Goal: Transaction & Acquisition: Purchase product/service

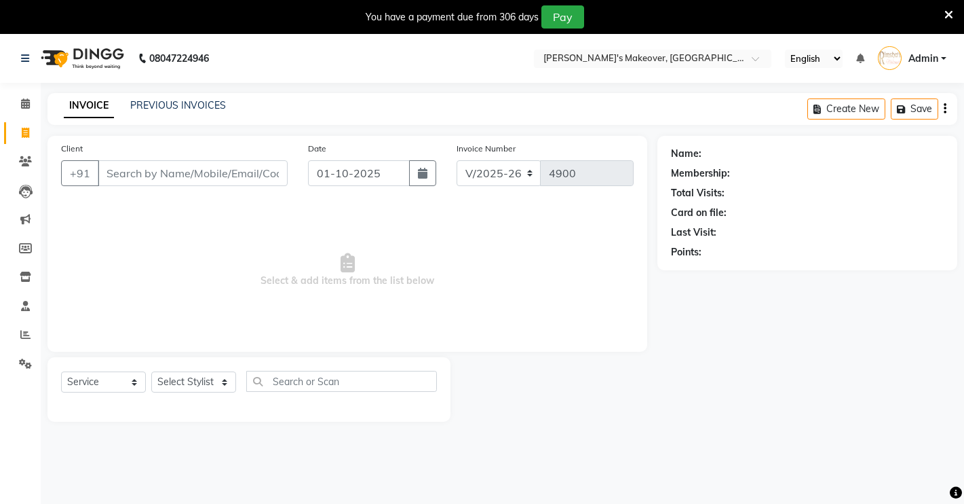
select select "7317"
select select "service"
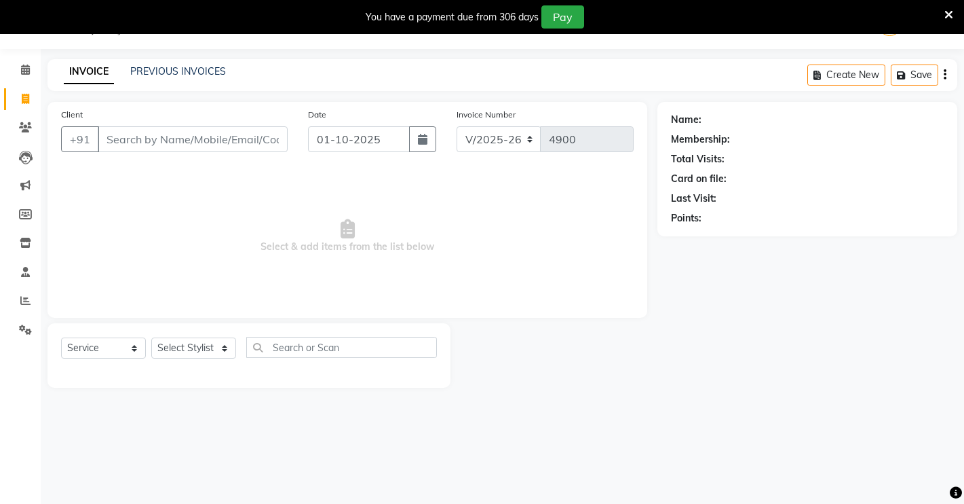
click at [480, 254] on span "Select & add items from the list below" at bounding box center [347, 236] width 573 height 136
click at [172, 146] on input "Client" at bounding box center [193, 139] width 190 height 26
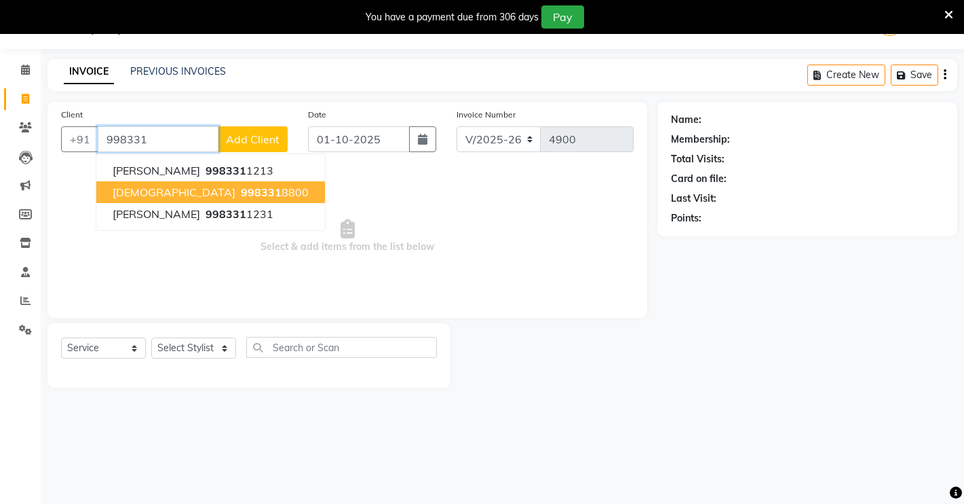
click at [241, 190] on span "998331" at bounding box center [261, 192] width 41 height 14
type input "9983318800"
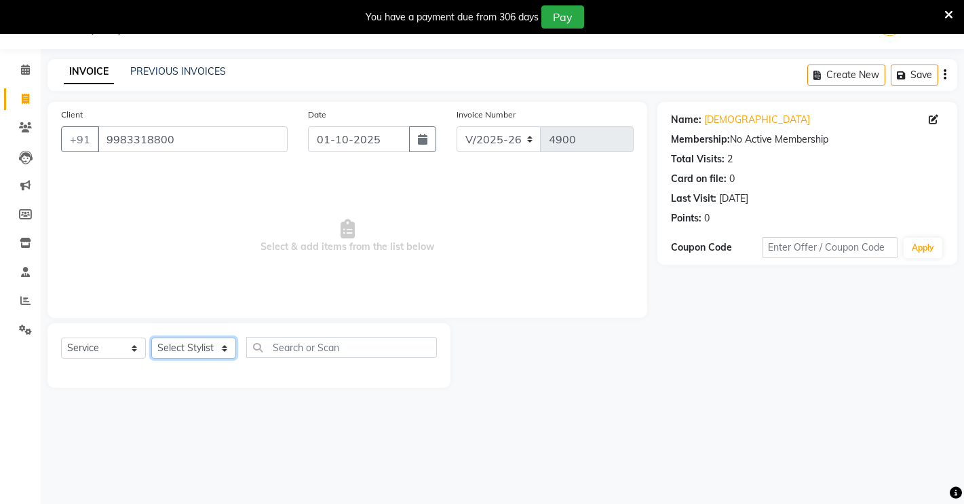
click at [164, 353] on select "Select Stylist [PERSON_NAME] [PERSON_NAME] NAVEEN [MEDICAL_DATA][PERSON_NAME] […" at bounding box center [193, 347] width 85 height 21
select select "84062"
click at [151, 337] on select "Select Stylist [PERSON_NAME] [PERSON_NAME] NAVEEN [MEDICAL_DATA][PERSON_NAME] […" at bounding box center [193, 347] width 85 height 21
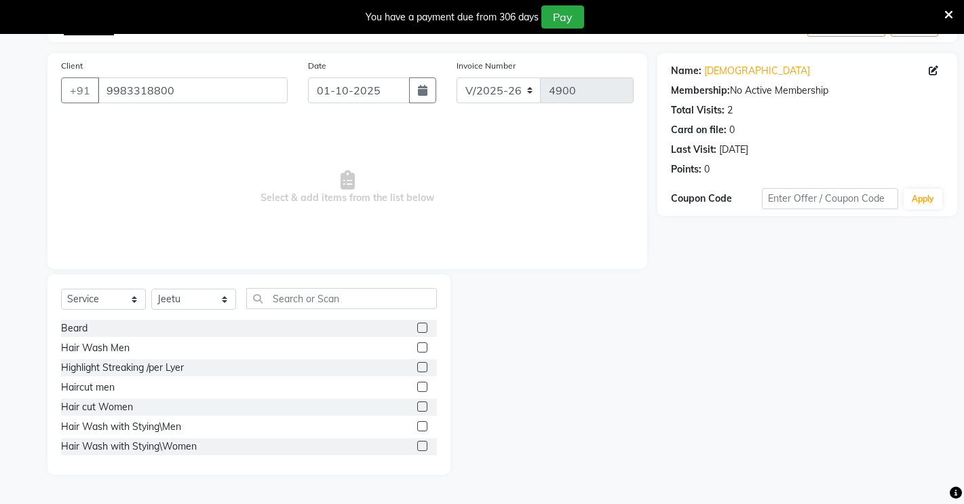
click at [578, 130] on span "Select & add items from the list below" at bounding box center [347, 187] width 573 height 136
click at [417, 329] on label at bounding box center [422, 327] width 10 height 10
click at [417, 329] on input "checkbox" at bounding box center [421, 328] width 9 height 9
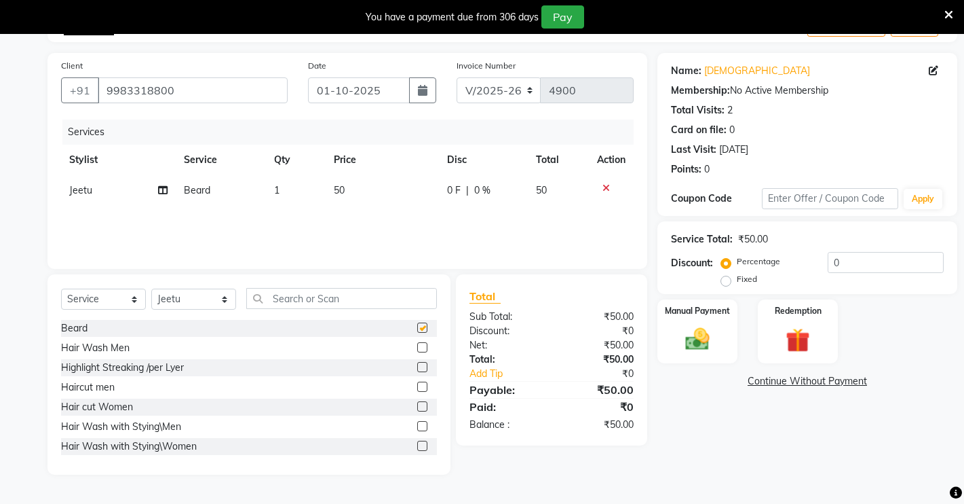
checkbox input "false"
click at [417, 366] on label at bounding box center [422, 367] width 10 height 10
click at [417, 366] on input "checkbox" at bounding box center [421, 367] width 9 height 9
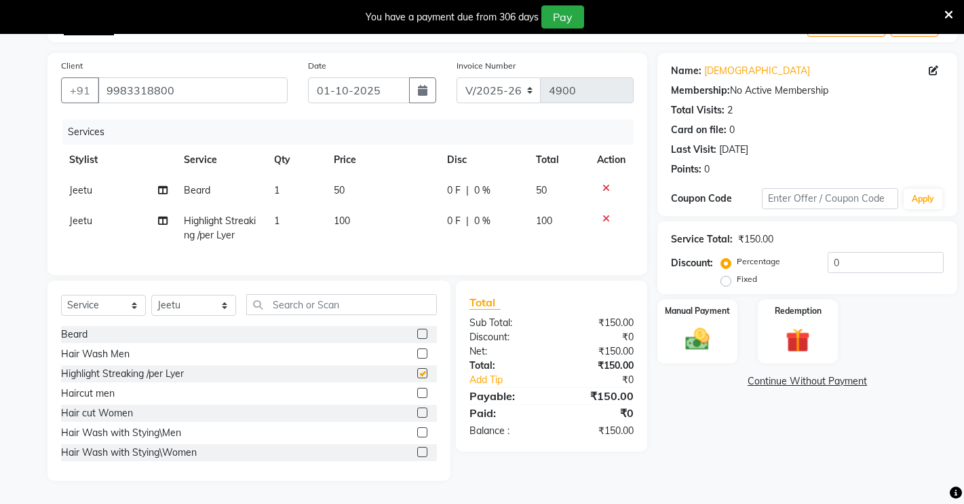
checkbox input "false"
click at [204, 316] on select "Select Stylist [PERSON_NAME] [PERSON_NAME] NAVEEN [MEDICAL_DATA][PERSON_NAME] […" at bounding box center [193, 305] width 85 height 21
select select "65689"
click at [151, 307] on select "Select Stylist [PERSON_NAME] [PERSON_NAME] NAVEEN [MEDICAL_DATA][PERSON_NAME] […" at bounding box center [193, 305] width 85 height 21
click at [417, 398] on label at bounding box center [422, 392] width 10 height 10
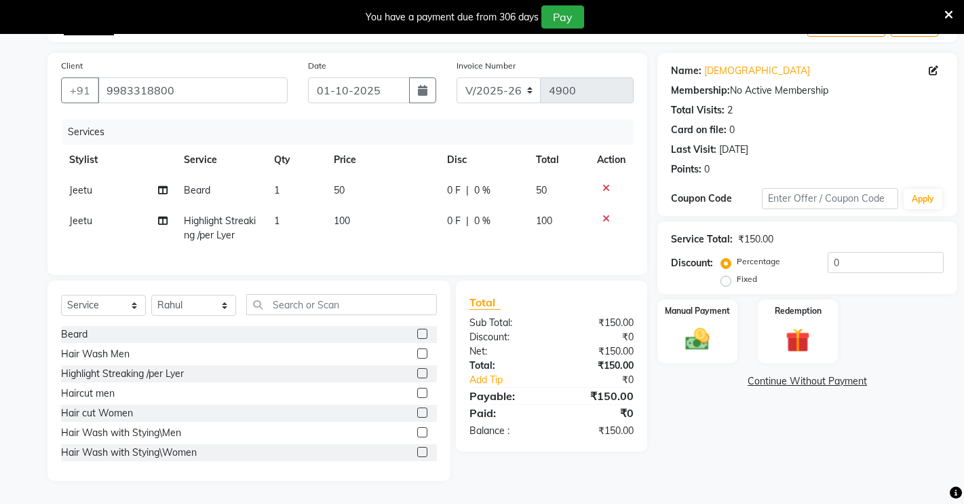
click at [417, 398] on input "checkbox" at bounding box center [421, 393] width 9 height 9
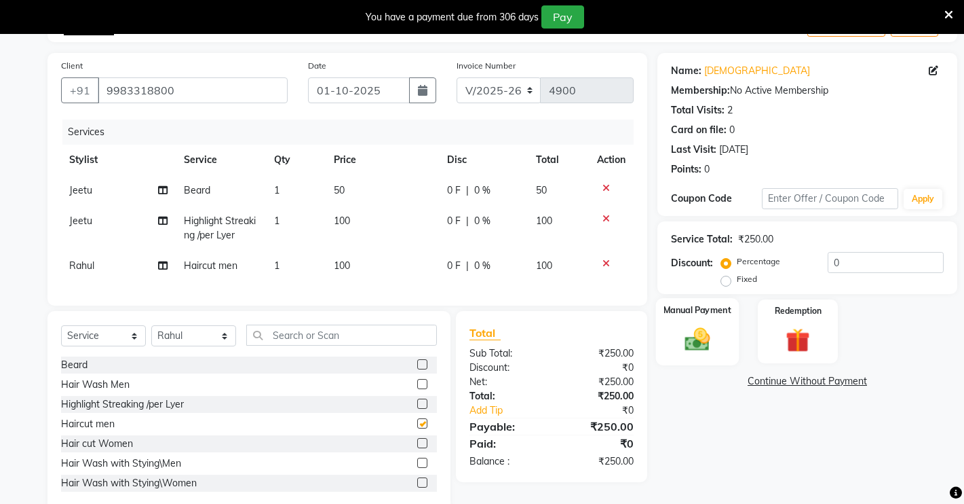
checkbox input "false"
drag, startPoint x: 673, startPoint y: 327, endPoint x: 685, endPoint y: 345, distance: 21.5
click at [673, 328] on div "Manual Payment" at bounding box center [697, 331] width 83 height 67
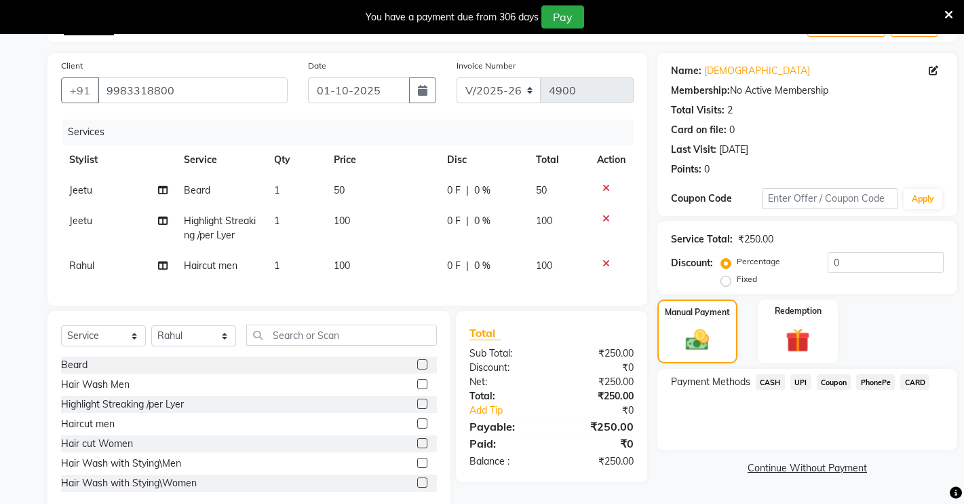
click at [761, 378] on span "CASH" at bounding box center [770, 382] width 29 height 16
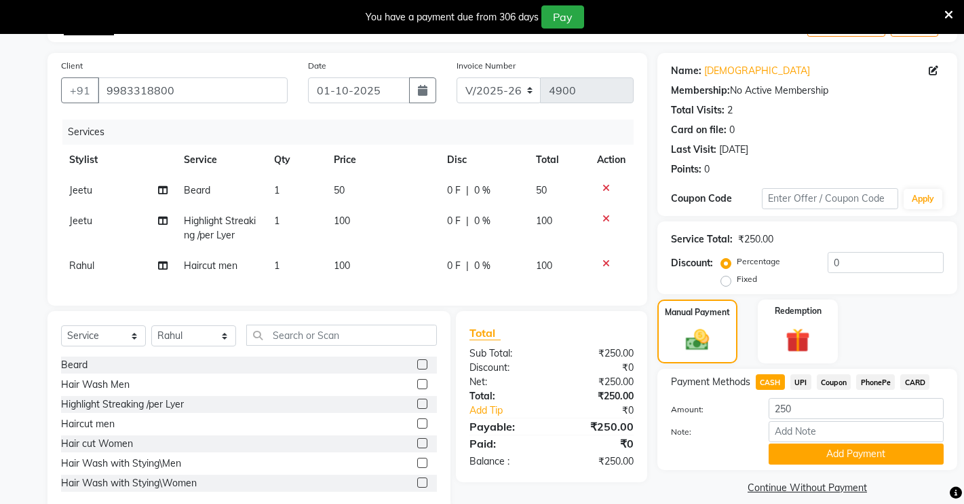
scroll to position [75, 0]
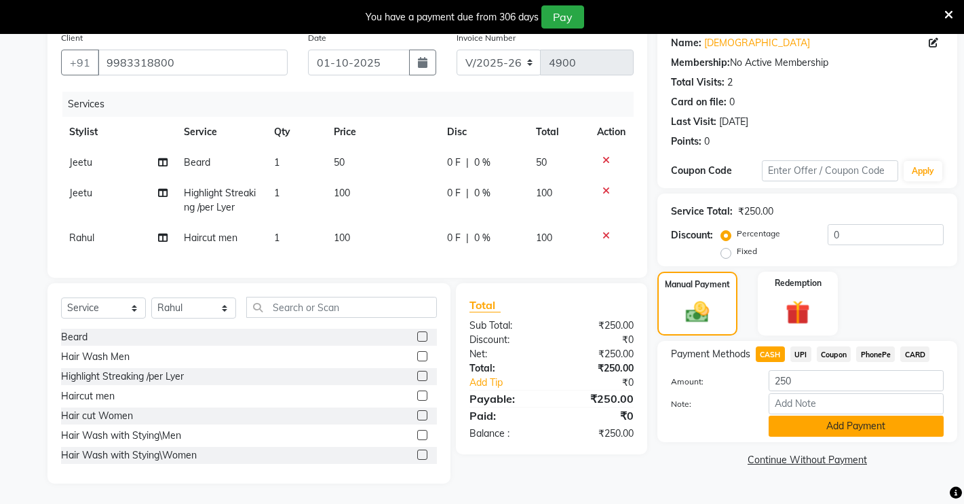
click at [776, 415] on button "Add Payment" at bounding box center [856, 425] width 175 height 21
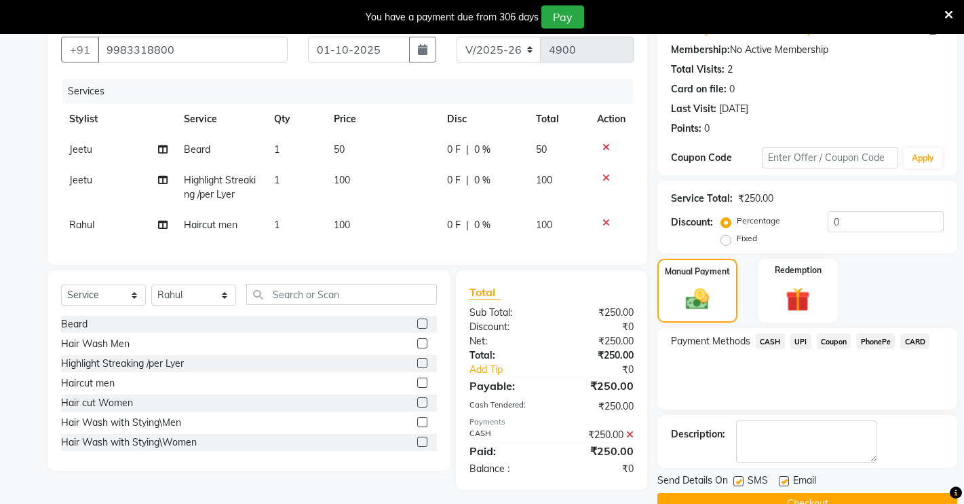
scroll to position [105, 0]
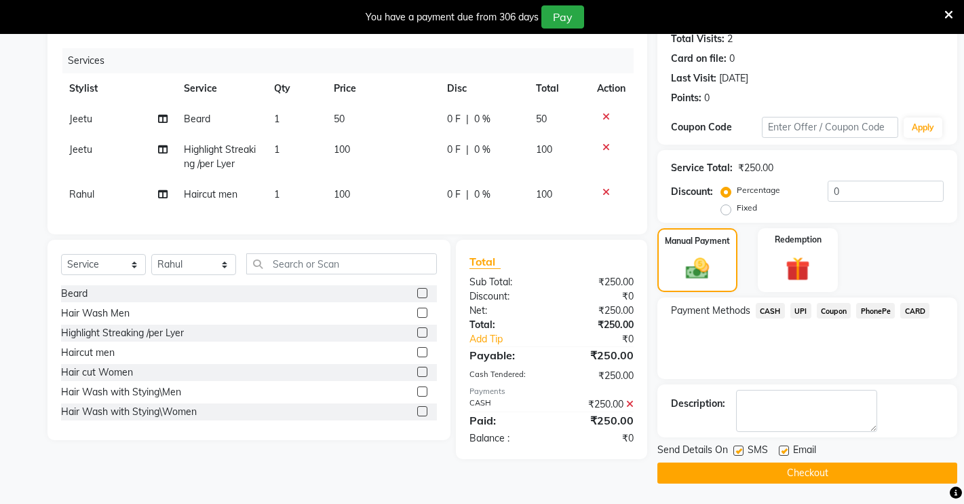
click at [702, 473] on button "Checkout" at bounding box center [808, 472] width 300 height 21
click at [752, 474] on button "Checkout" at bounding box center [808, 472] width 300 height 21
click at [765, 311] on span "CASH" at bounding box center [770, 311] width 29 height 16
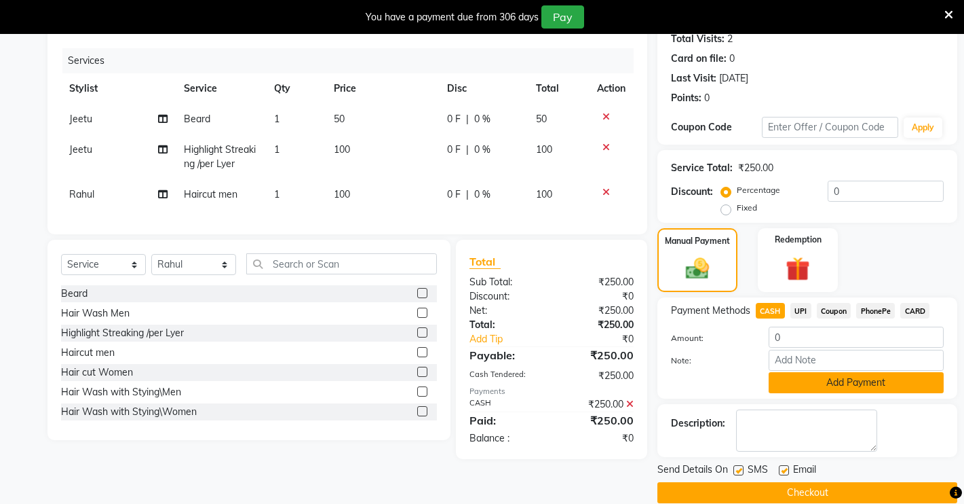
scroll to position [125, 0]
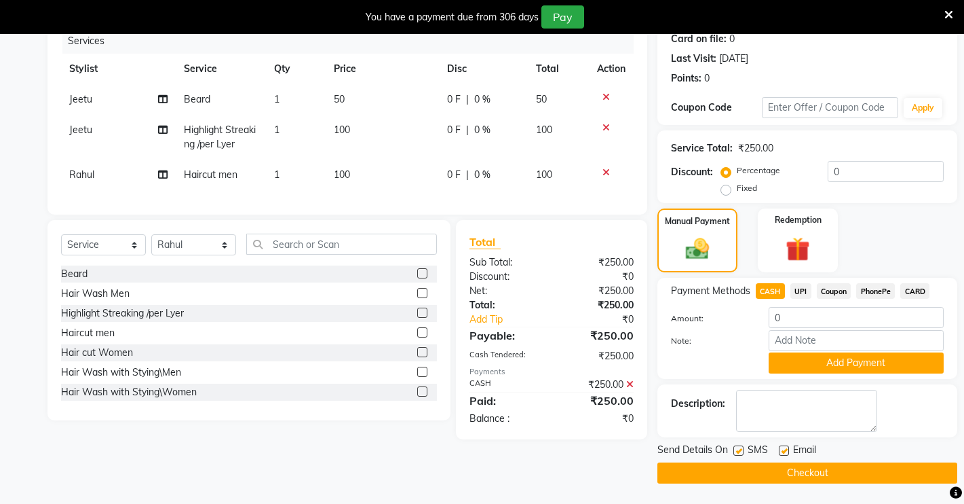
click at [630, 389] on icon at bounding box center [629, 384] width 7 height 10
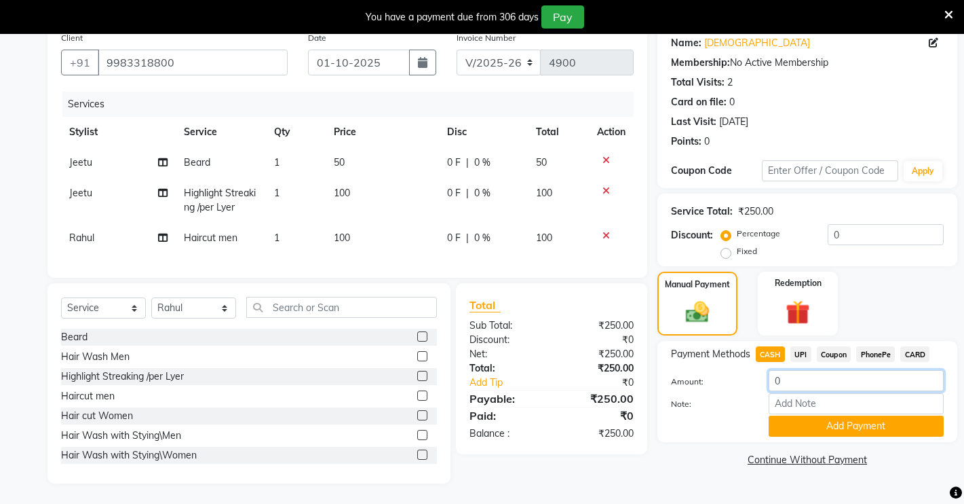
click at [805, 370] on input "0" at bounding box center [856, 380] width 175 height 21
type input "250"
click at [774, 417] on button "Add Payment" at bounding box center [856, 425] width 175 height 21
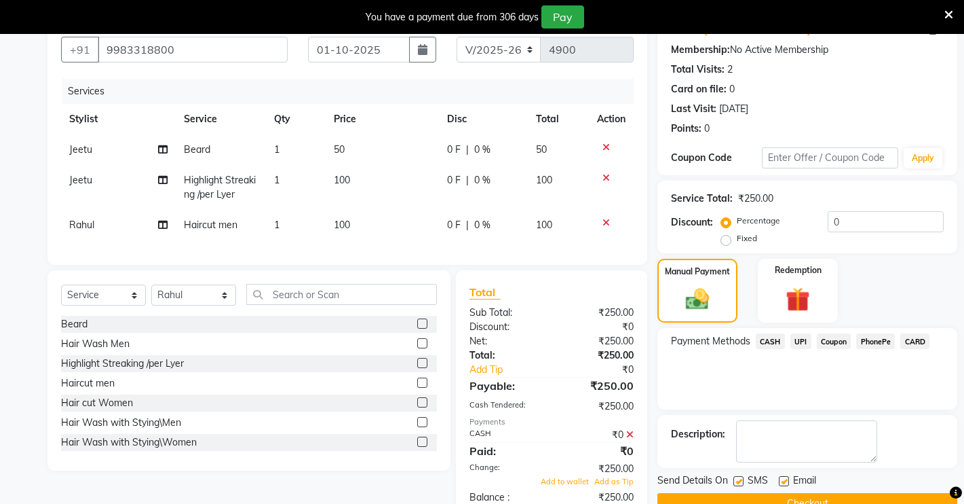
scroll to position [122, 0]
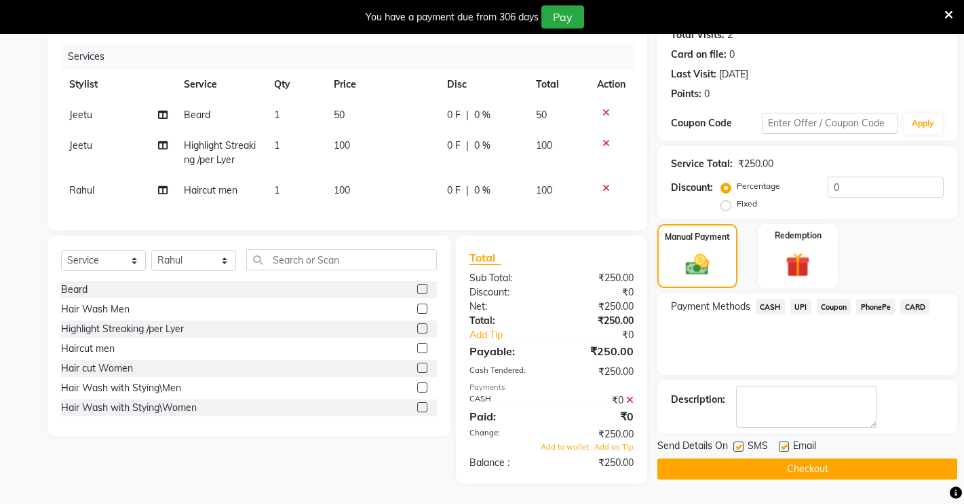
click at [704, 458] on button "Checkout" at bounding box center [808, 468] width 300 height 21
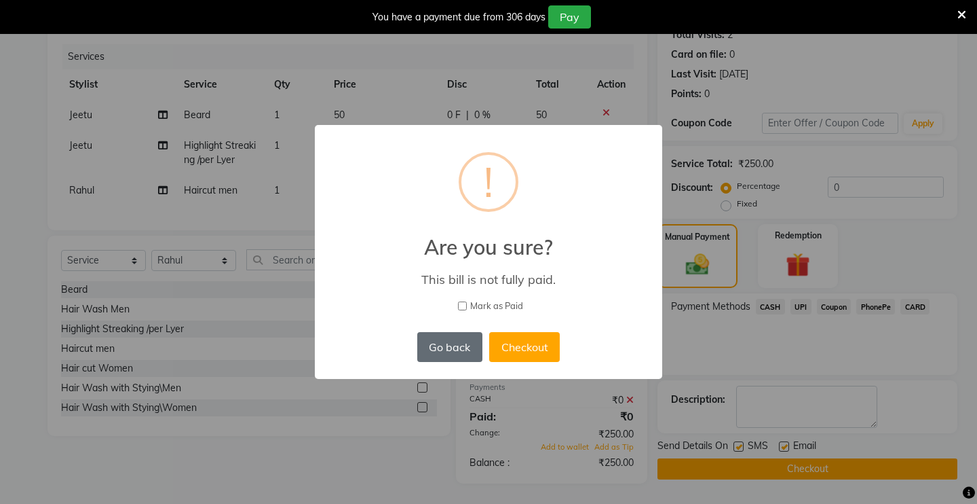
click at [455, 342] on button "Go back" at bounding box center [449, 347] width 65 height 30
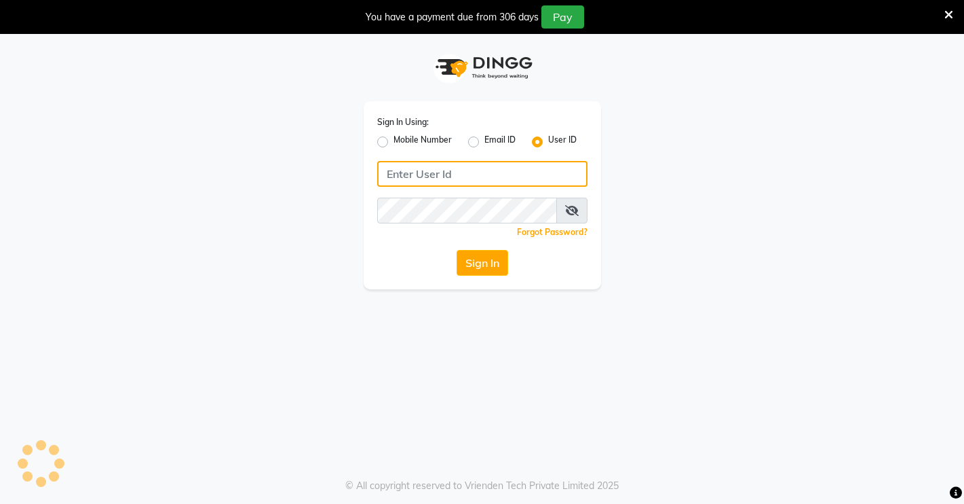
type input "Rimshamakeover123"
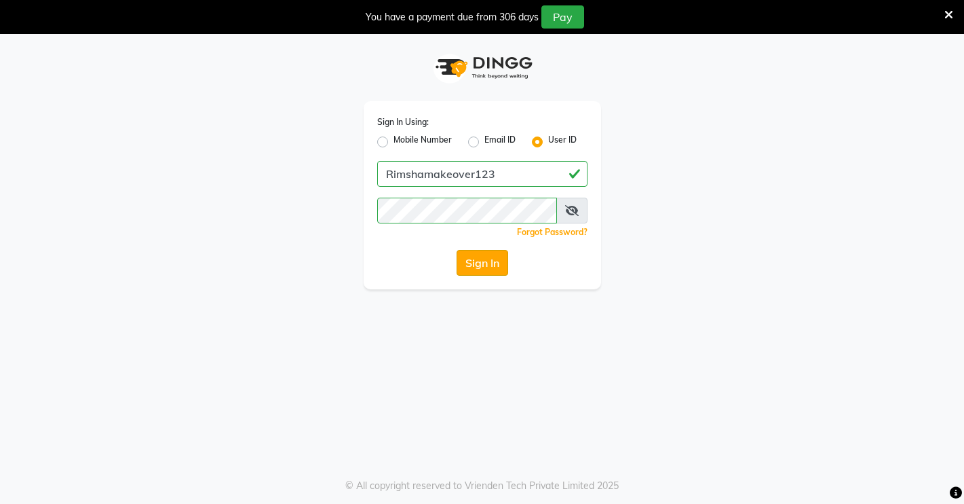
click at [487, 261] on button "Sign In" at bounding box center [483, 263] width 52 height 26
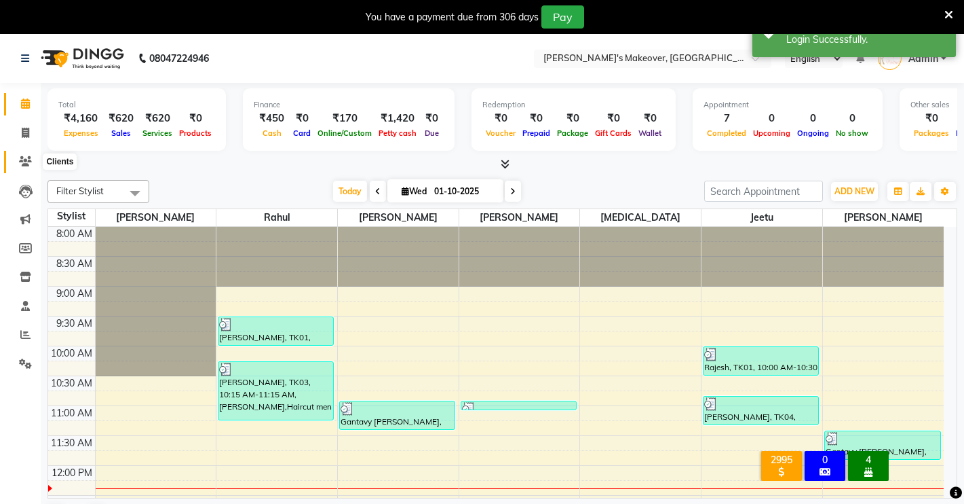
click at [27, 155] on span at bounding box center [26, 162] width 24 height 16
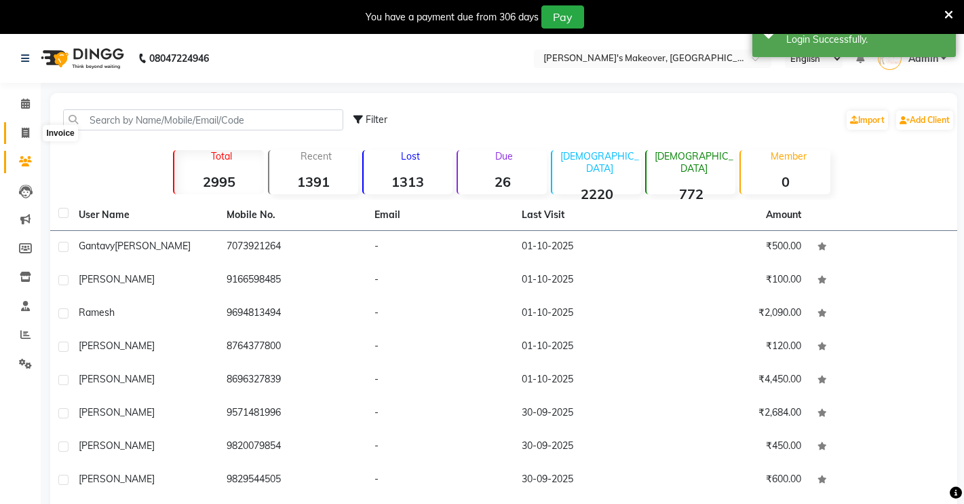
click at [30, 134] on span at bounding box center [26, 134] width 24 height 16
select select "7317"
select select "service"
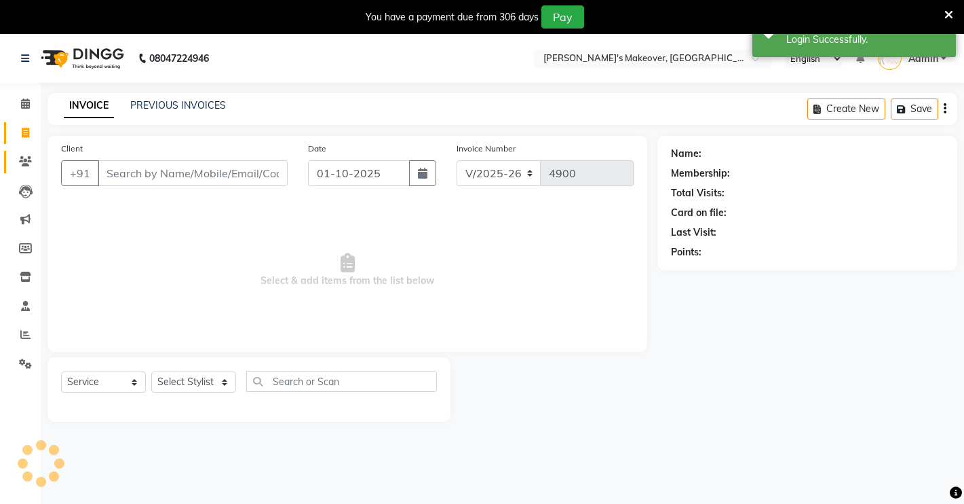
scroll to position [34, 0]
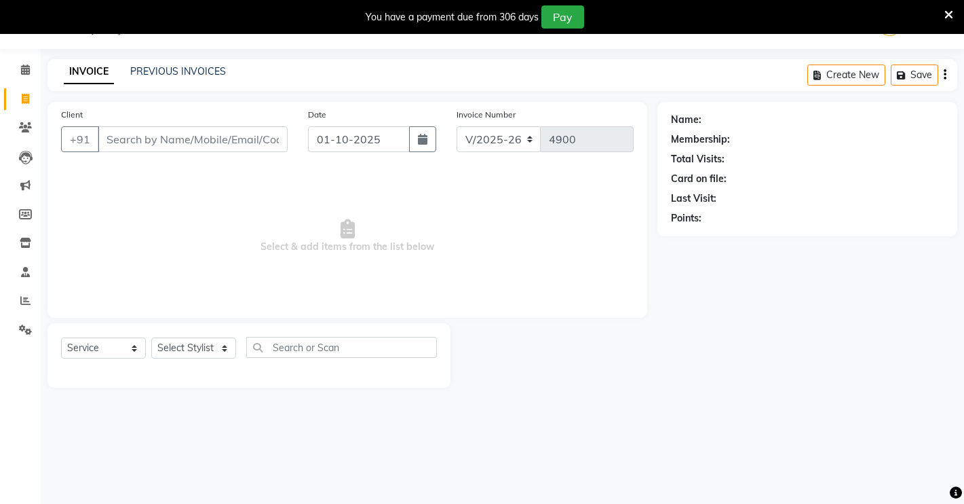
click at [159, 136] on input "Client" at bounding box center [193, 139] width 190 height 26
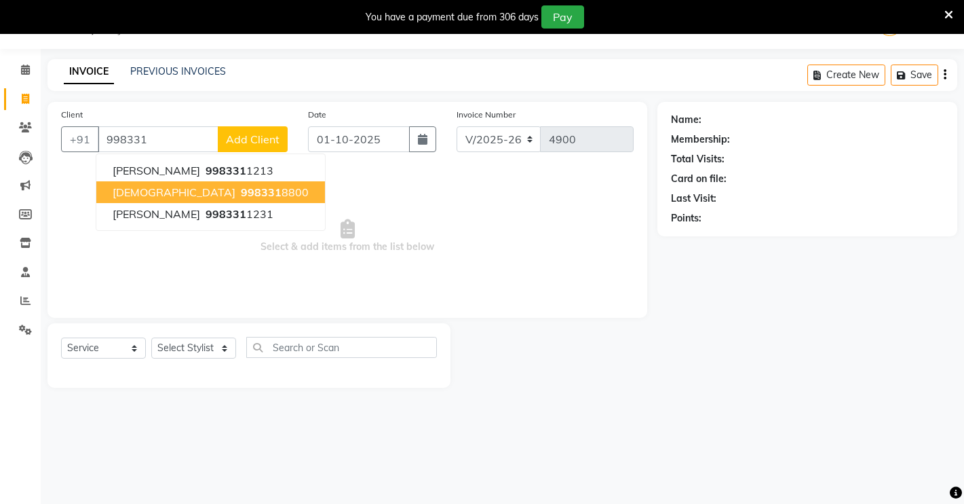
click at [126, 195] on span "[DEMOGRAPHIC_DATA]" at bounding box center [174, 192] width 123 height 14
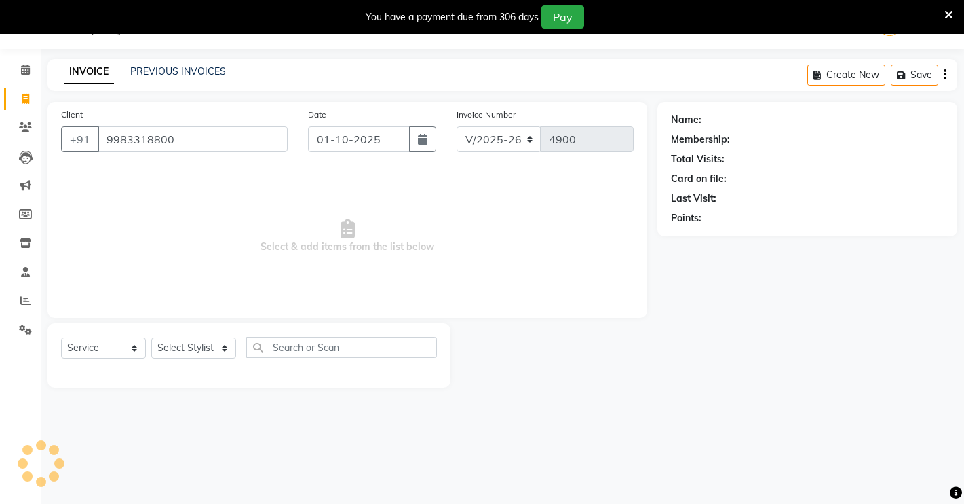
type input "9983318800"
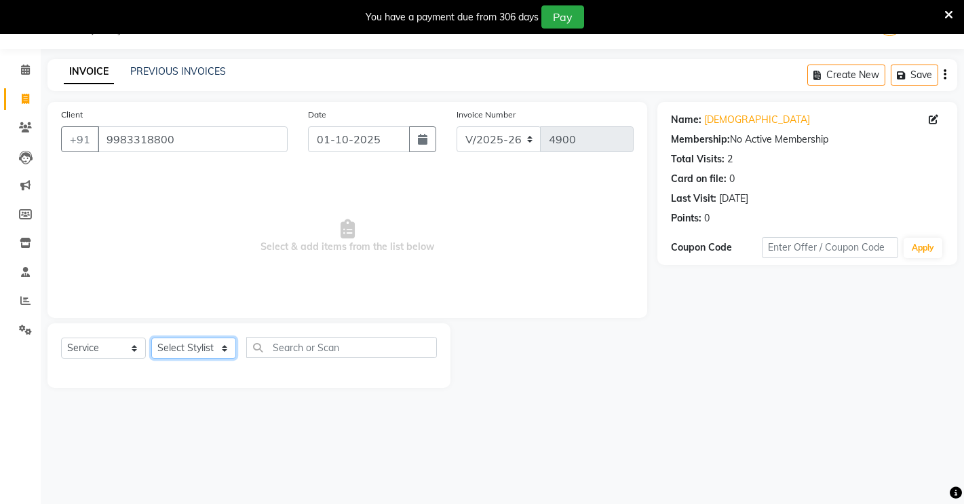
click at [174, 348] on select "Select Stylist [PERSON_NAME] [PERSON_NAME] NAVEEN [MEDICAL_DATA][PERSON_NAME] […" at bounding box center [193, 347] width 85 height 21
select select "65689"
click at [151, 337] on select "Select Stylist [PERSON_NAME] [PERSON_NAME] NAVEEN [MEDICAL_DATA][PERSON_NAME] […" at bounding box center [193, 347] width 85 height 21
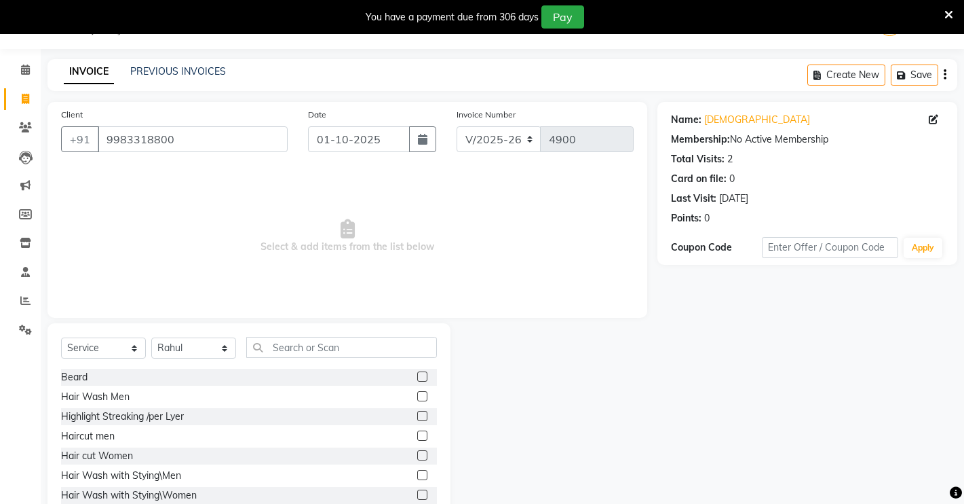
click at [417, 431] on div at bounding box center [427, 436] width 20 height 17
click at [417, 431] on label at bounding box center [422, 435] width 10 height 10
click at [417, 432] on input "checkbox" at bounding box center [421, 436] width 9 height 9
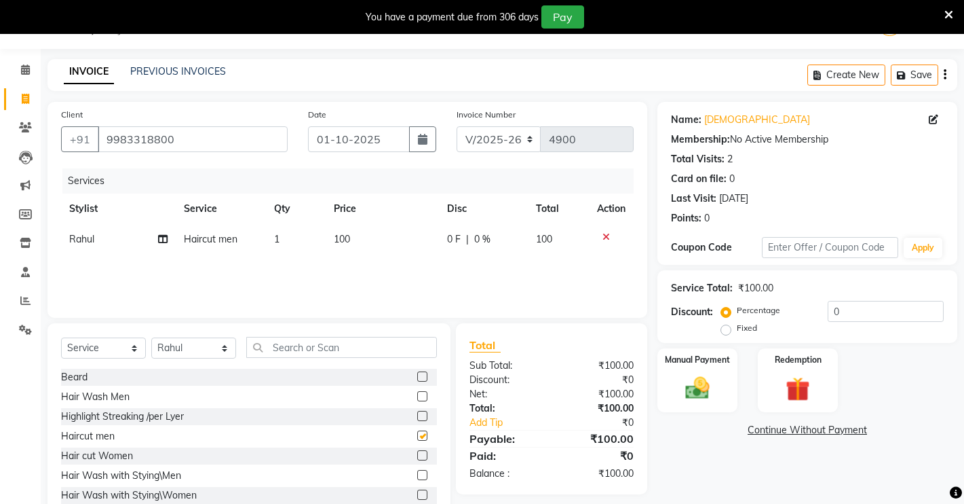
checkbox input "false"
click at [206, 349] on select "Select Stylist [PERSON_NAME] [PERSON_NAME] NAVEEN [MEDICAL_DATA][PERSON_NAME] […" at bounding box center [193, 347] width 85 height 21
select select "84062"
click at [151, 337] on select "Select Stylist [PERSON_NAME] [PERSON_NAME] NAVEEN [MEDICAL_DATA][PERSON_NAME] […" at bounding box center [193, 347] width 85 height 21
click at [417, 373] on label at bounding box center [422, 376] width 10 height 10
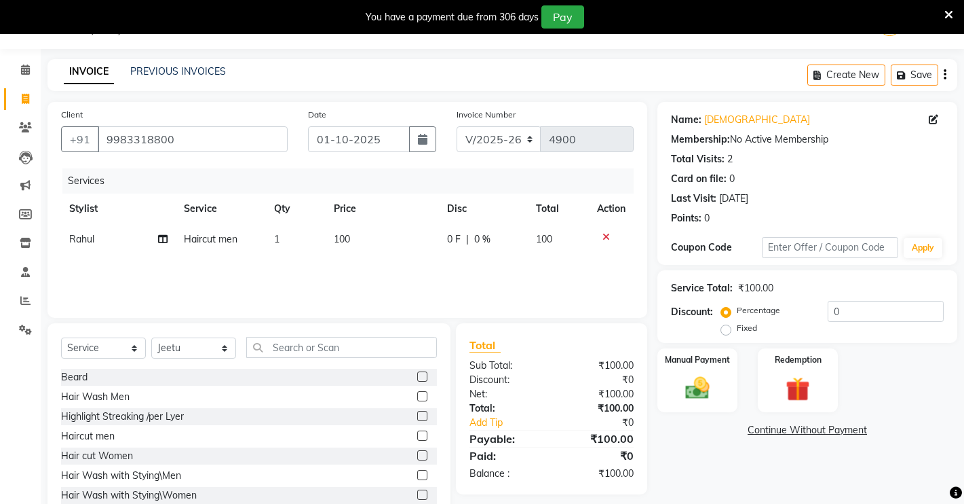
click at [417, 373] on input "checkbox" at bounding box center [421, 377] width 9 height 9
checkbox input "false"
click at [417, 436] on label at bounding box center [422, 435] width 10 height 10
click at [417, 436] on input "checkbox" at bounding box center [421, 436] width 9 height 9
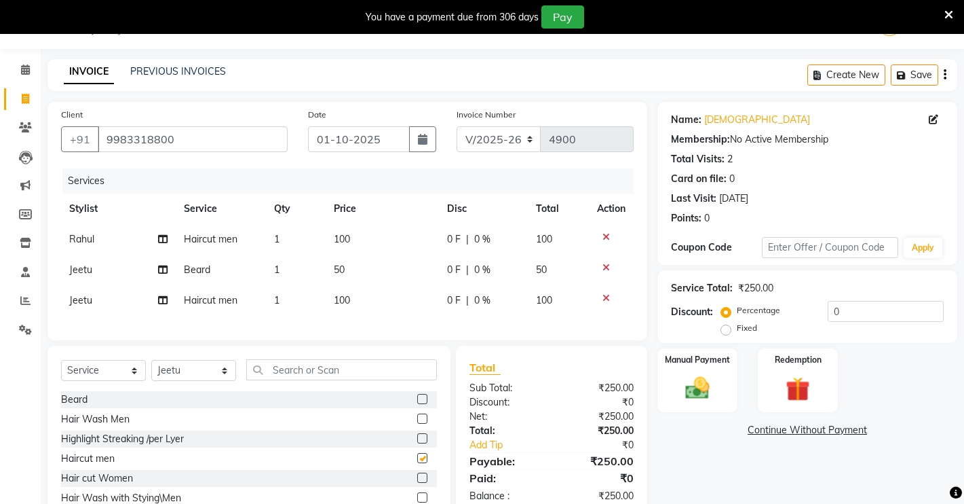
checkbox input "false"
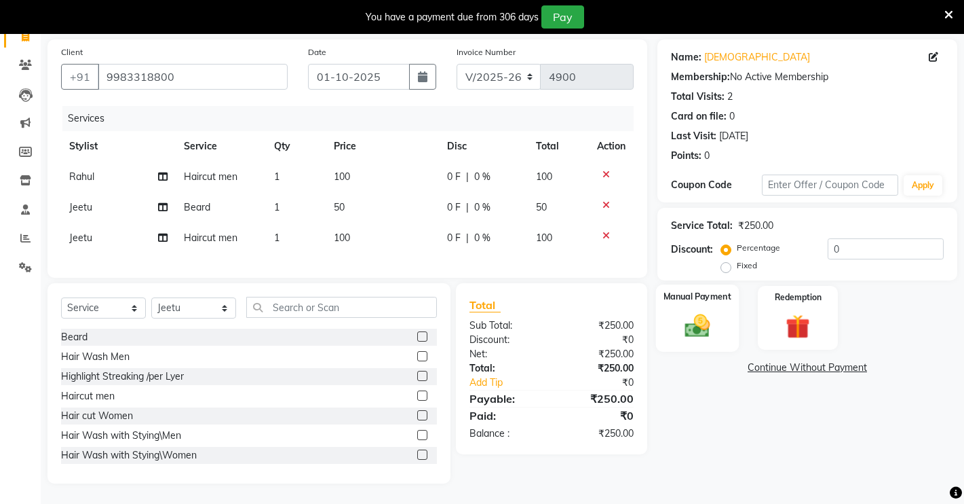
click at [725, 305] on div "Manual Payment" at bounding box center [697, 317] width 83 height 67
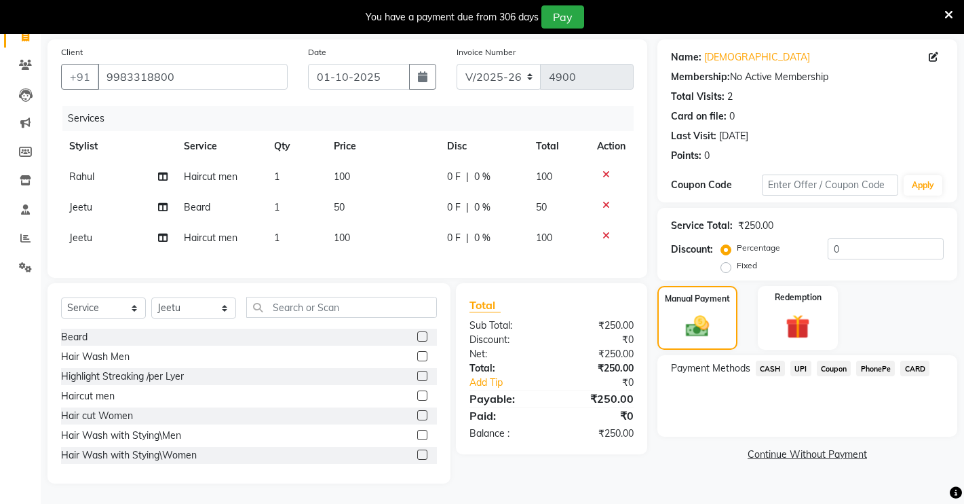
click at [769, 360] on span "CASH" at bounding box center [770, 368] width 29 height 16
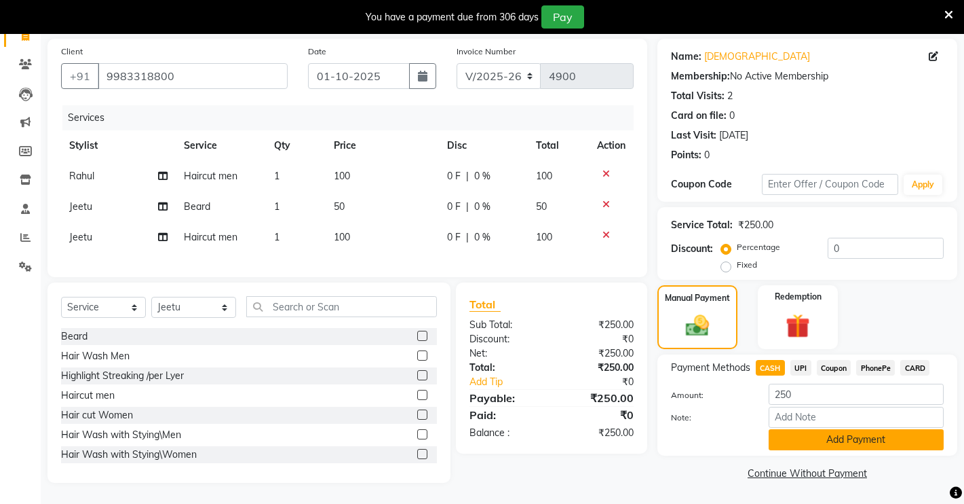
click at [837, 429] on button "Add Payment" at bounding box center [856, 439] width 175 height 21
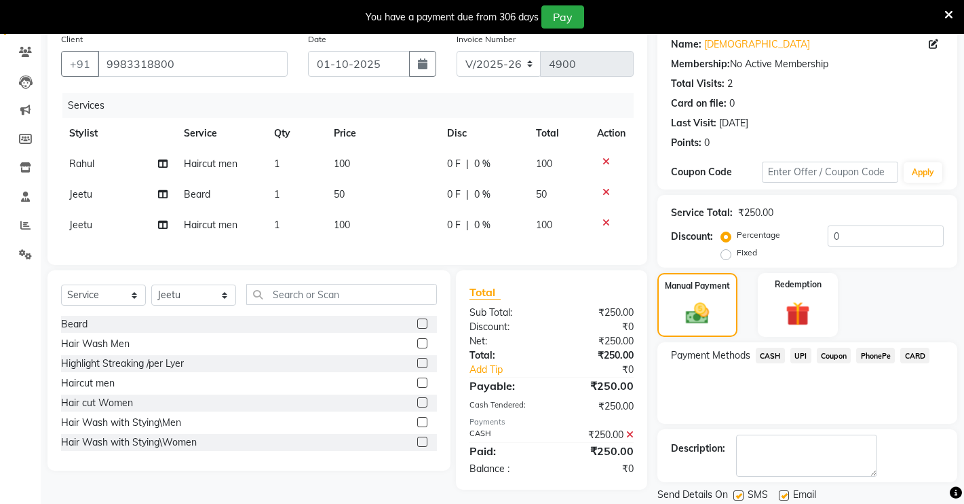
scroll to position [154, 0]
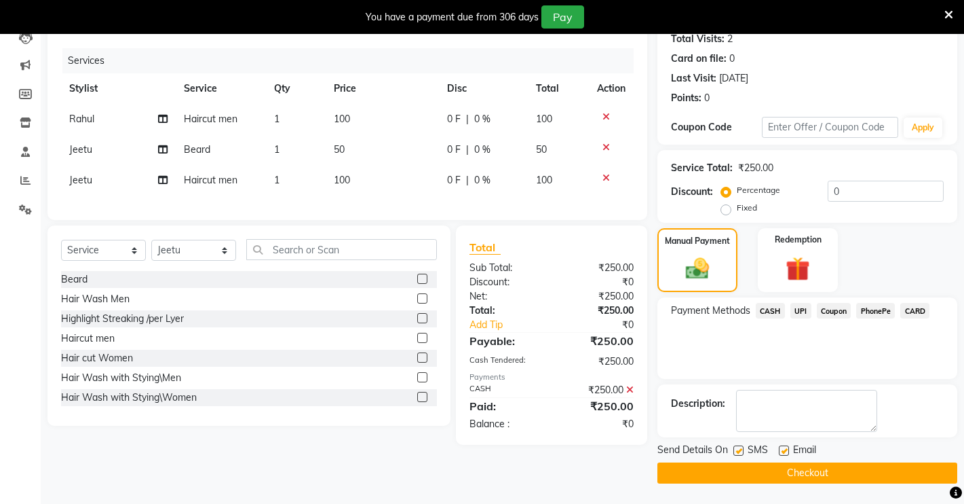
click at [797, 478] on button "Checkout" at bounding box center [808, 472] width 300 height 21
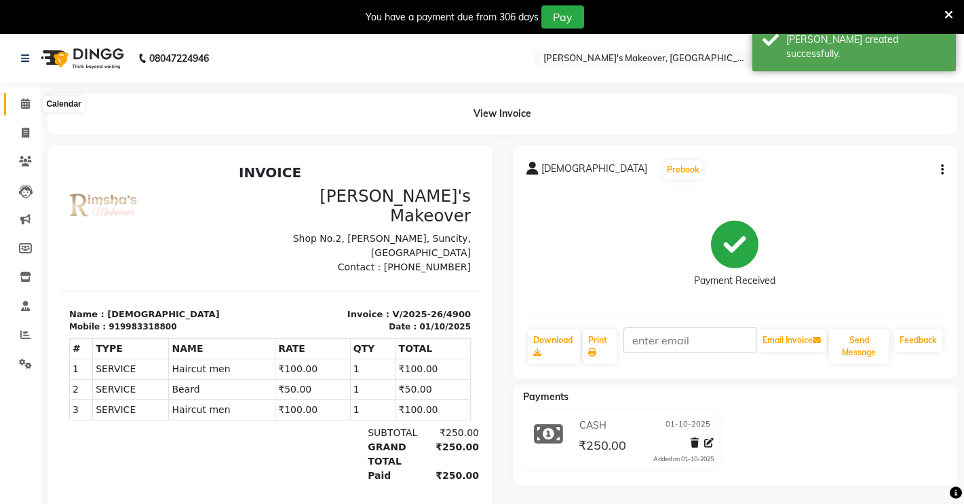
click at [24, 102] on icon at bounding box center [25, 103] width 9 height 10
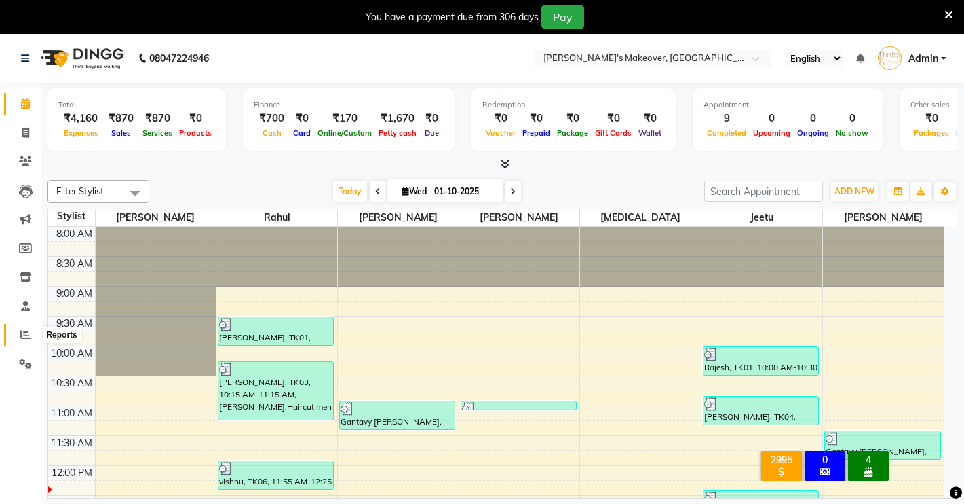
click at [24, 339] on icon at bounding box center [25, 334] width 10 height 10
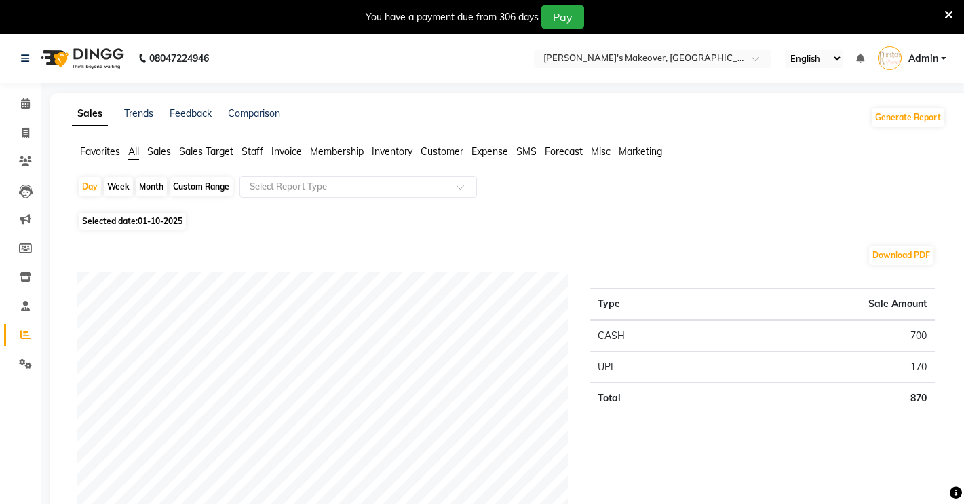
click at [474, 149] on span "Expense" at bounding box center [490, 151] width 37 height 12
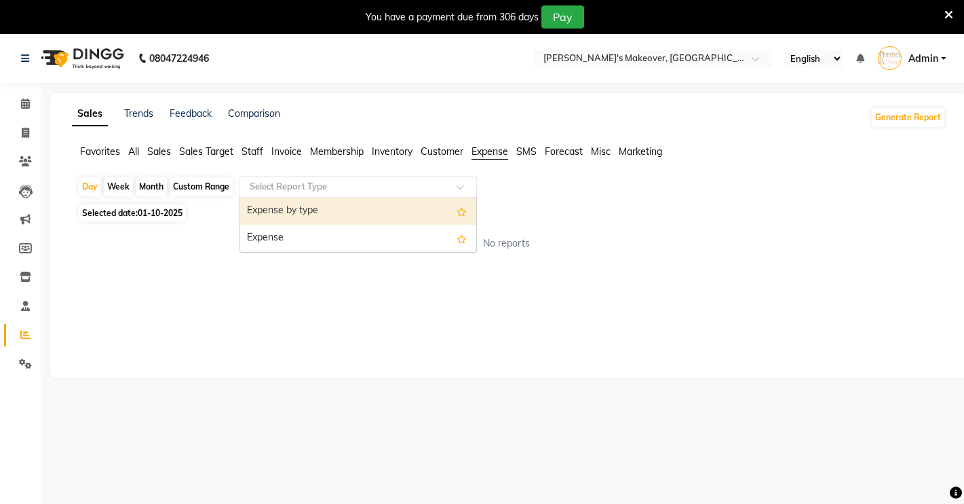
click at [421, 183] on input "text" at bounding box center [344, 187] width 195 height 14
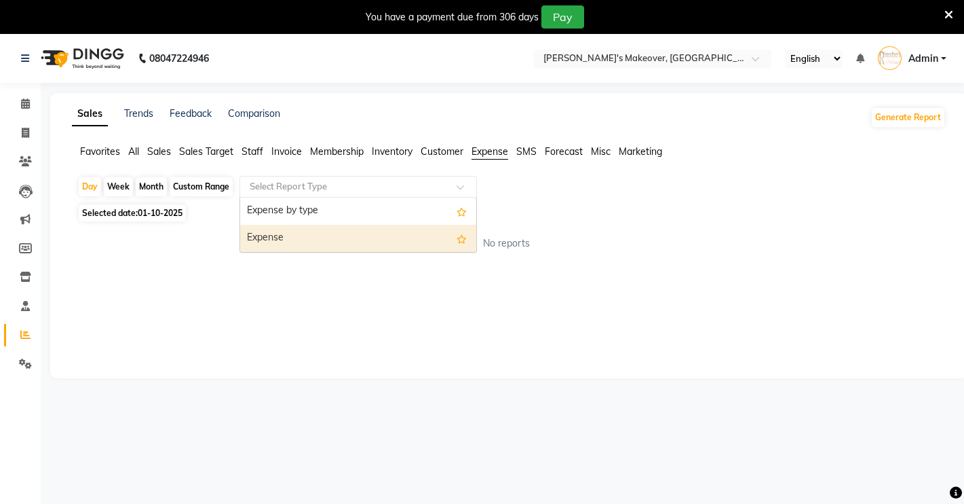
click at [370, 247] on div "Expense" at bounding box center [358, 238] width 236 height 27
select select "filtered_report"
select select "pdf"
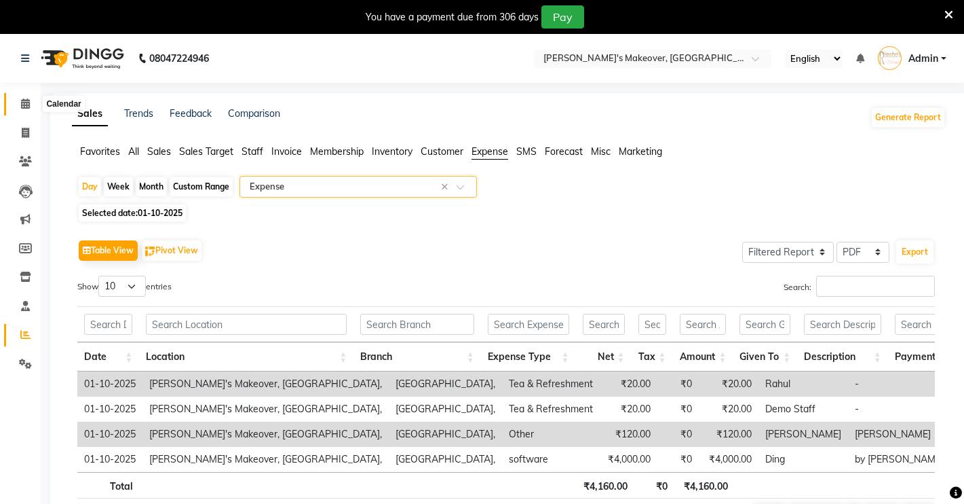
click at [26, 99] on icon at bounding box center [25, 103] width 9 height 10
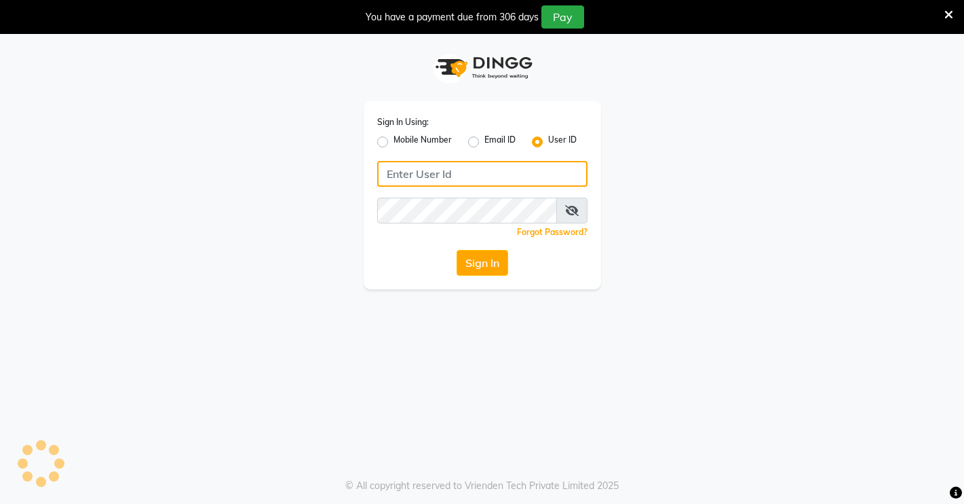
type input "Rimshamakeover123"
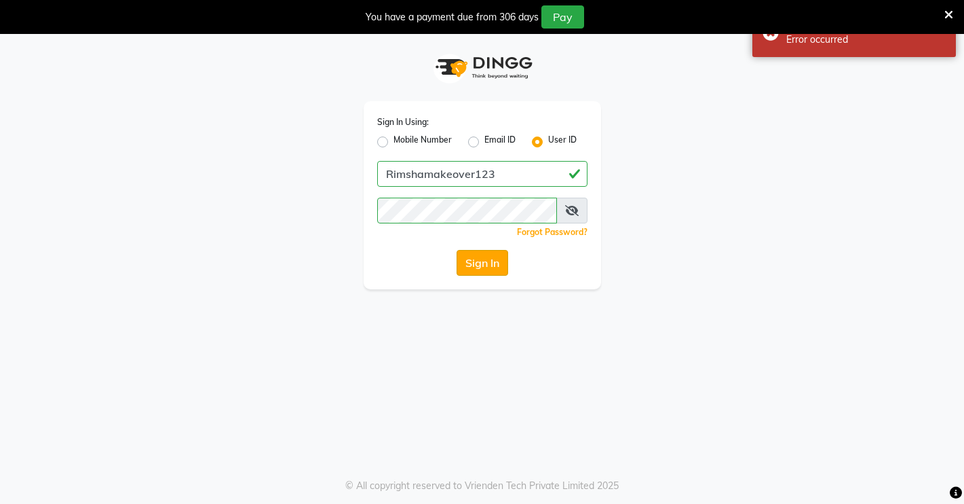
click at [497, 262] on button "Sign In" at bounding box center [483, 263] width 52 height 26
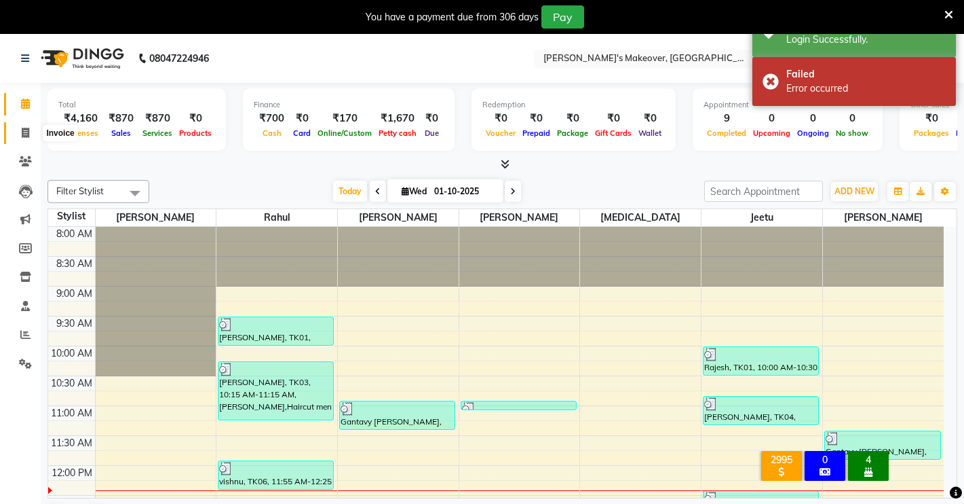
click at [20, 135] on span at bounding box center [26, 134] width 24 height 16
select select "service"
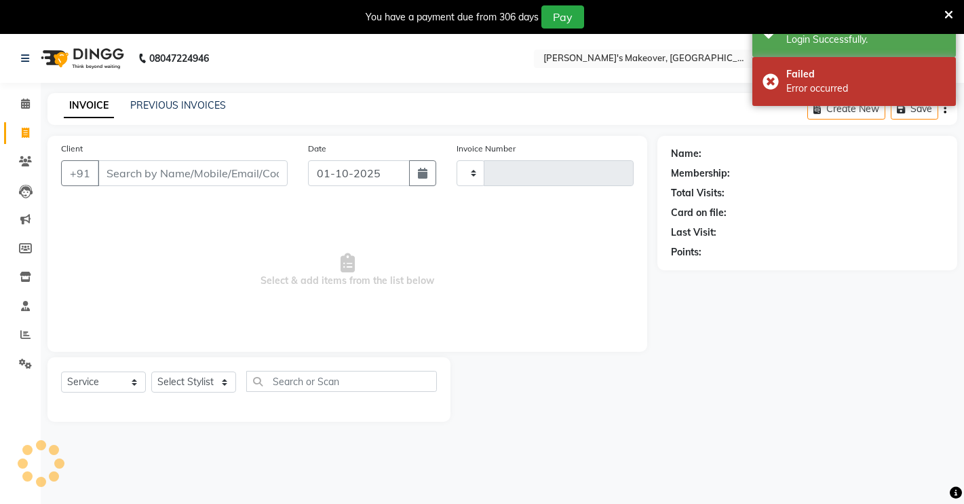
type input "4901"
select select "7317"
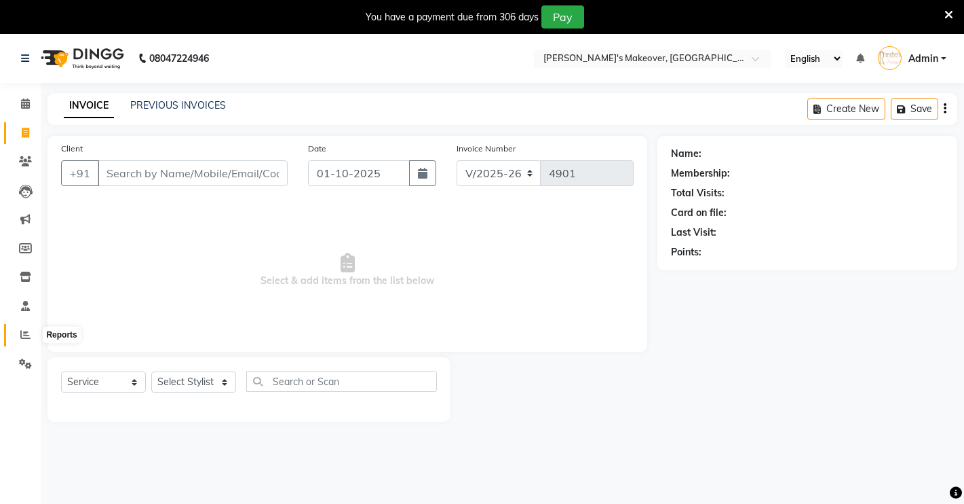
click at [22, 329] on icon at bounding box center [25, 334] width 10 height 10
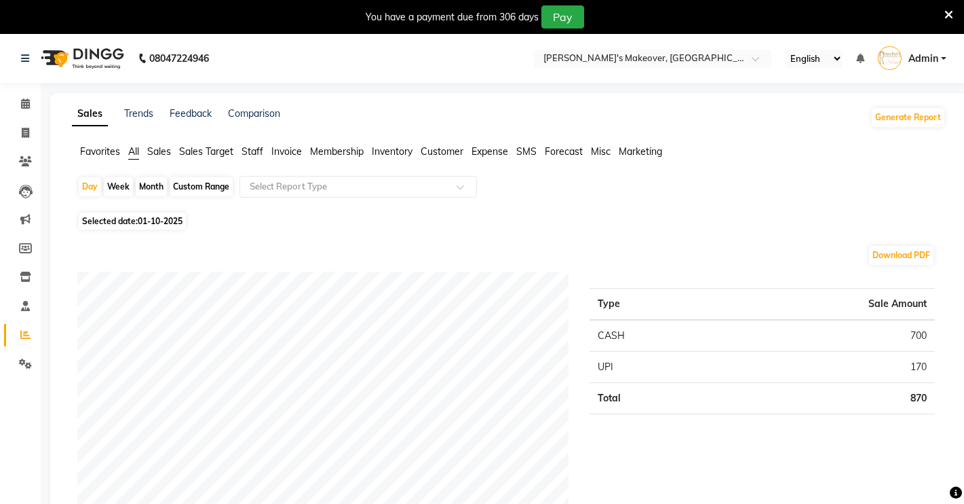
click at [485, 152] on span "Expense" at bounding box center [490, 151] width 37 height 12
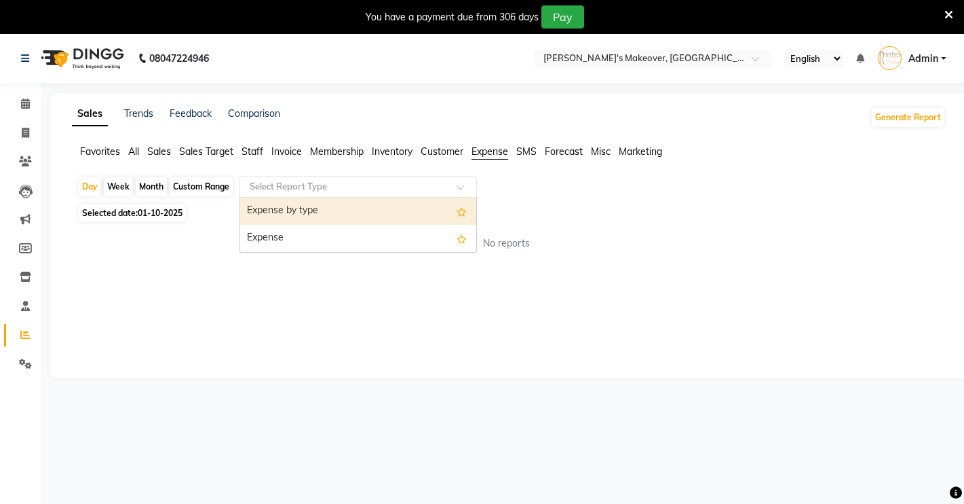
click at [307, 187] on input "text" at bounding box center [344, 187] width 195 height 14
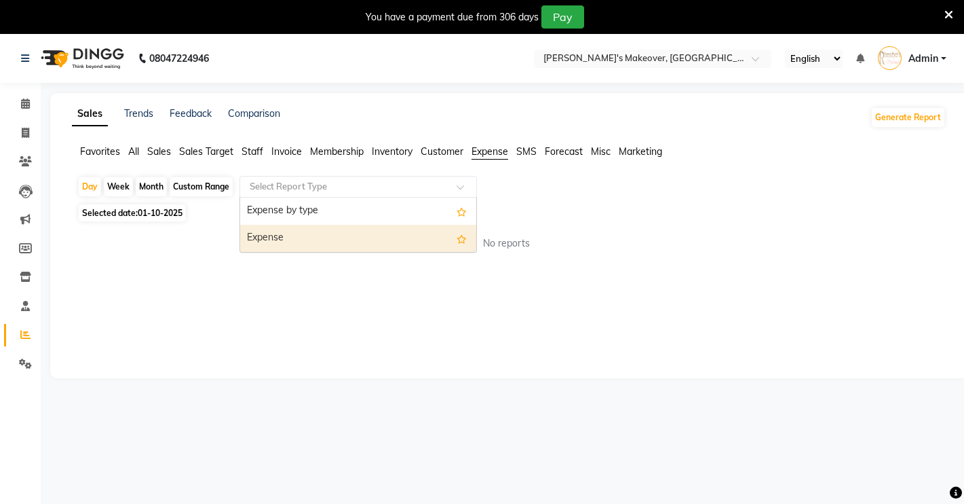
drag, startPoint x: 284, startPoint y: 233, endPoint x: 284, endPoint y: 242, distance: 8.1
click at [284, 242] on div "Expense" at bounding box center [358, 238] width 236 height 27
select select "filtered_report"
select select "pdf"
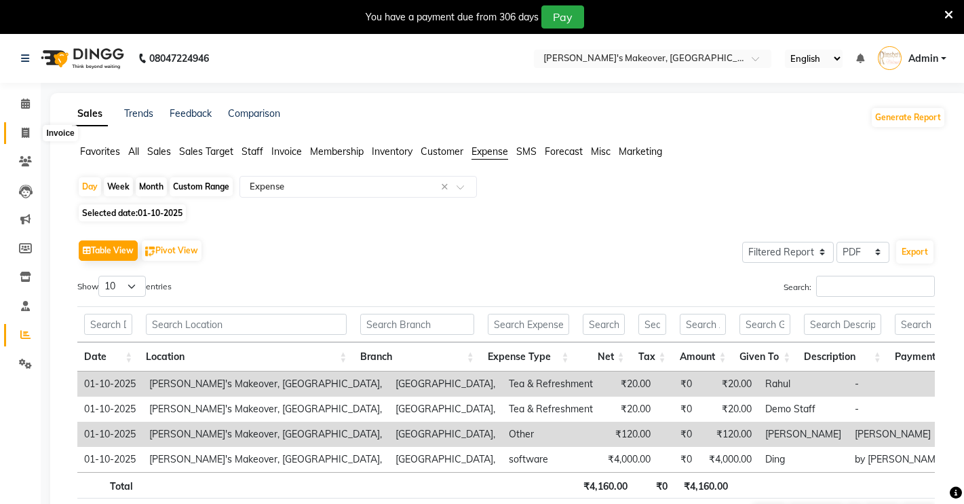
click at [25, 132] on icon at bounding box center [25, 133] width 7 height 10
select select "service"
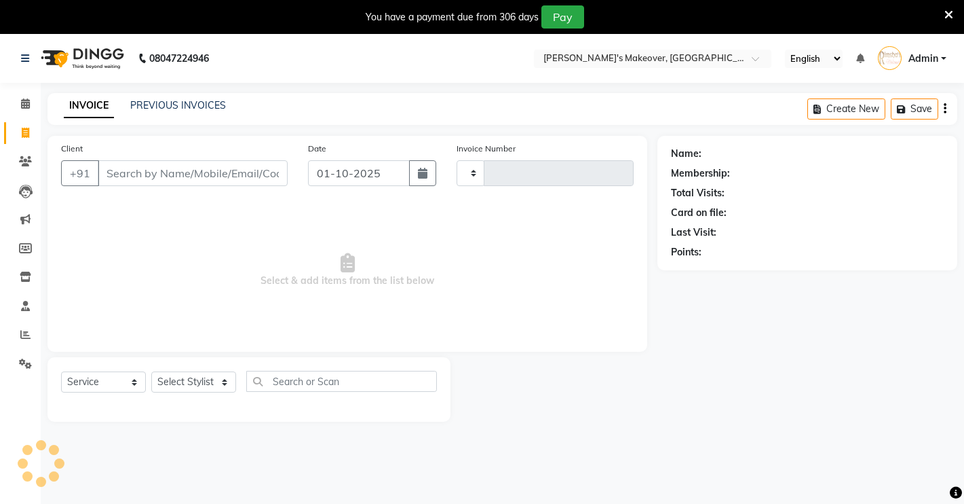
scroll to position [1, 0]
type input "4901"
select select "7317"
click at [140, 180] on input "Client" at bounding box center [193, 172] width 190 height 26
click at [20, 159] on icon at bounding box center [25, 160] width 13 height 10
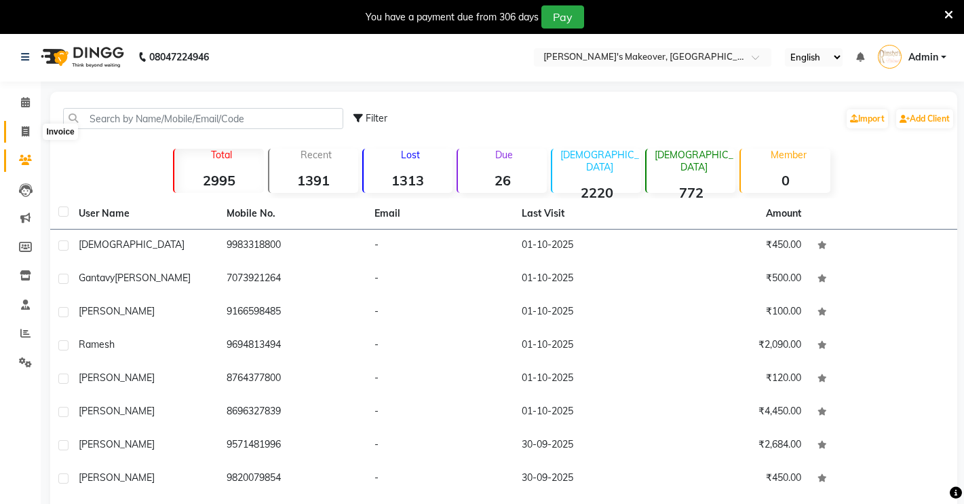
click at [24, 136] on span at bounding box center [26, 132] width 24 height 16
select select "service"
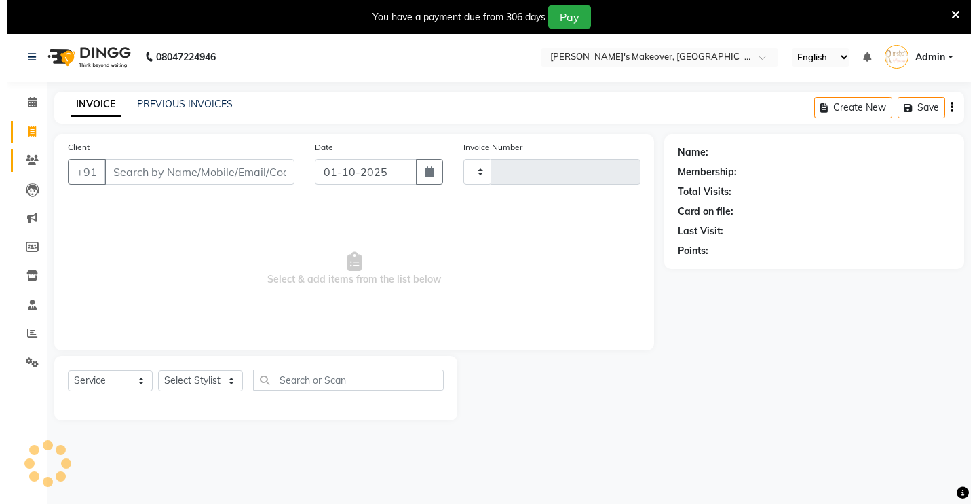
scroll to position [34, 0]
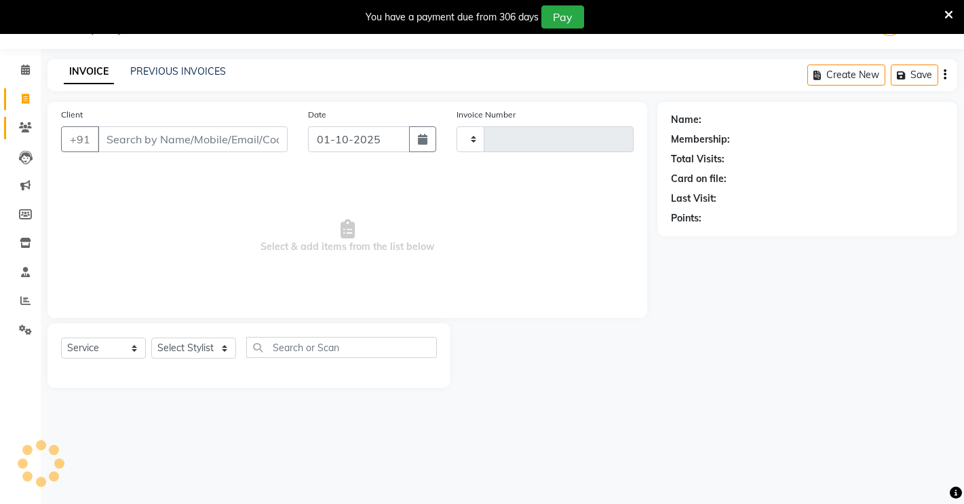
type input "4901"
select select "7317"
drag, startPoint x: 143, startPoint y: 130, endPoint x: 143, endPoint y: 138, distance: 8.8
click at [144, 135] on input "Client" at bounding box center [193, 139] width 190 height 26
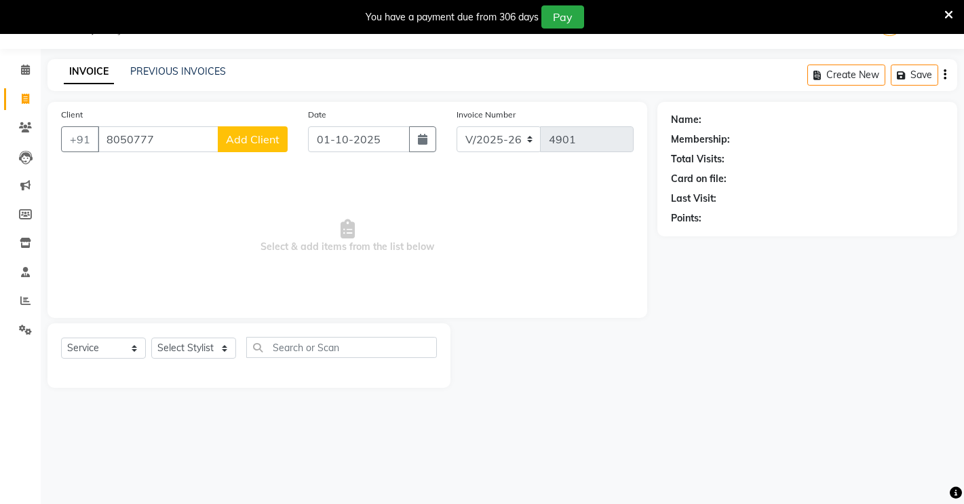
click at [128, 138] on input "8050777" at bounding box center [158, 139] width 121 height 26
click at [166, 143] on input "8058777" at bounding box center [158, 139] width 121 height 26
click at [168, 141] on input "8058777" at bounding box center [158, 139] width 121 height 26
type input "8"
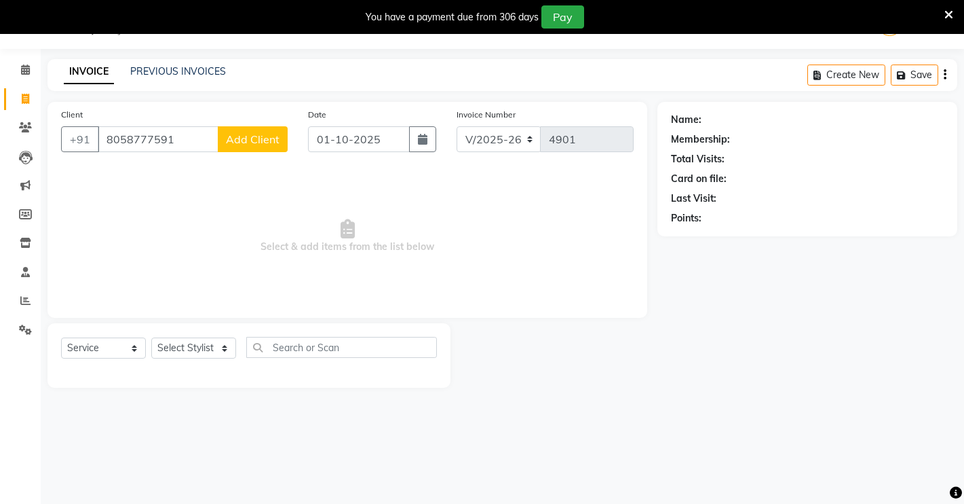
type input "8058777591"
click at [246, 146] on button "Add Client" at bounding box center [253, 139] width 70 height 26
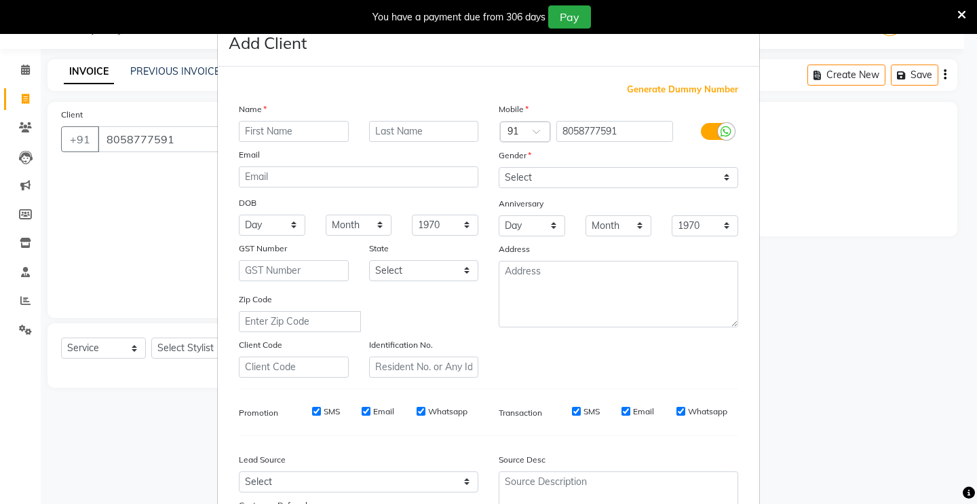
click at [265, 132] on input "text" at bounding box center [294, 131] width 110 height 21
type input "RAJ"
click at [557, 185] on select "Select [DEMOGRAPHIC_DATA] [DEMOGRAPHIC_DATA] Other Prefer Not To Say" at bounding box center [619, 177] width 240 height 21
select select "[DEMOGRAPHIC_DATA]"
click at [499, 167] on select "Select [DEMOGRAPHIC_DATA] [DEMOGRAPHIC_DATA] Other Prefer Not To Say" at bounding box center [619, 177] width 240 height 21
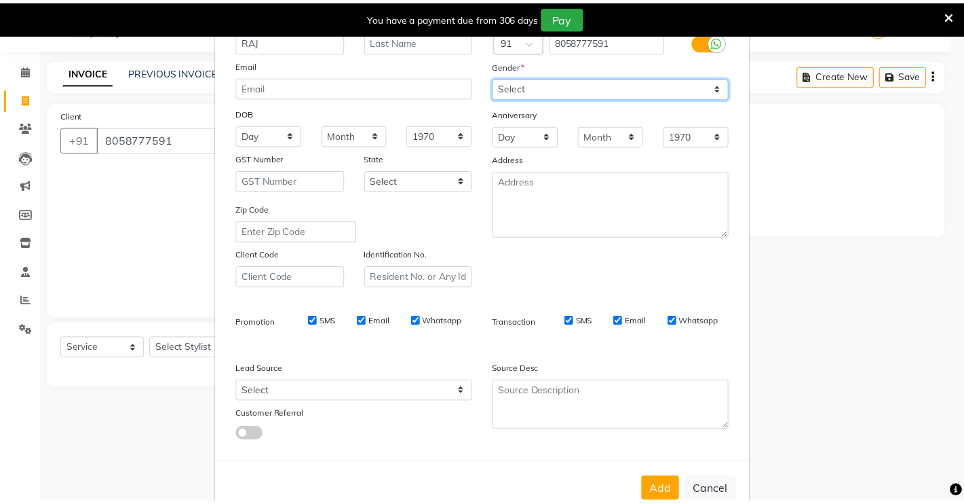
scroll to position [123, 0]
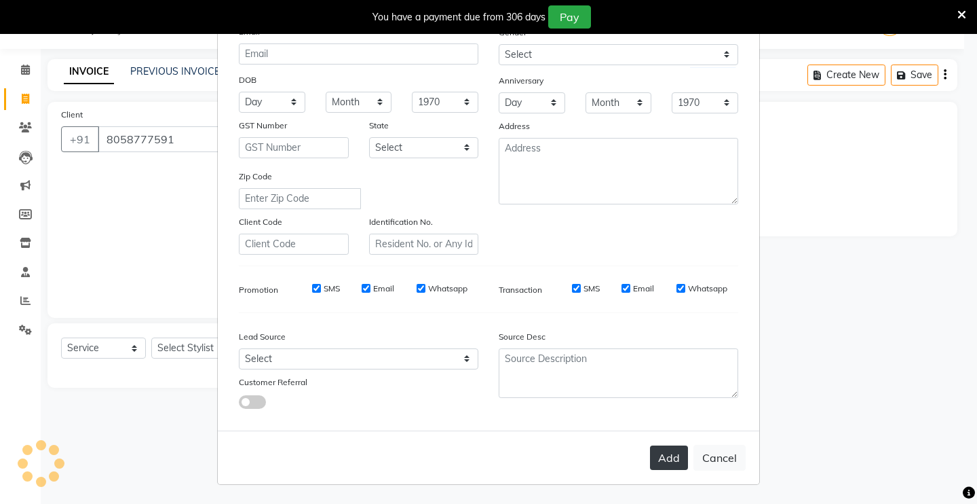
click at [665, 453] on button "Add" at bounding box center [669, 457] width 38 height 24
select select
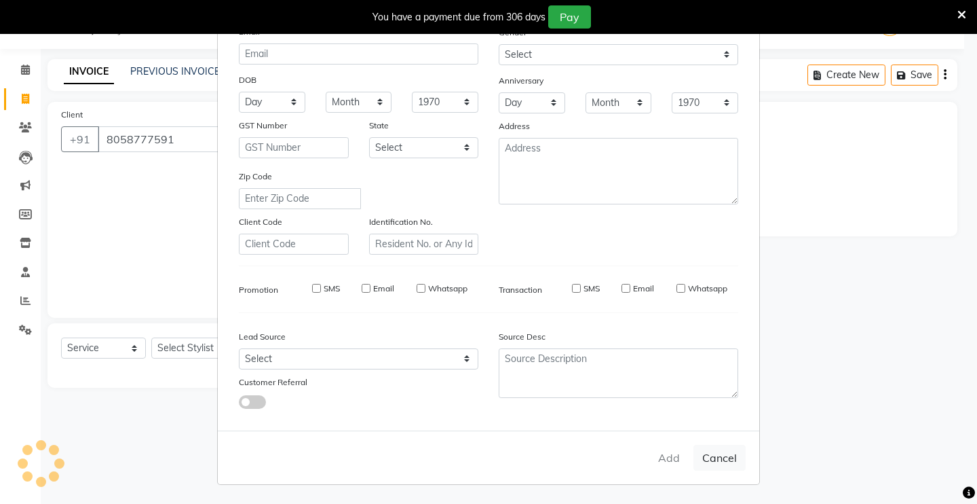
select select
checkbox input "false"
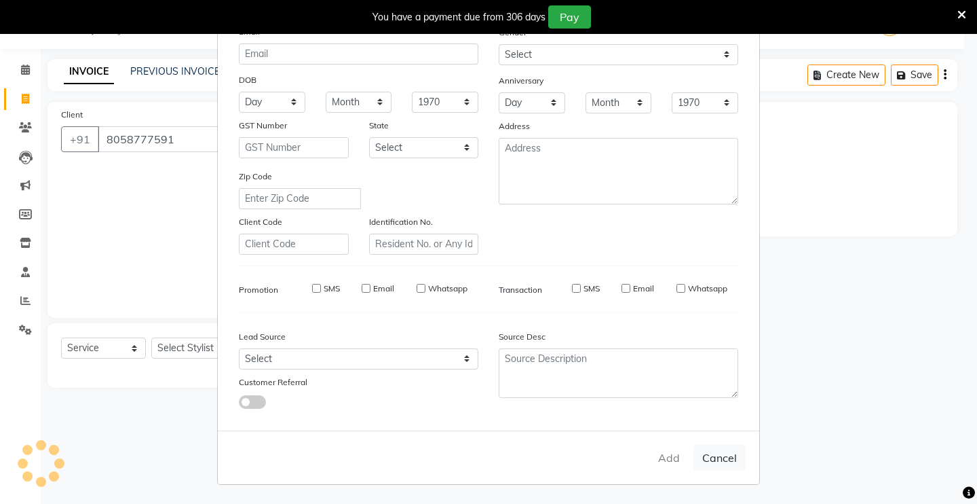
checkbox input "false"
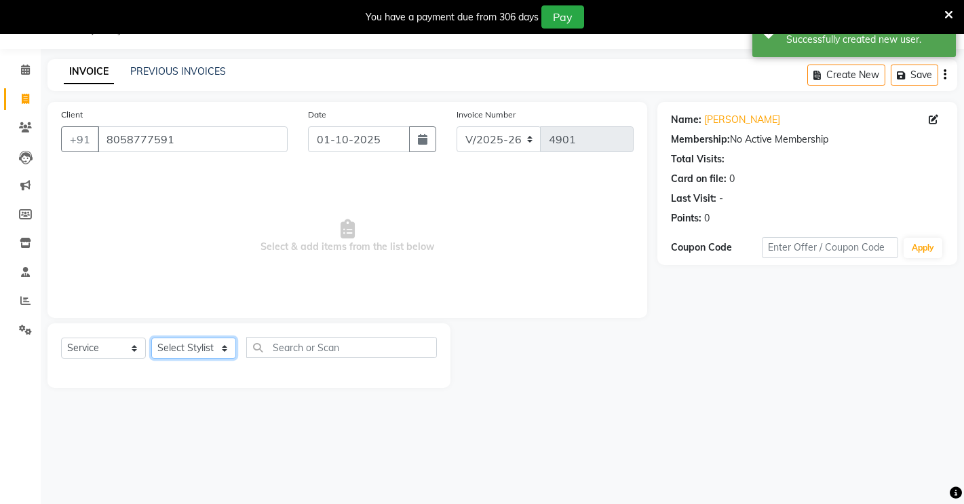
click at [194, 348] on select "Select Stylist [PERSON_NAME] [PERSON_NAME] NAVEEN [MEDICAL_DATA][PERSON_NAME] […" at bounding box center [193, 347] width 85 height 21
select select "84062"
click at [151, 337] on select "Select Stylist [PERSON_NAME] [PERSON_NAME] NAVEEN [MEDICAL_DATA][PERSON_NAME] […" at bounding box center [193, 347] width 85 height 21
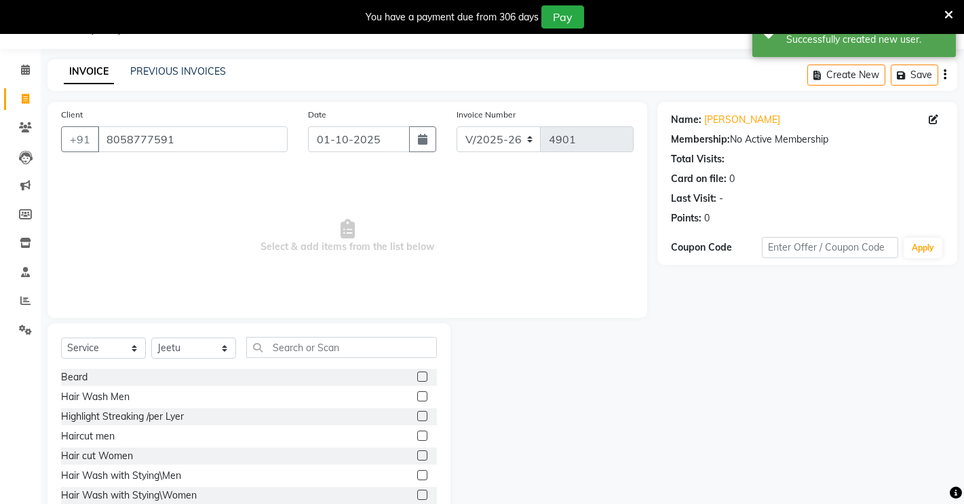
click at [417, 437] on label at bounding box center [422, 435] width 10 height 10
click at [417, 437] on input "checkbox" at bounding box center [421, 436] width 9 height 9
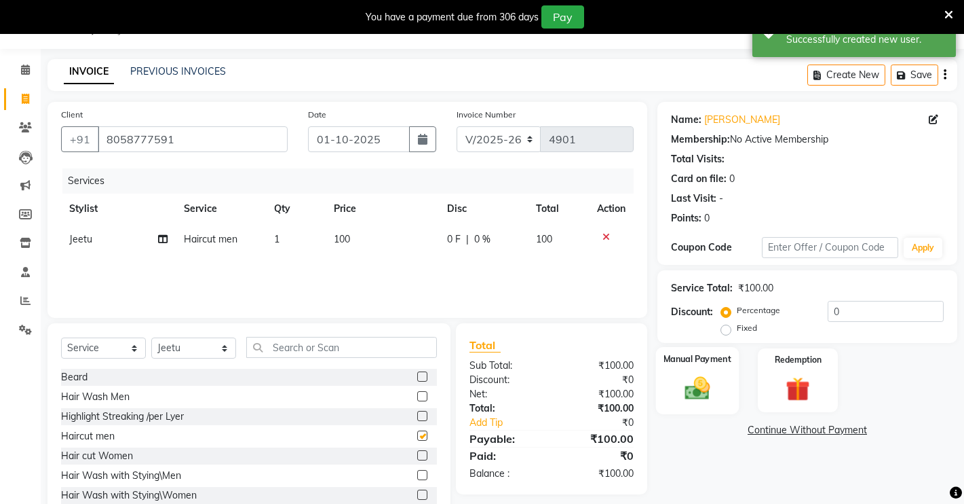
checkbox input "false"
click at [670, 398] on div "Manual Payment" at bounding box center [697, 380] width 83 height 67
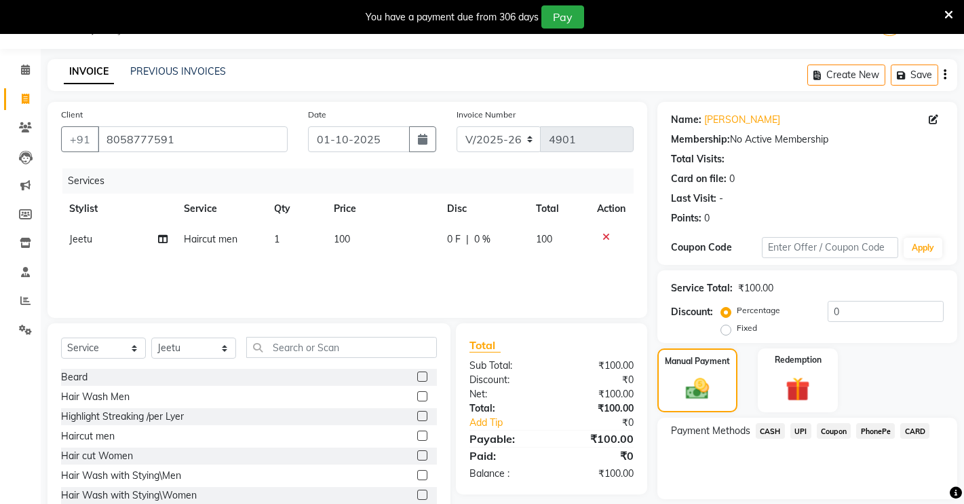
click at [766, 423] on span "CASH" at bounding box center [770, 431] width 29 height 16
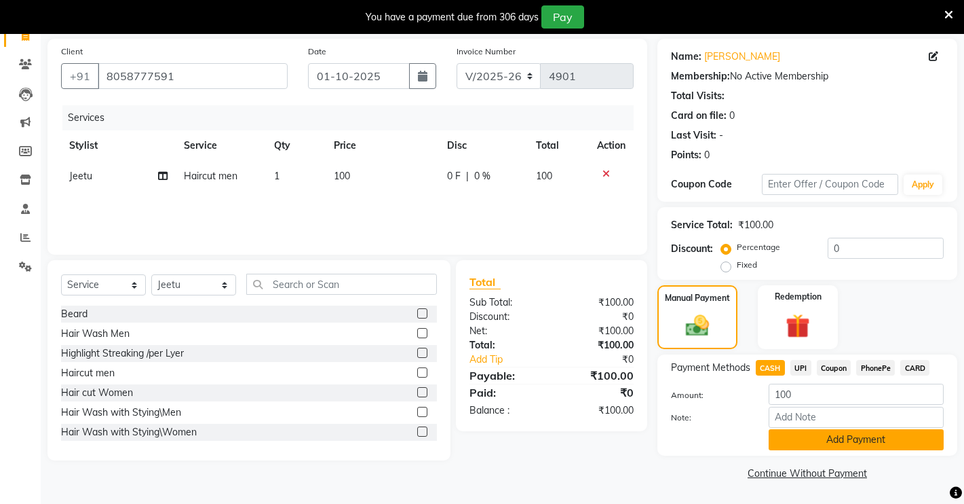
click at [822, 432] on button "Add Payment" at bounding box center [856, 439] width 175 height 21
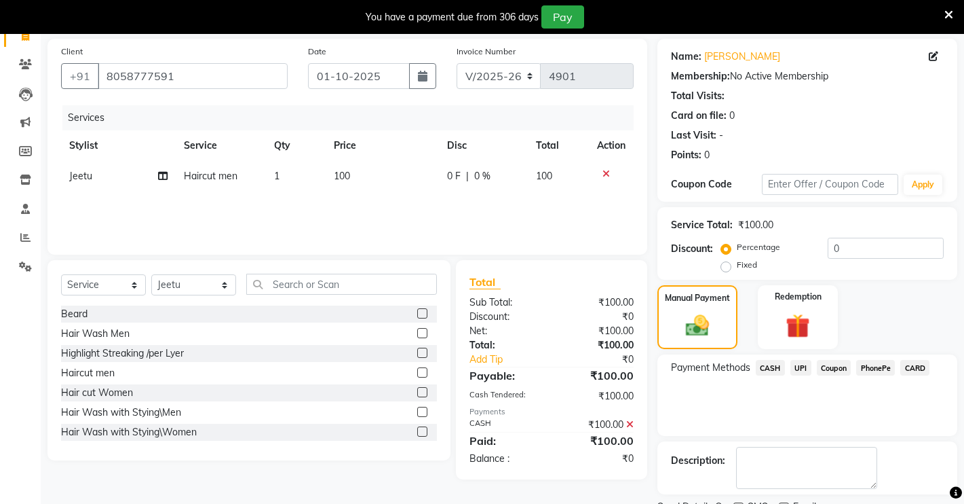
scroll to position [154, 0]
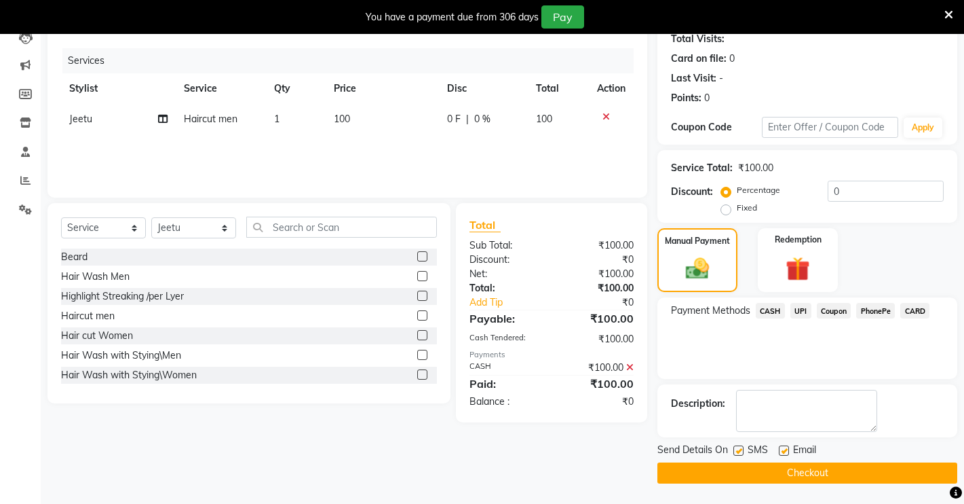
click at [742, 474] on button "Checkout" at bounding box center [808, 472] width 300 height 21
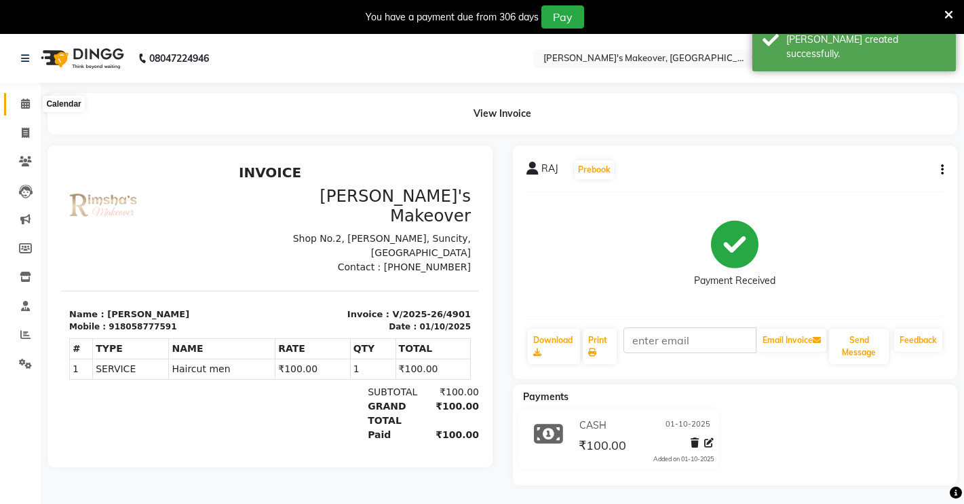
click at [20, 108] on span at bounding box center [26, 104] width 24 height 16
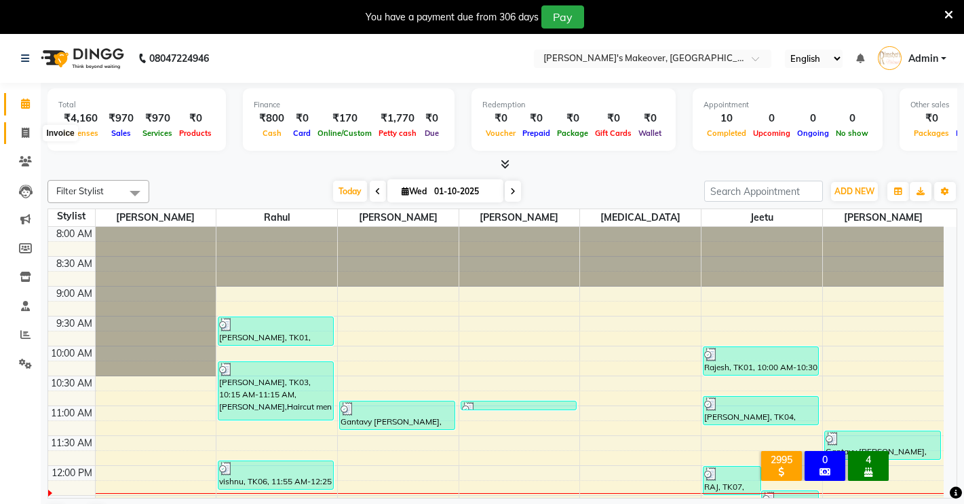
click at [26, 126] on span at bounding box center [26, 134] width 24 height 16
select select "7317"
select select "service"
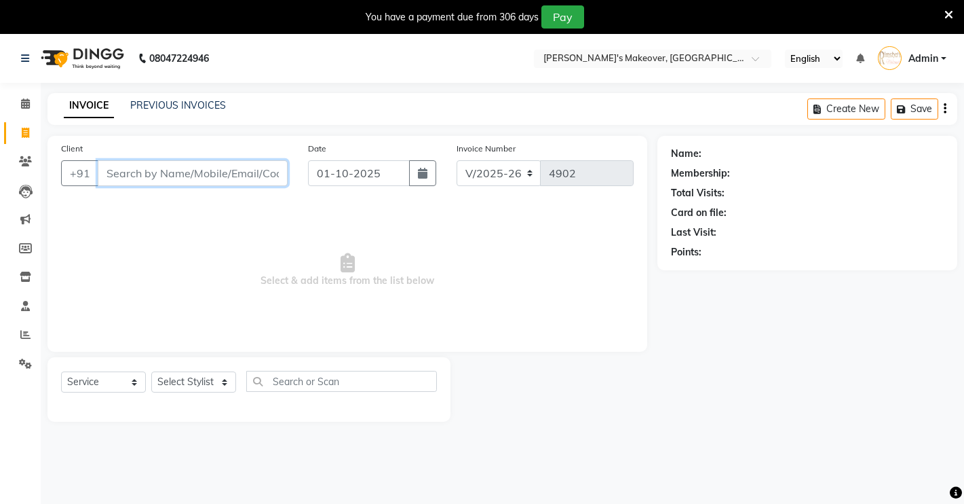
click at [147, 183] on input "Client" at bounding box center [193, 173] width 190 height 26
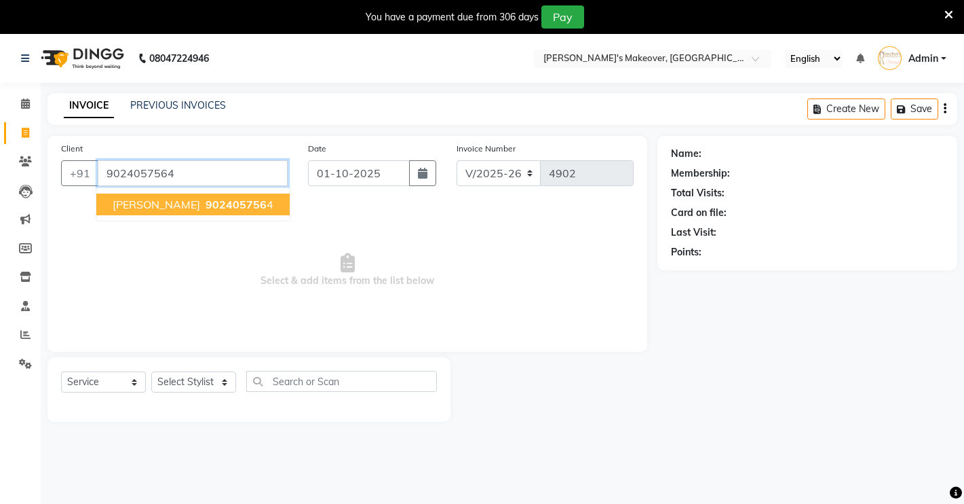
type input "9024057564"
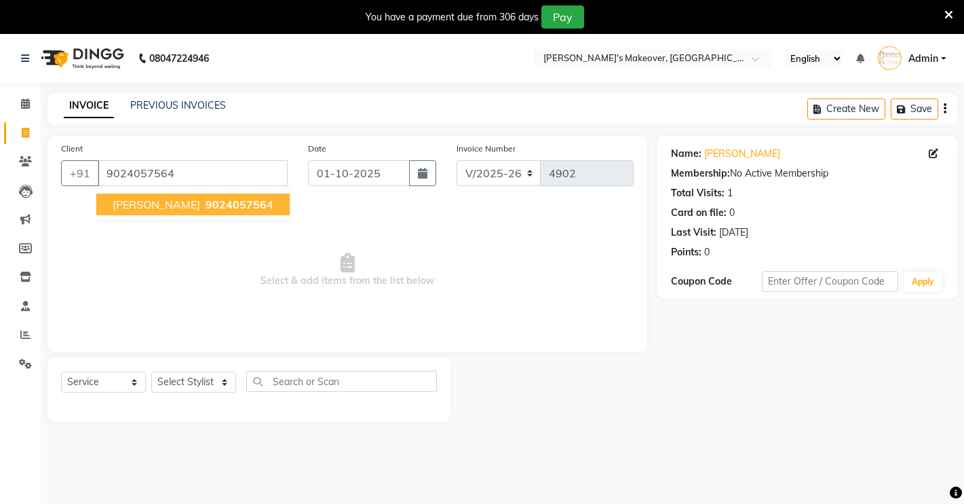
click at [139, 209] on span "[PERSON_NAME]" at bounding box center [157, 204] width 88 height 14
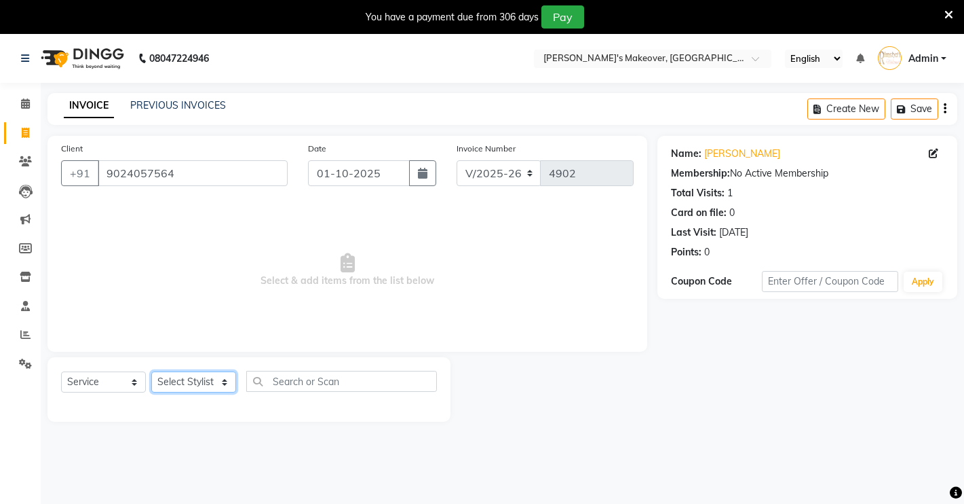
click at [171, 385] on select "Select Stylist [PERSON_NAME] [PERSON_NAME] NAVEEN [MEDICAL_DATA][PERSON_NAME] […" at bounding box center [193, 381] width 85 height 21
select select "88618"
click at [151, 371] on select "Select Stylist [PERSON_NAME] [PERSON_NAME] NAVEEN [MEDICAL_DATA][PERSON_NAME] […" at bounding box center [193, 381] width 85 height 21
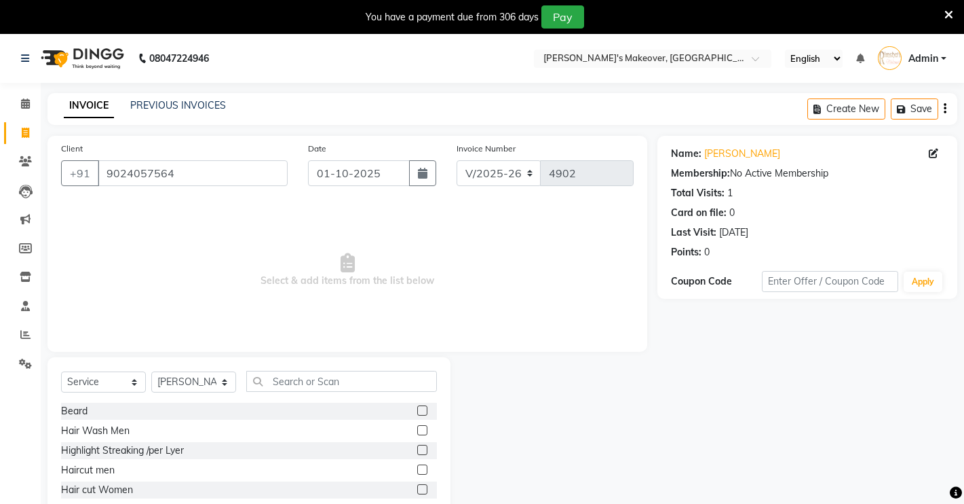
click at [417, 409] on label at bounding box center [422, 410] width 10 height 10
click at [417, 409] on input "checkbox" at bounding box center [421, 411] width 9 height 9
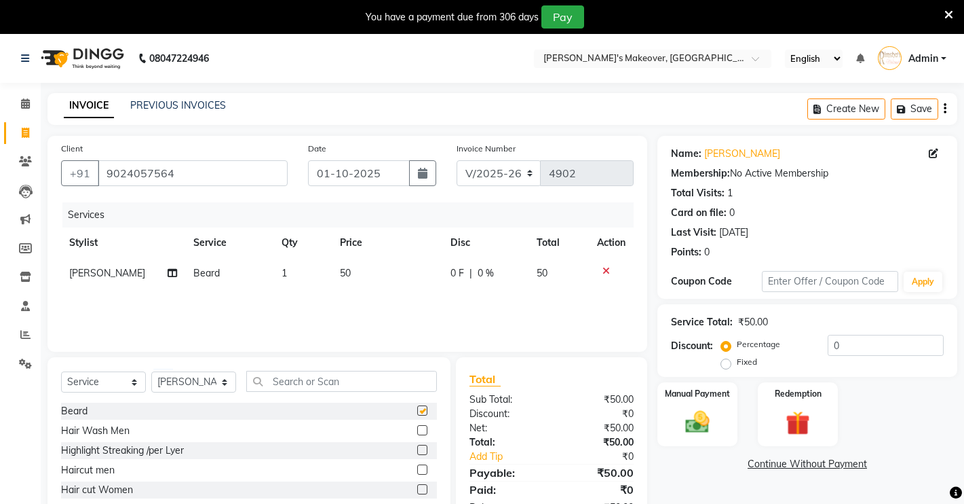
checkbox input "false"
click at [685, 398] on label "Manual Payment" at bounding box center [698, 392] width 68 height 13
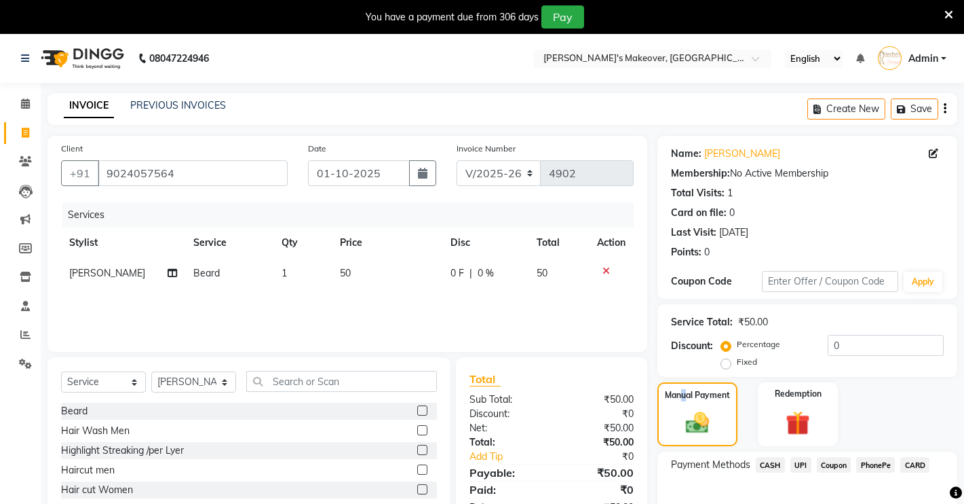
scroll to position [77, 0]
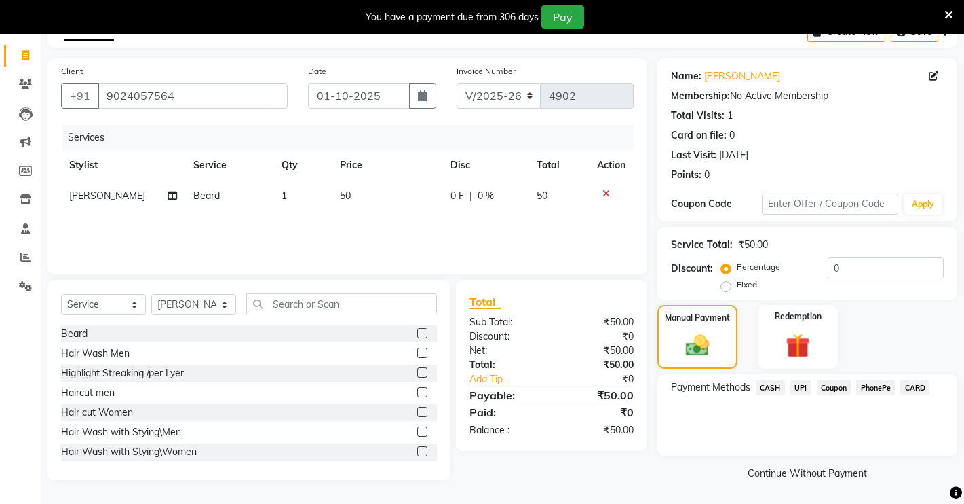
click at [793, 390] on span "UPI" at bounding box center [801, 387] width 21 height 16
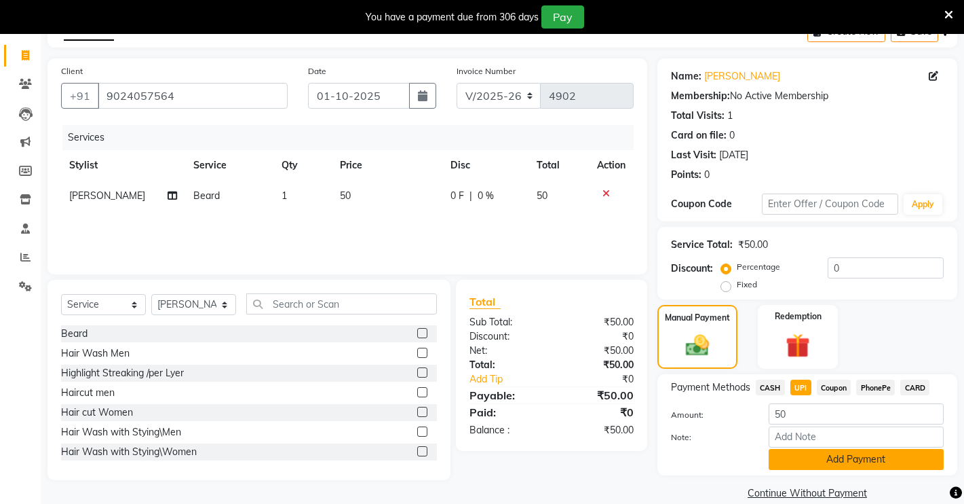
scroll to position [97, 0]
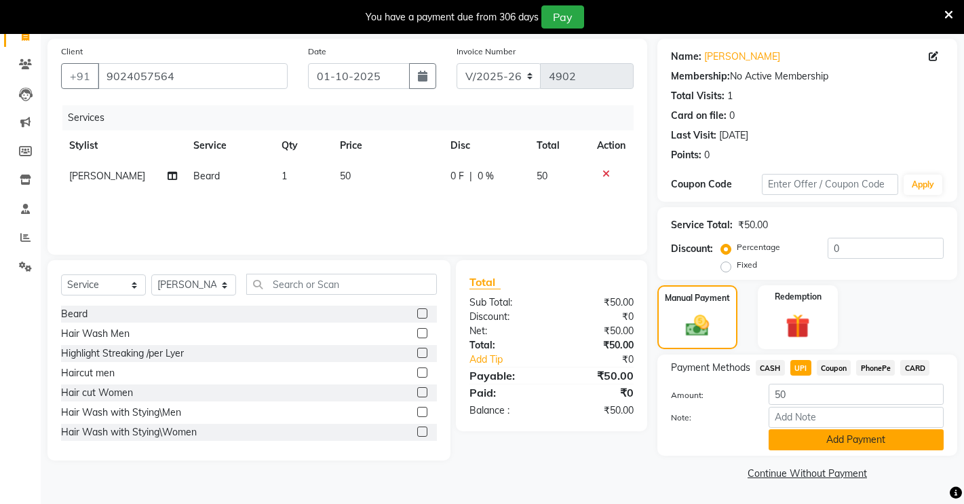
click at [797, 439] on button "Add Payment" at bounding box center [856, 439] width 175 height 21
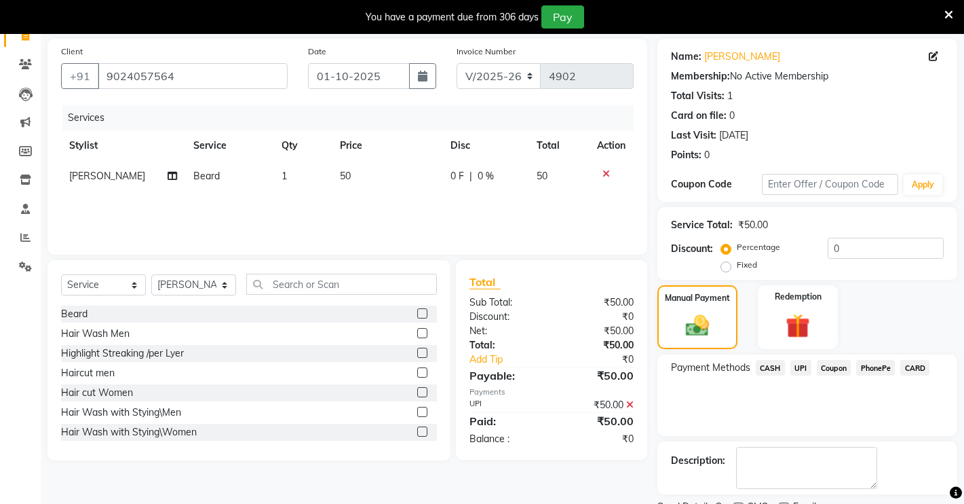
scroll to position [154, 0]
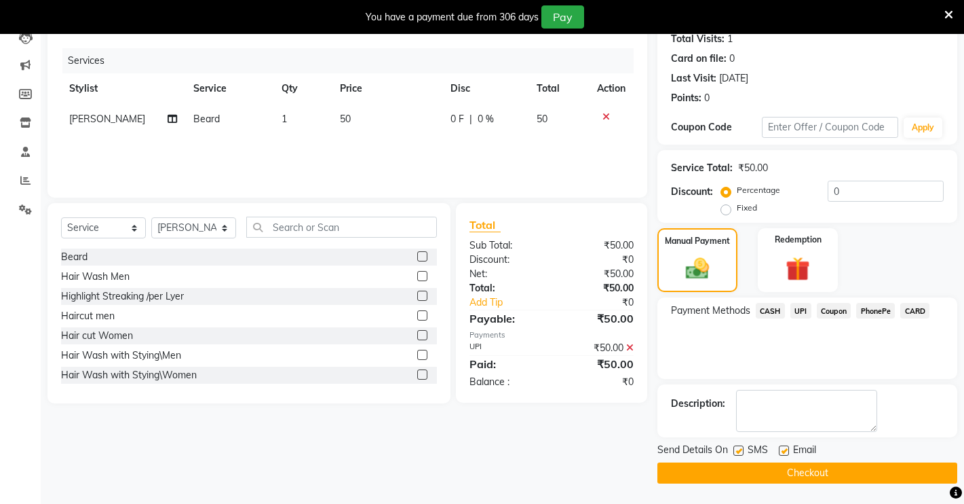
drag, startPoint x: 763, startPoint y: 478, endPoint x: 765, endPoint y: 453, distance: 25.8
click at [765, 478] on button "Checkout" at bounding box center [808, 472] width 300 height 21
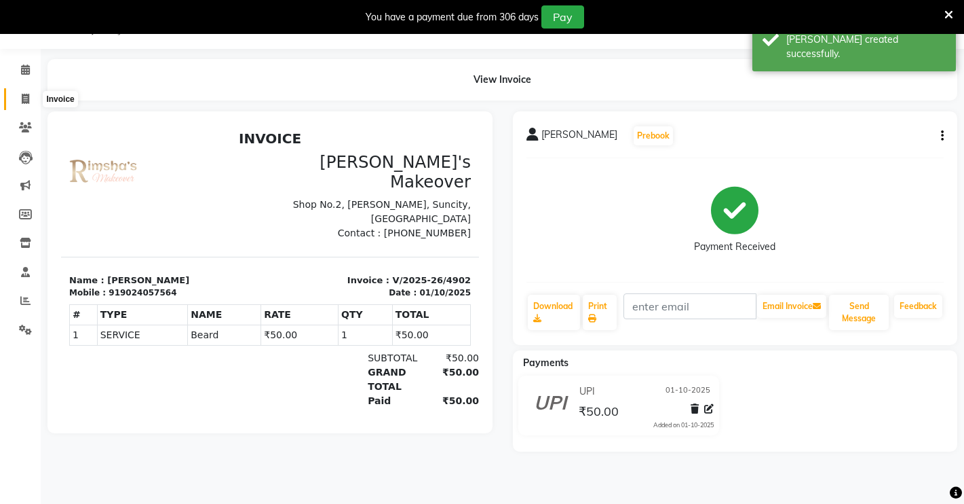
click at [20, 96] on span at bounding box center [26, 100] width 24 height 16
select select "service"
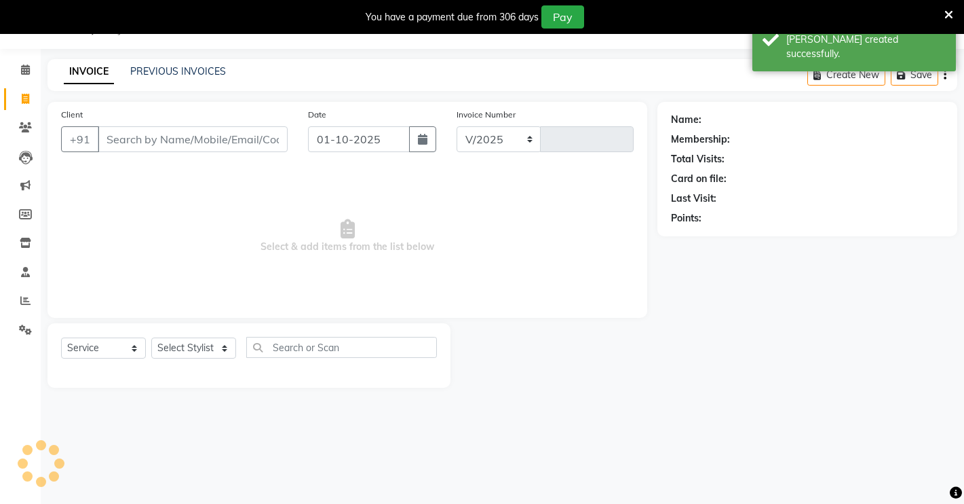
select select "7317"
type input "4903"
click at [143, 130] on input "Client" at bounding box center [193, 139] width 190 height 26
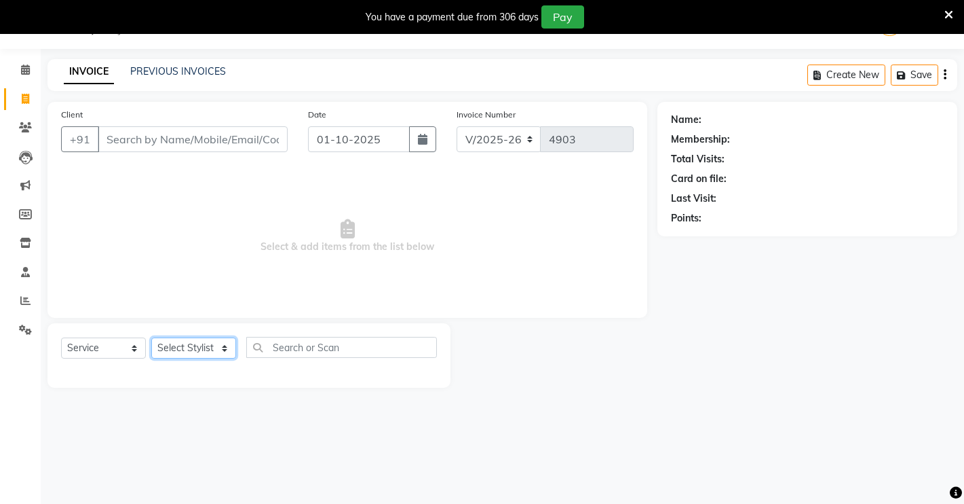
click at [206, 343] on select "Select Stylist [PERSON_NAME] [PERSON_NAME] NAVEEN [MEDICAL_DATA][PERSON_NAME] […" at bounding box center [193, 347] width 85 height 21
select select "65689"
click at [151, 337] on select "Select Stylist [PERSON_NAME] [PERSON_NAME] NAVEEN [MEDICAL_DATA][PERSON_NAME] […" at bounding box center [193, 347] width 85 height 21
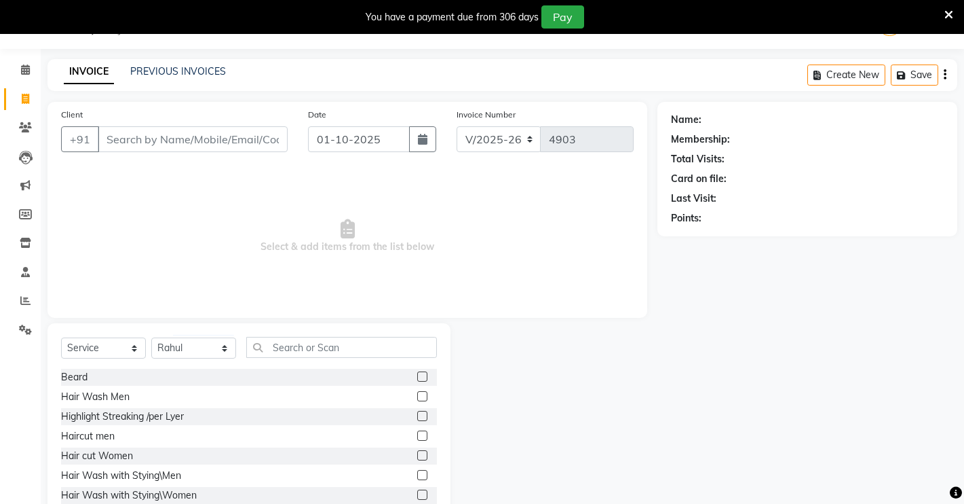
click at [417, 374] on label at bounding box center [422, 376] width 10 height 10
click at [417, 374] on input "checkbox" at bounding box center [421, 377] width 9 height 9
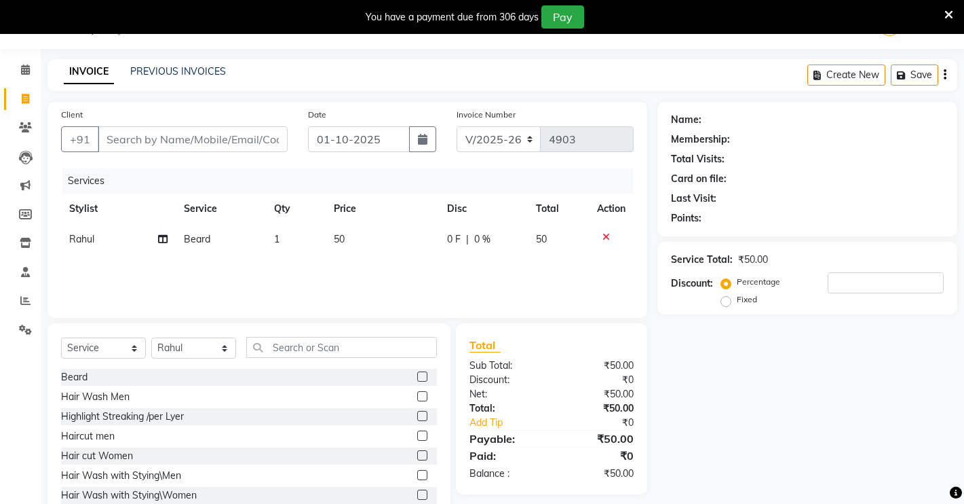
click at [417, 373] on label at bounding box center [422, 376] width 10 height 10
click at [417, 373] on input "checkbox" at bounding box center [421, 377] width 9 height 9
checkbox input "false"
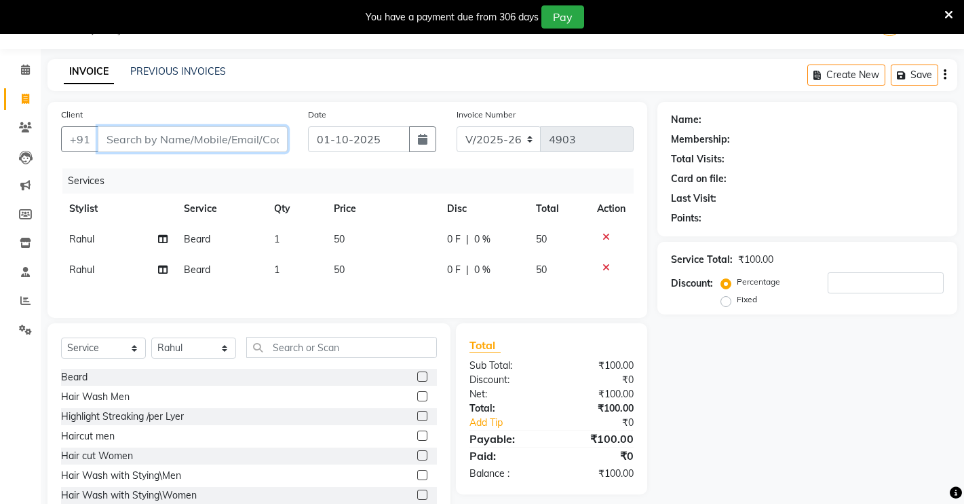
click at [187, 133] on input "Client" at bounding box center [193, 139] width 190 height 26
type input "S"
type input "0"
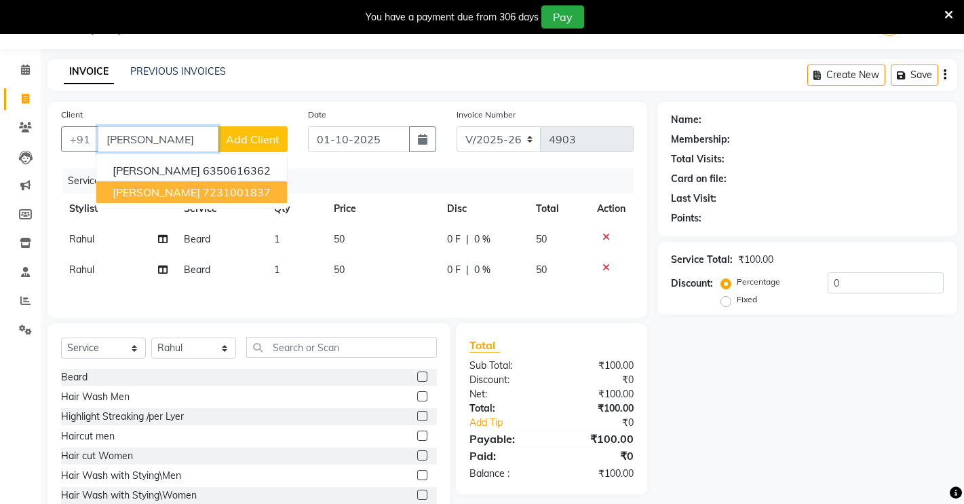
click at [147, 189] on button "[PERSON_NAME] 7231001837" at bounding box center [191, 192] width 191 height 22
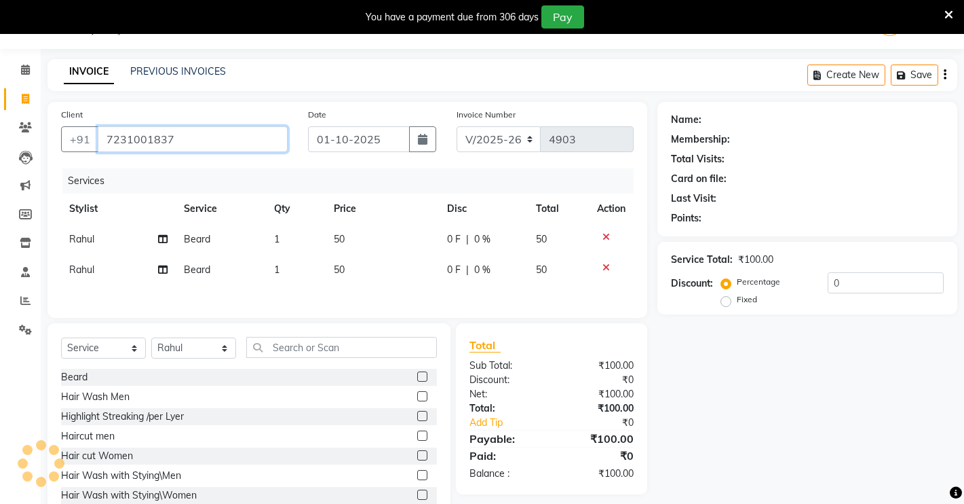
type input "7231001837"
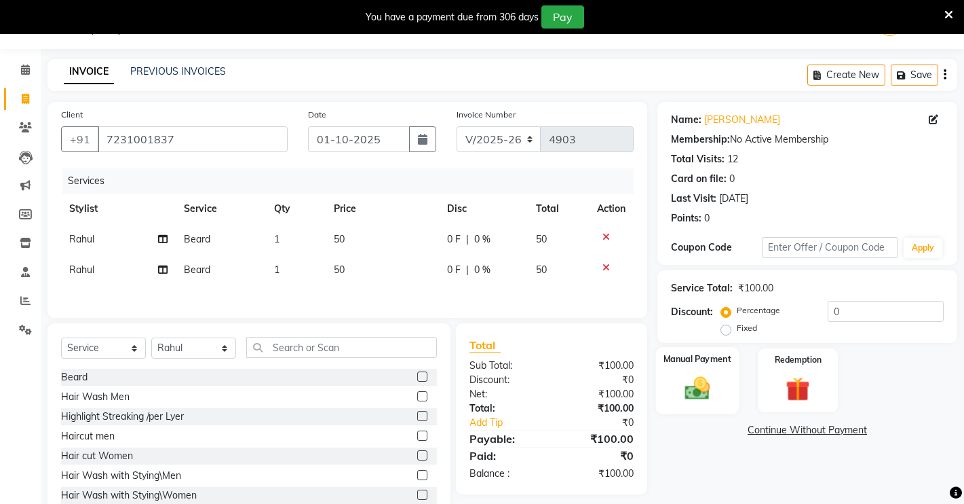
click at [717, 368] on div "Manual Payment" at bounding box center [697, 380] width 83 height 67
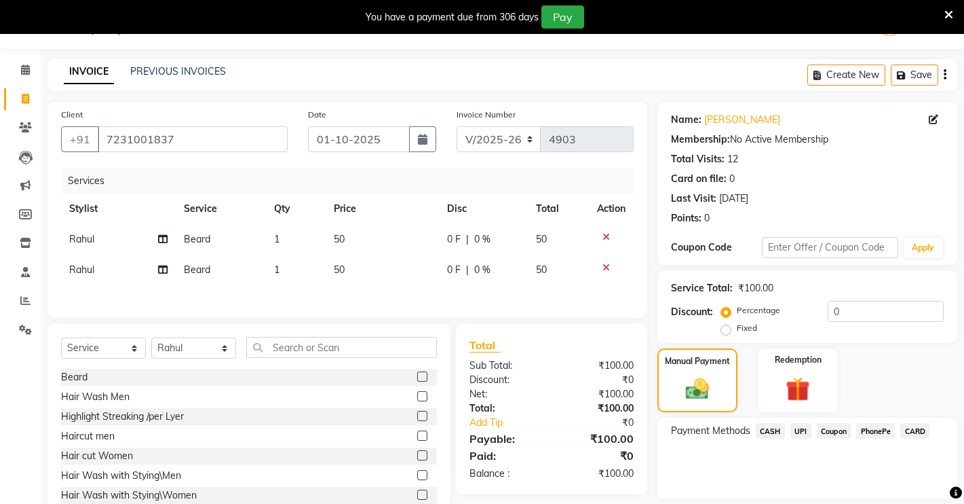
click at [763, 426] on span "CASH" at bounding box center [770, 431] width 29 height 16
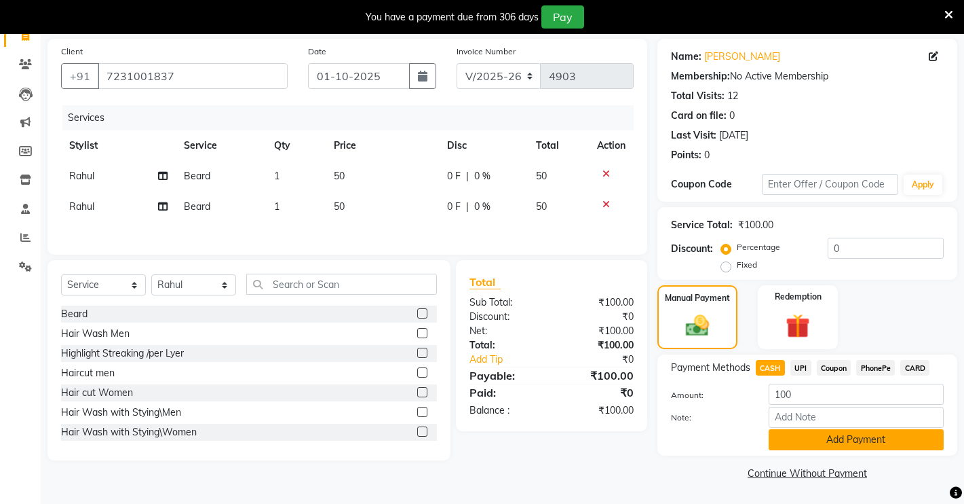
click at [798, 436] on button "Add Payment" at bounding box center [856, 439] width 175 height 21
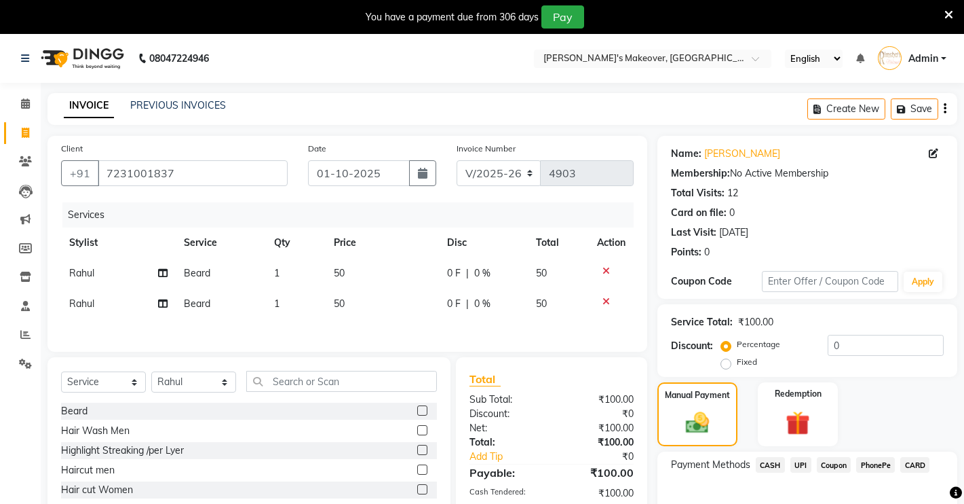
scroll to position [154, 0]
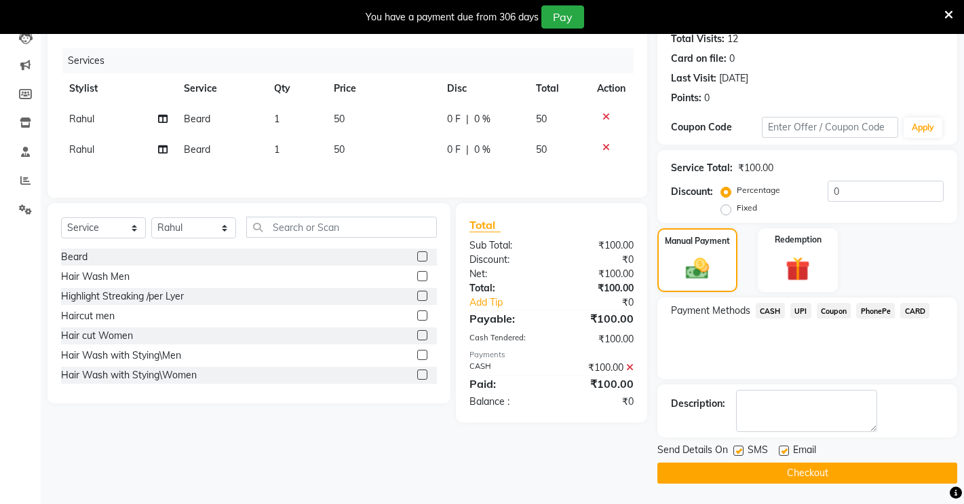
click at [695, 476] on button "Checkout" at bounding box center [808, 472] width 300 height 21
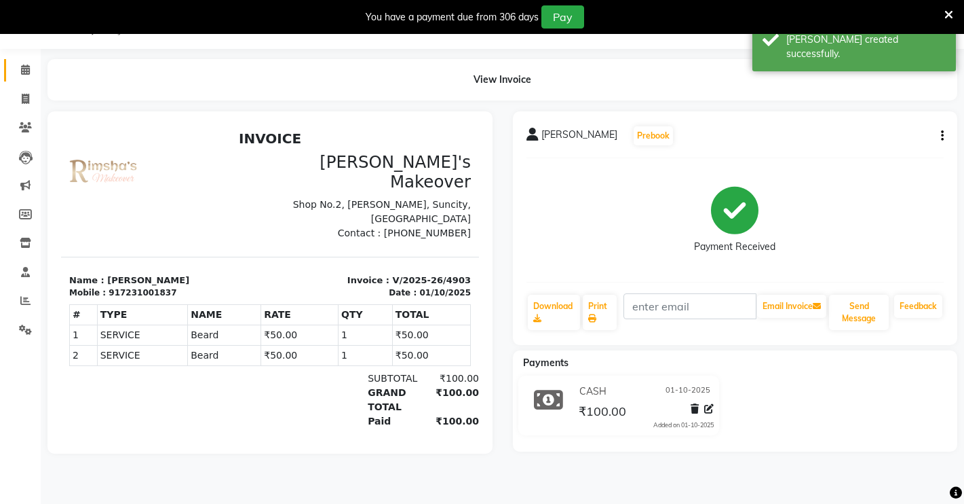
click at [7, 70] on link "Calendar" at bounding box center [20, 70] width 33 height 22
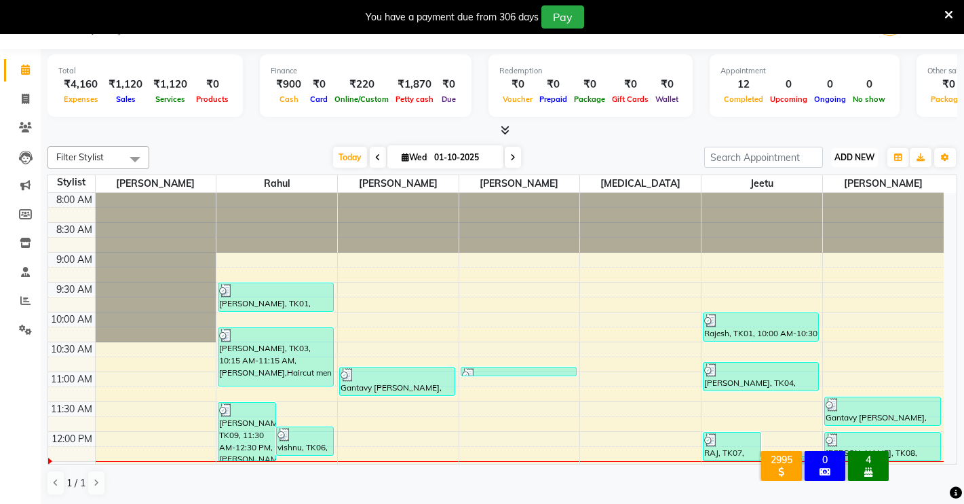
click at [848, 155] on span "ADD NEW" at bounding box center [855, 157] width 40 height 10
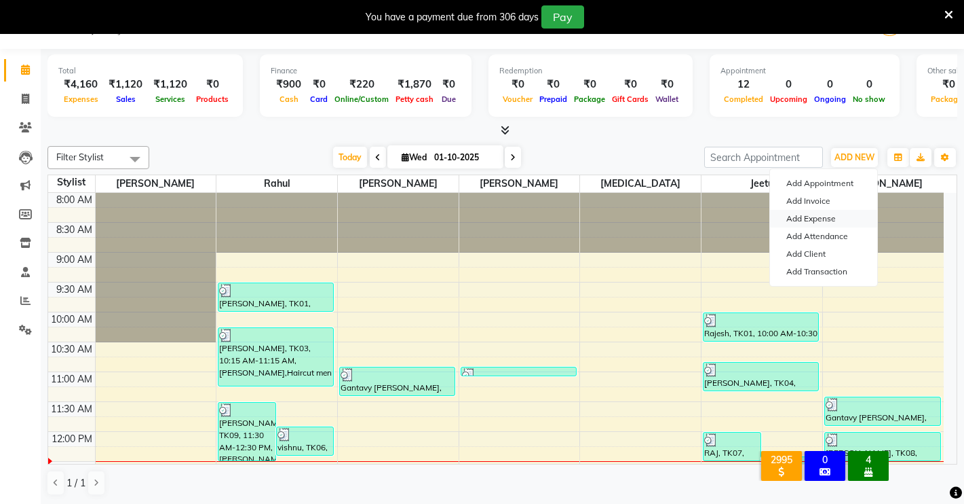
click at [800, 221] on link "Add Expense" at bounding box center [823, 219] width 107 height 18
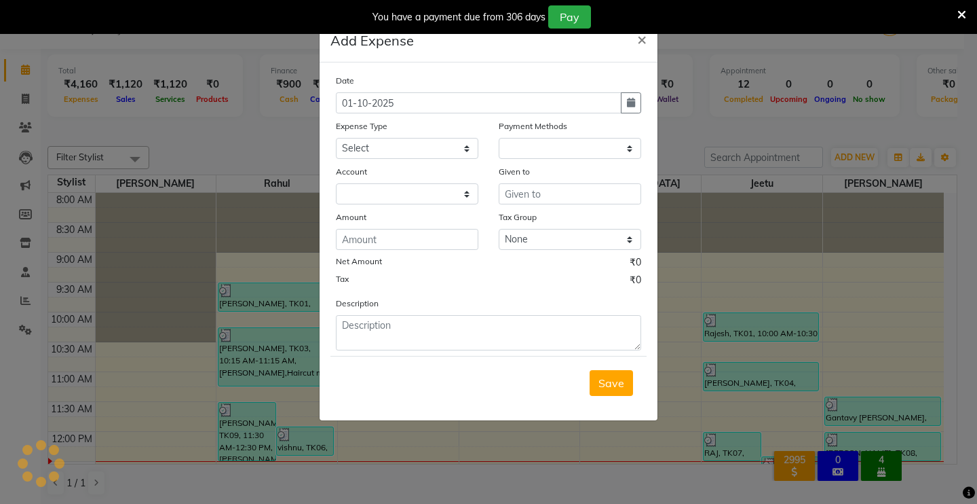
select select "1"
select select "6406"
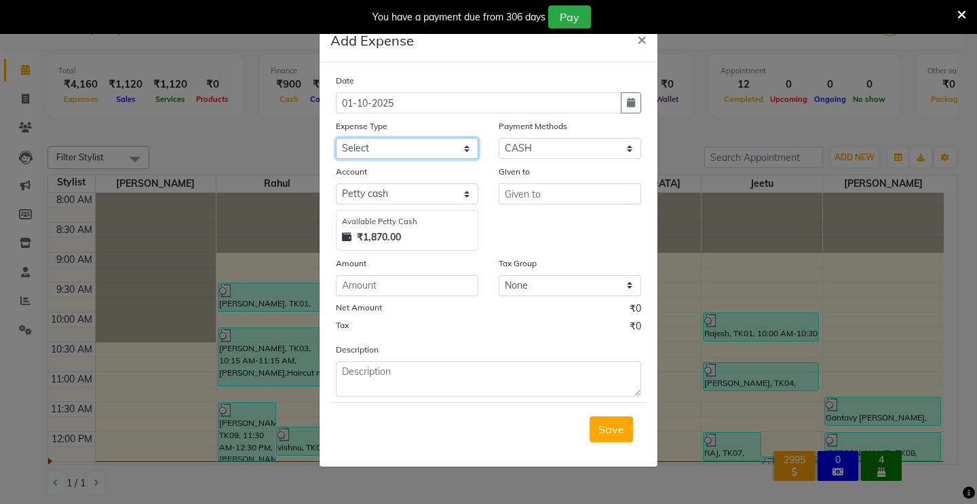
drag, startPoint x: 353, startPoint y: 138, endPoint x: 356, endPoint y: 147, distance: 9.5
click at [356, 145] on select "Select Advance Salary Baba Bank Service Charges CLEANING Clinical charges DM SI…" at bounding box center [407, 148] width 143 height 21
select select "19381"
click at [336, 138] on select "Select Advance Salary Baba Bank Service Charges CLEANING Clinical charges DM SI…" at bounding box center [407, 148] width 143 height 21
click at [352, 288] on input "number" at bounding box center [407, 285] width 143 height 21
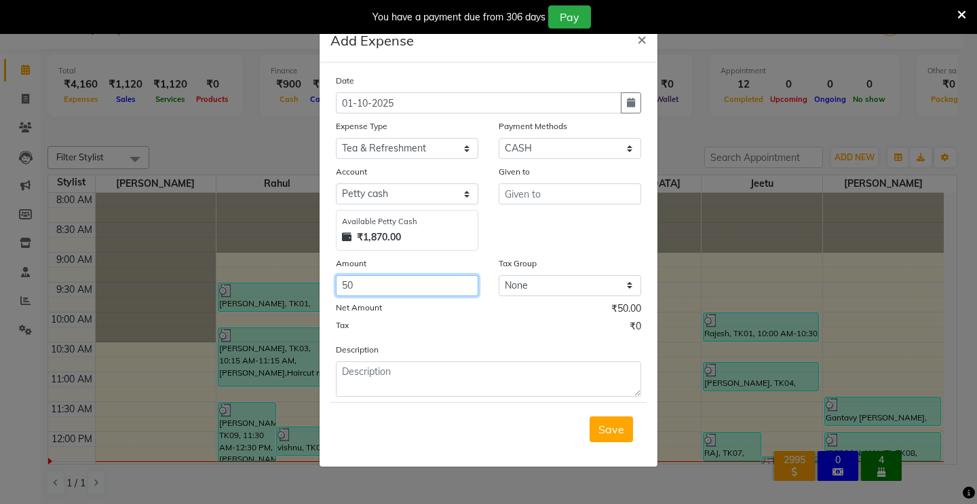
type input "50"
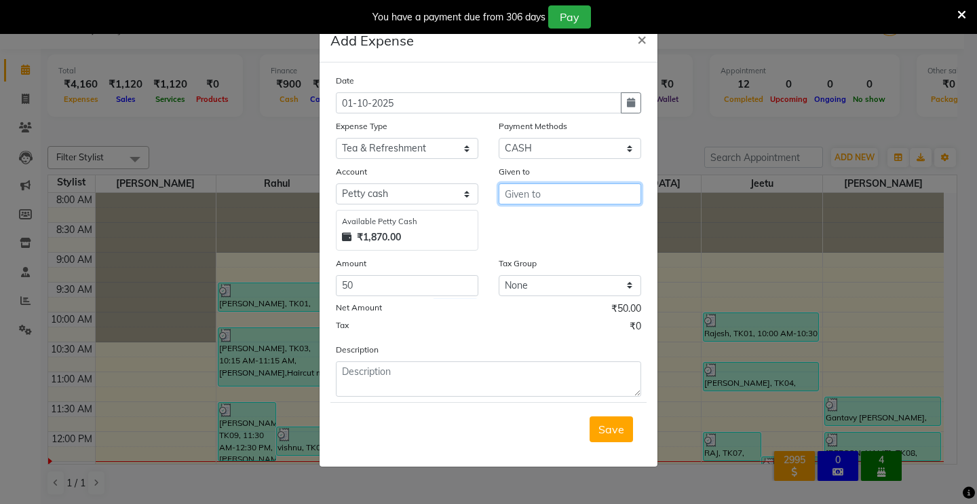
click at [516, 193] on input "text" at bounding box center [570, 193] width 143 height 21
type input "DEMO STAFF"
click at [613, 435] on button "Save" at bounding box center [611, 429] width 43 height 26
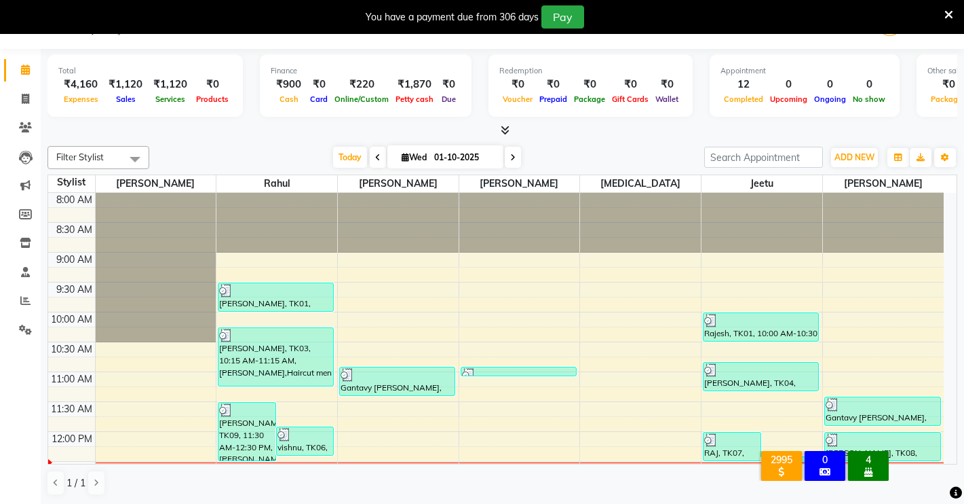
click at [508, 127] on icon at bounding box center [505, 130] width 9 height 10
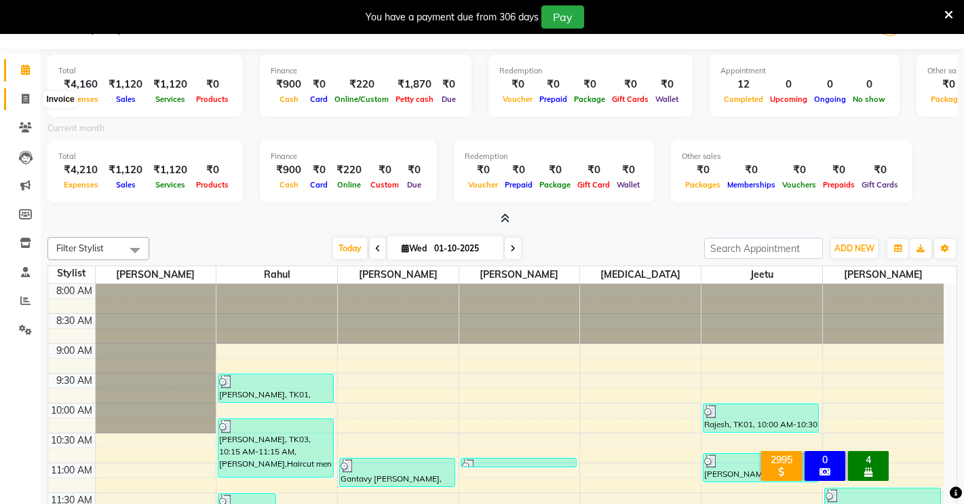
click at [22, 97] on icon at bounding box center [25, 99] width 7 height 10
select select "service"
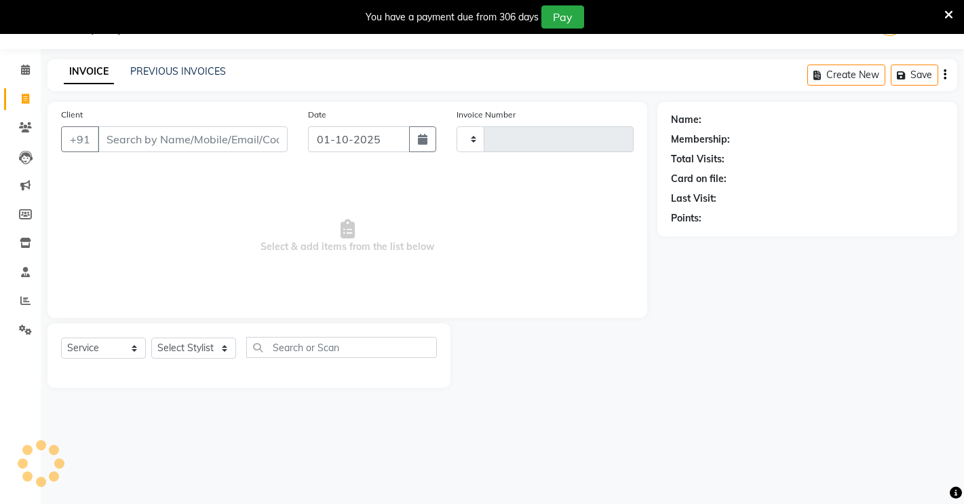
type input "4904"
select select "7317"
click at [176, 347] on select "Select Stylist [PERSON_NAME] [PERSON_NAME] NAVEEN [MEDICAL_DATA][PERSON_NAME] […" at bounding box center [193, 347] width 85 height 21
select select "77366"
click at [151, 337] on select "Select Stylist [PERSON_NAME] [PERSON_NAME] NAVEEN [MEDICAL_DATA][PERSON_NAME] […" at bounding box center [193, 347] width 85 height 21
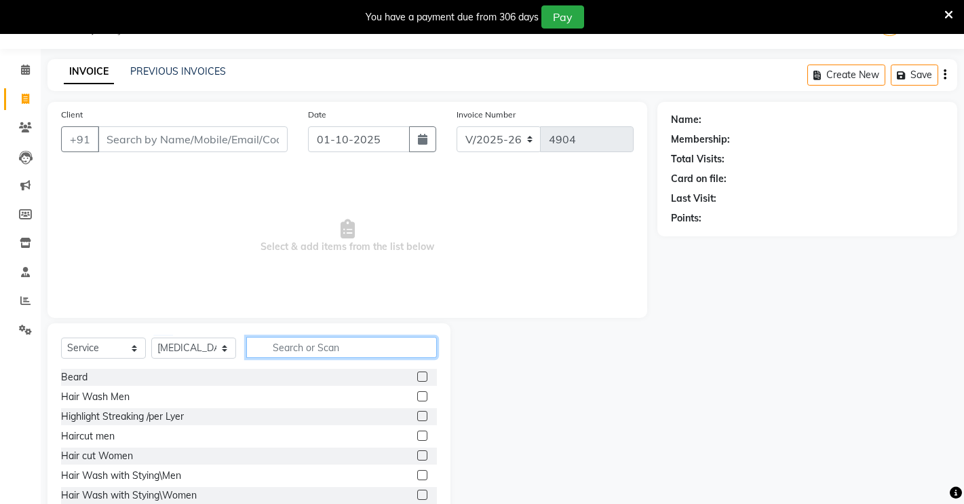
click at [298, 346] on input "text" at bounding box center [341, 347] width 191 height 21
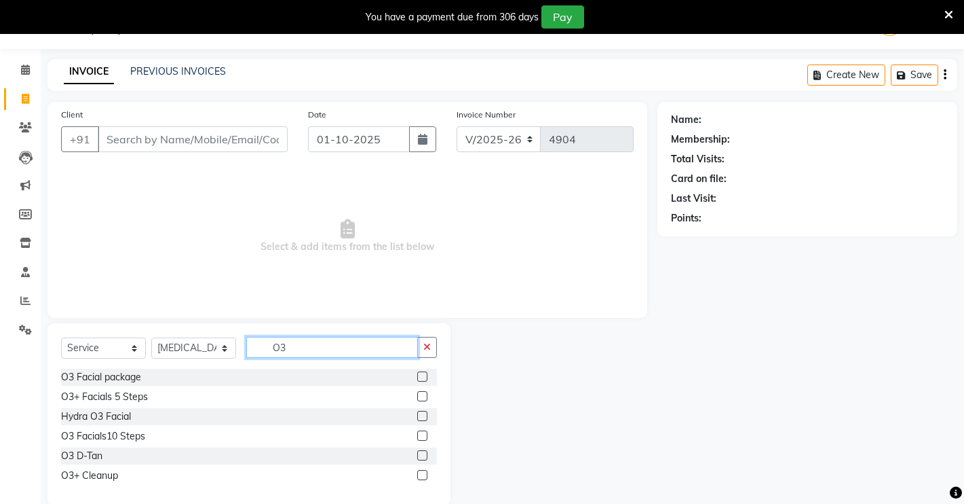
type input "O3"
click at [421, 457] on label at bounding box center [422, 455] width 10 height 10
click at [421, 457] on input "checkbox" at bounding box center [421, 455] width 9 height 9
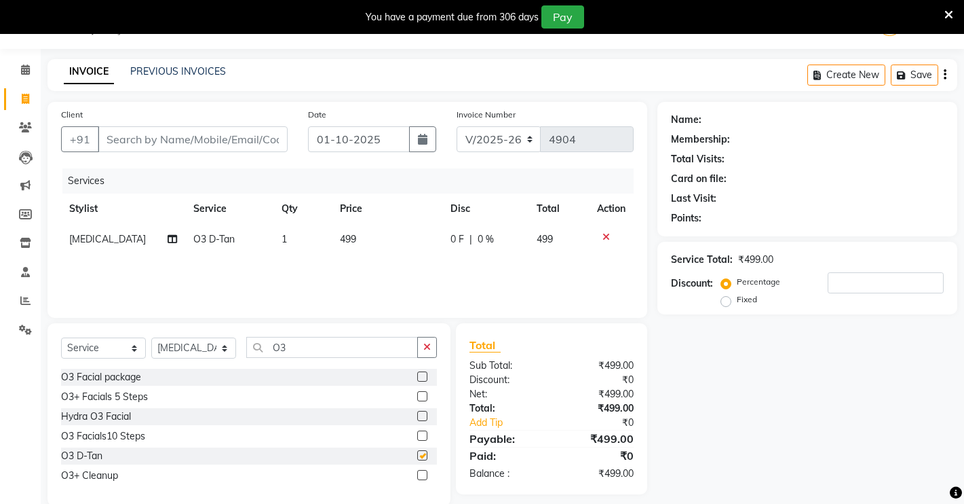
checkbox input "false"
click at [433, 345] on button "button" at bounding box center [427, 347] width 20 height 21
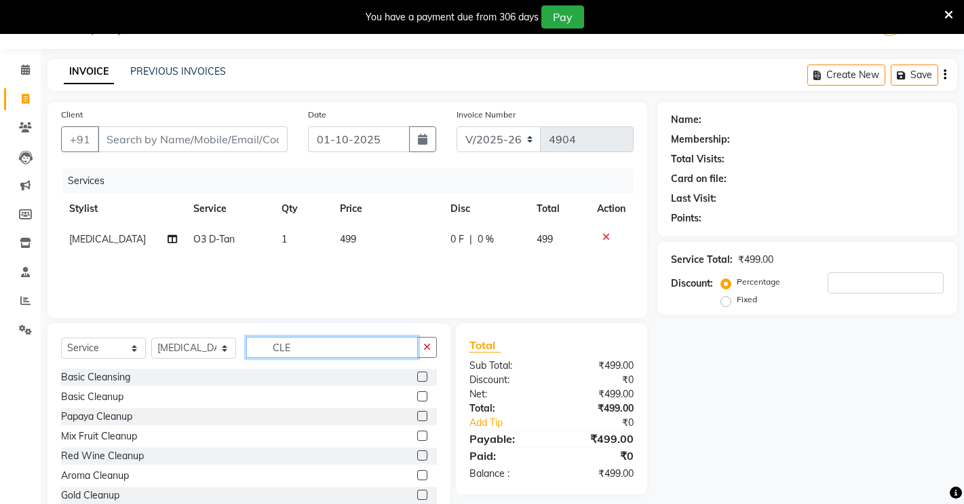
type input "CLE"
click at [417, 372] on label at bounding box center [422, 376] width 10 height 10
click at [417, 373] on input "checkbox" at bounding box center [421, 377] width 9 height 9
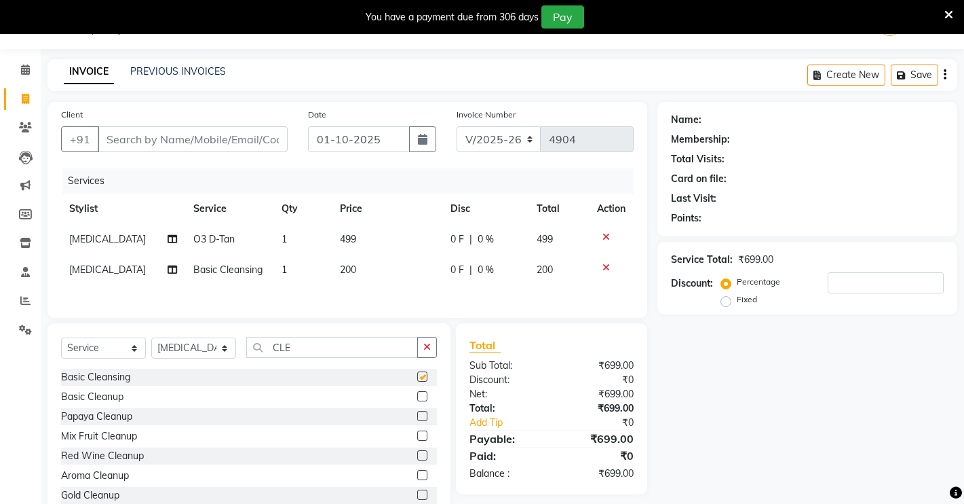
checkbox input "false"
click at [422, 350] on button "button" at bounding box center [427, 347] width 20 height 21
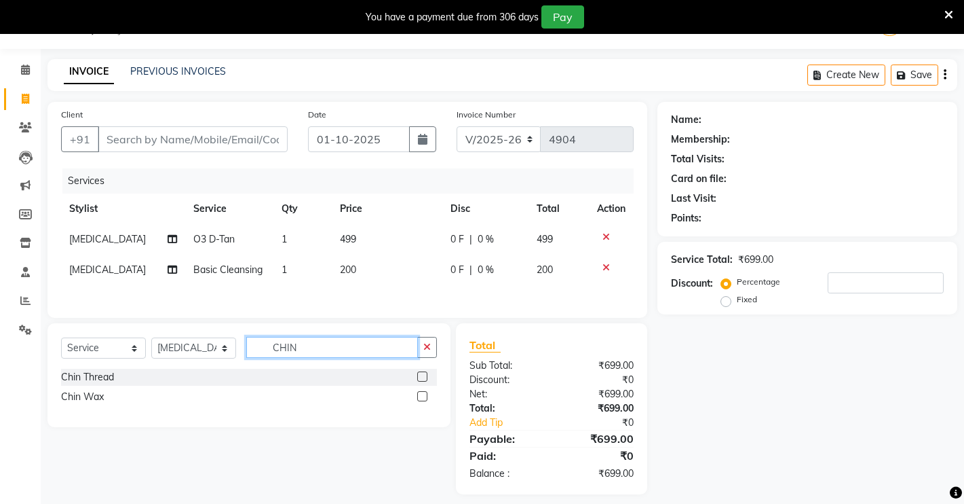
type input "CHIN"
click at [423, 379] on label at bounding box center [422, 376] width 10 height 10
click at [423, 379] on input "checkbox" at bounding box center [421, 377] width 9 height 9
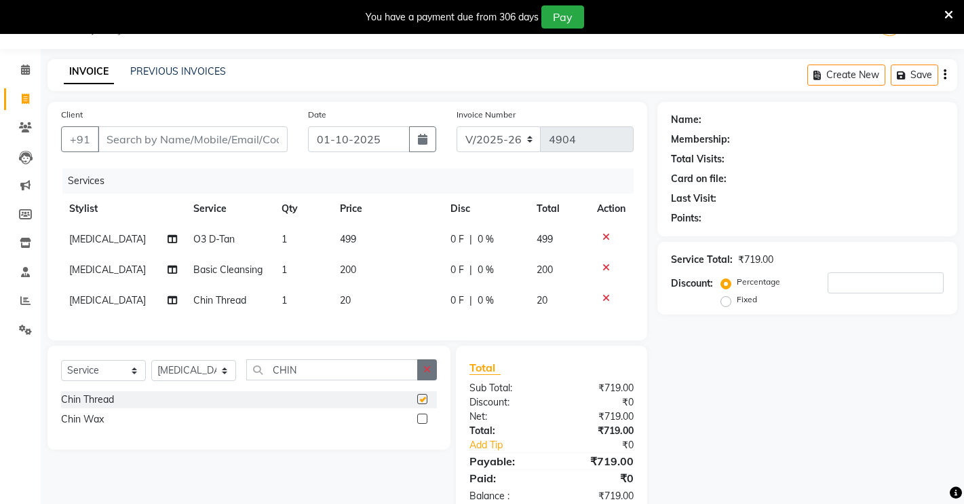
checkbox input "false"
click at [432, 380] on button "button" at bounding box center [427, 369] width 20 height 21
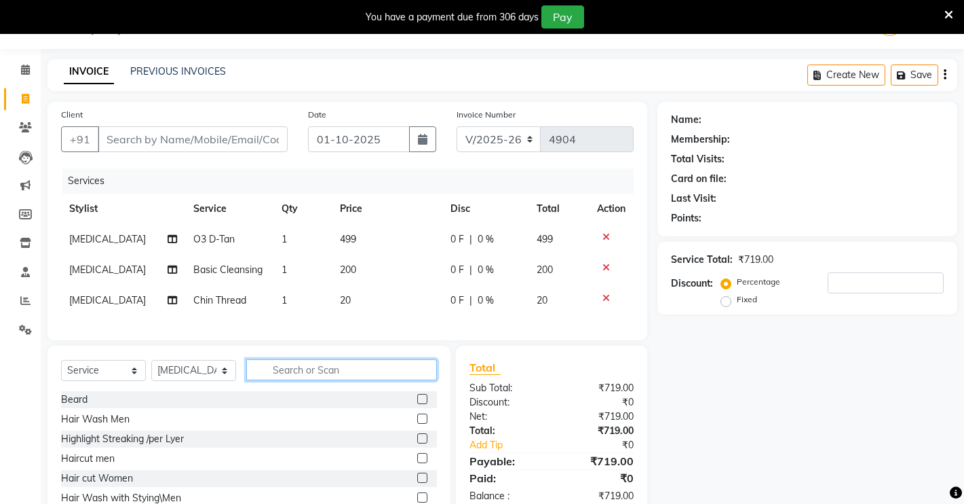
click at [296, 380] on input "text" at bounding box center [341, 369] width 191 height 21
type input "HAIR WAS"
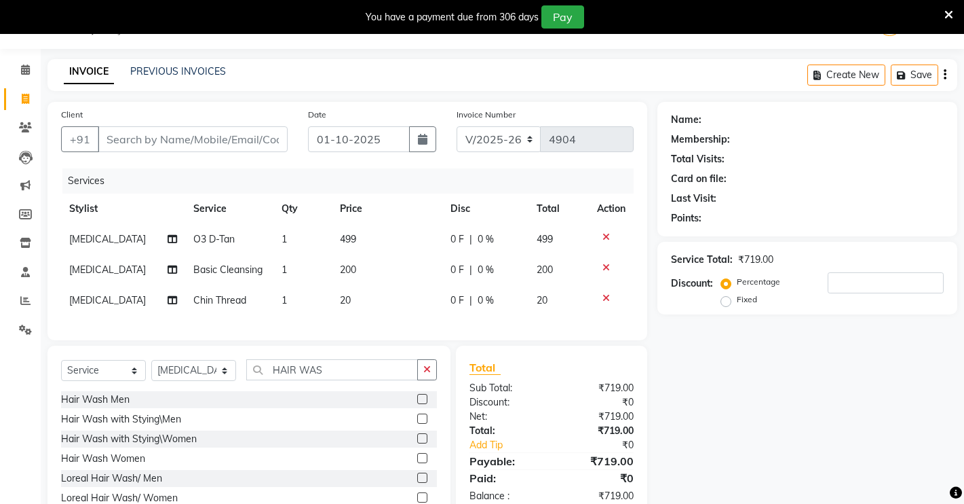
click at [417, 443] on label at bounding box center [422, 438] width 10 height 10
click at [417, 443] on input "checkbox" at bounding box center [421, 438] width 9 height 9
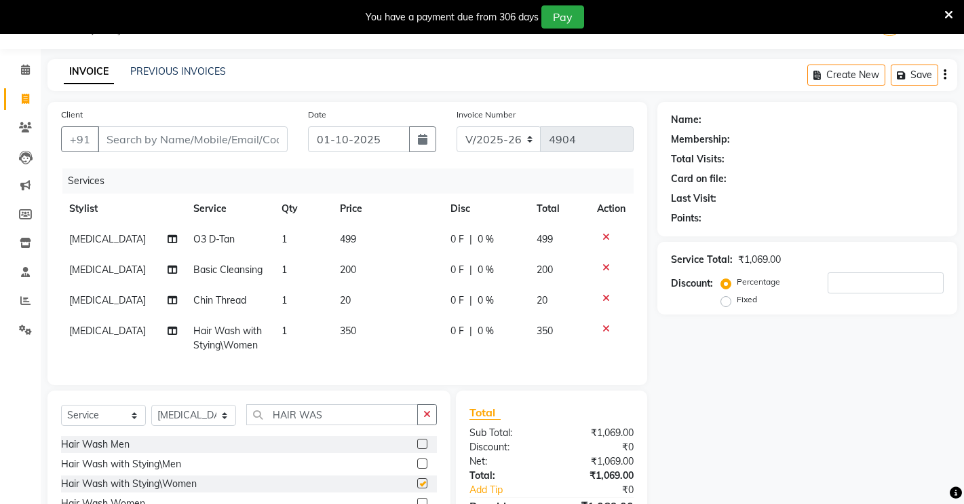
checkbox input "false"
click at [352, 328] on td "350" at bounding box center [387, 338] width 110 height 45
select select "77366"
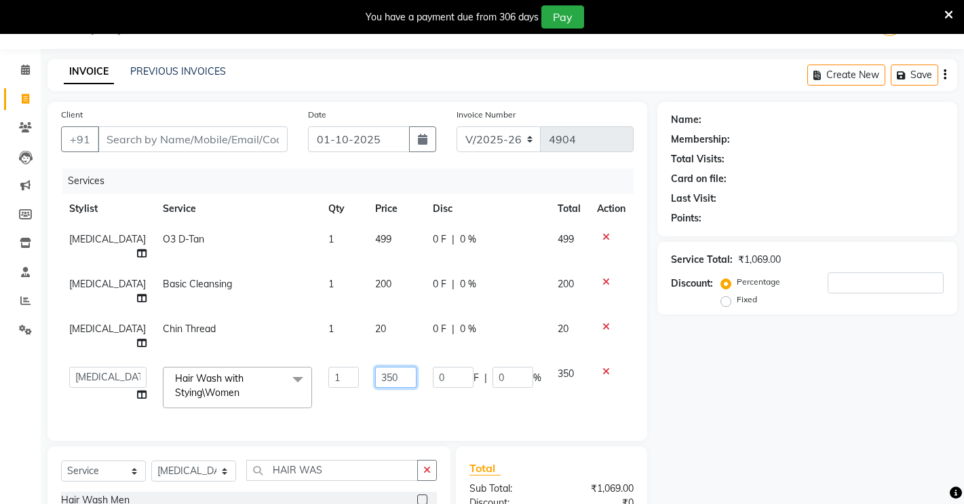
click at [379, 366] on input "350" at bounding box center [395, 376] width 41 height 21
type input "3"
type input "250"
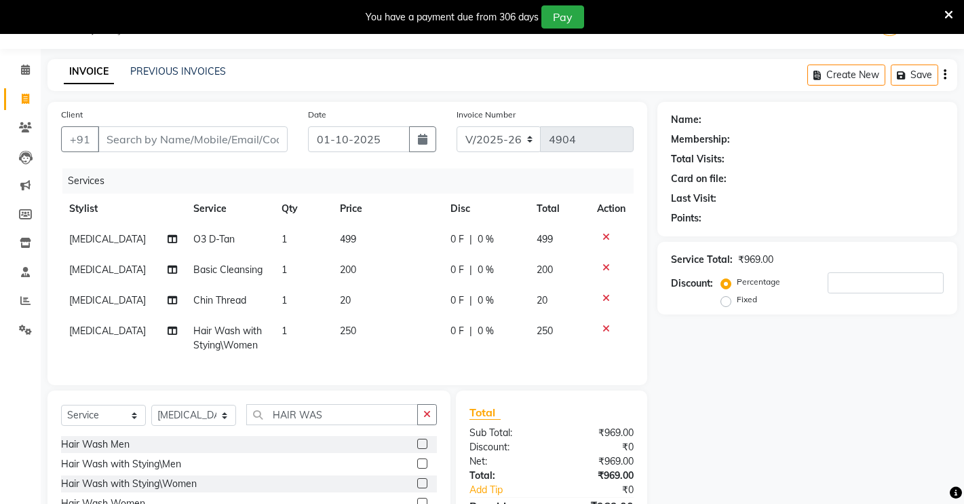
click at [682, 349] on div "Name: Membership: Total Visits: Card on file: Last Visit: Points: Service Total…" at bounding box center [813, 346] width 310 height 489
click at [142, 141] on input "Client" at bounding box center [193, 139] width 190 height 26
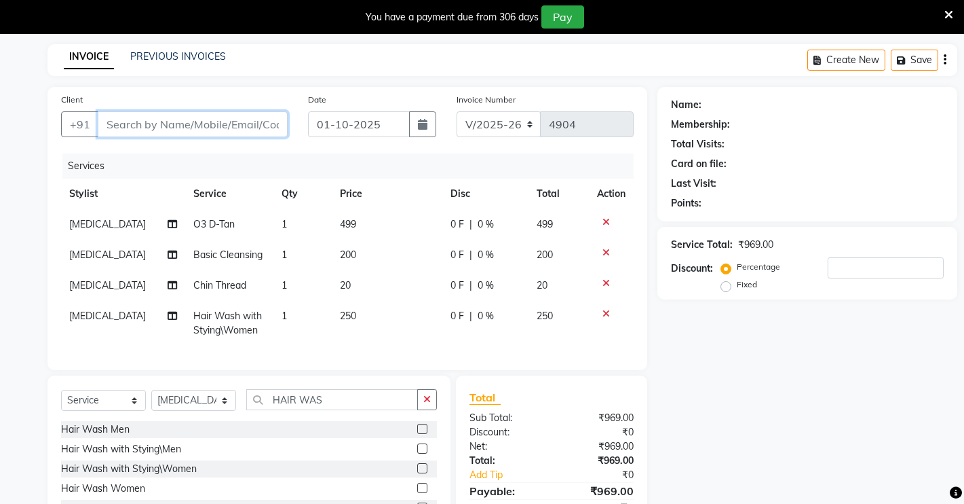
click at [153, 122] on input "Client" at bounding box center [193, 124] width 190 height 26
type input "S"
type input "0"
click at [158, 114] on input "[PERSON_NAME]" at bounding box center [158, 124] width 121 height 26
click at [178, 131] on input "[PERSON_NAME]" at bounding box center [158, 124] width 121 height 26
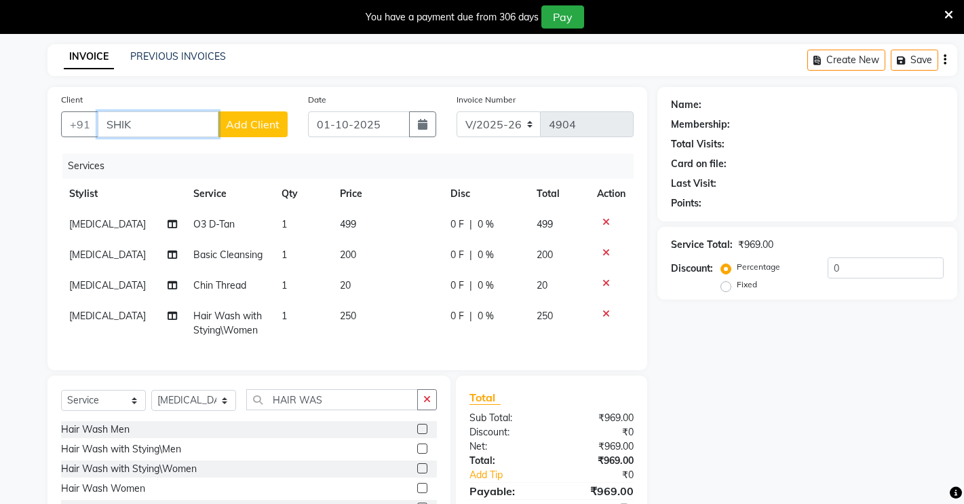
type input "SHI"
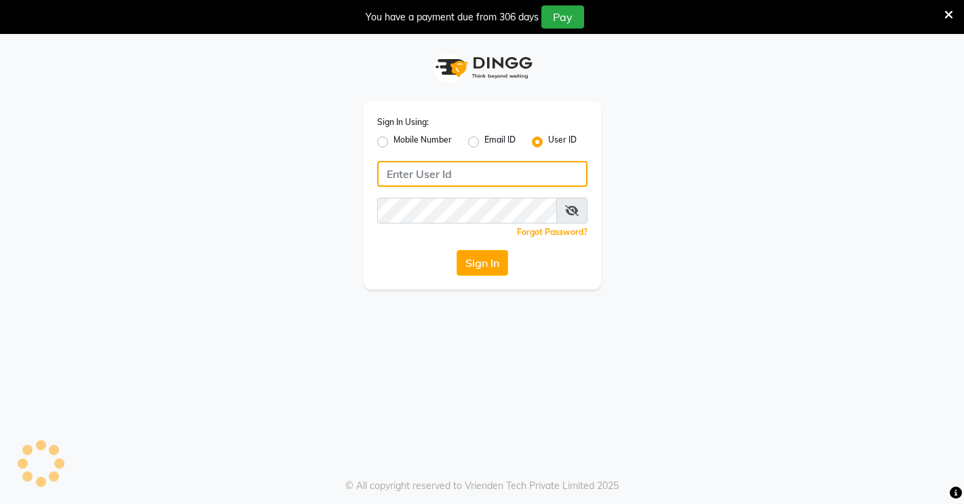
type input "Rimshamakeover123"
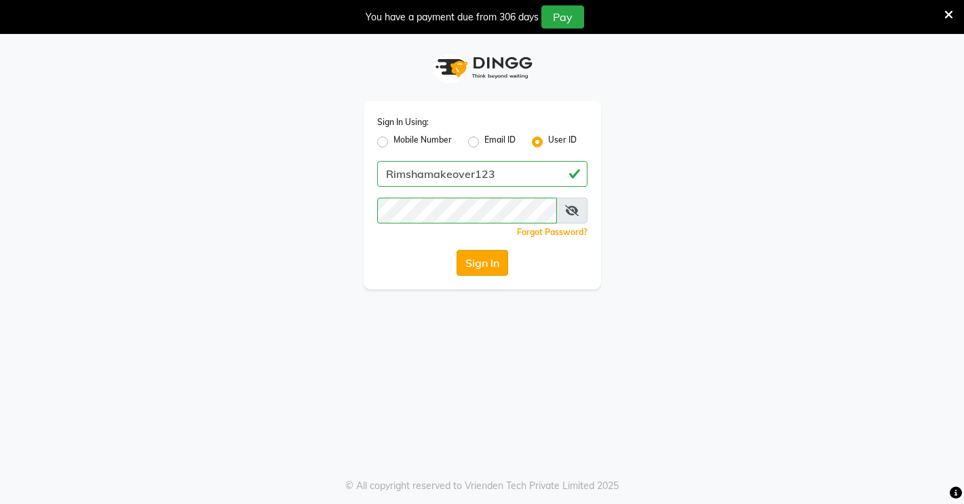
click at [477, 261] on button "Sign In" at bounding box center [483, 263] width 52 height 26
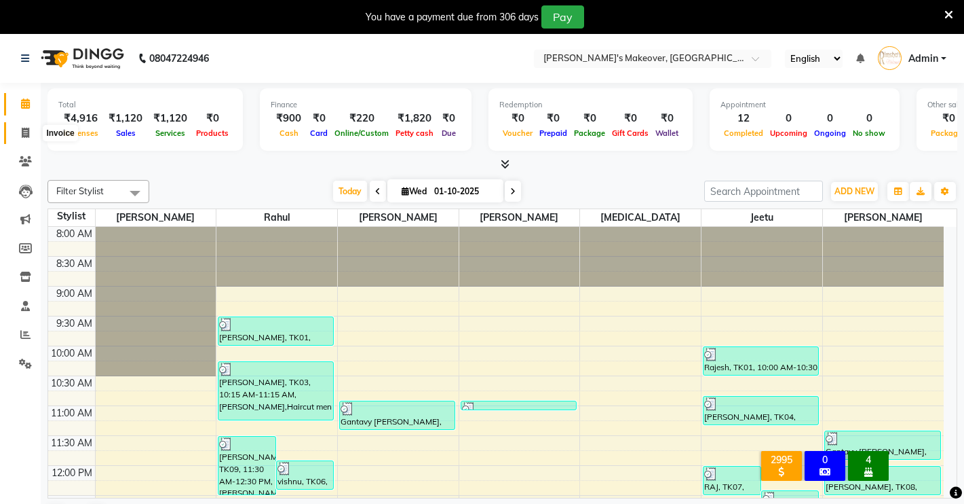
click at [27, 131] on icon at bounding box center [25, 133] width 7 height 10
select select "7317"
select select "service"
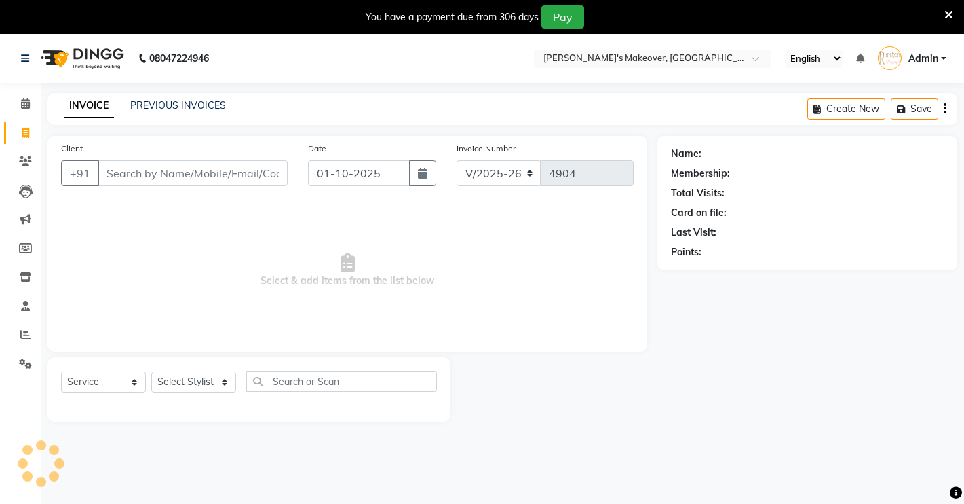
click at [130, 168] on input "Client" at bounding box center [193, 173] width 190 height 26
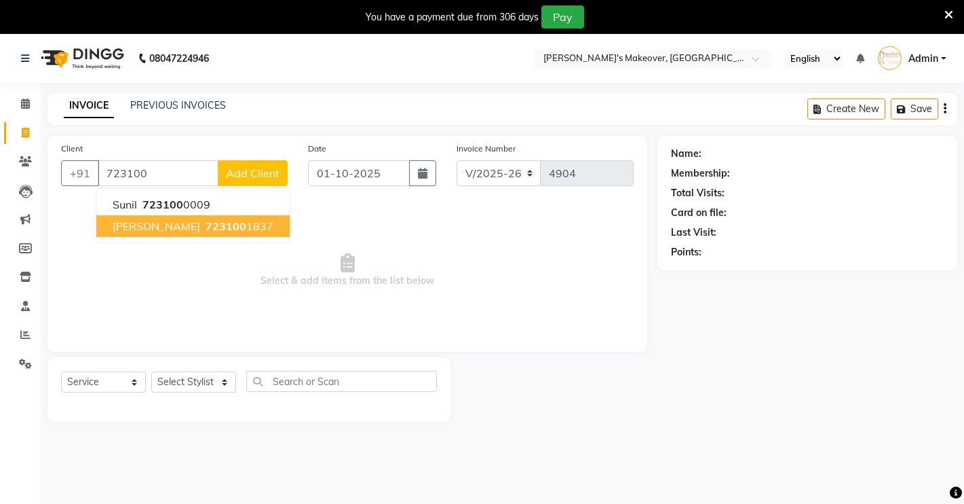
click at [135, 226] on span "[PERSON_NAME]" at bounding box center [157, 226] width 88 height 14
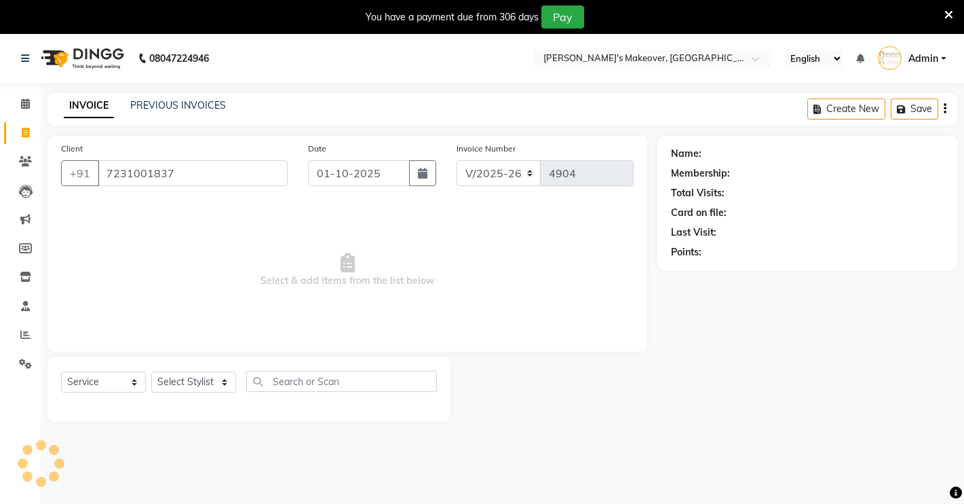
type input "7231001837"
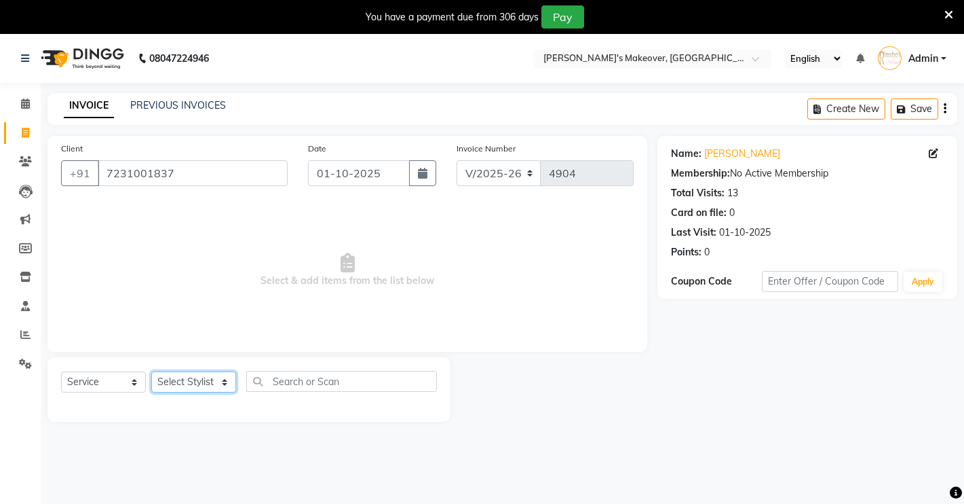
click at [156, 389] on select "Select Stylist [PERSON_NAME] [PERSON_NAME] NAVEEN [MEDICAL_DATA][PERSON_NAME] […" at bounding box center [193, 381] width 85 height 21
select select "77366"
click at [151, 371] on select "Select Stylist [PERSON_NAME] [PERSON_NAME] NAVEEN [MEDICAL_DATA][PERSON_NAME] […" at bounding box center [193, 381] width 85 height 21
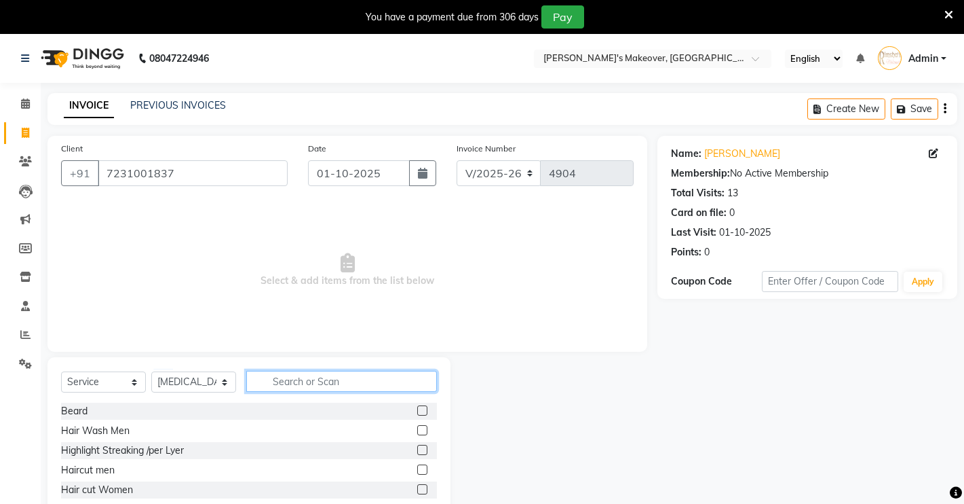
click at [356, 373] on input "text" at bounding box center [341, 381] width 191 height 21
type input "O3"
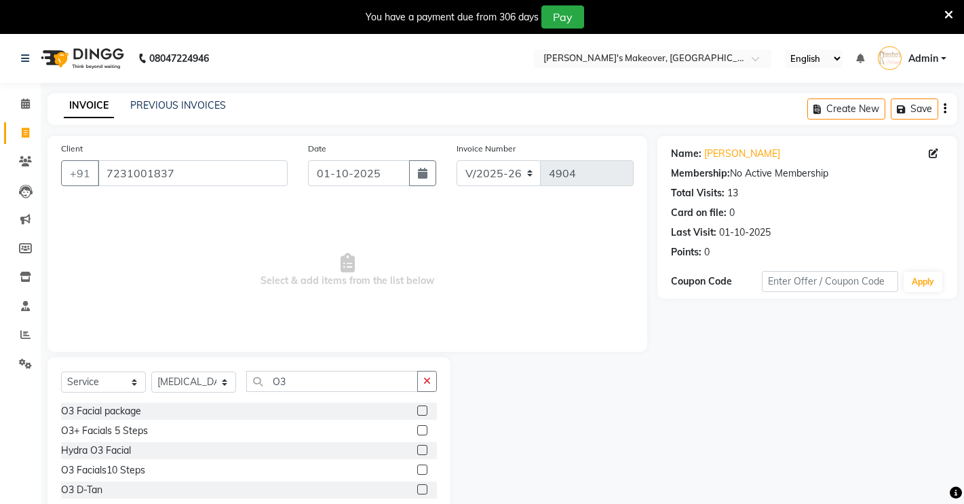
click at [424, 487] on label at bounding box center [422, 489] width 10 height 10
click at [424, 487] on input "checkbox" at bounding box center [421, 489] width 9 height 9
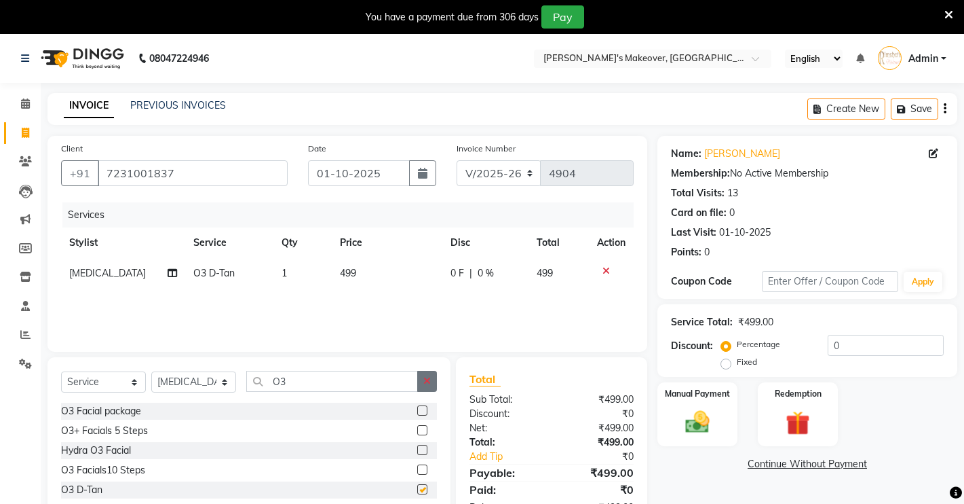
checkbox input "false"
click at [427, 383] on button "button" at bounding box center [427, 381] width 20 height 21
type input "CLEA"
click at [417, 408] on label at bounding box center [422, 410] width 10 height 10
click at [417, 408] on input "checkbox" at bounding box center [421, 411] width 9 height 9
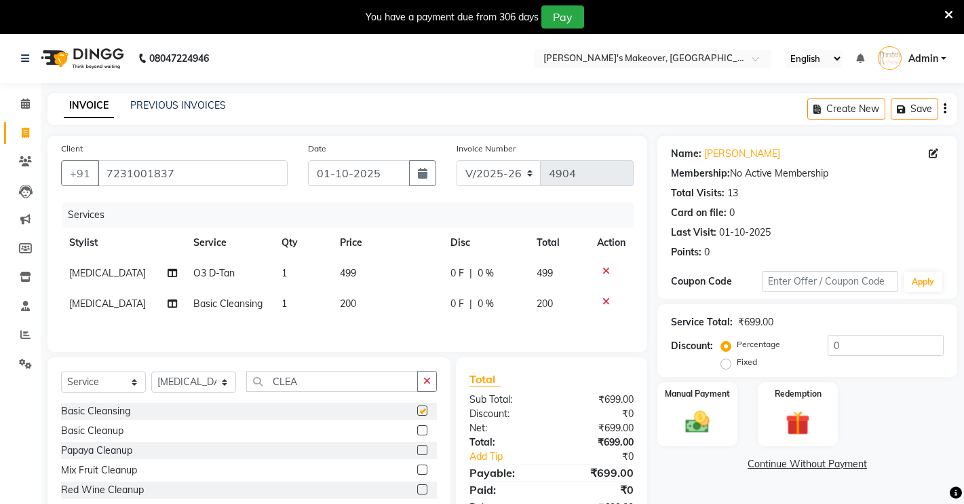
checkbox input "false"
click at [420, 387] on button "button" at bounding box center [427, 381] width 20 height 21
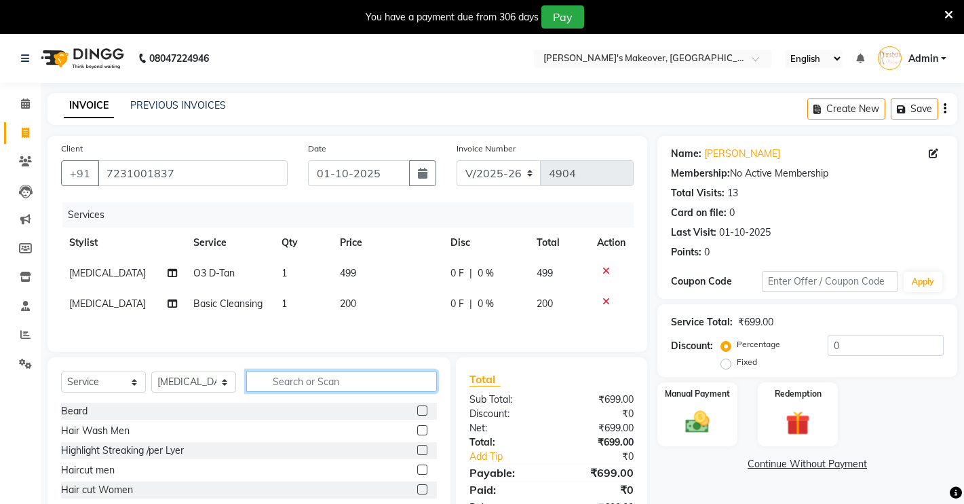
click at [316, 382] on input "text" at bounding box center [341, 381] width 191 height 21
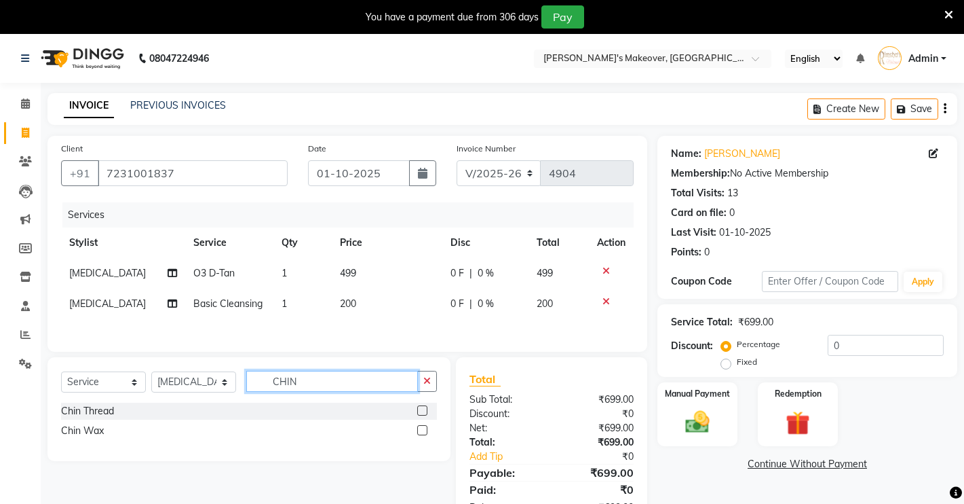
type input "CHIN"
click at [422, 412] on label at bounding box center [422, 410] width 10 height 10
click at [422, 412] on input "checkbox" at bounding box center [421, 411] width 9 height 9
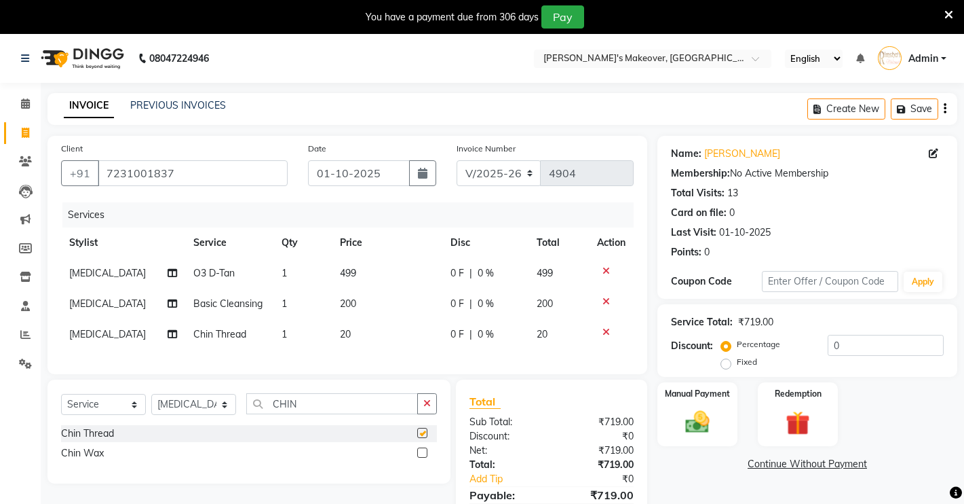
checkbox input "false"
click at [187, 415] on select "Select Stylist [PERSON_NAME] [PERSON_NAME] NAVEEN [MEDICAL_DATA][PERSON_NAME] […" at bounding box center [193, 404] width 85 height 21
select select "88618"
click at [151, 407] on select "Select Stylist [PERSON_NAME] [PERSON_NAME] NAVEEN [MEDICAL_DATA][PERSON_NAME] […" at bounding box center [193, 404] width 85 height 21
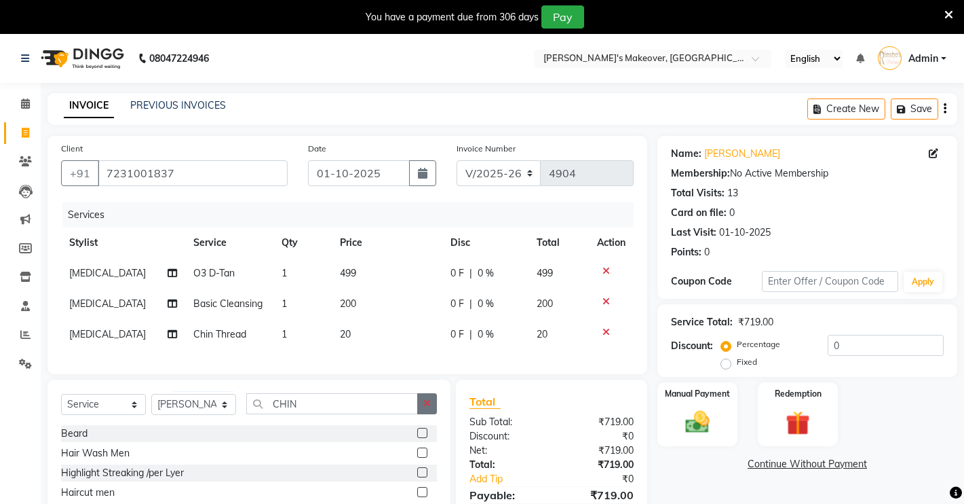
click at [424, 408] on icon "button" at bounding box center [426, 403] width 7 height 10
click at [368, 414] on input "text" at bounding box center [341, 403] width 191 height 21
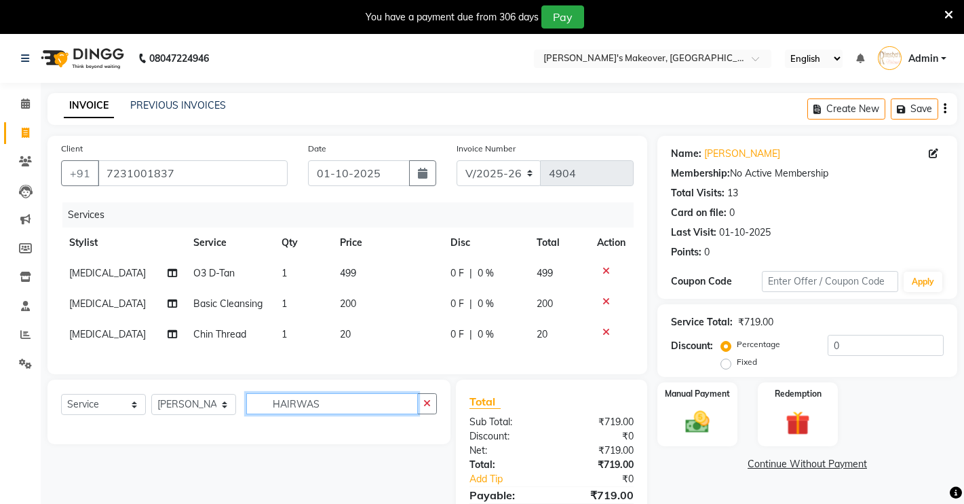
scroll to position [80, 0]
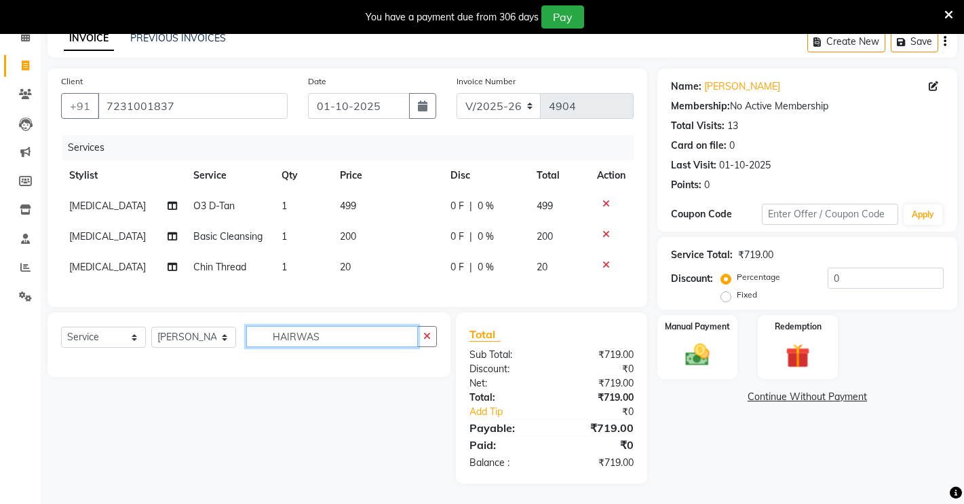
type input "HAIRWAS"
drag, startPoint x: 339, startPoint y: 324, endPoint x: 347, endPoint y: 324, distance: 8.2
click at [347, 324] on div "Select Service Product Membership Package Voucher Prepaid Gift Card Select Styl…" at bounding box center [249, 344] width 403 height 64
click at [431, 340] on icon "button" at bounding box center [426, 336] width 7 height 10
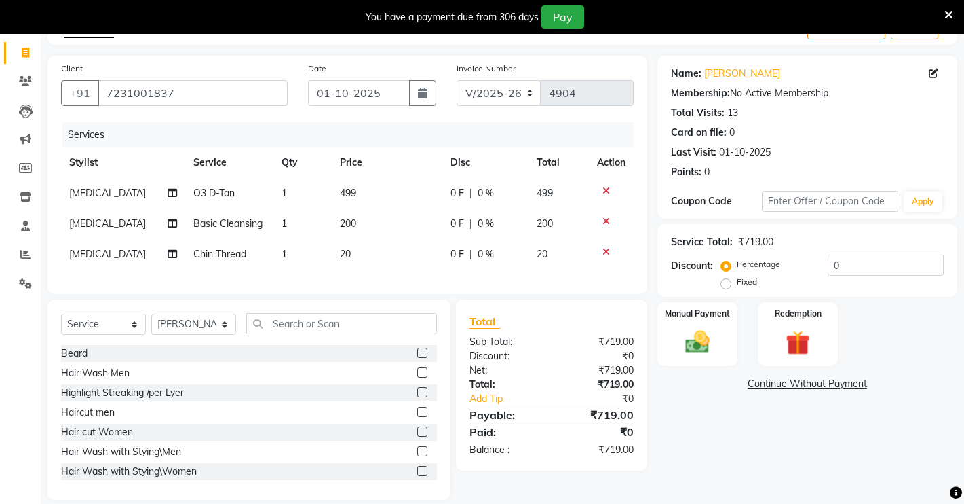
click at [372, 343] on div "Select Service Product Membership Package Voucher Prepaid Gift Card Select Styl…" at bounding box center [249, 329] width 376 height 32
click at [369, 334] on input "text" at bounding box center [341, 323] width 191 height 21
click at [366, 334] on input "text" at bounding box center [341, 323] width 191 height 21
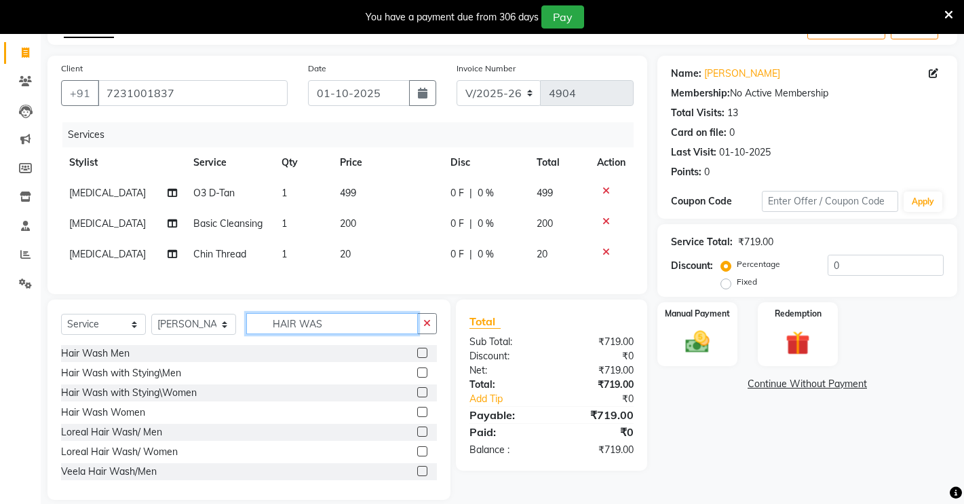
type input "HAIR WAS"
click at [417, 397] on label at bounding box center [422, 392] width 10 height 10
click at [417, 397] on input "checkbox" at bounding box center [421, 392] width 9 height 9
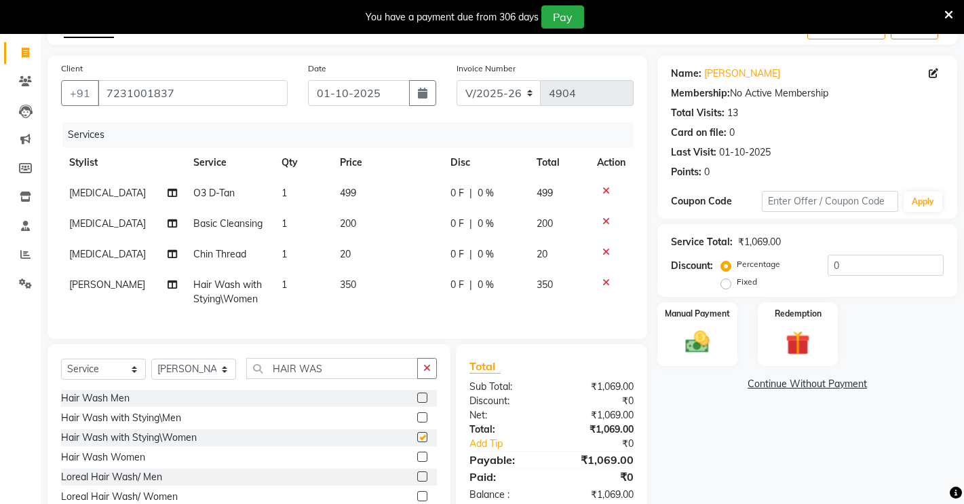
checkbox input "false"
click at [351, 280] on td "350" at bounding box center [387, 291] width 110 height 45
select select "88618"
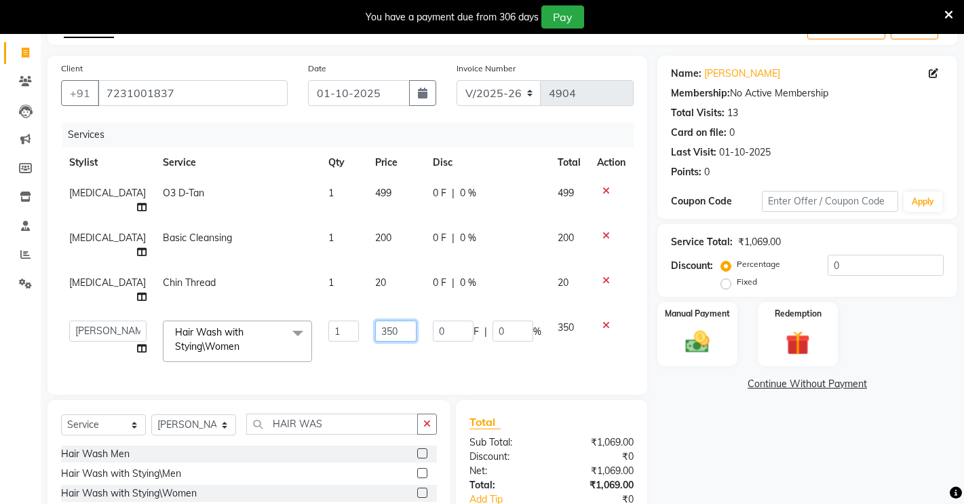
click at [382, 320] on input "350" at bounding box center [395, 330] width 41 height 21
type input "3"
type input "250"
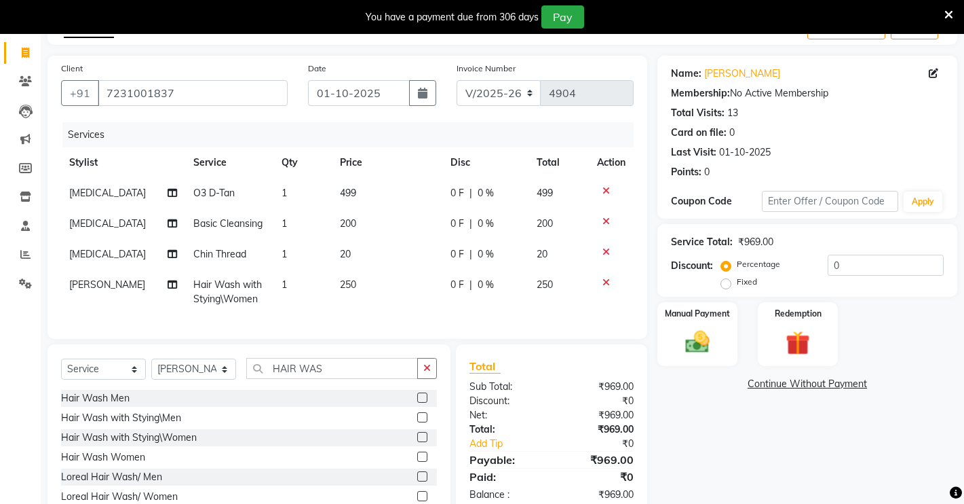
click at [684, 420] on div "Name: [PERSON_NAME] Membership: No Active Membership Total Visits: 13 Card on f…" at bounding box center [813, 300] width 310 height 489
click at [723, 328] on div "Manual Payment" at bounding box center [697, 334] width 83 height 67
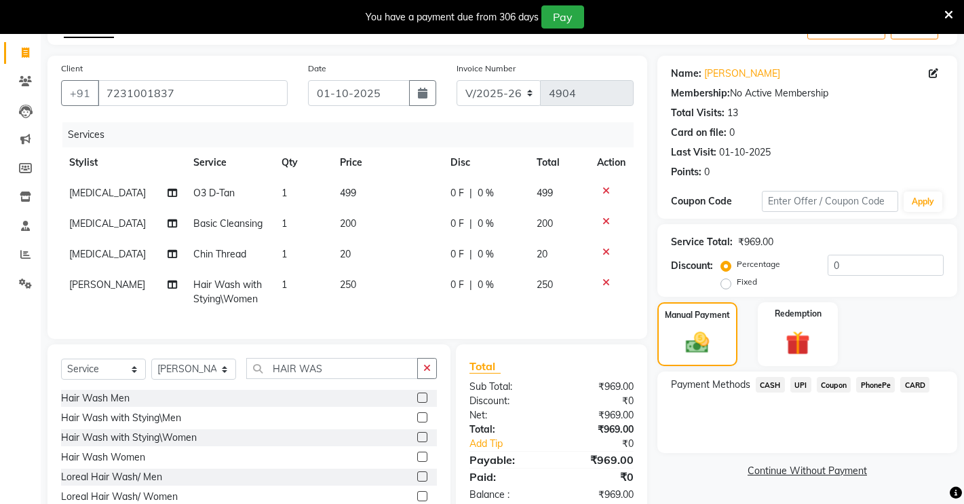
click at [354, 280] on td "250" at bounding box center [387, 291] width 110 height 45
select select "88618"
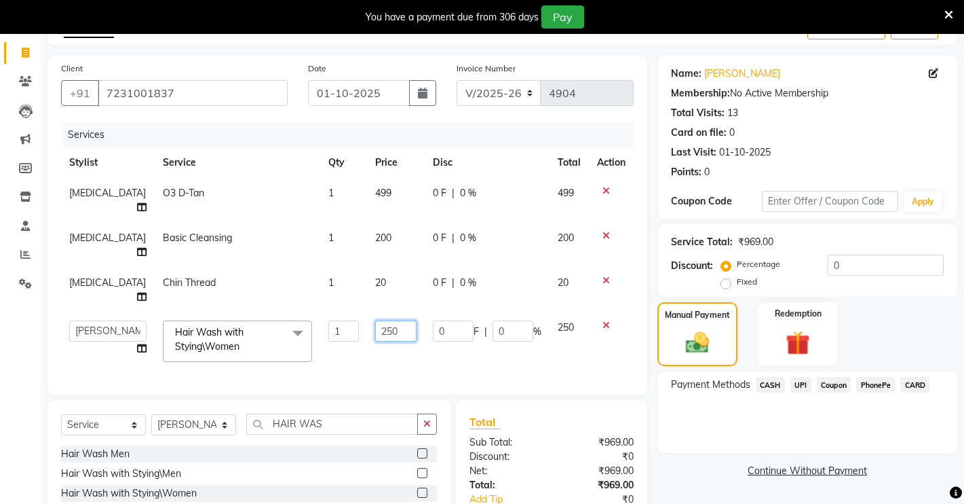
click at [377, 320] on input "250" at bounding box center [395, 330] width 41 height 21
type input "240"
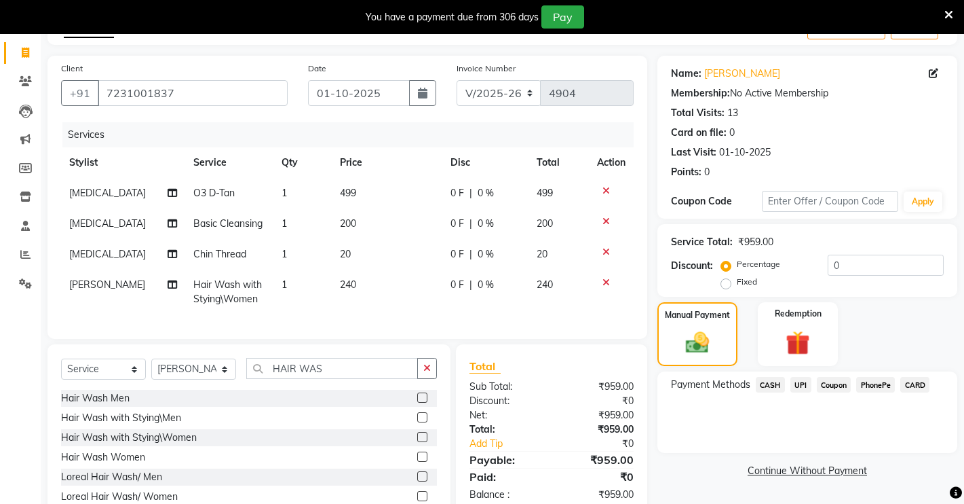
click at [727, 413] on div "Payment Methods CASH UPI Coupon PhonePe CARD" at bounding box center [808, 411] width 300 height 81
click at [770, 380] on span "CASH" at bounding box center [770, 385] width 29 height 16
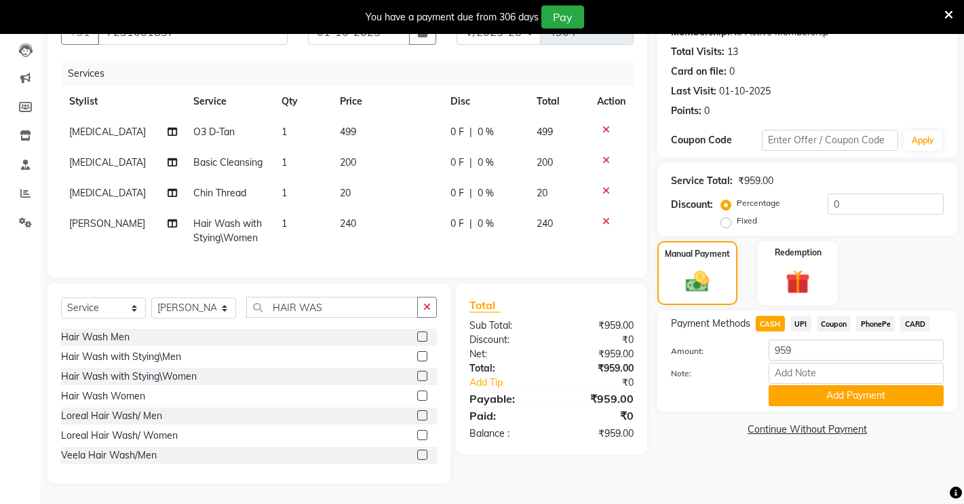
scroll to position [154, 0]
click at [820, 385] on button "Add Payment" at bounding box center [856, 395] width 175 height 21
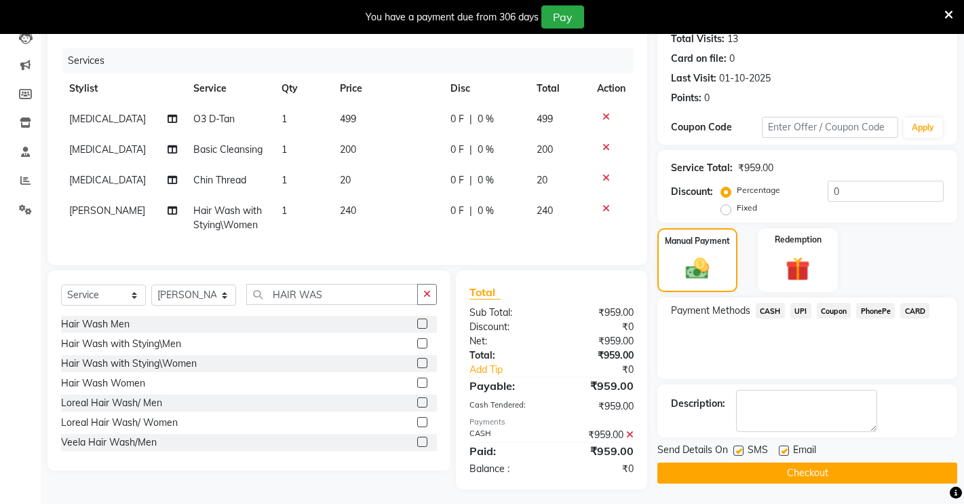
scroll to position [173, 0]
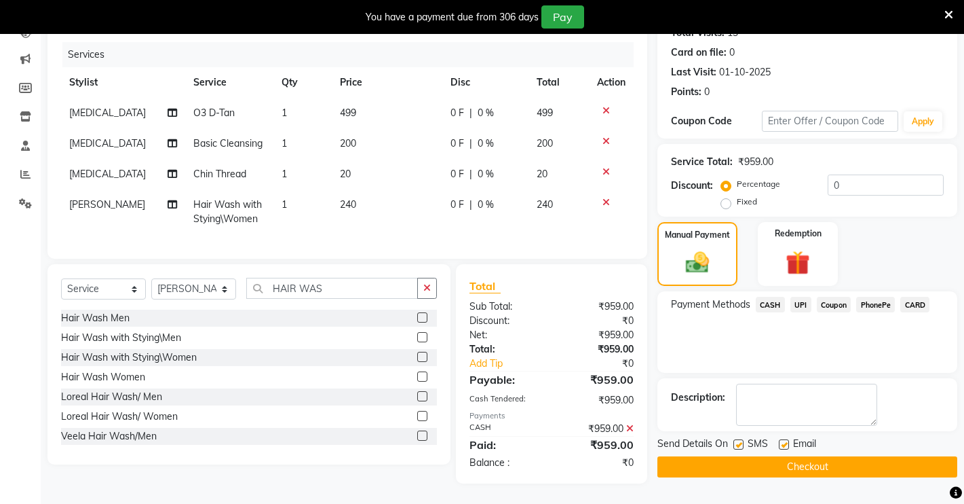
click at [689, 456] on button "Checkout" at bounding box center [808, 466] width 300 height 21
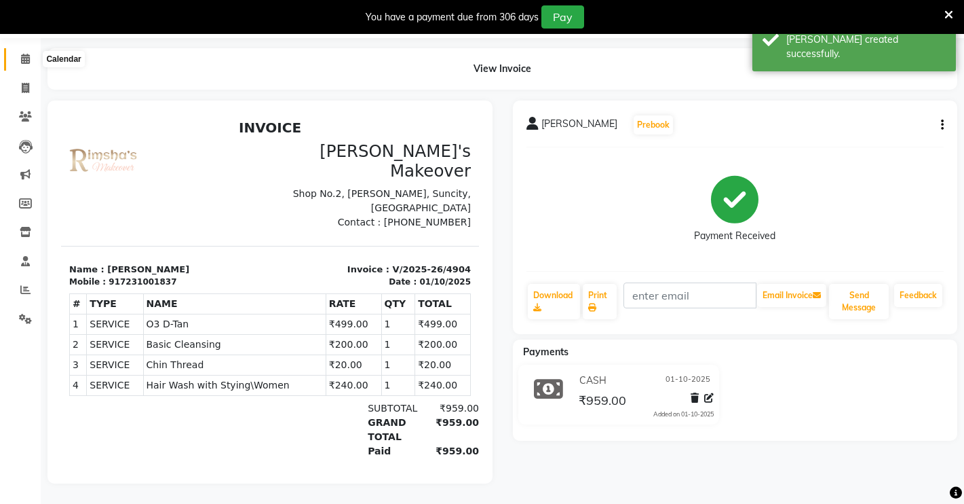
click at [24, 54] on icon at bounding box center [25, 59] width 9 height 10
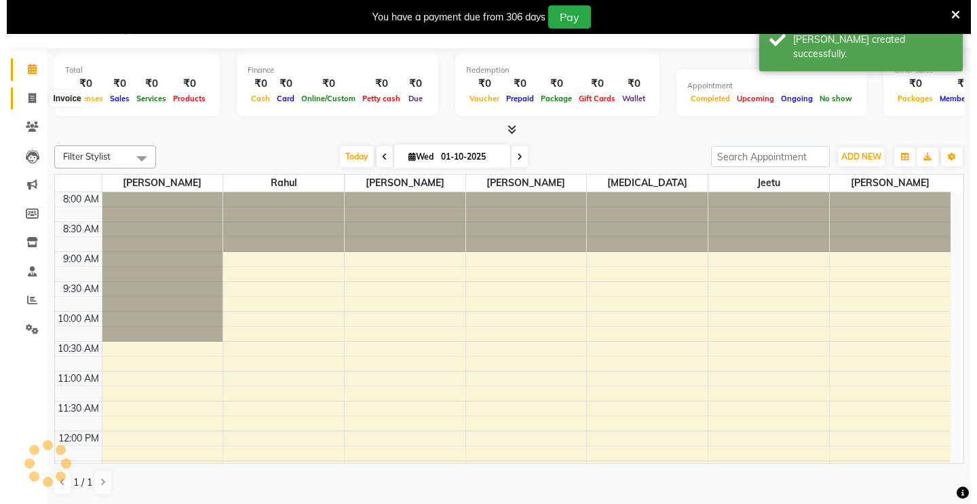
scroll to position [34, 0]
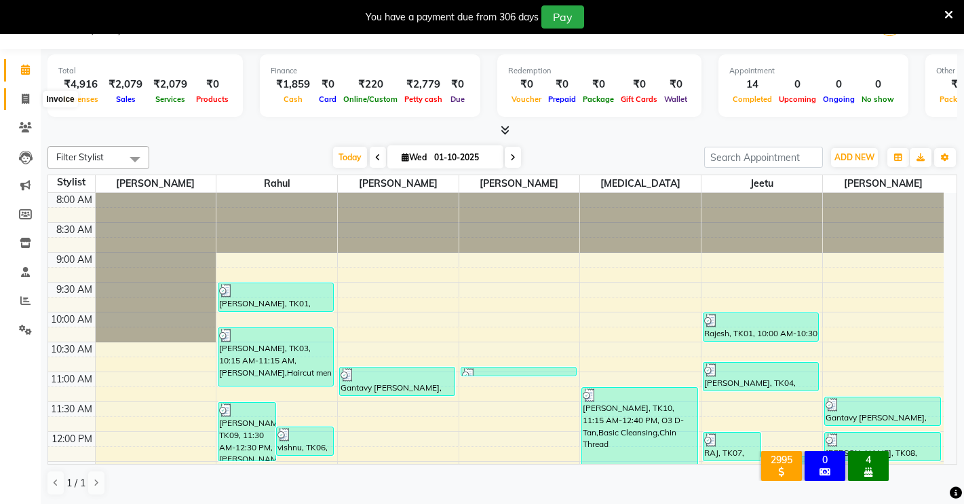
click at [26, 95] on icon at bounding box center [25, 99] width 7 height 10
select select "service"
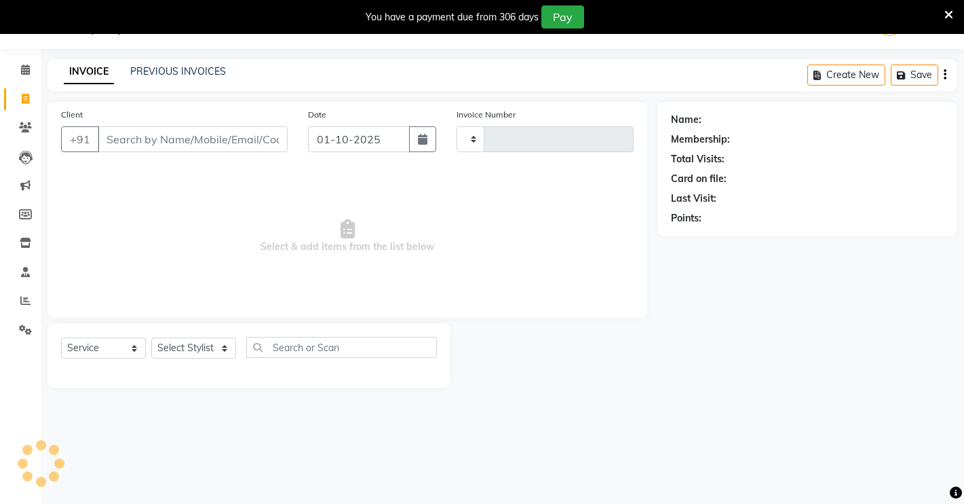
type input "4905"
select select "7317"
click at [160, 143] on input "Client" at bounding box center [193, 139] width 190 height 26
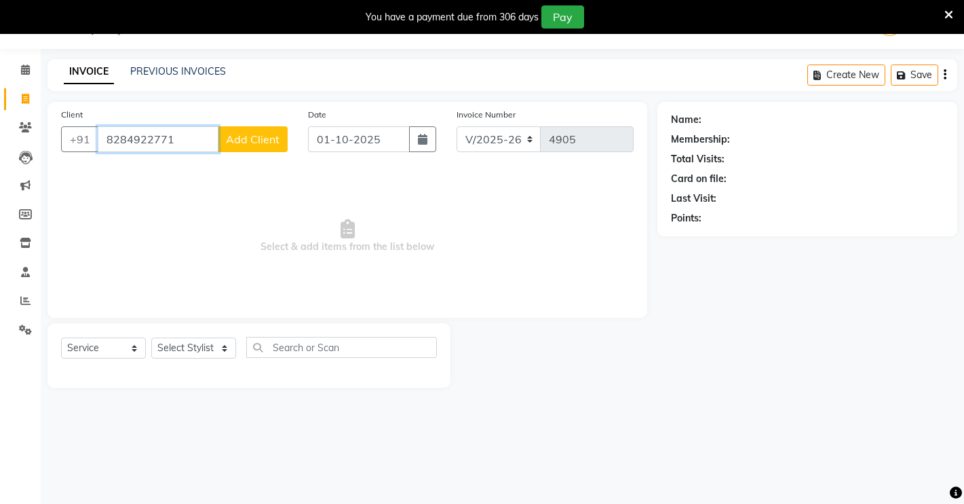
type input "8284922771"
click at [248, 135] on span "Add Client" at bounding box center [253, 139] width 54 height 14
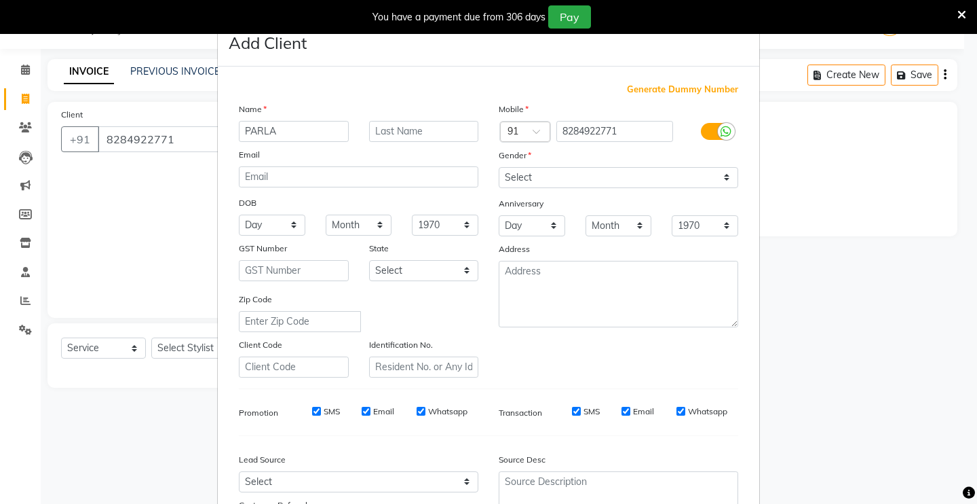
type input "PARLA"
click at [525, 174] on select "Select [DEMOGRAPHIC_DATA] [DEMOGRAPHIC_DATA] Other Prefer Not To Say" at bounding box center [619, 177] width 240 height 21
select select "[DEMOGRAPHIC_DATA]"
click at [499, 167] on select "Select [DEMOGRAPHIC_DATA] [DEMOGRAPHIC_DATA] Other Prefer Not To Say" at bounding box center [619, 177] width 240 height 21
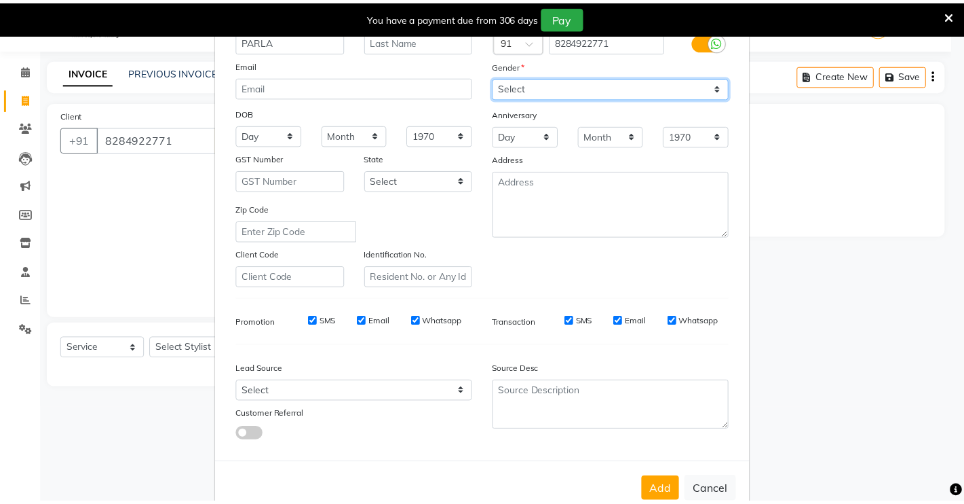
scroll to position [123, 0]
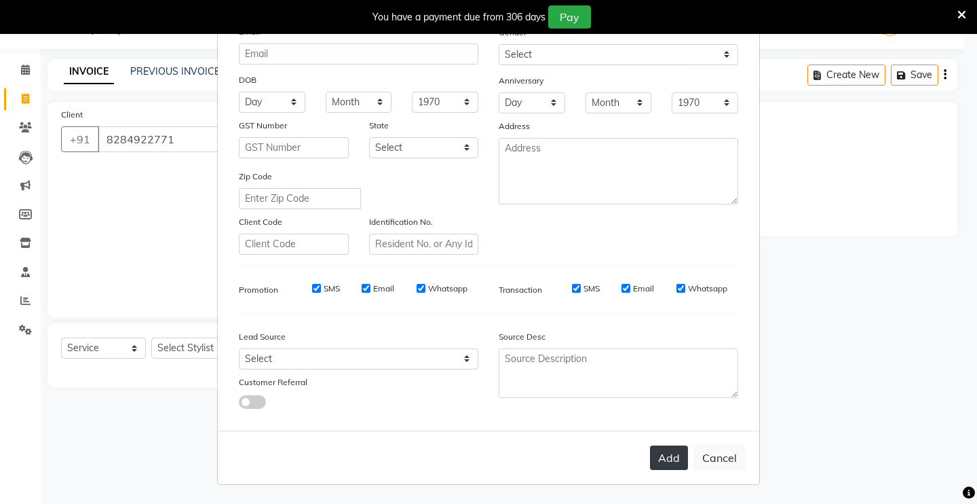
click at [675, 459] on button "Add" at bounding box center [669, 457] width 38 height 24
select select
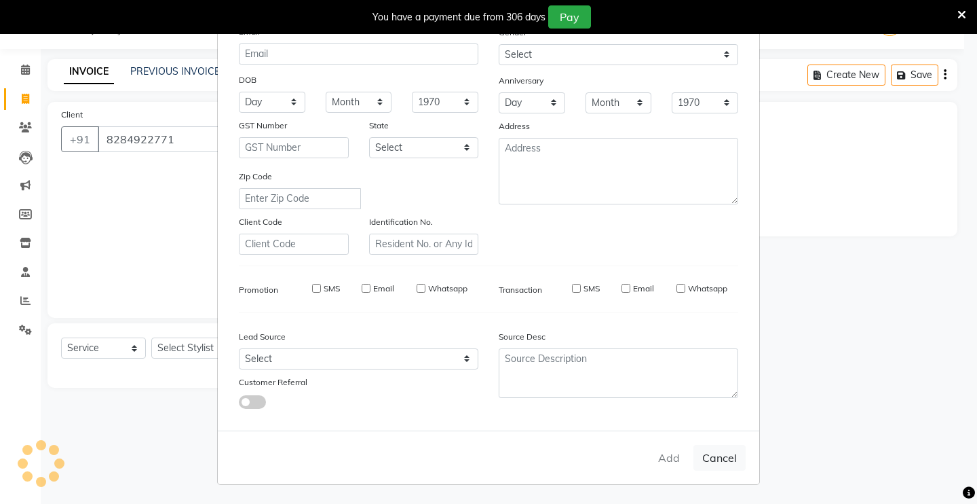
select select
checkbox input "false"
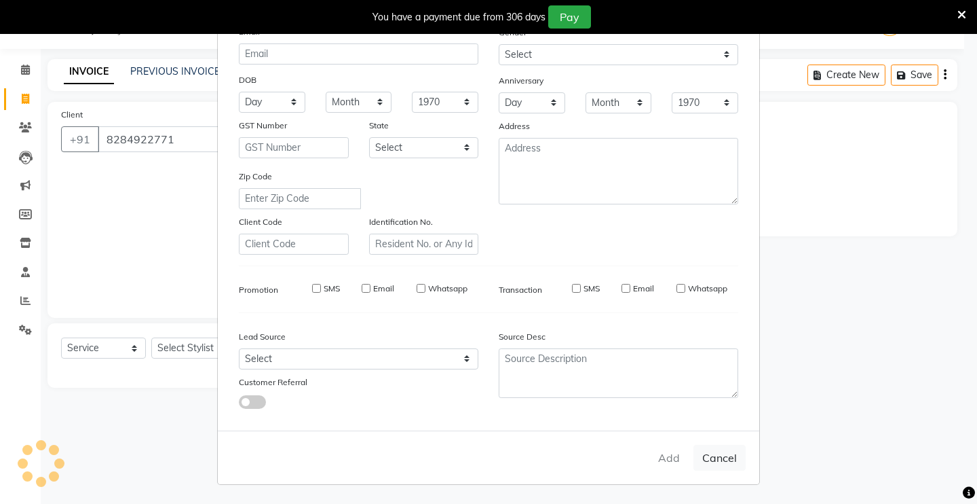
checkbox input "false"
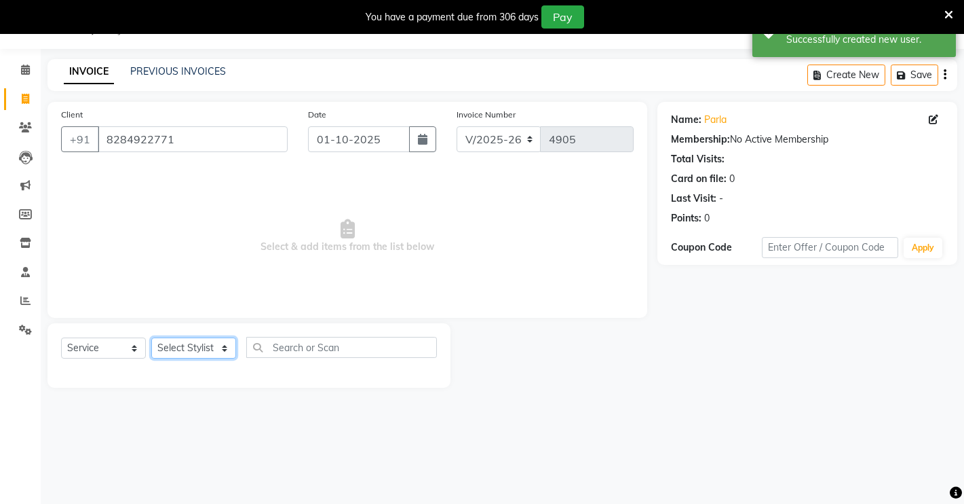
click at [195, 347] on select "Select Stylist [PERSON_NAME] [PERSON_NAME] NAVEEN [MEDICAL_DATA][PERSON_NAME] […" at bounding box center [193, 347] width 85 height 21
select select "84062"
click at [151, 337] on select "Select Stylist [PERSON_NAME] [PERSON_NAME] NAVEEN [MEDICAL_DATA][PERSON_NAME] […" at bounding box center [193, 347] width 85 height 21
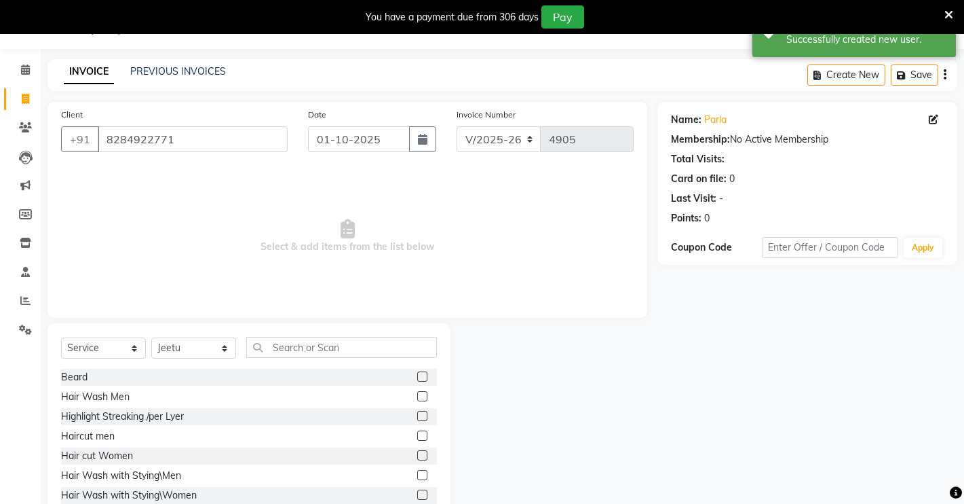
click at [417, 375] on label at bounding box center [422, 376] width 10 height 10
click at [417, 375] on input "checkbox" at bounding box center [421, 377] width 9 height 9
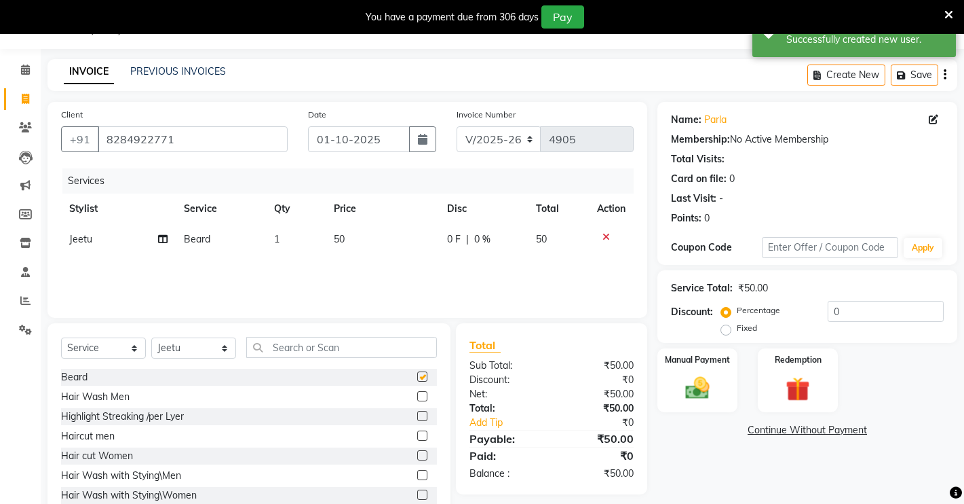
checkbox input "false"
click at [417, 436] on label at bounding box center [422, 435] width 10 height 10
click at [417, 436] on input "checkbox" at bounding box center [421, 436] width 9 height 9
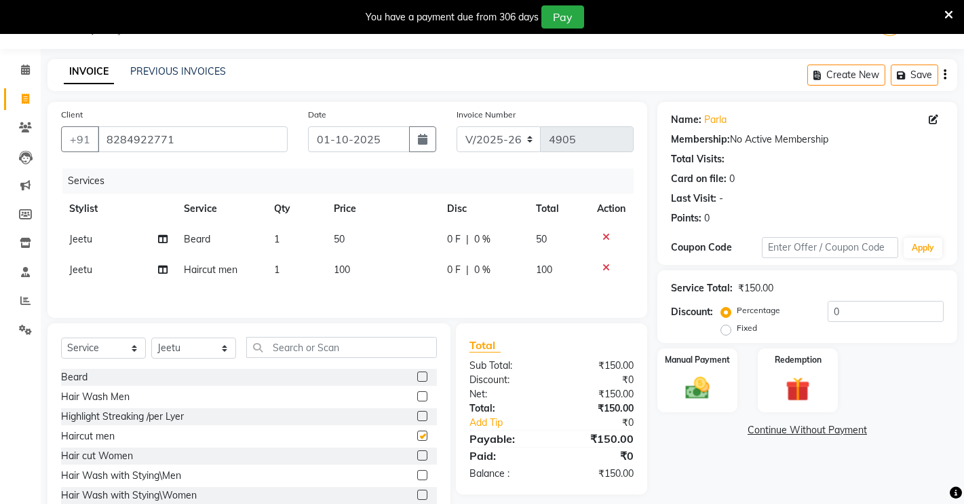
checkbox input "false"
click at [679, 370] on div "Manual Payment" at bounding box center [697, 380] width 83 height 67
click at [764, 424] on span "CASH" at bounding box center [770, 431] width 29 height 16
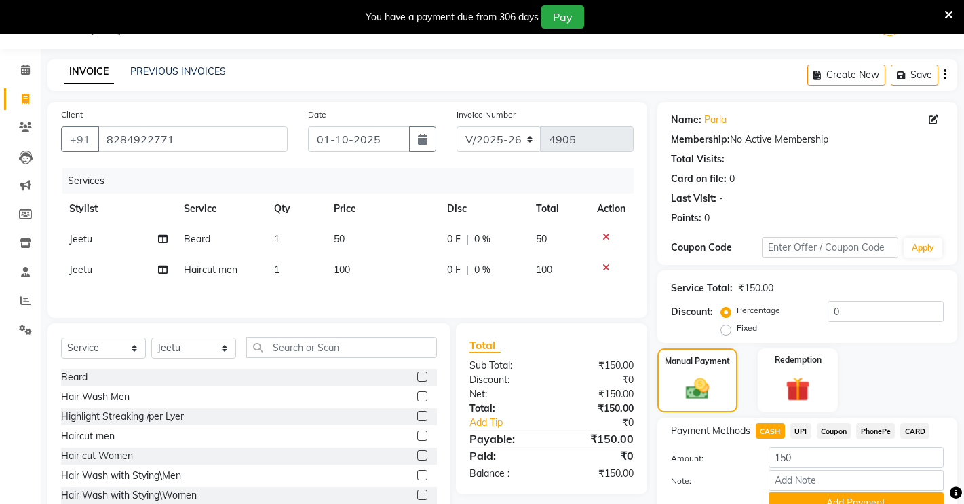
click at [801, 432] on span "UPI" at bounding box center [801, 431] width 21 height 16
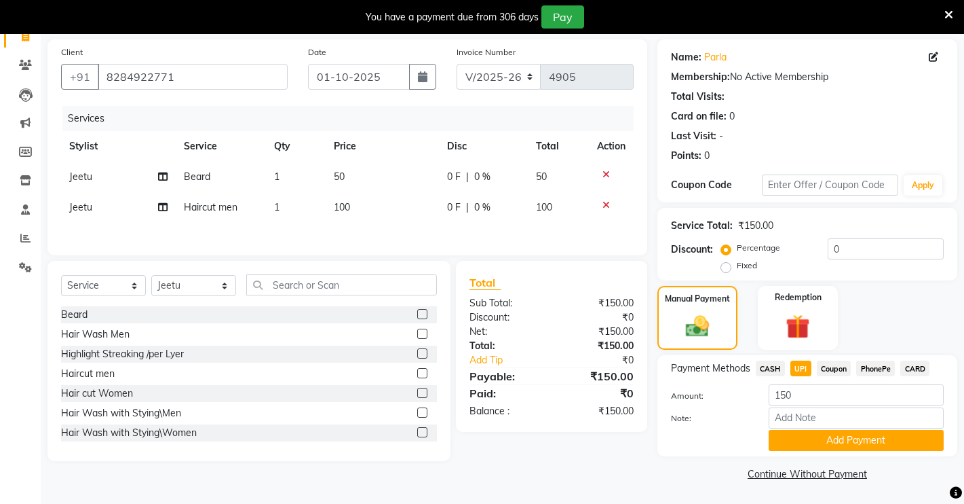
scroll to position [97, 0]
click at [784, 444] on button "Add Payment" at bounding box center [856, 439] width 175 height 21
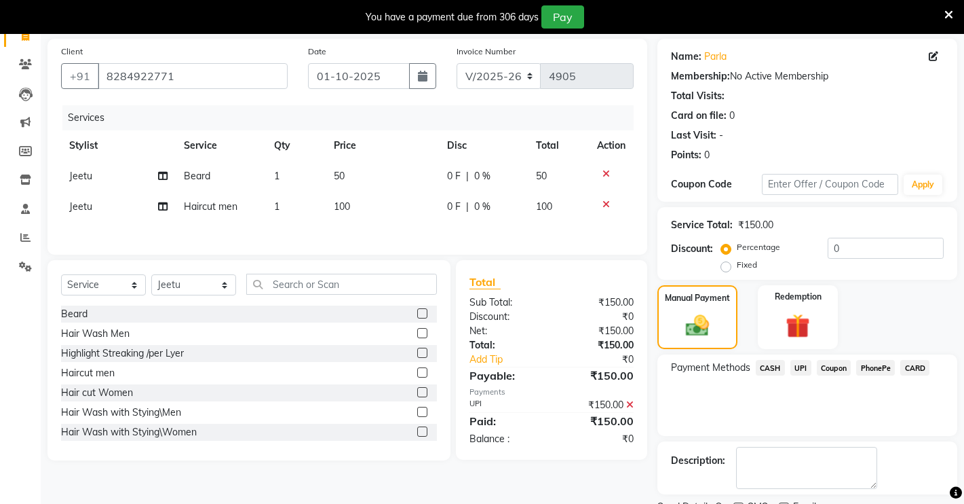
scroll to position [154, 0]
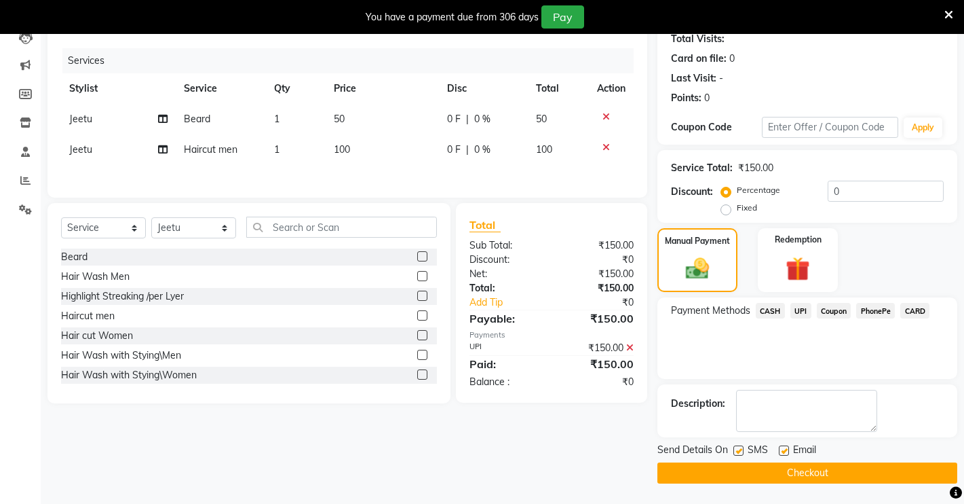
click at [744, 476] on button "Checkout" at bounding box center [808, 472] width 300 height 21
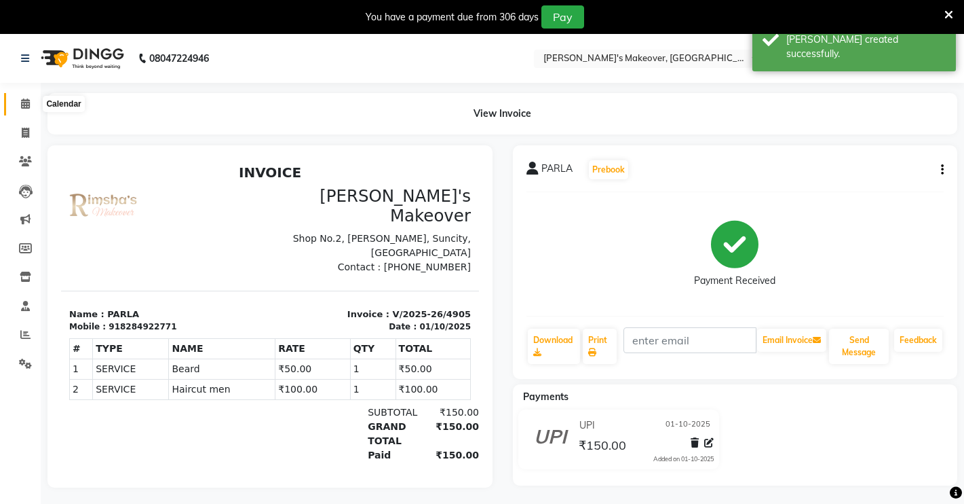
click at [20, 105] on span at bounding box center [26, 104] width 24 height 16
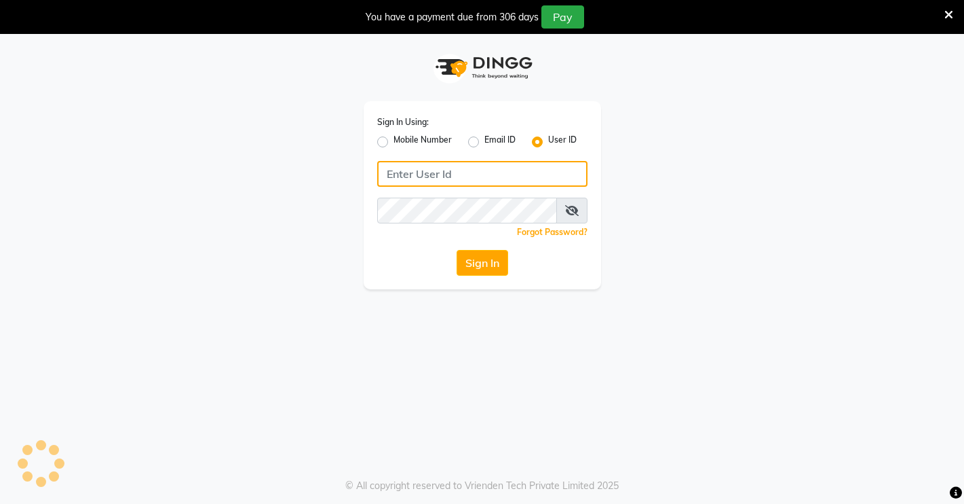
type input "Rimshamakeover123"
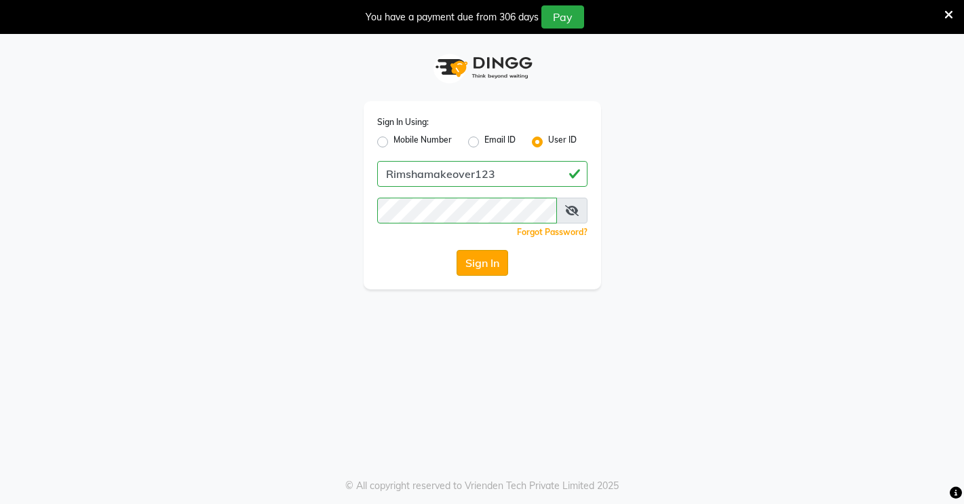
click at [482, 261] on button "Sign In" at bounding box center [483, 263] width 52 height 26
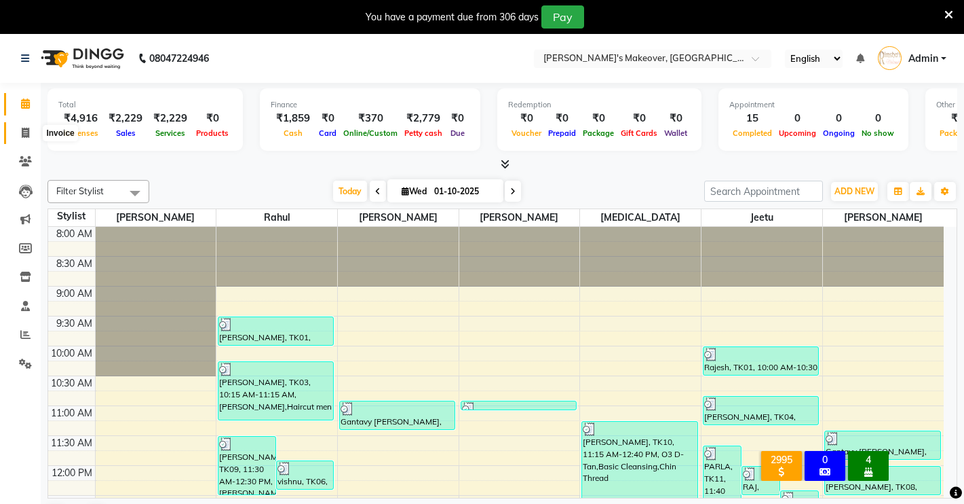
click at [23, 128] on icon at bounding box center [25, 133] width 7 height 10
select select "7317"
select select "service"
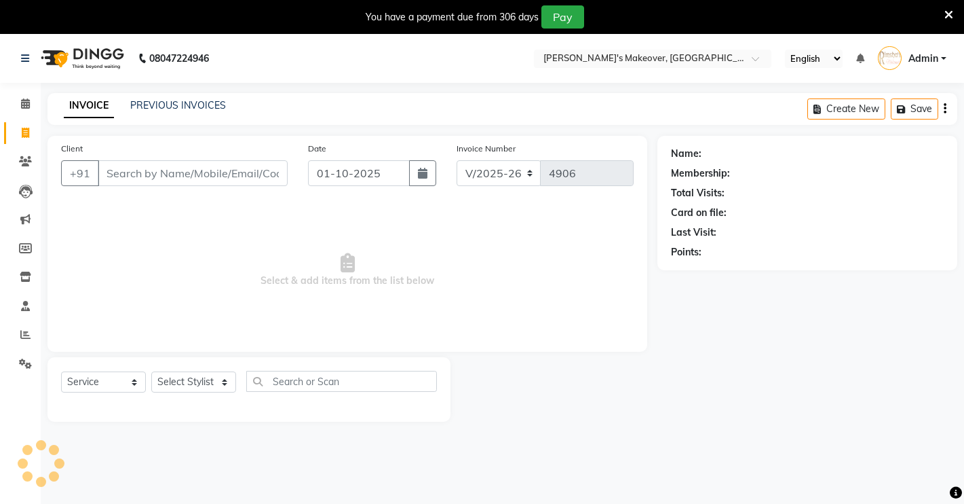
click at [137, 183] on input "Client" at bounding box center [193, 173] width 190 height 26
type input "9957213476"
click at [242, 160] on button "Add Client" at bounding box center [253, 173] width 70 height 26
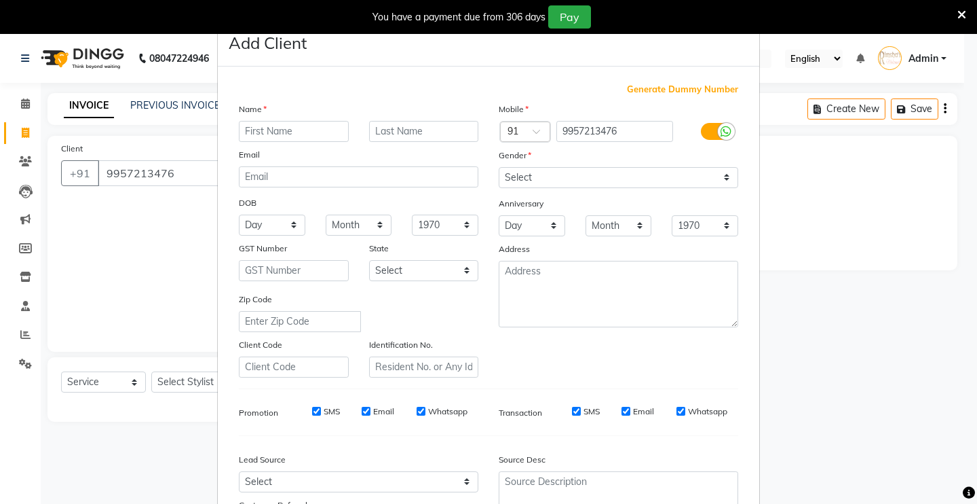
click at [253, 129] on input "text" at bounding box center [294, 131] width 110 height 21
type input "SK"
click at [406, 137] on input "text" at bounding box center [424, 131] width 110 height 21
type input "[DEMOGRAPHIC_DATA]"
click at [518, 176] on select "Select [DEMOGRAPHIC_DATA] [DEMOGRAPHIC_DATA] Other Prefer Not To Say" at bounding box center [619, 177] width 240 height 21
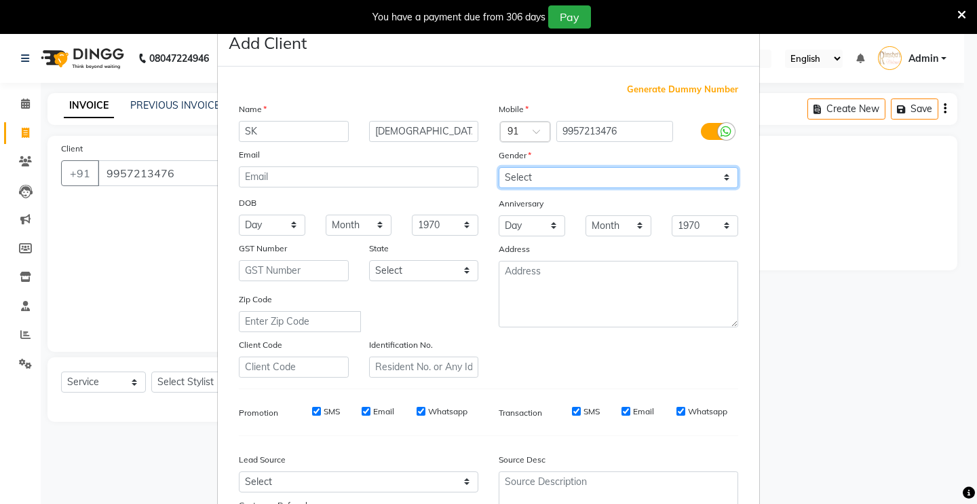
select select "[DEMOGRAPHIC_DATA]"
click at [499, 167] on select "Select [DEMOGRAPHIC_DATA] [DEMOGRAPHIC_DATA] Other Prefer Not To Say" at bounding box center [619, 177] width 240 height 21
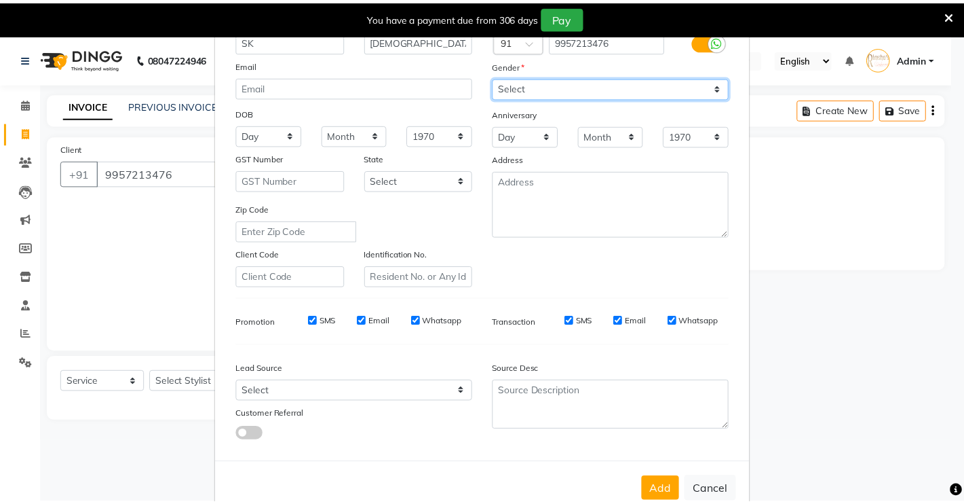
scroll to position [123, 0]
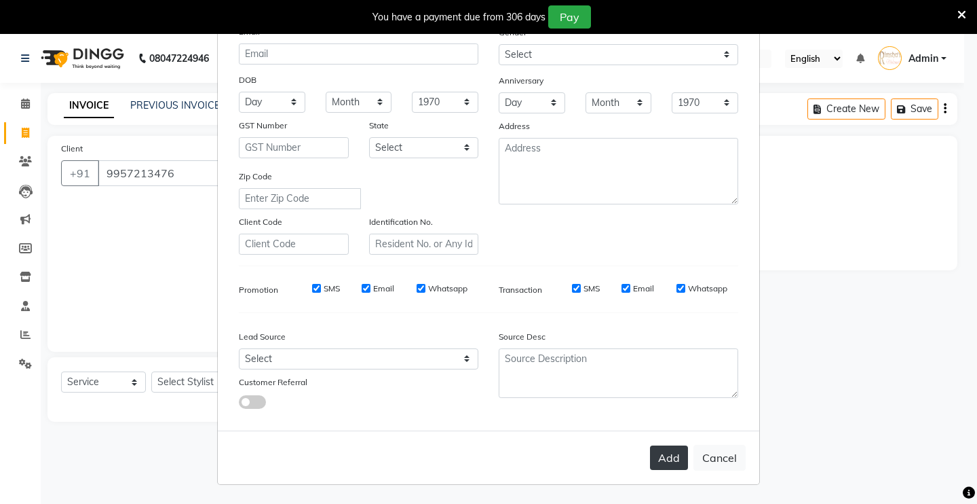
click at [668, 453] on button "Add" at bounding box center [669, 457] width 38 height 24
select select
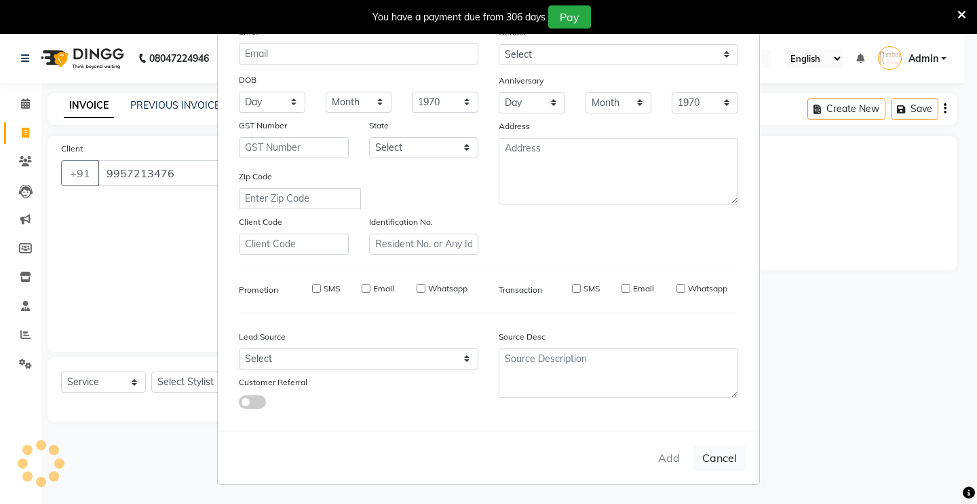
select select
checkbox input "false"
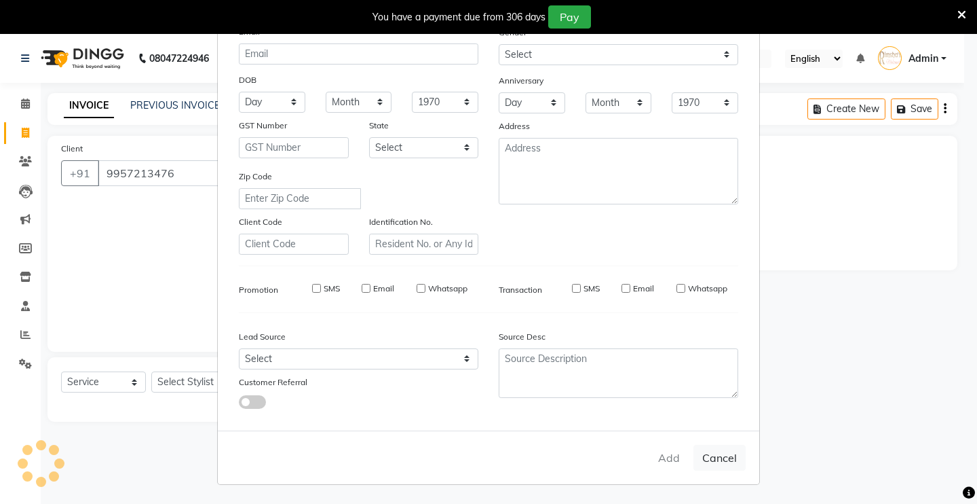
checkbox input "false"
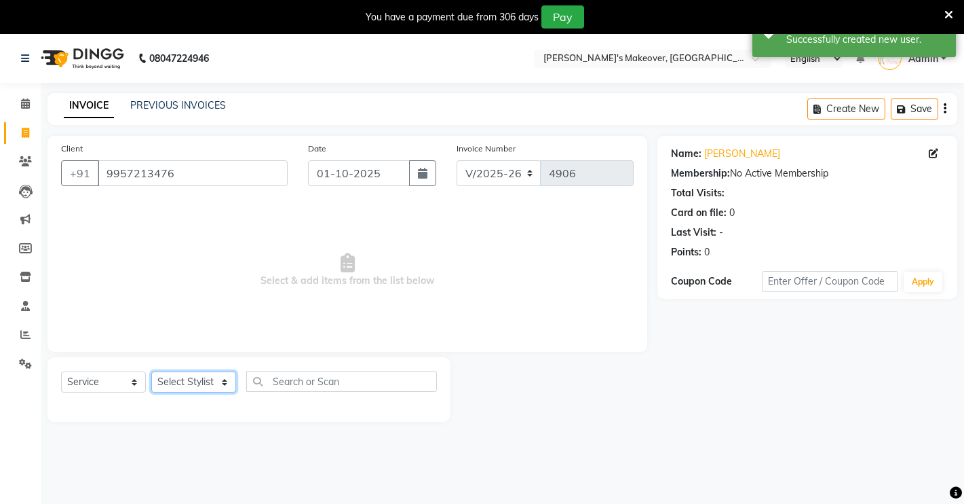
click at [193, 379] on select "Select Stylist [PERSON_NAME] [PERSON_NAME] NAVEEN [MEDICAL_DATA][PERSON_NAME] […" at bounding box center [193, 381] width 85 height 21
select select "65689"
click at [151, 371] on select "Select Stylist [PERSON_NAME] [PERSON_NAME] NAVEEN [MEDICAL_DATA][PERSON_NAME] […" at bounding box center [193, 381] width 85 height 21
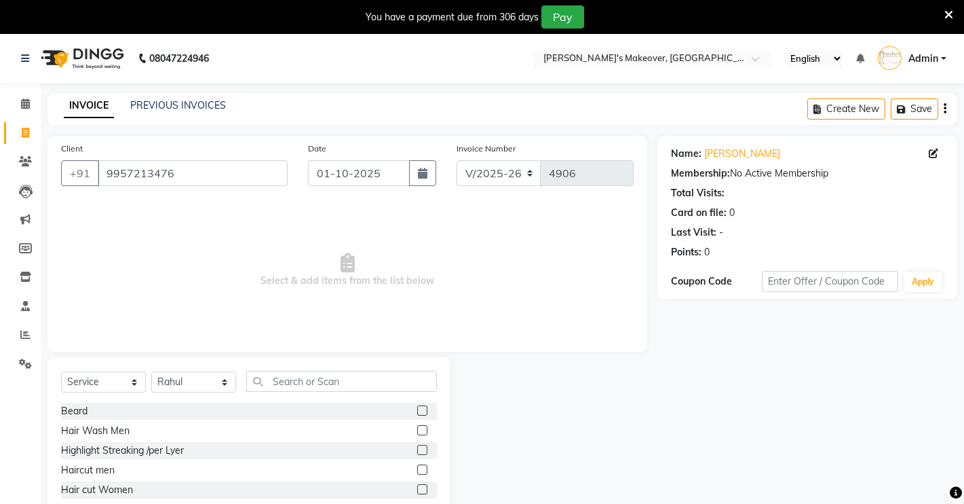
click at [417, 407] on label at bounding box center [422, 410] width 10 height 10
click at [417, 407] on input "checkbox" at bounding box center [421, 411] width 9 height 9
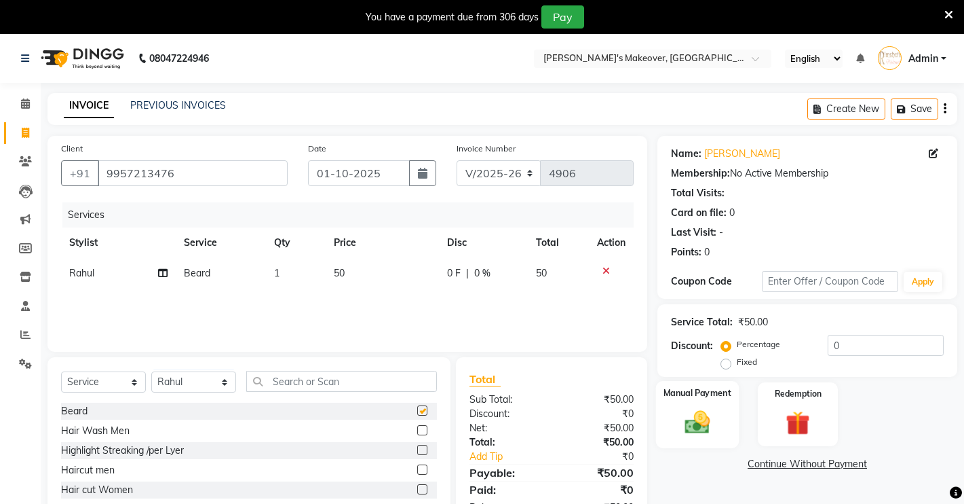
checkbox input "false"
click at [715, 402] on div "Manual Payment" at bounding box center [697, 414] width 83 height 67
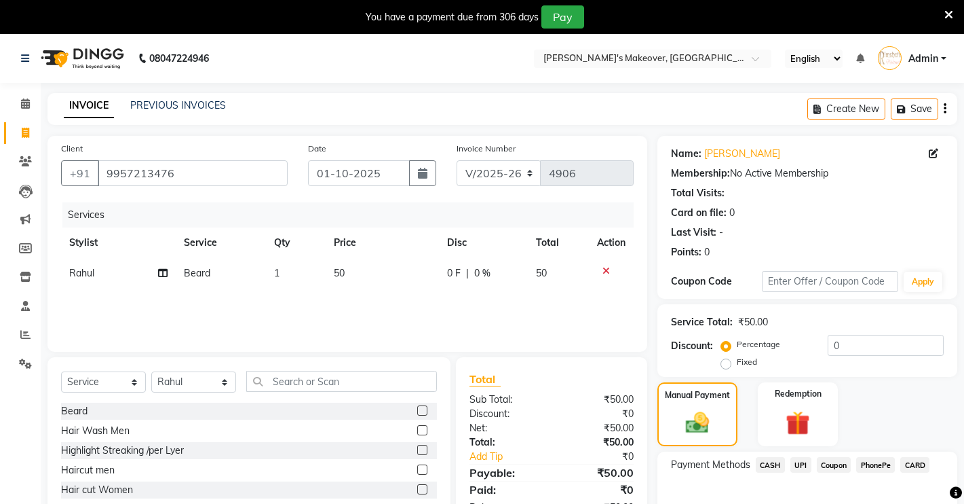
scroll to position [77, 0]
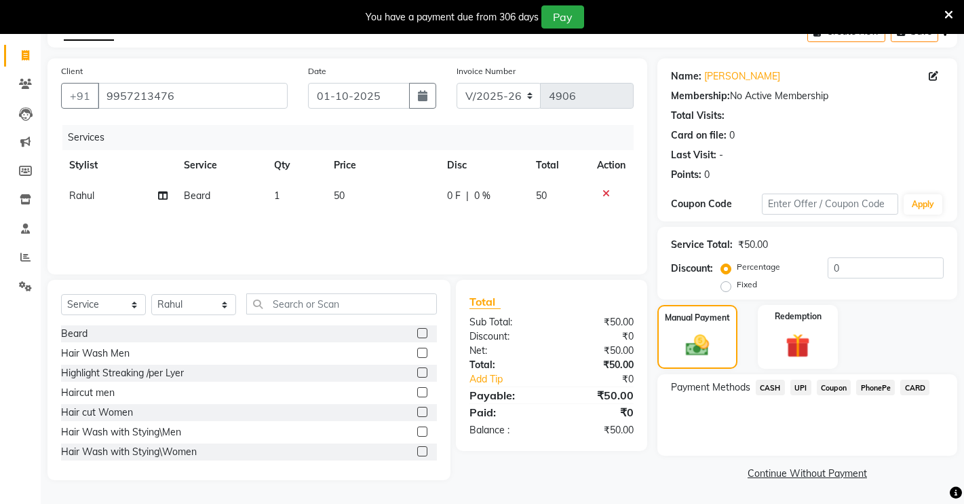
click at [765, 381] on span "CASH" at bounding box center [770, 387] width 29 height 16
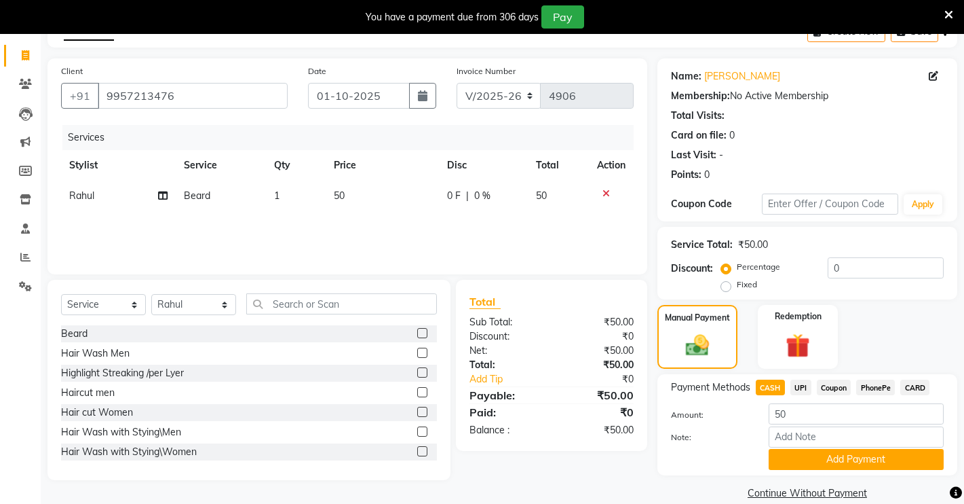
scroll to position [97, 0]
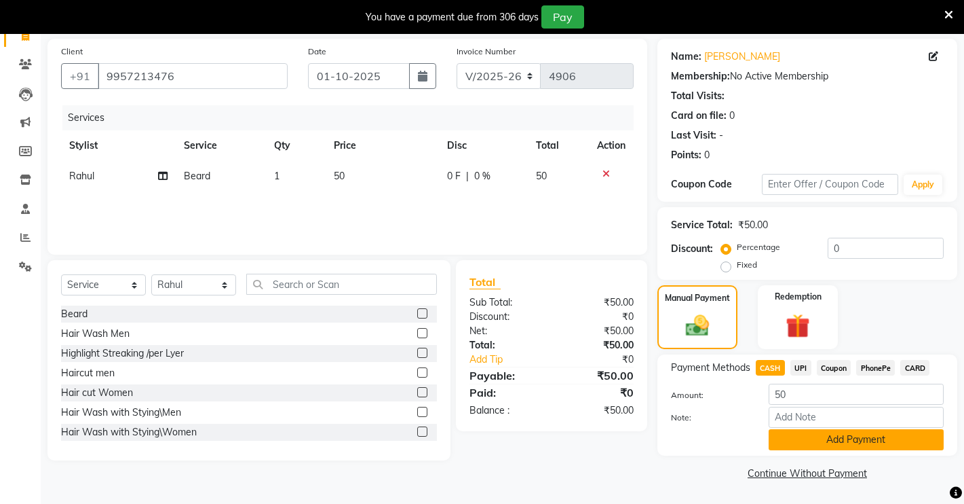
click at [799, 436] on button "Add Payment" at bounding box center [856, 439] width 175 height 21
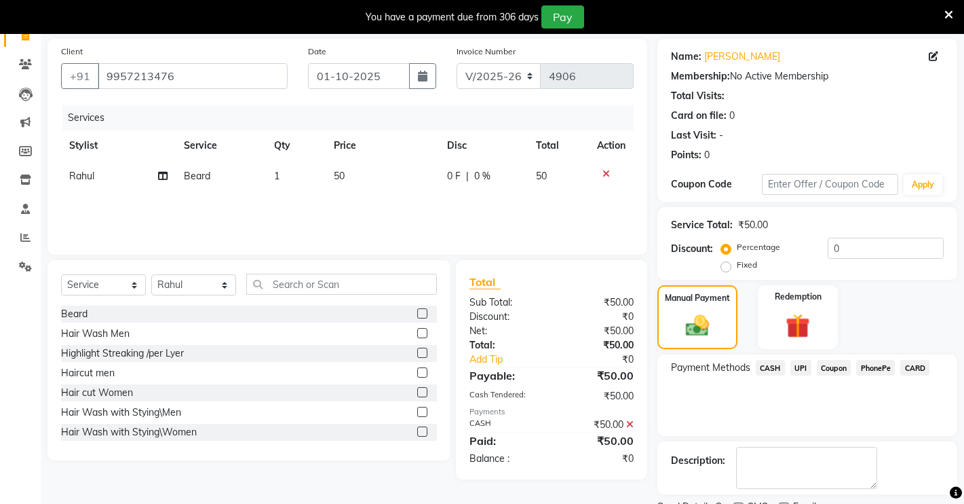
scroll to position [154, 0]
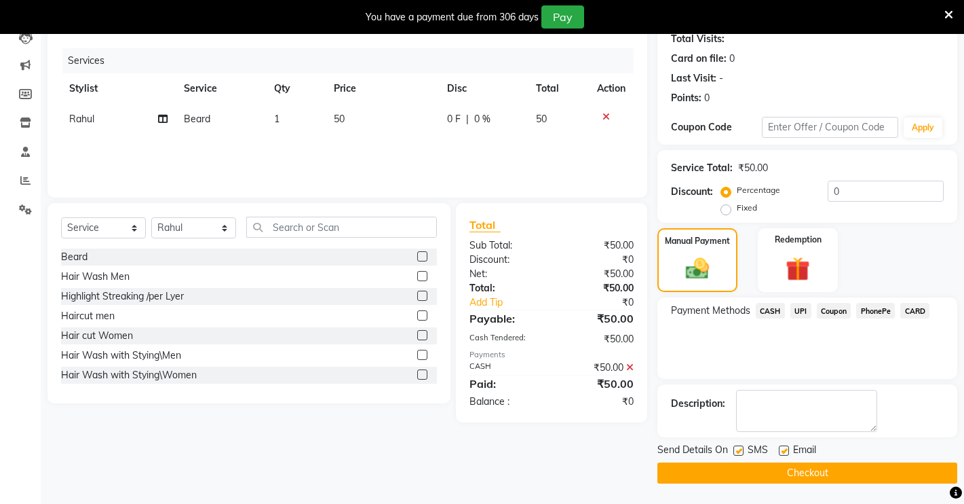
click at [763, 475] on button "Checkout" at bounding box center [808, 472] width 300 height 21
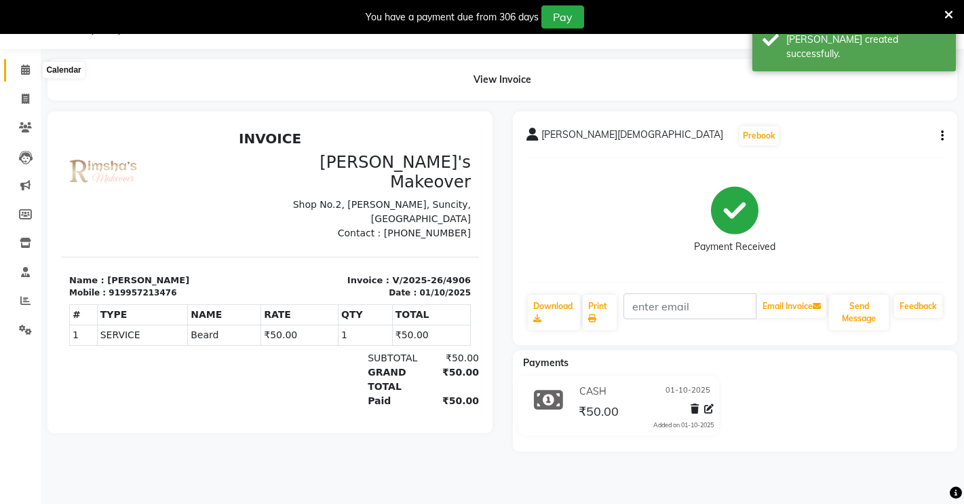
click at [22, 68] on icon at bounding box center [25, 69] width 9 height 10
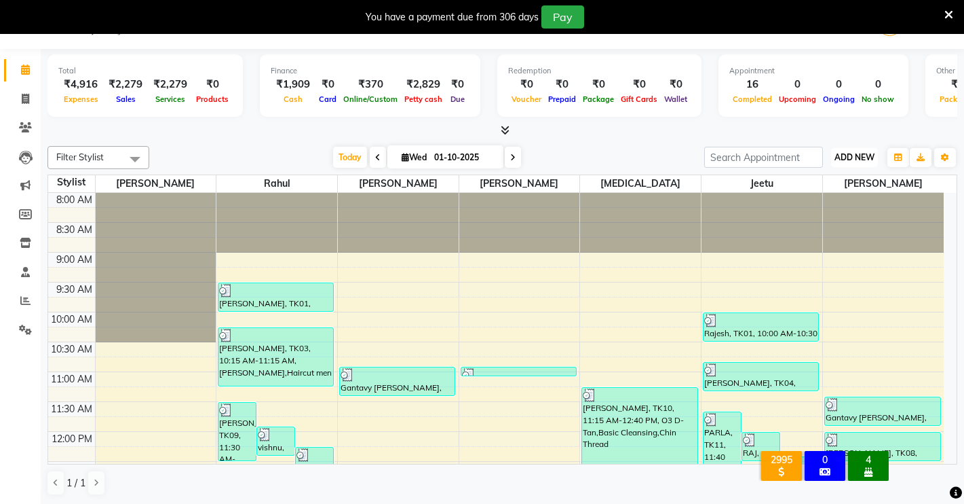
click at [861, 155] on span "ADD NEW" at bounding box center [855, 157] width 40 height 10
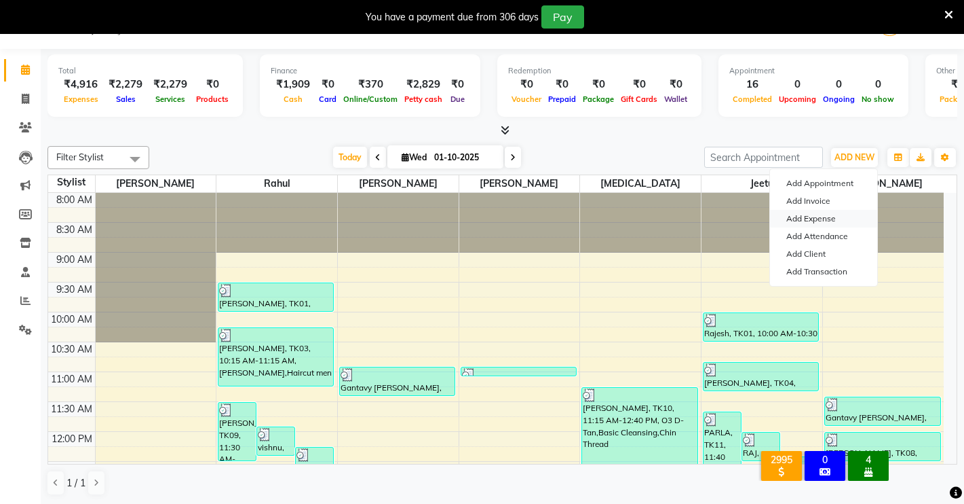
click at [812, 214] on link "Add Expense" at bounding box center [823, 219] width 107 height 18
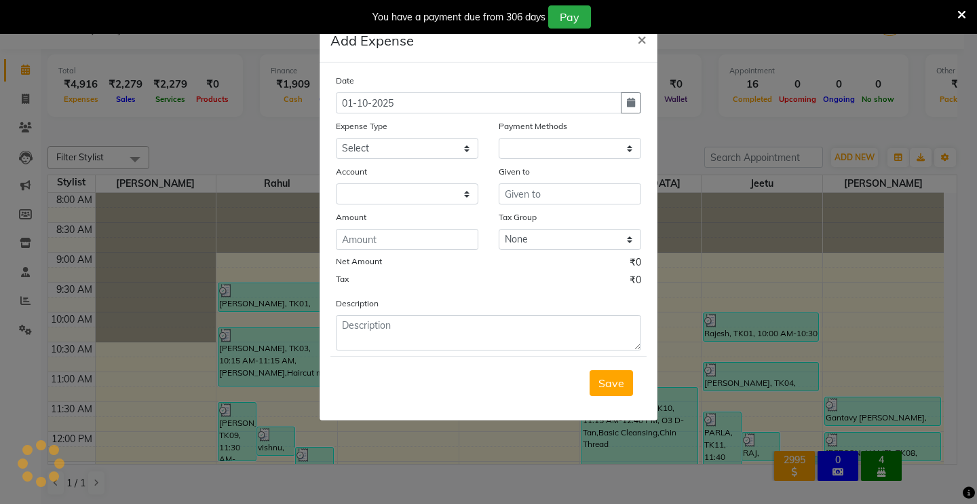
select select "1"
select select "6406"
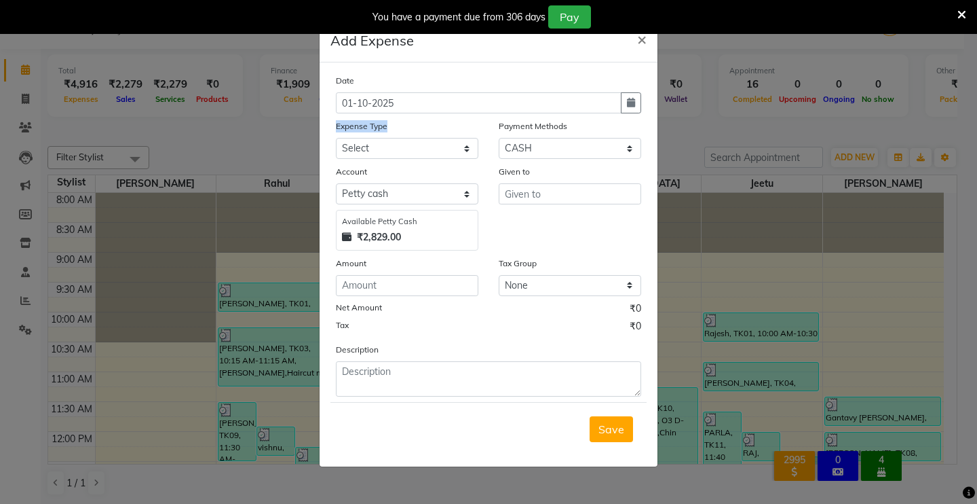
click at [358, 145] on div "Expense Type Select Advance Salary Baba Bank Service Charges CLEANING Clinical …" at bounding box center [407, 139] width 163 height 40
click at [357, 146] on select "Select Advance Salary Baba Bank Service Charges CLEANING Clinical charges DM SI…" at bounding box center [407, 148] width 143 height 21
select select "19381"
click at [336, 138] on select "Select Advance Salary Baba Bank Service Charges CLEANING Clinical charges DM SI…" at bounding box center [407, 148] width 143 height 21
click at [516, 190] on input "text" at bounding box center [570, 193] width 143 height 21
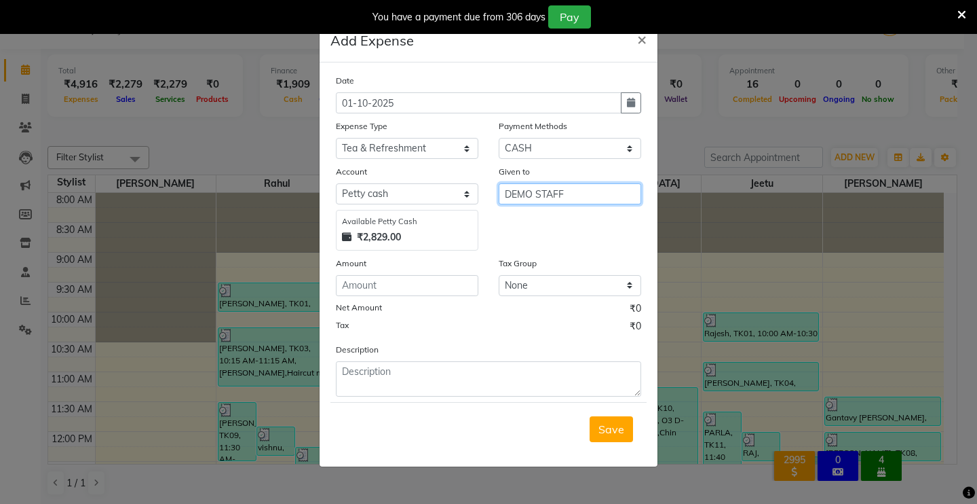
type input "DEMO STAFF"
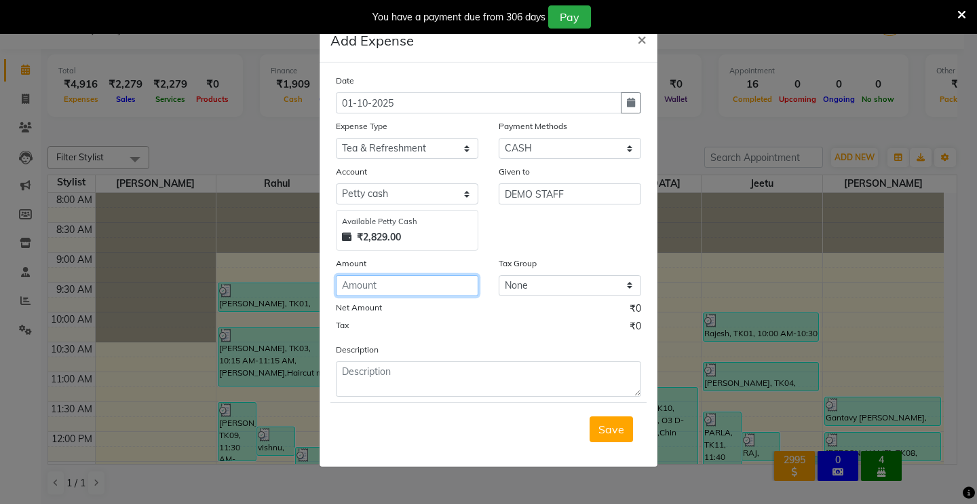
drag, startPoint x: 358, startPoint y: 283, endPoint x: 363, endPoint y: 289, distance: 7.7
click at [363, 289] on input "number" at bounding box center [407, 285] width 143 height 21
type input "10"
click at [622, 432] on span "Save" at bounding box center [612, 429] width 26 height 14
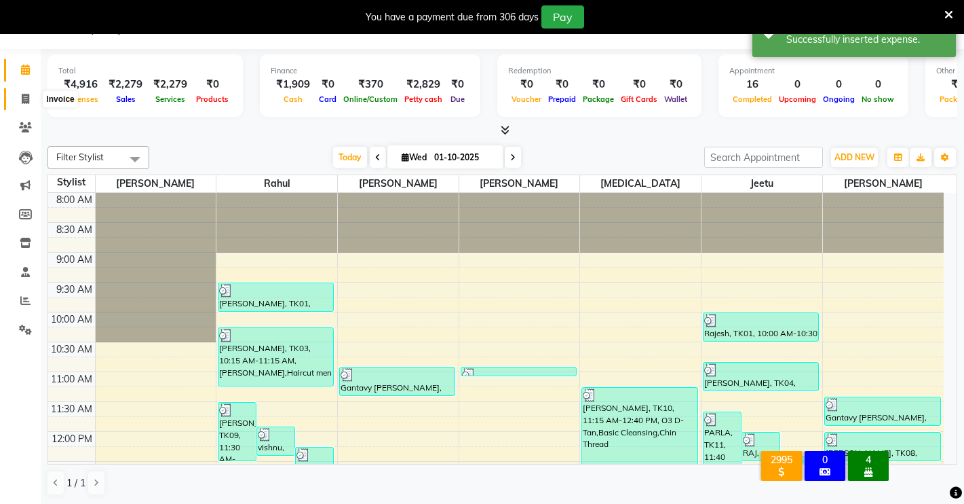
click at [22, 96] on icon at bounding box center [25, 99] width 7 height 10
select select "service"
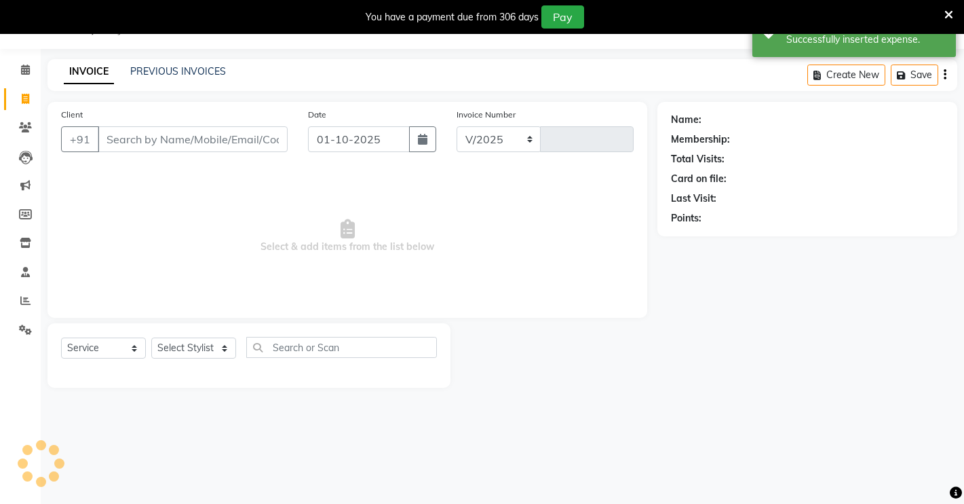
select select "7317"
type input "4907"
click at [22, 297] on icon at bounding box center [25, 300] width 10 height 10
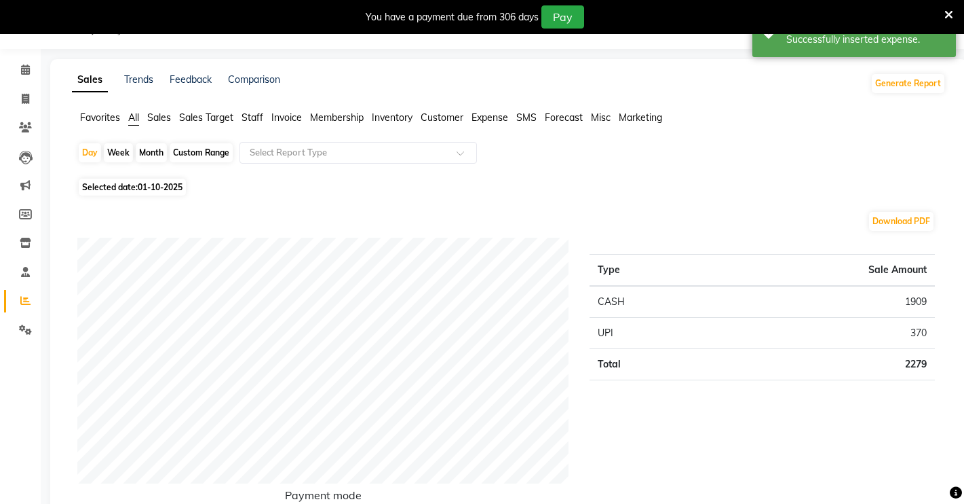
click at [473, 118] on span "Expense" at bounding box center [490, 117] width 37 height 12
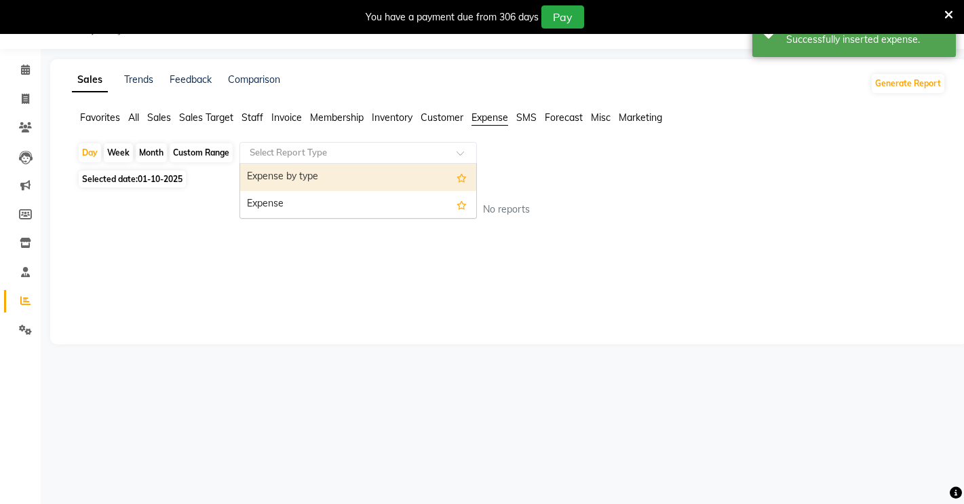
click at [366, 150] on input "text" at bounding box center [344, 153] width 195 height 14
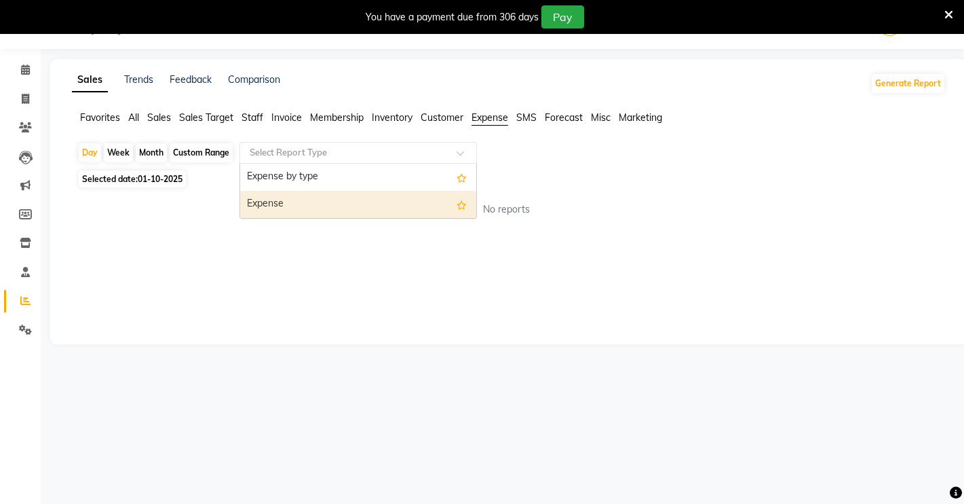
click at [332, 209] on div "Expense" at bounding box center [358, 204] width 236 height 27
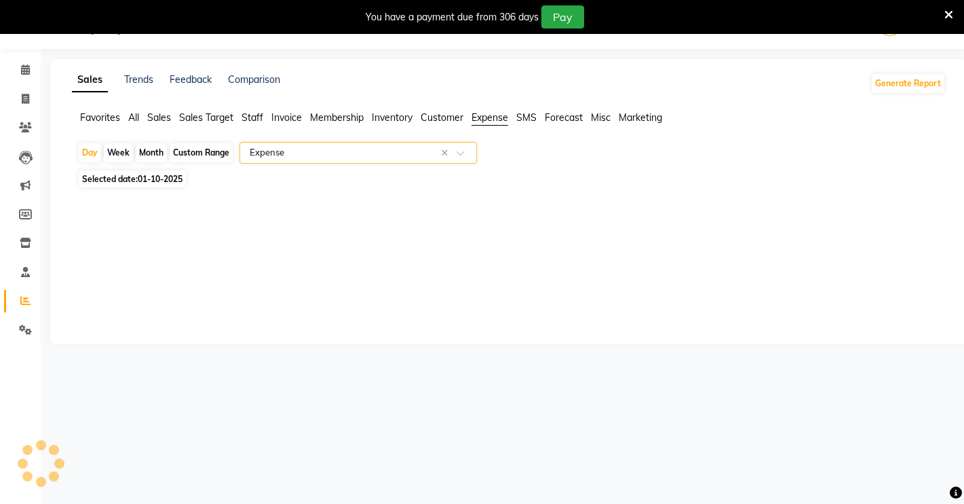
select select "filtered_report"
select select "pdf"
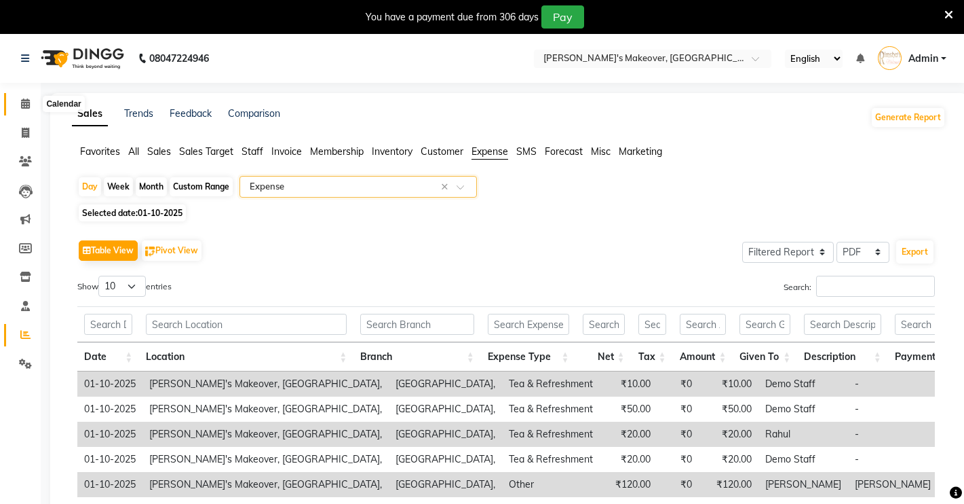
click at [29, 104] on icon at bounding box center [25, 103] width 9 height 10
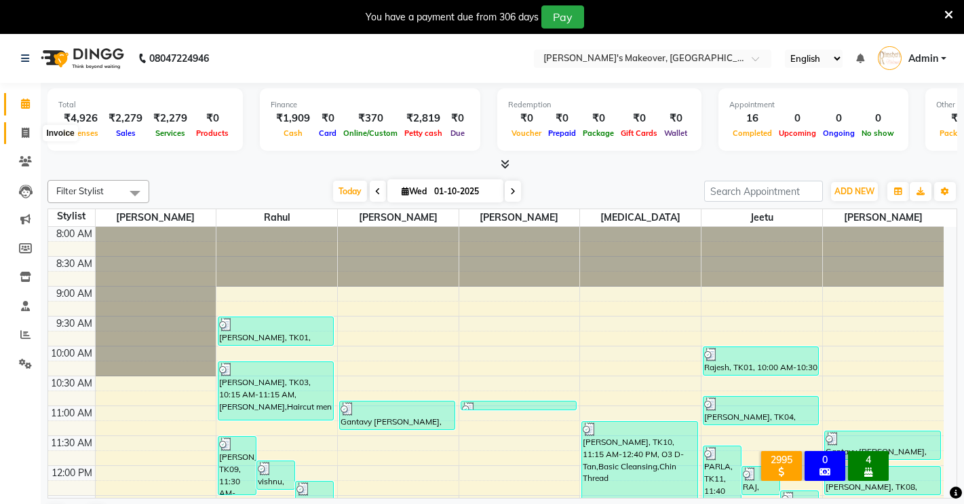
click at [24, 130] on icon at bounding box center [25, 133] width 7 height 10
select select "service"
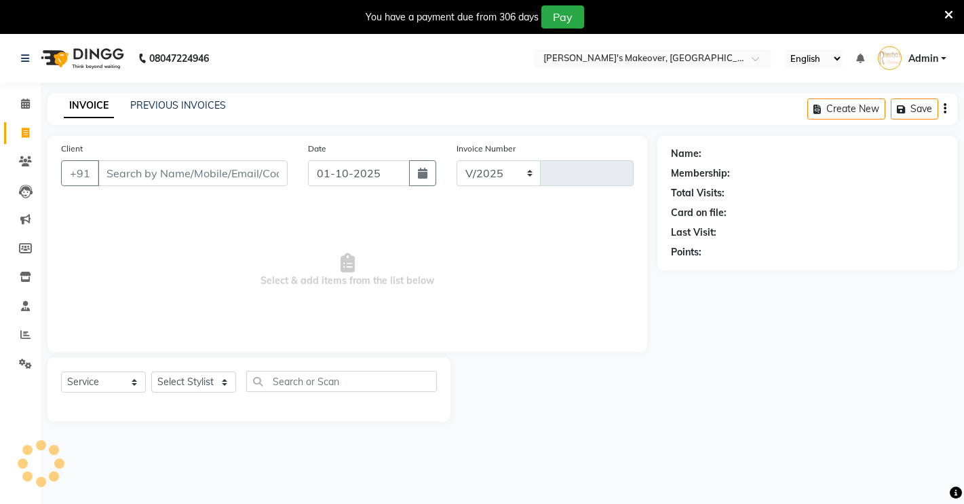
select select "7317"
type input "4907"
click at [136, 176] on input "Client" at bounding box center [193, 173] width 190 height 26
click at [170, 380] on select "Select Stylist [PERSON_NAME] [PERSON_NAME] NAVEEN [MEDICAL_DATA][PERSON_NAME] […" at bounding box center [193, 381] width 85 height 21
select select "64880"
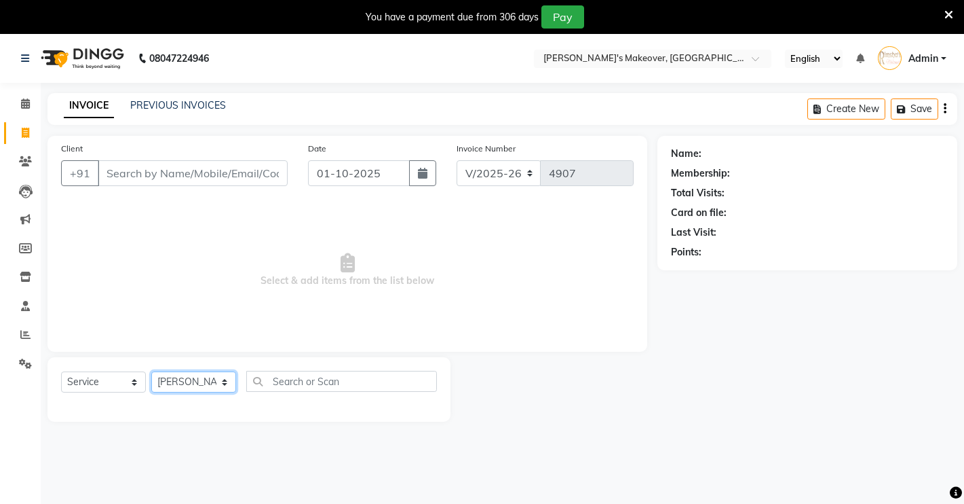
click at [151, 371] on select "Select Stylist [PERSON_NAME] [PERSON_NAME] NAVEEN [MEDICAL_DATA][PERSON_NAME] […" at bounding box center [193, 381] width 85 height 21
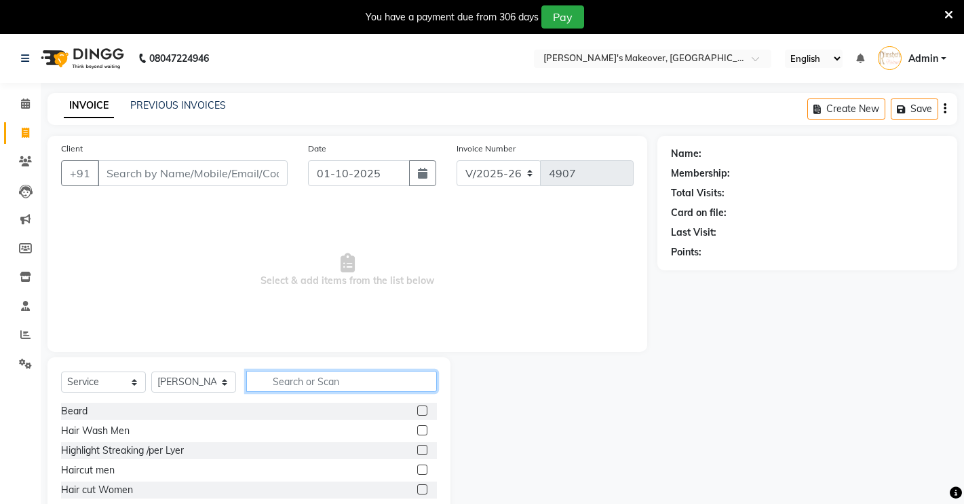
click at [309, 380] on input "text" at bounding box center [341, 381] width 191 height 21
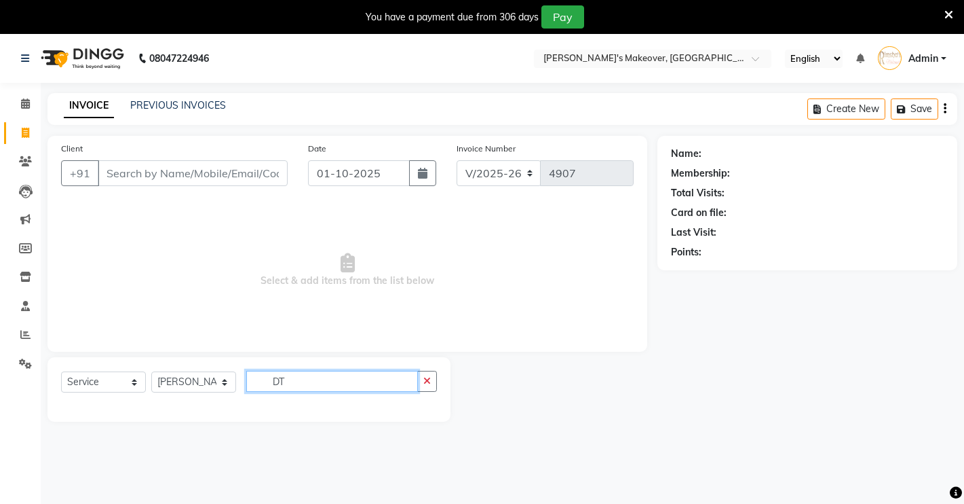
type input "D"
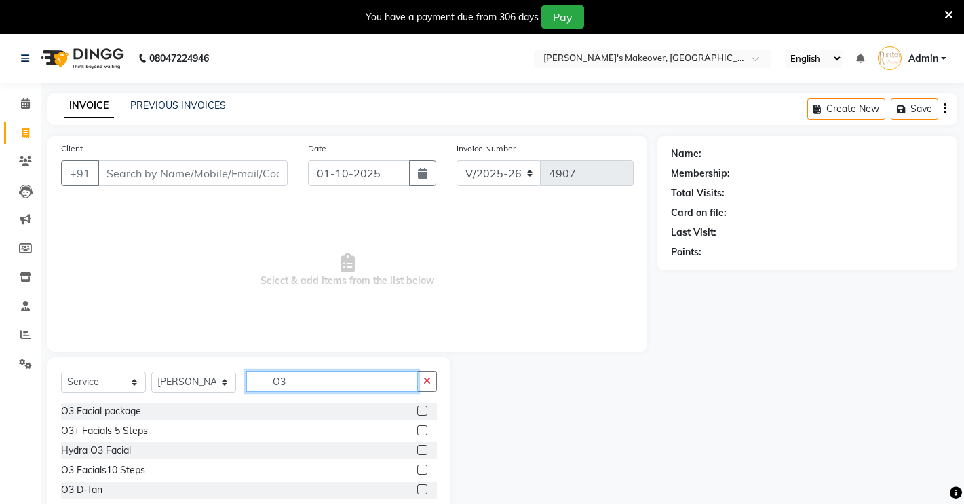
type input "O3"
click at [421, 489] on label at bounding box center [422, 489] width 10 height 10
click at [421, 489] on input "checkbox" at bounding box center [421, 489] width 9 height 9
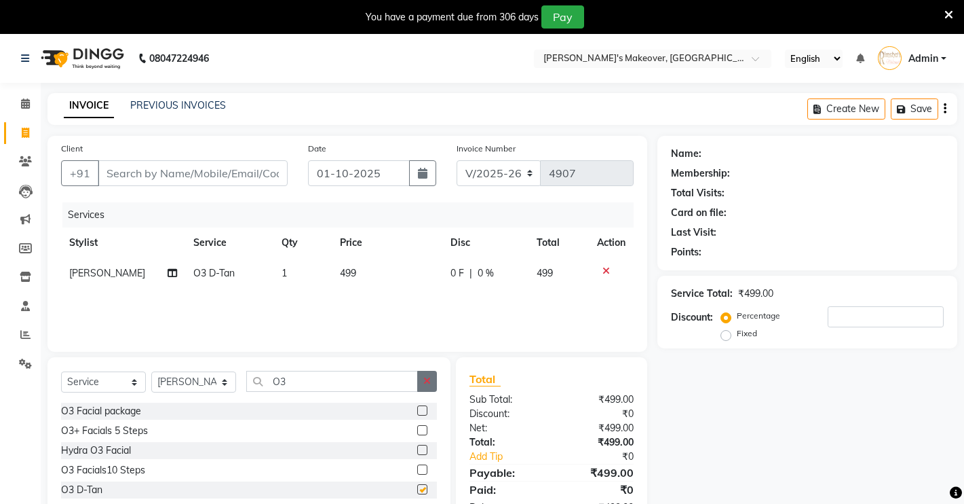
checkbox input "false"
click at [421, 379] on button "button" at bounding box center [427, 381] width 20 height 21
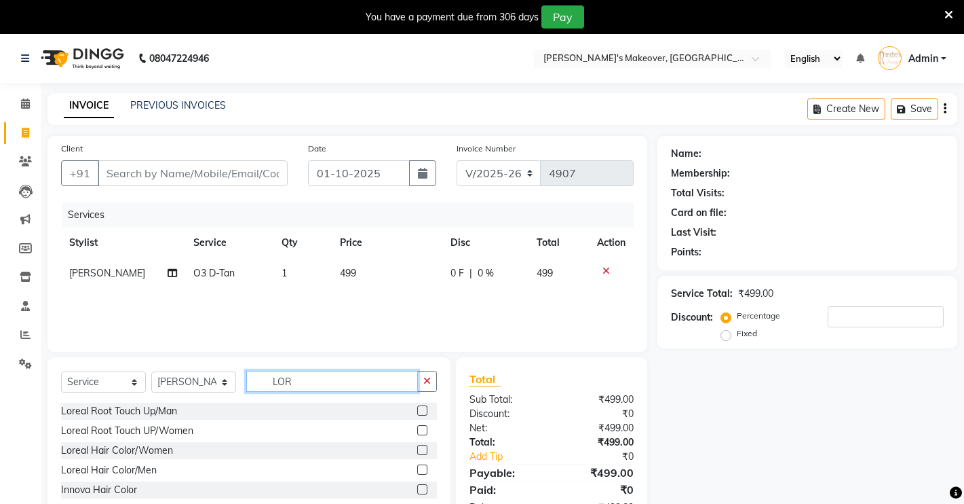
type input "LOR"
click at [417, 407] on label at bounding box center [422, 410] width 10 height 10
click at [417, 407] on input "checkbox" at bounding box center [421, 411] width 9 height 9
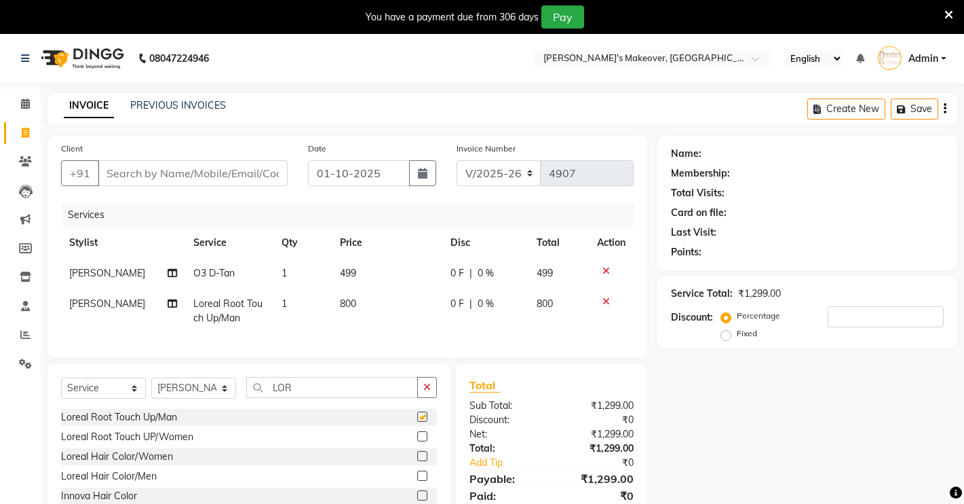
checkbox input "false"
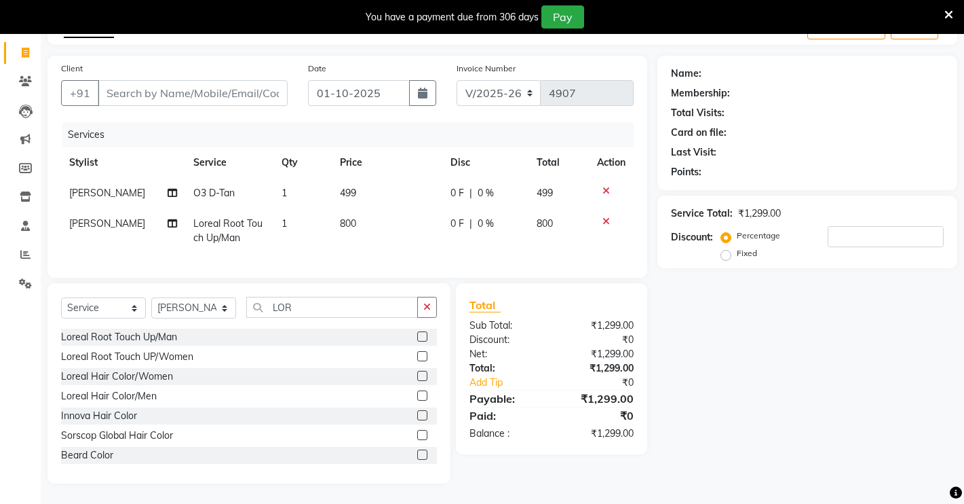
click at [417, 395] on label at bounding box center [422, 395] width 10 height 10
click at [417, 395] on input "checkbox" at bounding box center [421, 396] width 9 height 9
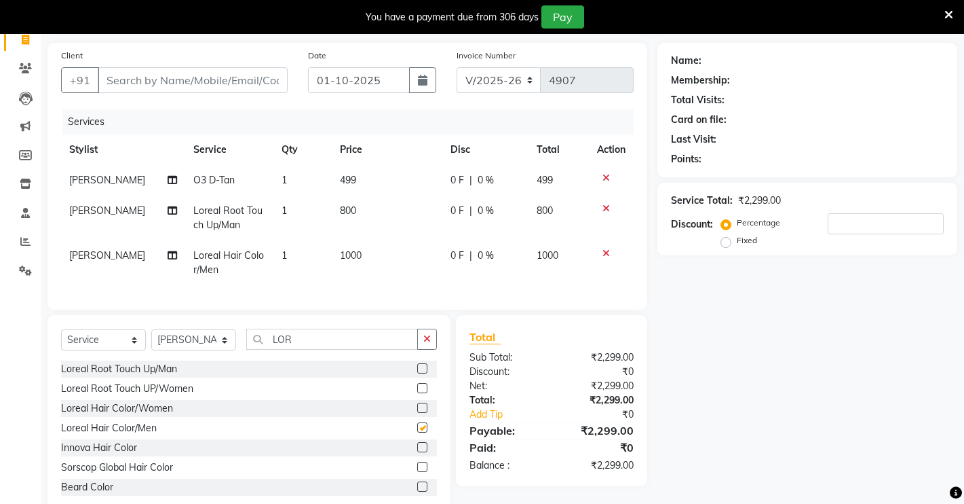
checkbox input "false"
click at [604, 209] on icon at bounding box center [606, 209] width 7 height 10
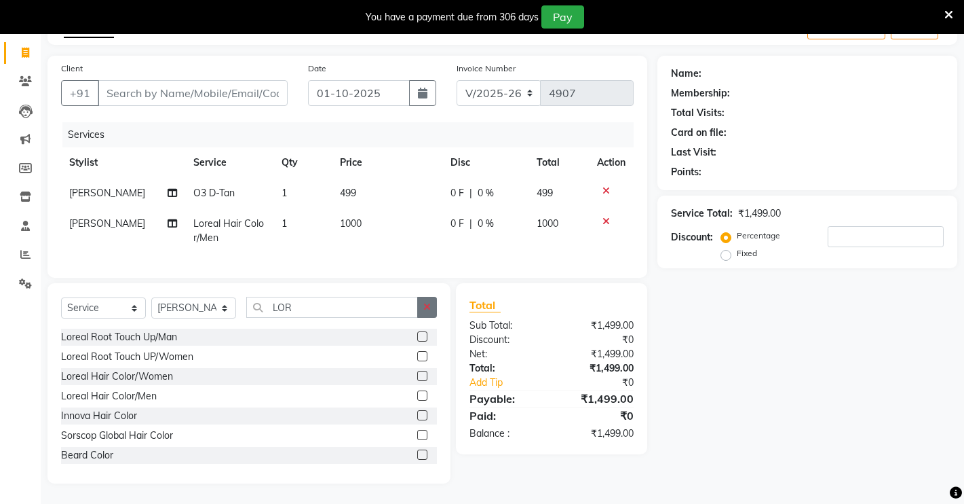
click at [423, 300] on button "button" at bounding box center [427, 307] width 20 height 21
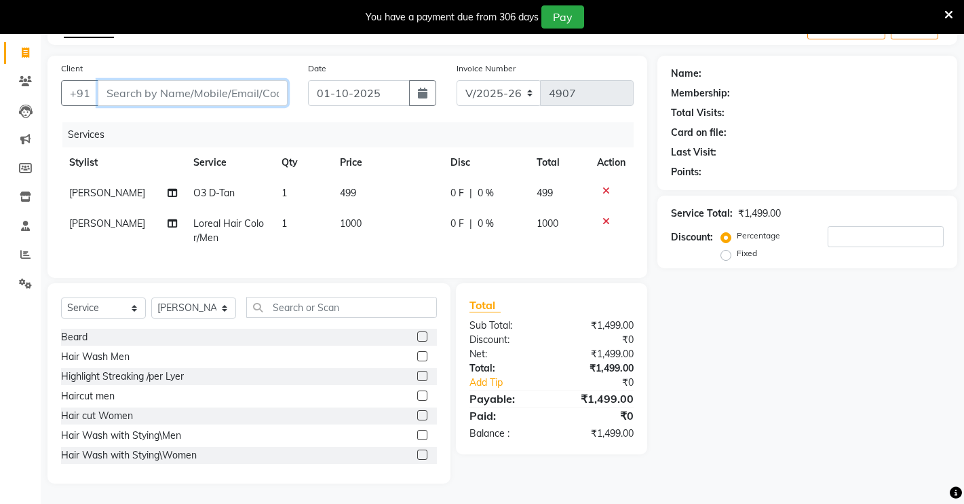
click at [153, 83] on input "Client" at bounding box center [193, 93] width 190 height 26
type input "8"
type input "0"
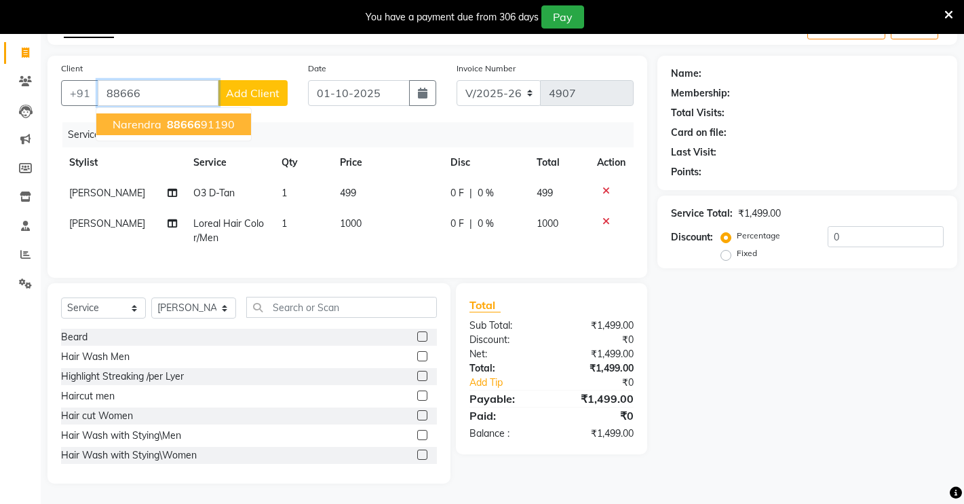
click at [175, 117] on span "88666" at bounding box center [184, 124] width 34 height 14
type input "8866691190"
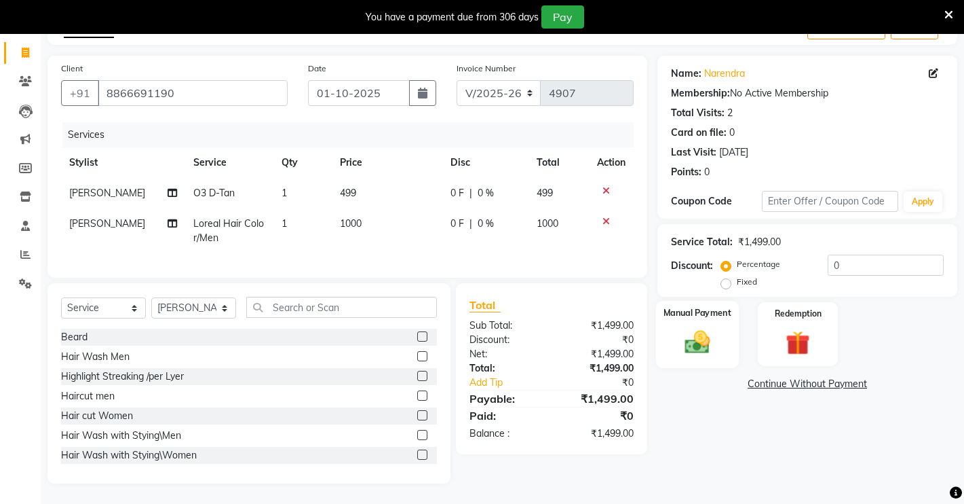
click at [721, 336] on div "Manual Payment" at bounding box center [697, 334] width 83 height 67
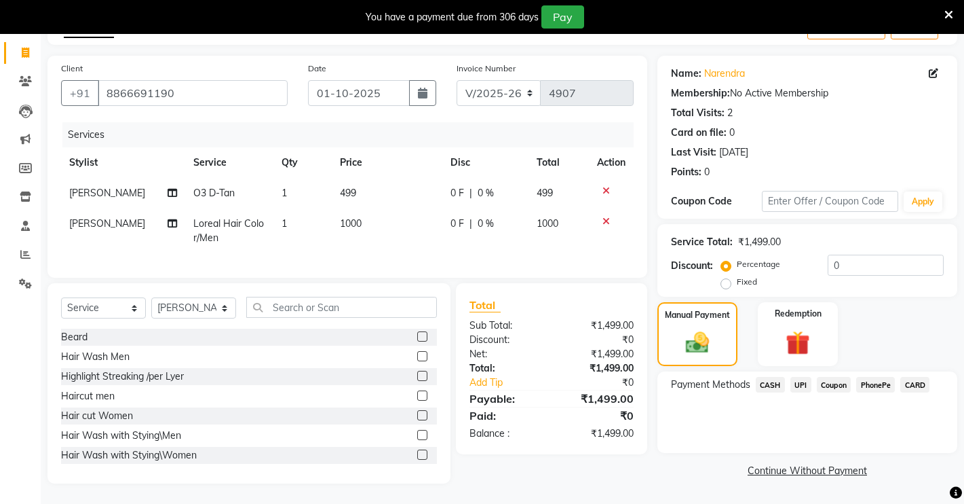
click at [801, 377] on span "UPI" at bounding box center [801, 385] width 21 height 16
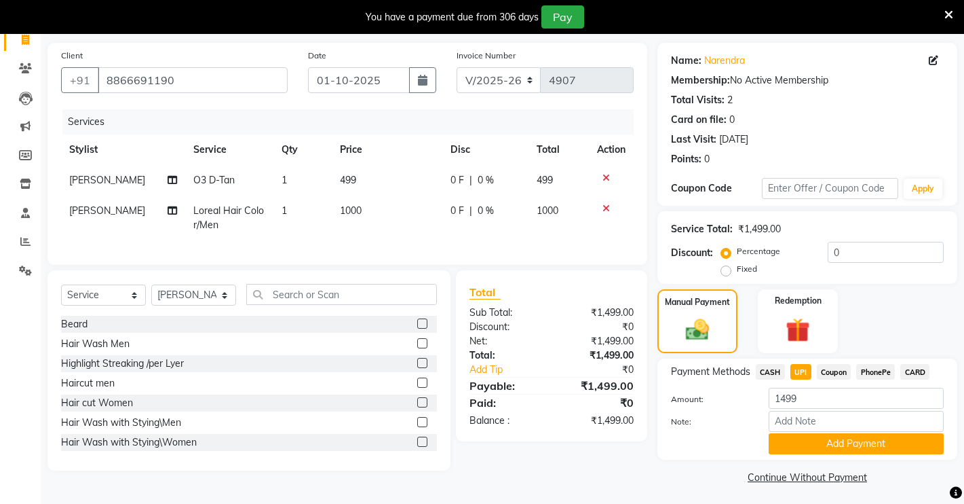
scroll to position [97, 0]
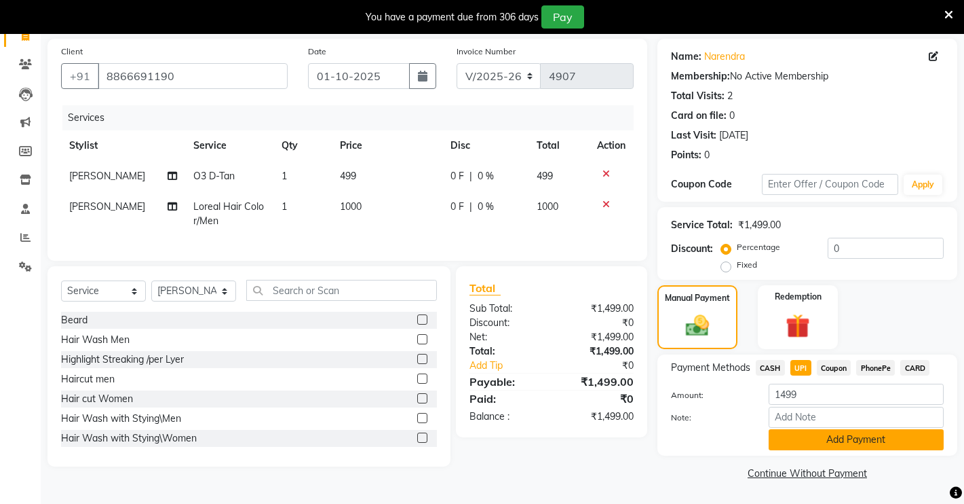
click at [836, 445] on button "Add Payment" at bounding box center [856, 439] width 175 height 21
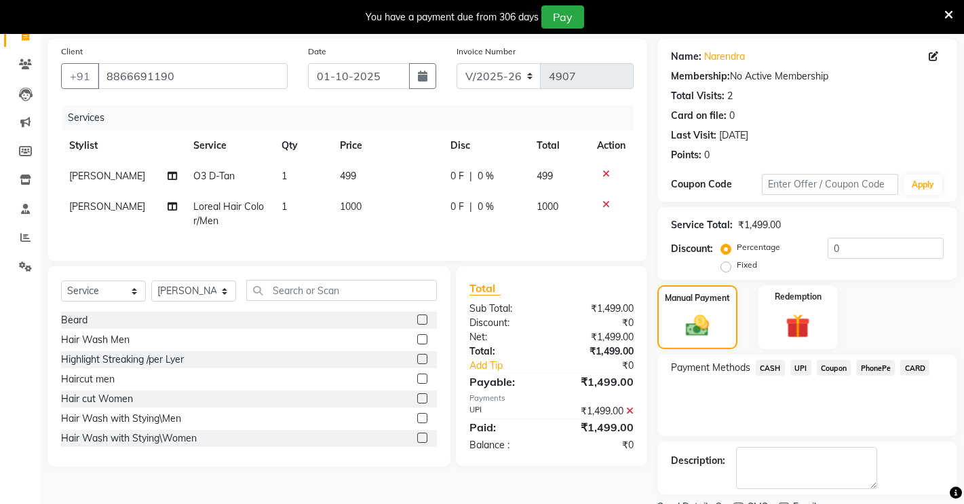
scroll to position [154, 0]
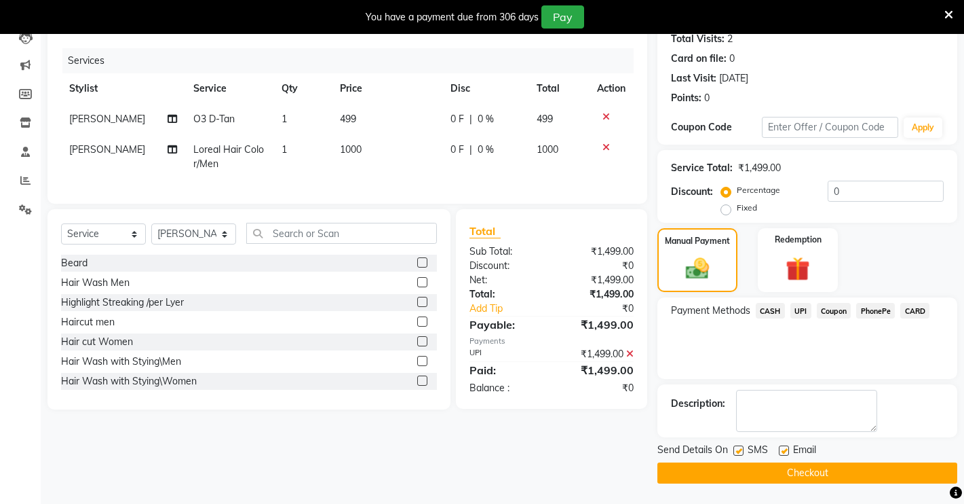
click at [793, 474] on button "Checkout" at bounding box center [808, 472] width 300 height 21
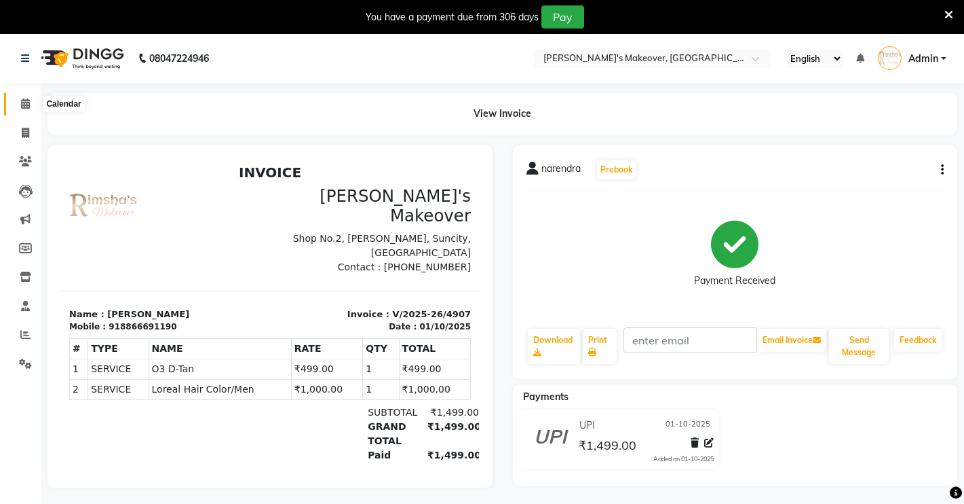
click at [26, 104] on icon at bounding box center [25, 103] width 9 height 10
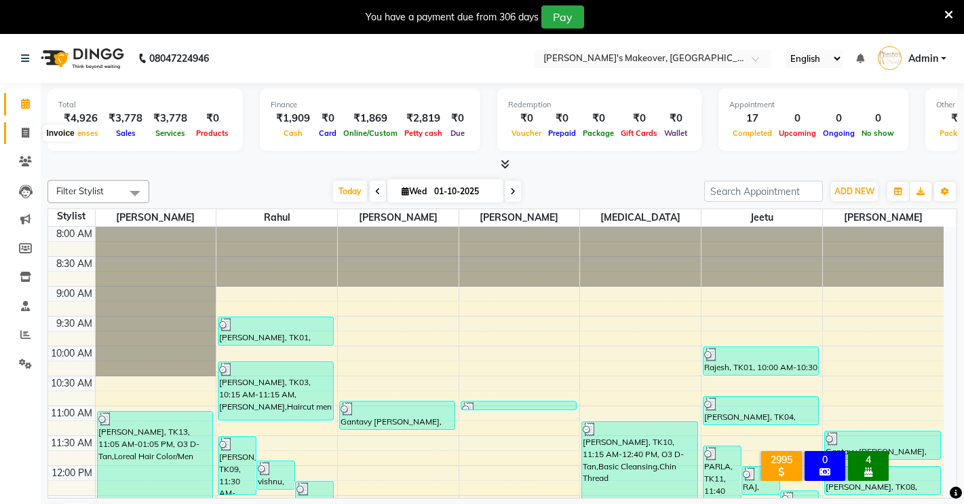
click at [20, 128] on span at bounding box center [26, 134] width 24 height 16
select select "service"
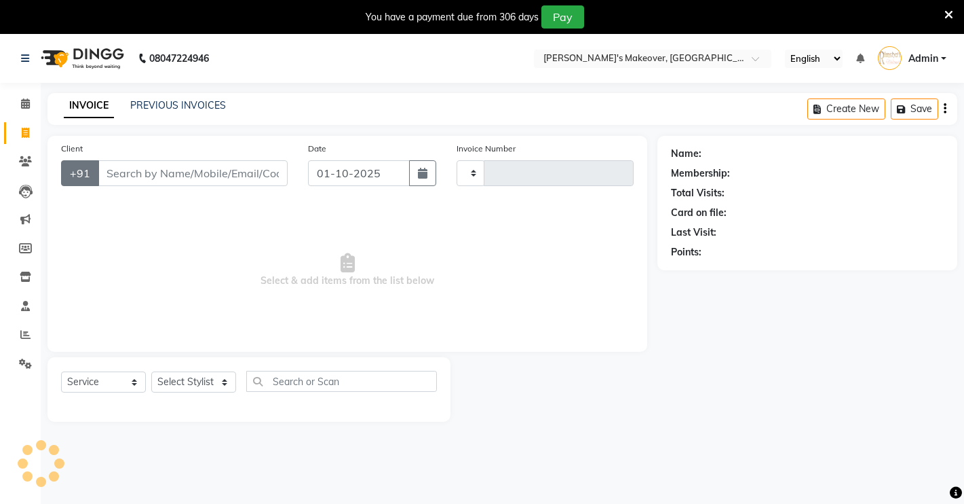
type input "4908"
select select "7317"
click at [145, 176] on input "Client" at bounding box center [193, 173] width 190 height 26
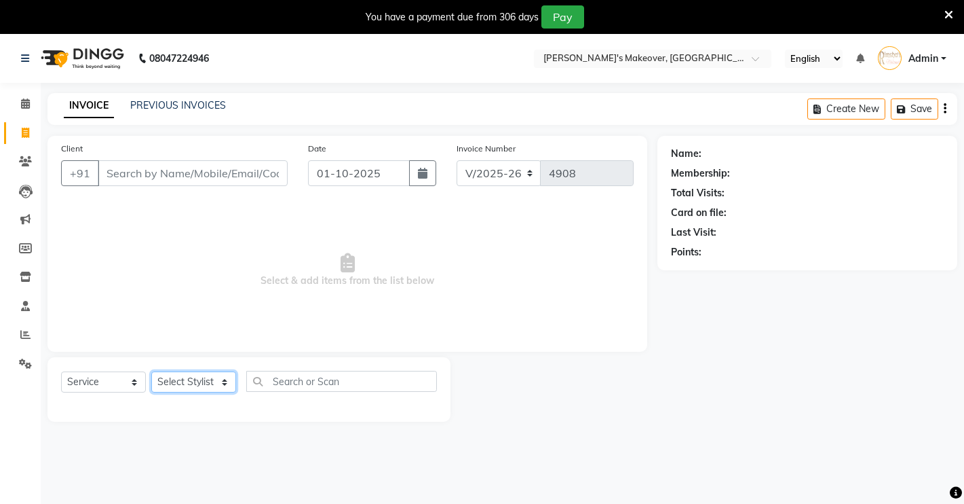
click at [176, 375] on select "Select Stylist [PERSON_NAME] [PERSON_NAME] NAVEEN [MEDICAL_DATA][PERSON_NAME] […" at bounding box center [193, 381] width 85 height 21
select select "65689"
click at [151, 371] on select "Select Stylist [PERSON_NAME] [PERSON_NAME] NAVEEN [MEDICAL_DATA][PERSON_NAME] […" at bounding box center [193, 381] width 85 height 21
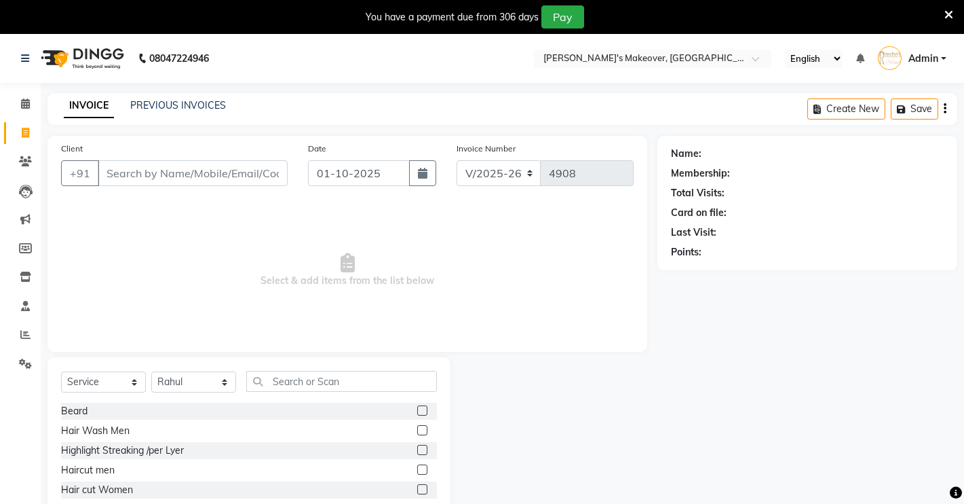
drag, startPoint x: 311, startPoint y: 250, endPoint x: 241, endPoint y: 287, distance: 79.5
click at [290, 277] on span "Select & add items from the list below" at bounding box center [347, 270] width 573 height 136
click at [33, 158] on span at bounding box center [26, 162] width 24 height 16
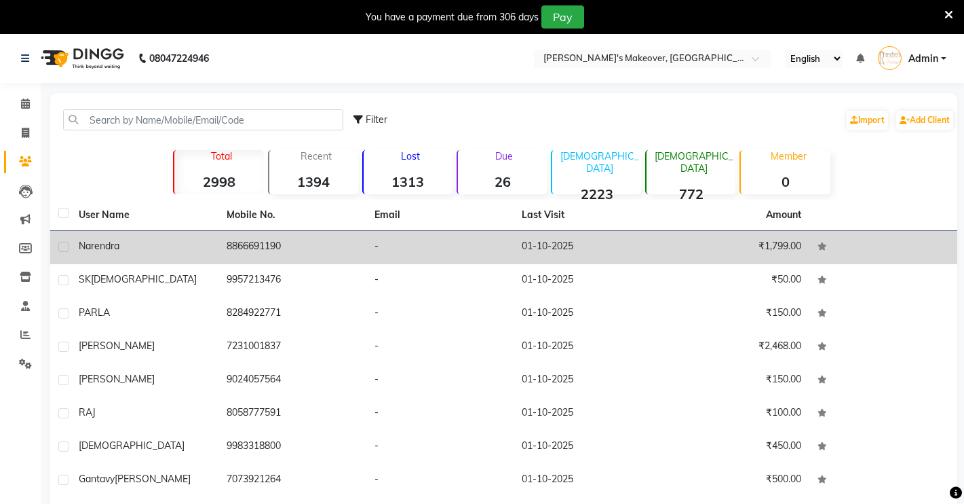
click at [369, 232] on td "-" at bounding box center [440, 247] width 148 height 33
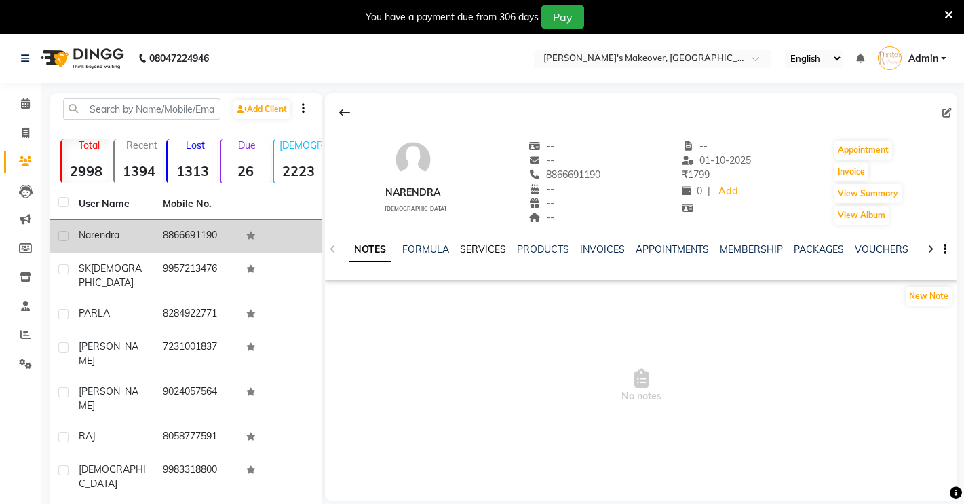
click at [466, 254] on link "SERVICES" at bounding box center [483, 249] width 46 height 12
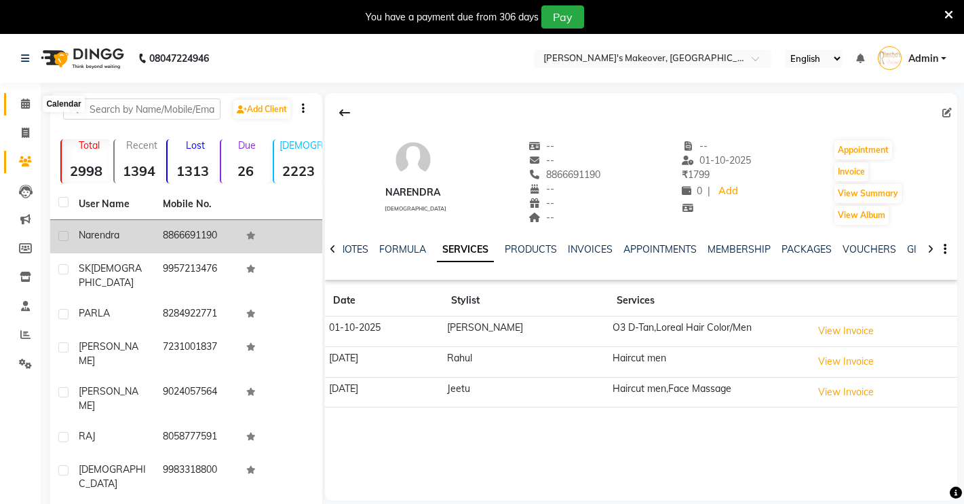
click at [21, 105] on icon at bounding box center [25, 103] width 9 height 10
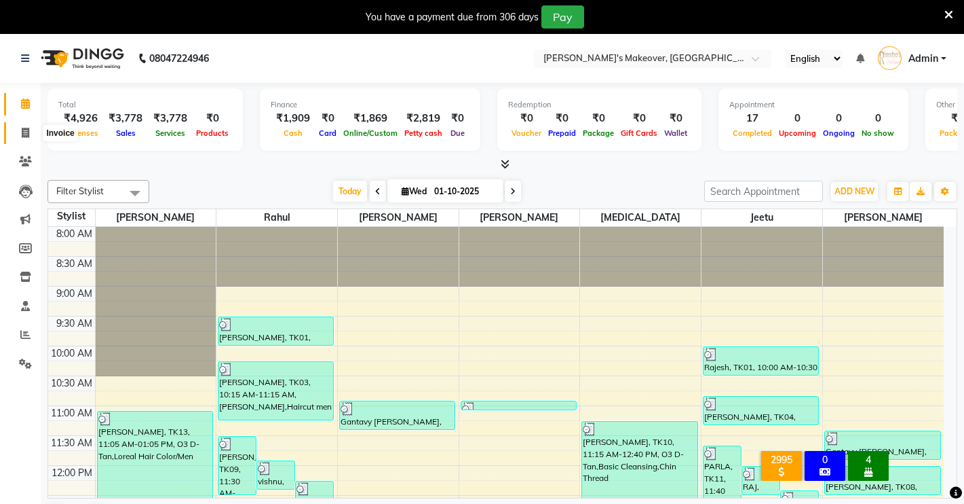
click at [32, 132] on span at bounding box center [26, 134] width 24 height 16
select select "7317"
select select "service"
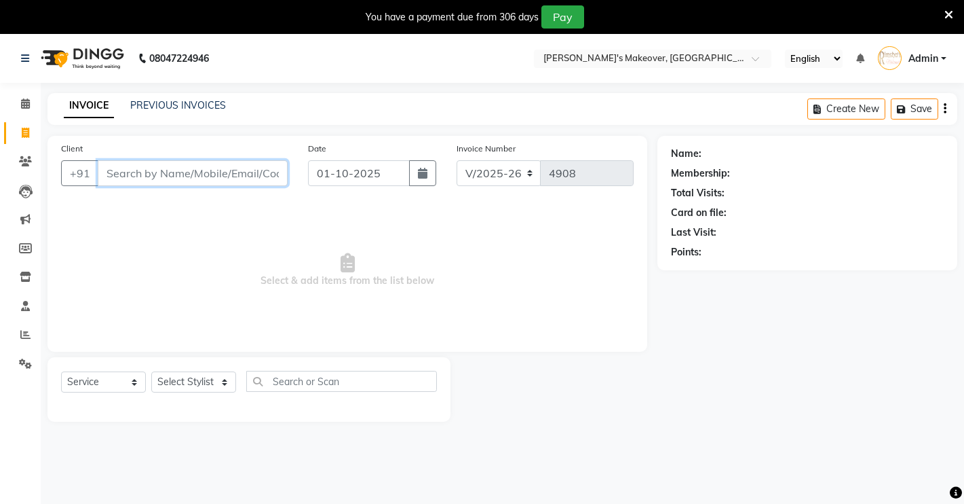
click at [180, 179] on input "Client" at bounding box center [193, 173] width 190 height 26
click at [164, 379] on select "Select Stylist [PERSON_NAME] [PERSON_NAME] NAVEEN [MEDICAL_DATA][PERSON_NAME] […" at bounding box center [193, 381] width 85 height 21
select select "88618"
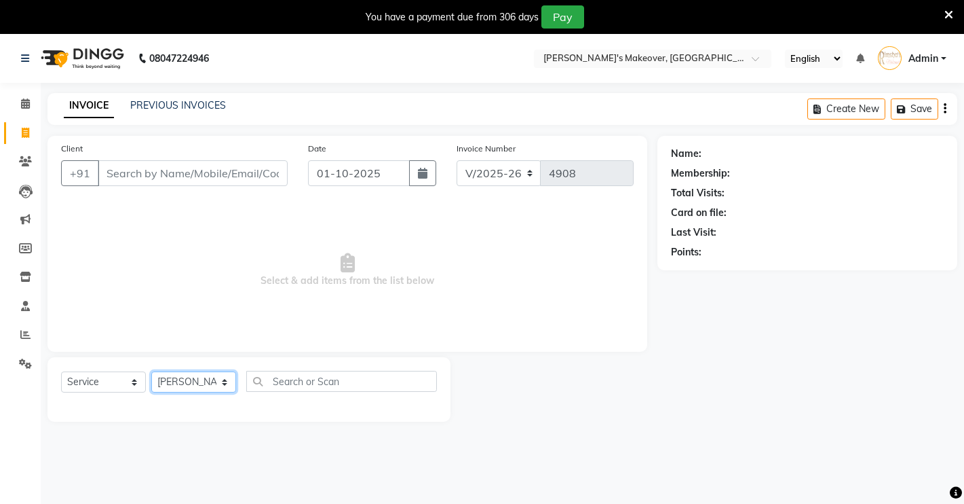
click at [151, 371] on select "Select Stylist [PERSON_NAME] [PERSON_NAME] NAVEEN [MEDICAL_DATA][PERSON_NAME] […" at bounding box center [193, 381] width 85 height 21
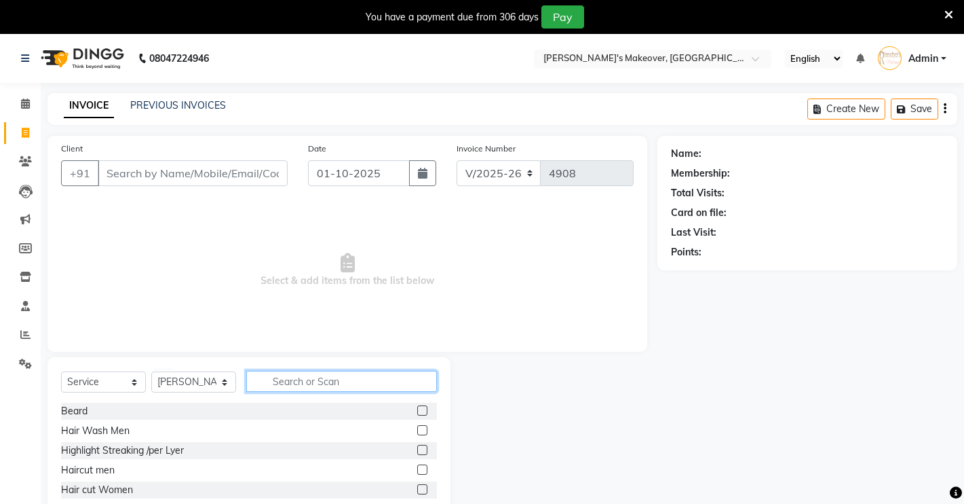
click at [325, 390] on input "text" at bounding box center [341, 381] width 191 height 21
type input "RAG"
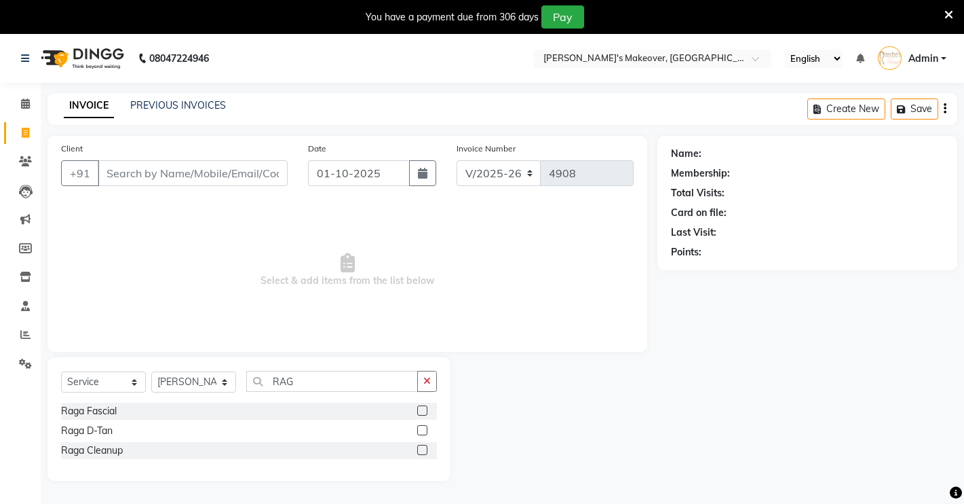
click at [424, 428] on label at bounding box center [422, 430] width 10 height 10
click at [424, 428] on input "checkbox" at bounding box center [421, 430] width 9 height 9
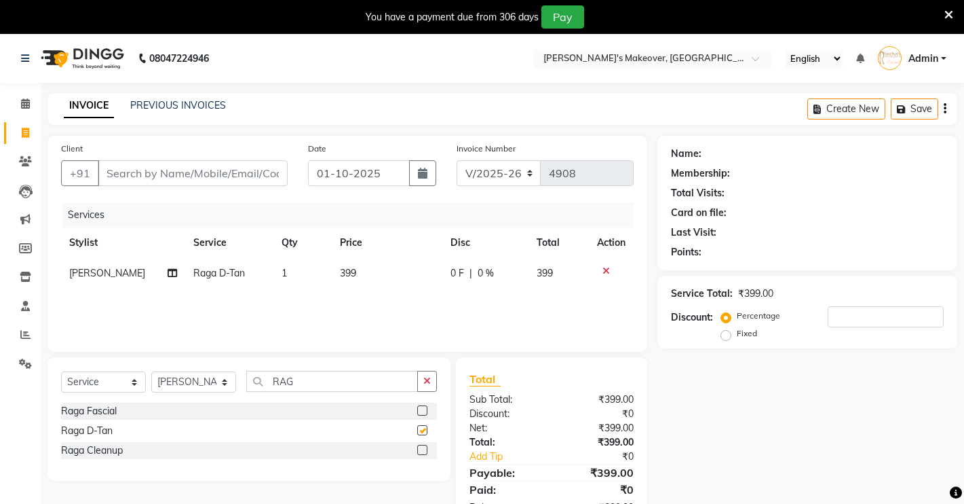
checkbox input "false"
click at [428, 385] on button "button" at bounding box center [427, 381] width 20 height 21
click at [417, 409] on label at bounding box center [422, 410] width 10 height 10
click at [417, 409] on input "checkbox" at bounding box center [421, 411] width 9 height 9
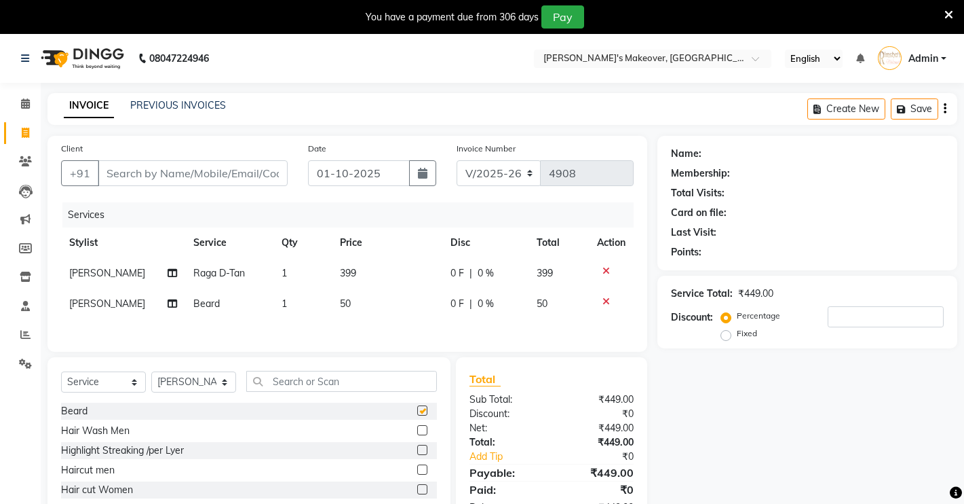
checkbox input "false"
click at [182, 181] on input "Client" at bounding box center [193, 173] width 190 height 26
click at [182, 182] on input "Client" at bounding box center [193, 173] width 190 height 26
click at [603, 300] on icon at bounding box center [606, 302] width 7 height 10
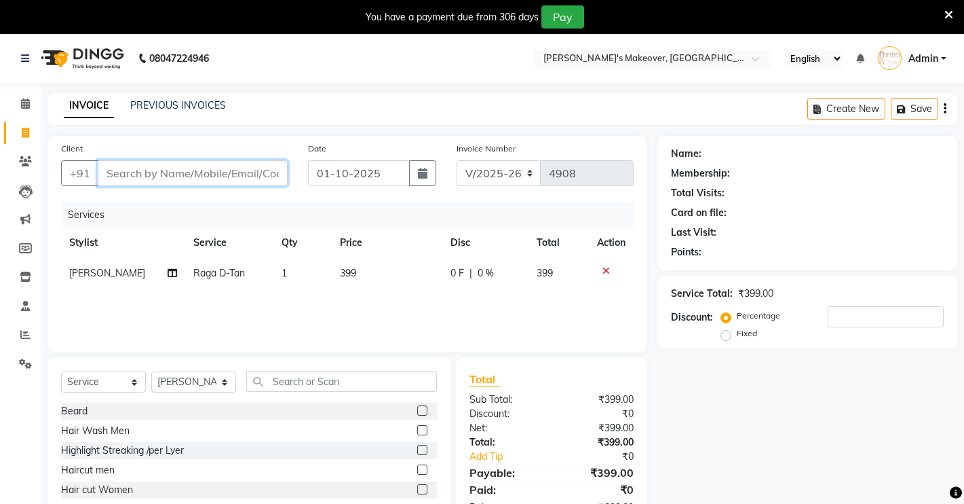
click at [197, 172] on input "Client" at bounding box center [193, 173] width 190 height 26
type input "8"
type input "0"
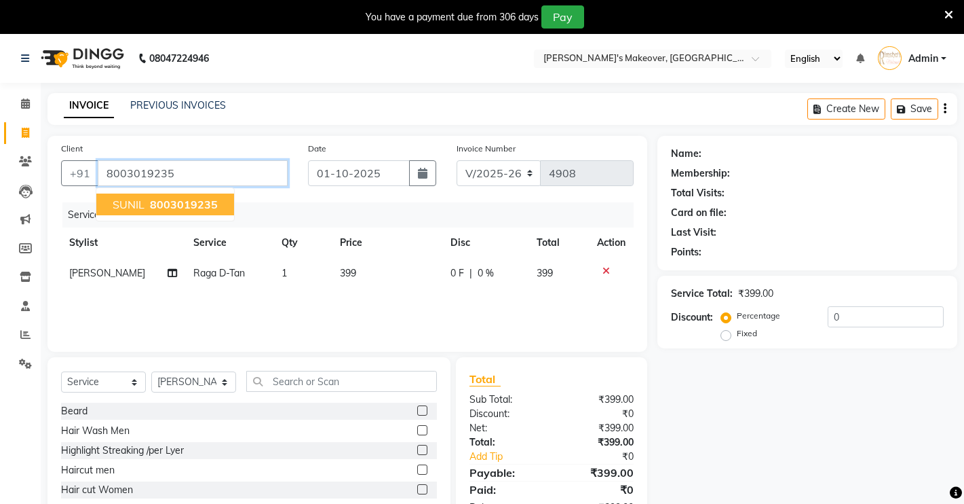
type input "8003019235"
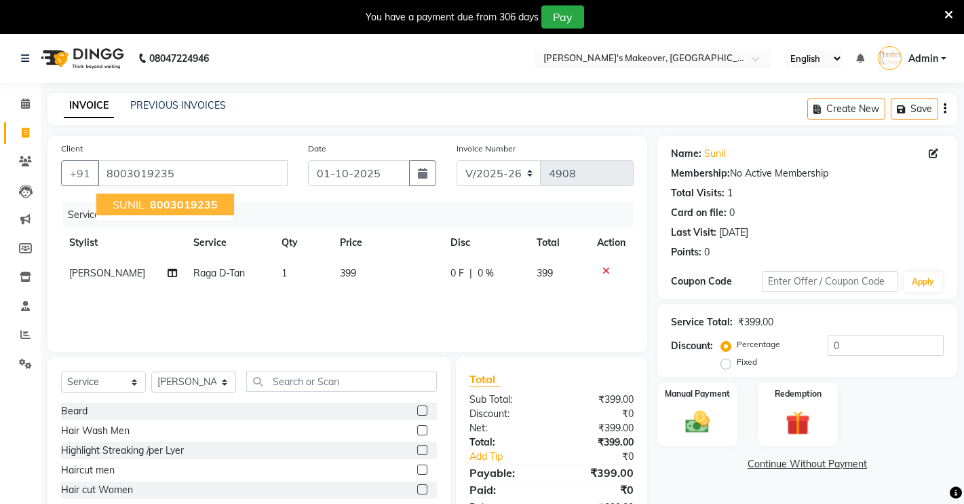
click at [148, 209] on ngb-highlight "8003019235" at bounding box center [182, 204] width 71 height 14
click at [670, 409] on div "Manual Payment" at bounding box center [697, 414] width 83 height 67
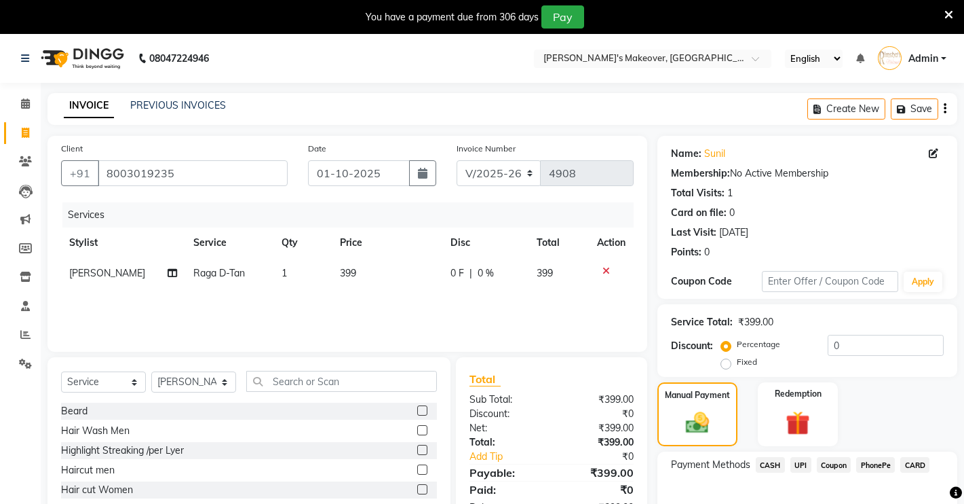
scroll to position [77, 0]
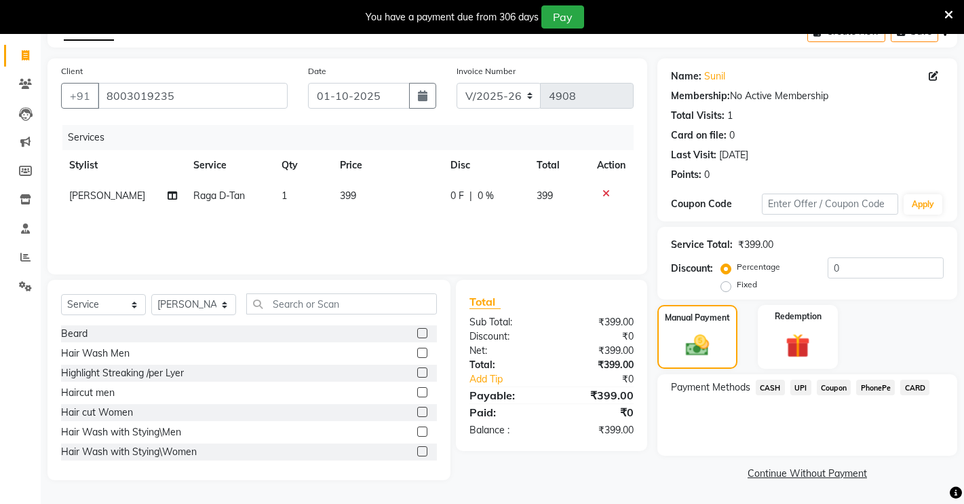
click at [795, 387] on span "UPI" at bounding box center [801, 387] width 21 height 16
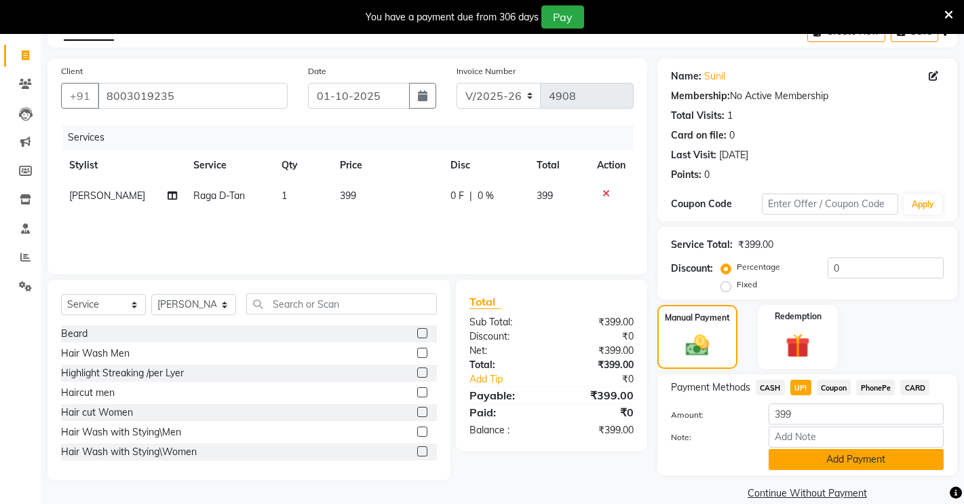
scroll to position [97, 0]
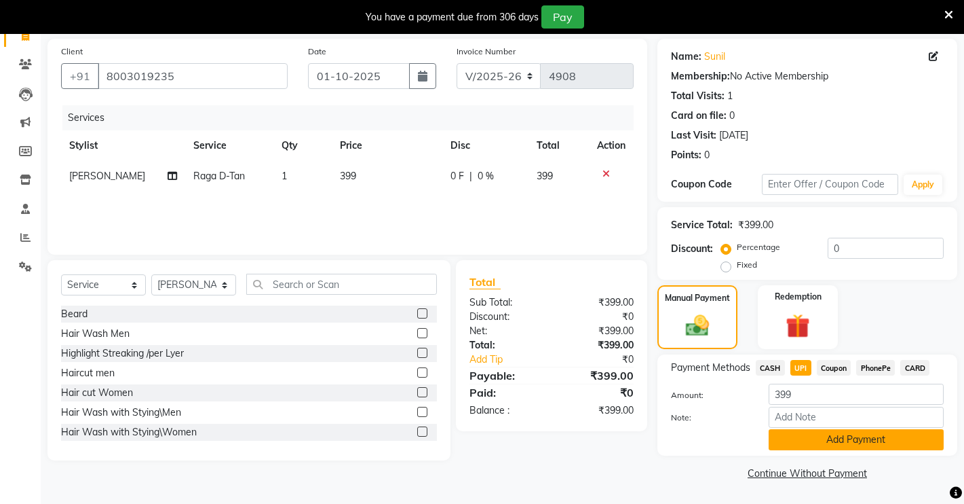
drag, startPoint x: 774, startPoint y: 434, endPoint x: 774, endPoint y: 446, distance: 11.6
click at [774, 446] on button "Add Payment" at bounding box center [856, 439] width 175 height 21
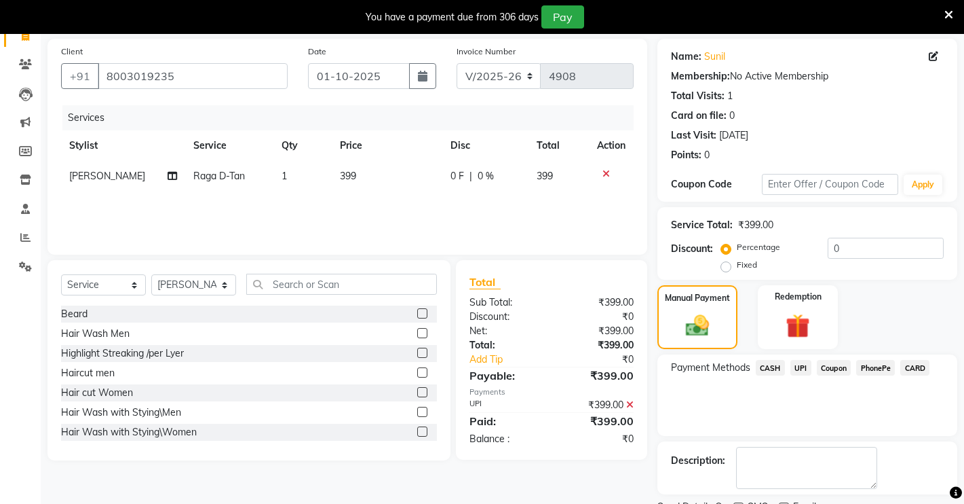
scroll to position [154, 0]
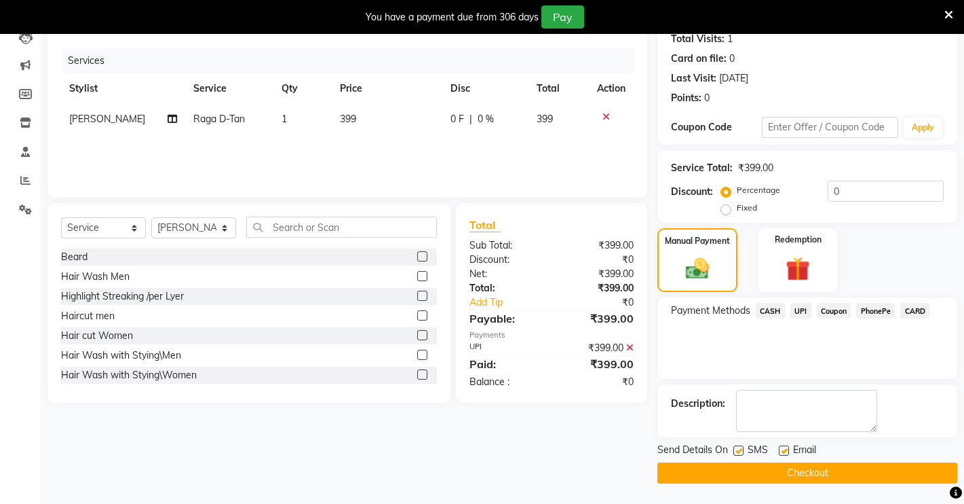
click at [812, 472] on button "Checkout" at bounding box center [808, 472] width 300 height 21
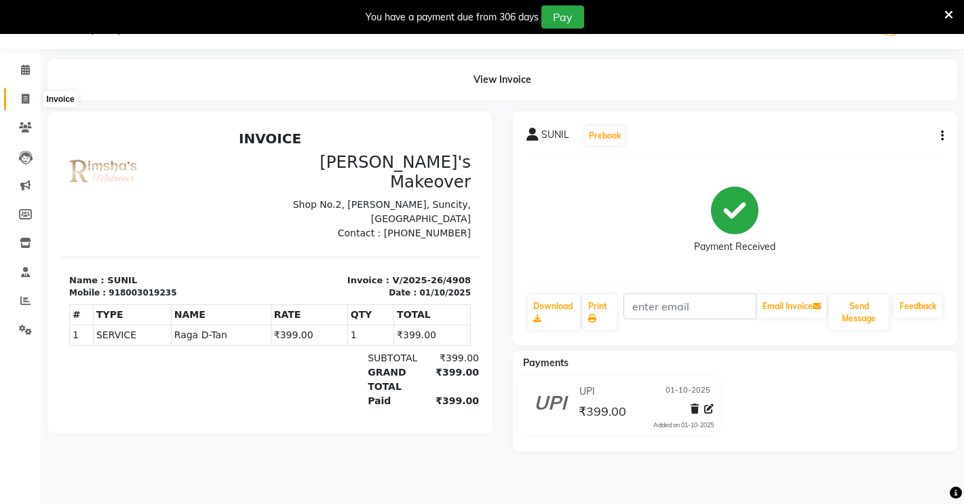
click at [24, 97] on icon at bounding box center [25, 99] width 7 height 10
select select "7317"
select select "service"
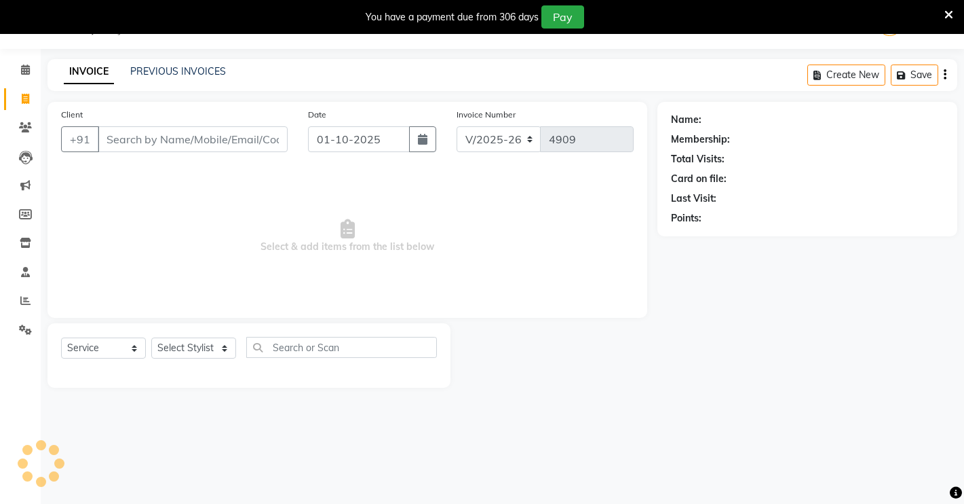
click at [166, 140] on input "Client" at bounding box center [193, 139] width 190 height 26
click at [187, 352] on select "Select Stylist [PERSON_NAME] [PERSON_NAME] NAVEEN [MEDICAL_DATA][PERSON_NAME] […" at bounding box center [193, 347] width 85 height 21
select select "84062"
click at [151, 337] on select "Select Stylist [PERSON_NAME] [PERSON_NAME] NAVEEN [MEDICAL_DATA][PERSON_NAME] […" at bounding box center [193, 347] width 85 height 21
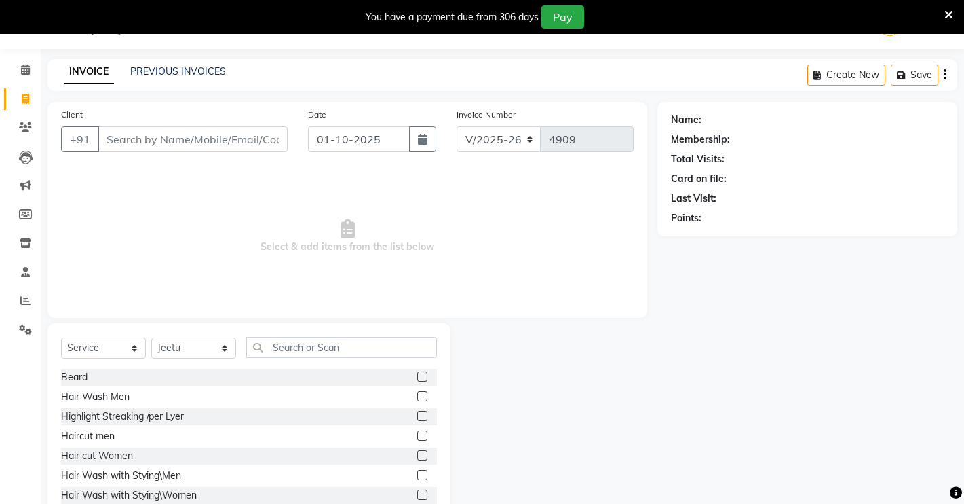
click at [417, 436] on label at bounding box center [422, 435] width 10 height 10
click at [417, 436] on input "checkbox" at bounding box center [421, 436] width 9 height 9
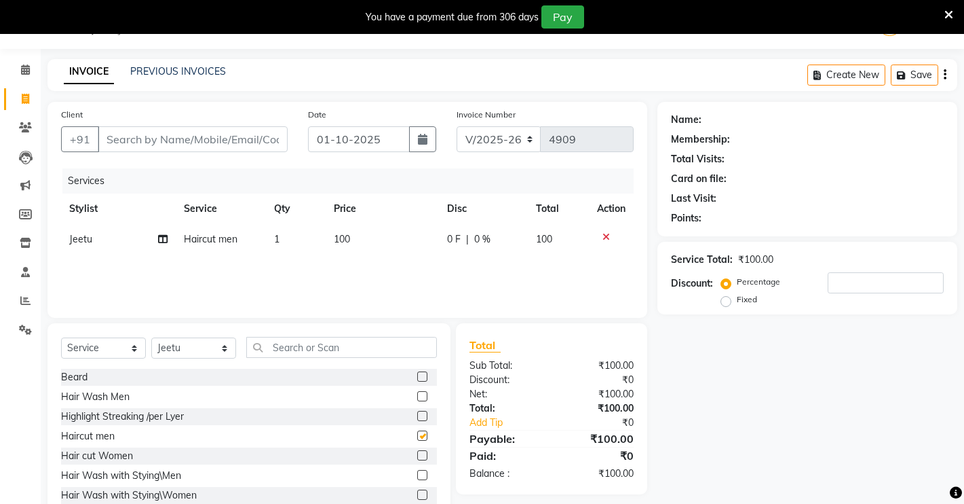
checkbox input "false"
click at [173, 354] on select "Select Stylist [PERSON_NAME] [PERSON_NAME] NAVEEN [MEDICAL_DATA][PERSON_NAME] […" at bounding box center [193, 347] width 85 height 21
select select "65689"
click at [151, 337] on select "Select Stylist [PERSON_NAME] [PERSON_NAME] NAVEEN [MEDICAL_DATA][PERSON_NAME] […" at bounding box center [193, 347] width 85 height 21
click at [417, 436] on label at bounding box center [422, 435] width 10 height 10
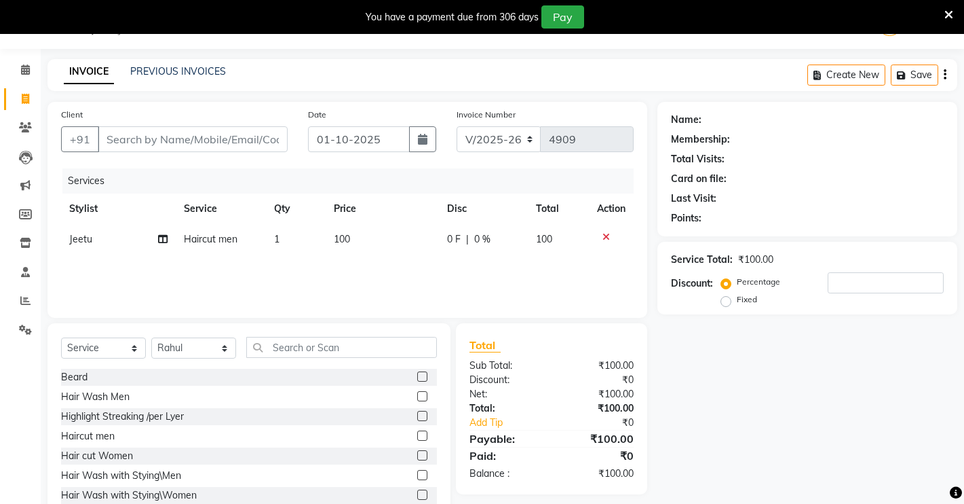
click at [417, 436] on input "checkbox" at bounding box center [421, 436] width 9 height 9
checkbox input "false"
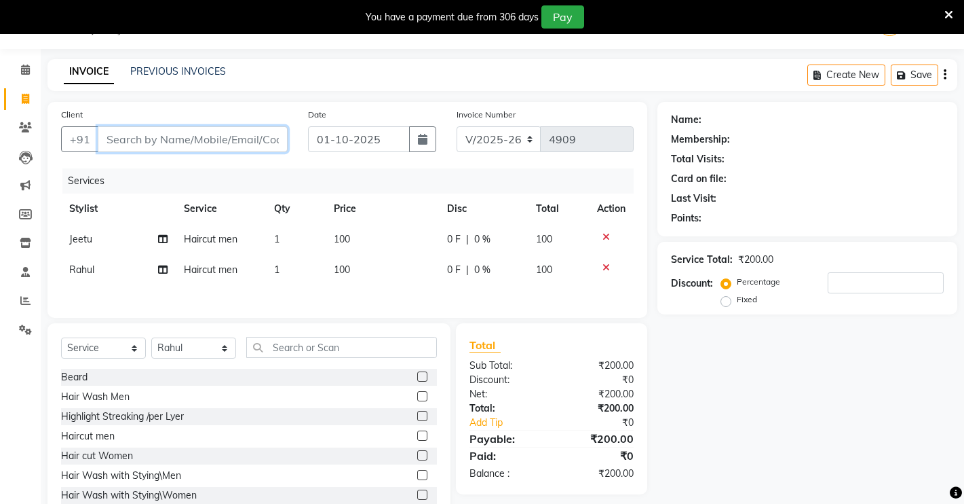
click at [178, 141] on input "Client" at bounding box center [193, 139] width 190 height 26
type input "9"
type input "0"
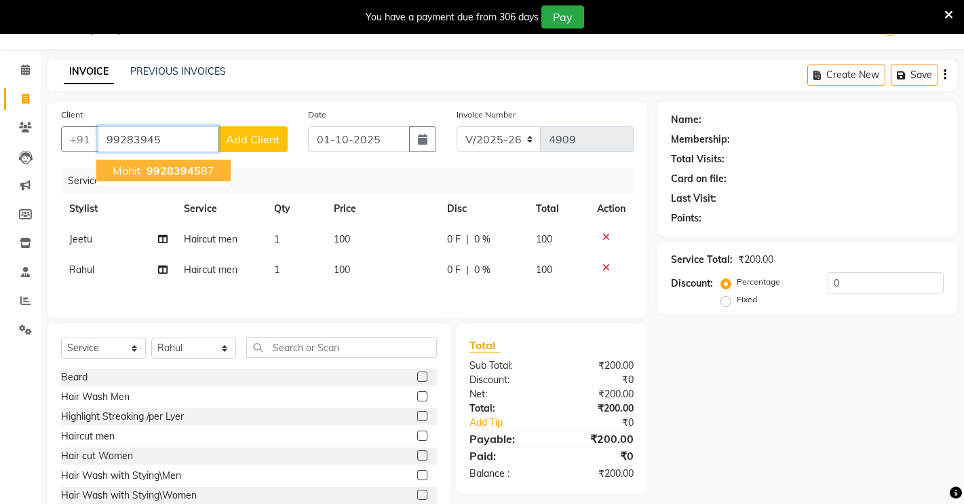
click at [118, 166] on span "mohit" at bounding box center [127, 171] width 29 height 14
type input "9928394587"
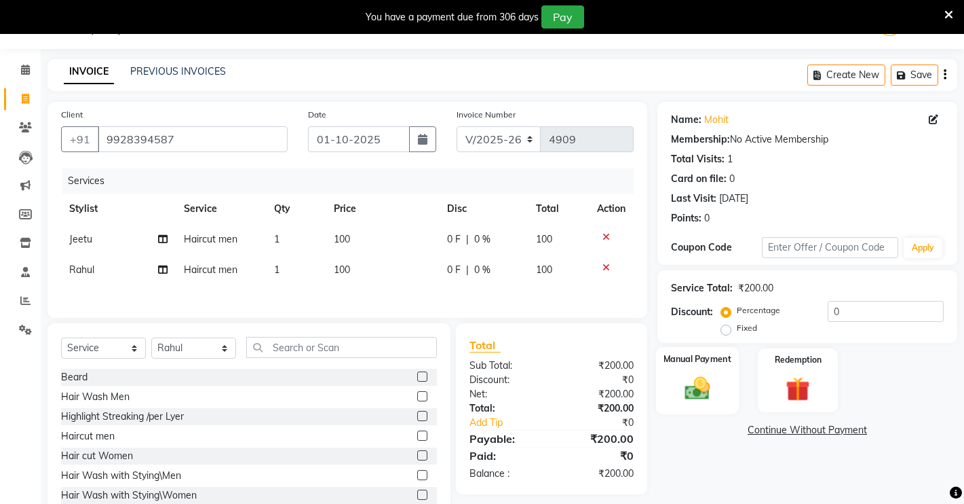
click at [732, 366] on div "Manual Payment" at bounding box center [697, 380] width 83 height 67
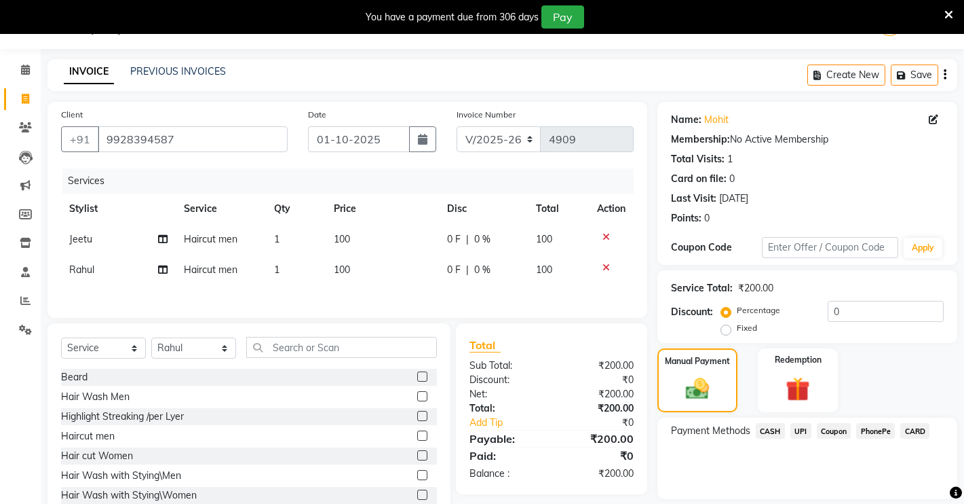
click at [768, 423] on span "CASH" at bounding box center [770, 431] width 29 height 16
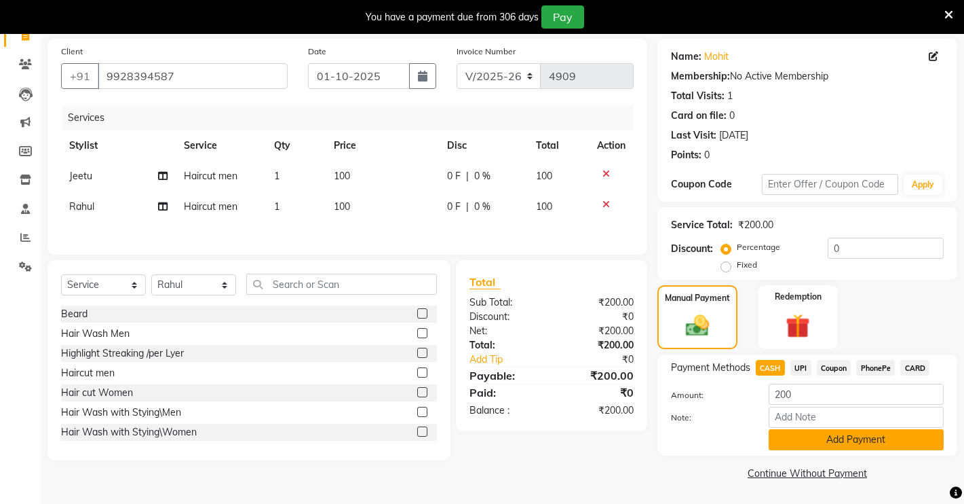
click at [806, 440] on button "Add Payment" at bounding box center [856, 439] width 175 height 21
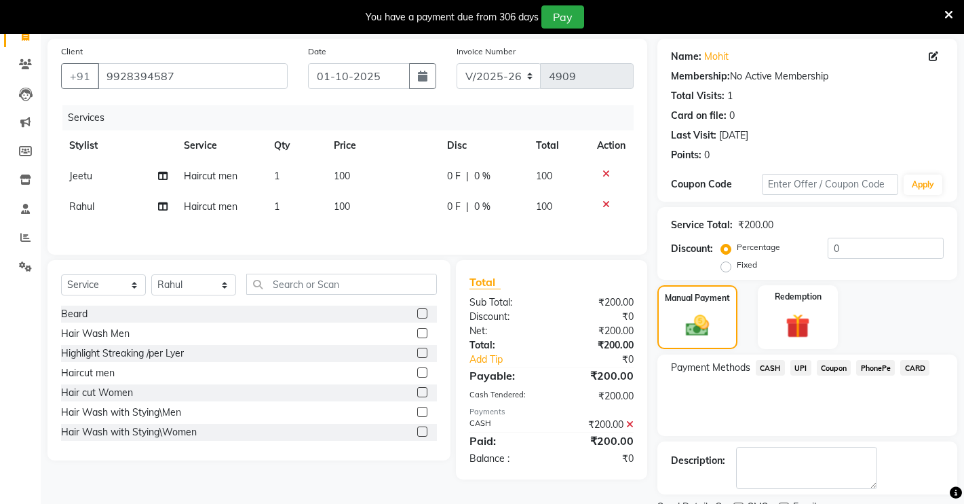
scroll to position [154, 0]
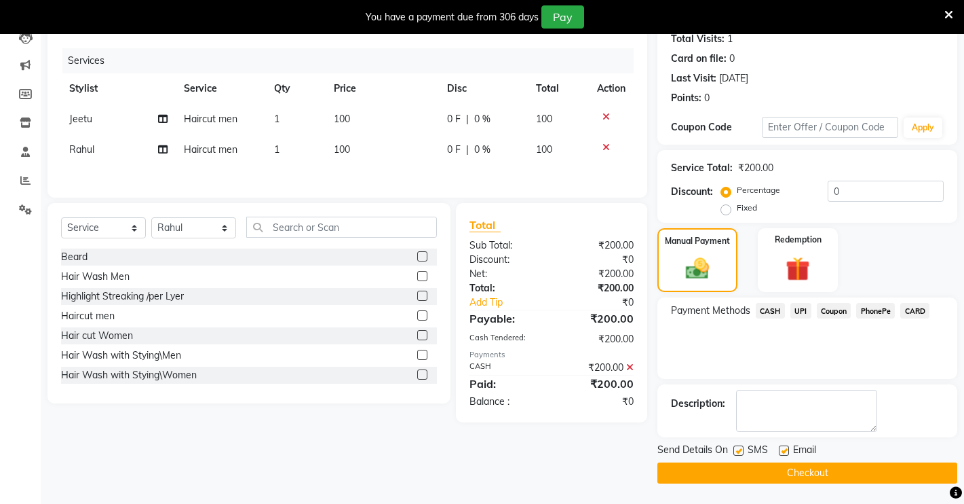
click at [781, 473] on button "Checkout" at bounding box center [808, 472] width 300 height 21
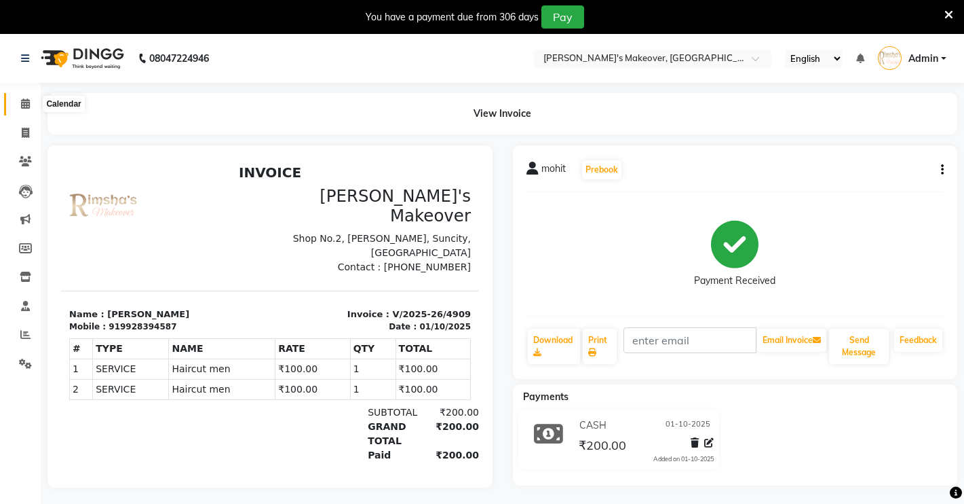
click at [21, 100] on icon at bounding box center [25, 103] width 9 height 10
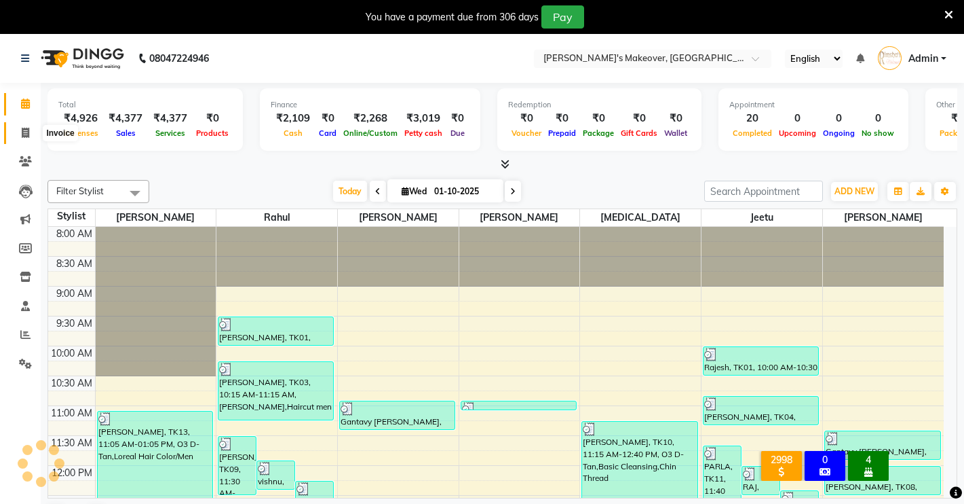
click at [24, 129] on icon at bounding box center [25, 133] width 7 height 10
select select "service"
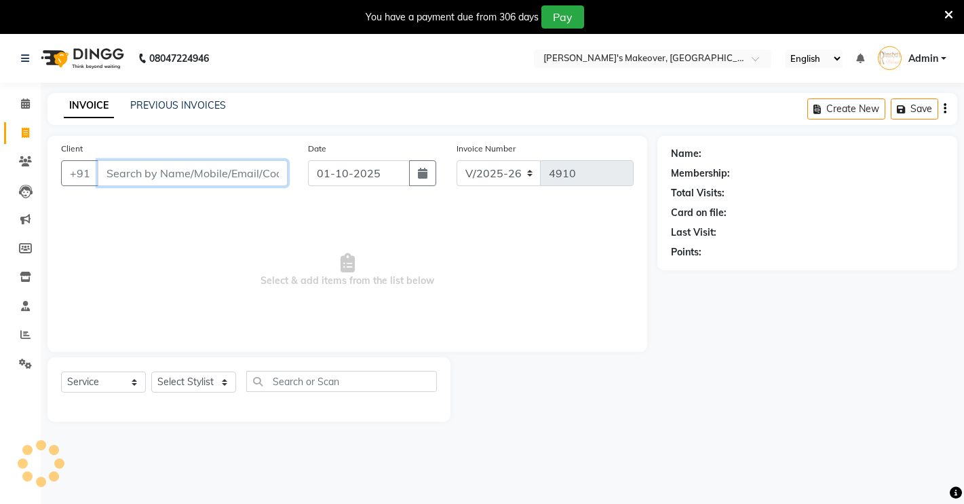
click at [169, 173] on input "Client" at bounding box center [193, 173] width 190 height 26
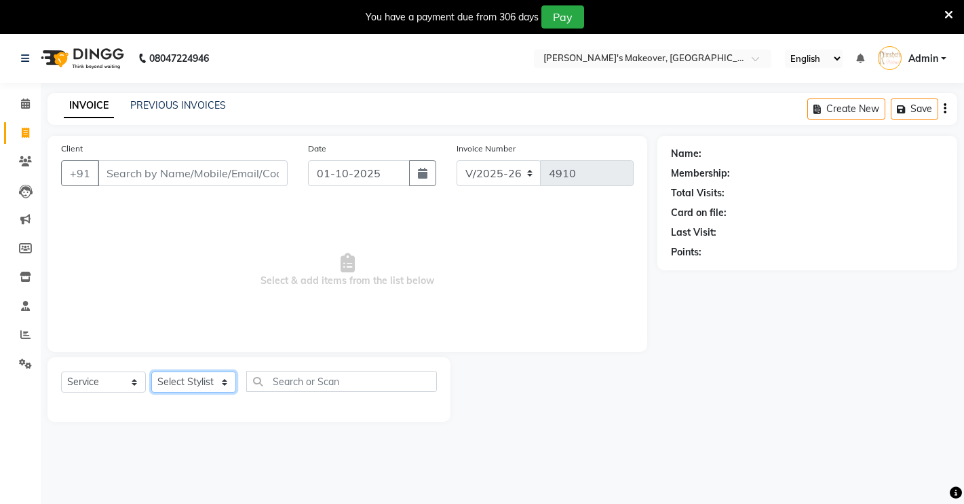
click at [164, 385] on select "Select Stylist [PERSON_NAME] [PERSON_NAME] NAVEEN [MEDICAL_DATA][PERSON_NAME] […" at bounding box center [193, 381] width 85 height 21
click at [151, 371] on select "Select Stylist [PERSON_NAME] [PERSON_NAME] NAVEEN [MEDICAL_DATA][PERSON_NAME] […" at bounding box center [193, 381] width 85 height 21
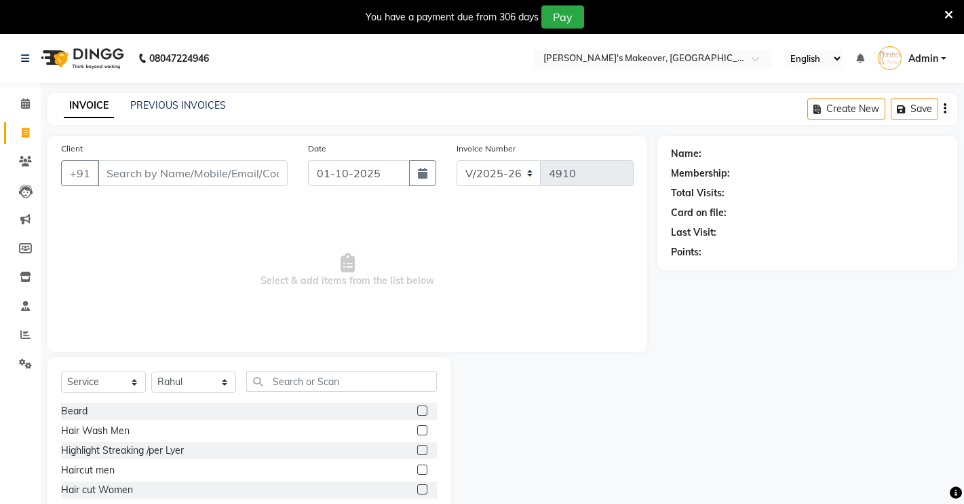
click at [417, 465] on label at bounding box center [422, 469] width 10 height 10
click at [417, 466] on input "checkbox" at bounding box center [421, 470] width 9 height 9
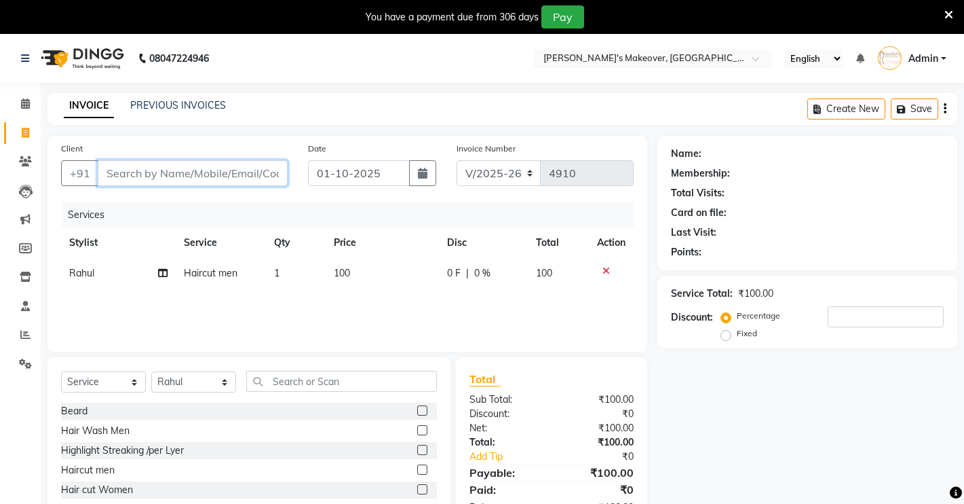
click at [162, 178] on input "Client" at bounding box center [193, 173] width 190 height 26
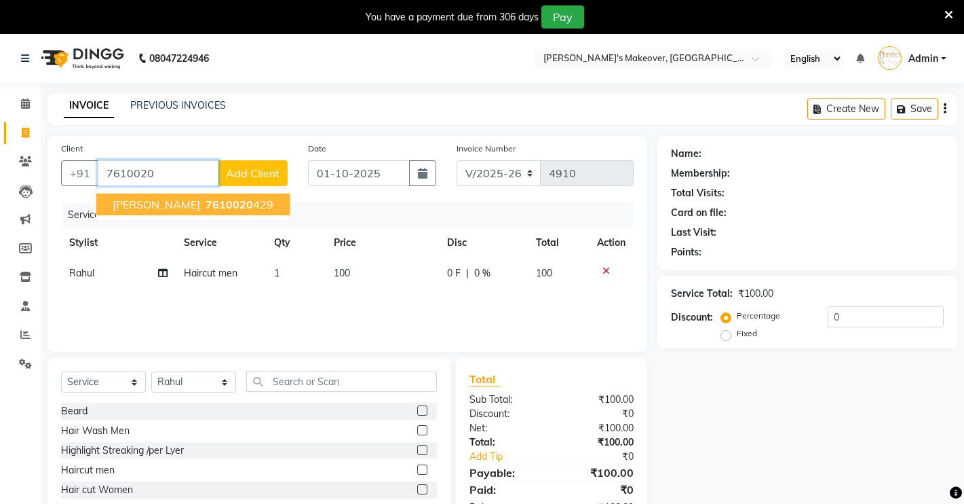
click at [163, 202] on span "[PERSON_NAME]" at bounding box center [157, 204] width 88 height 14
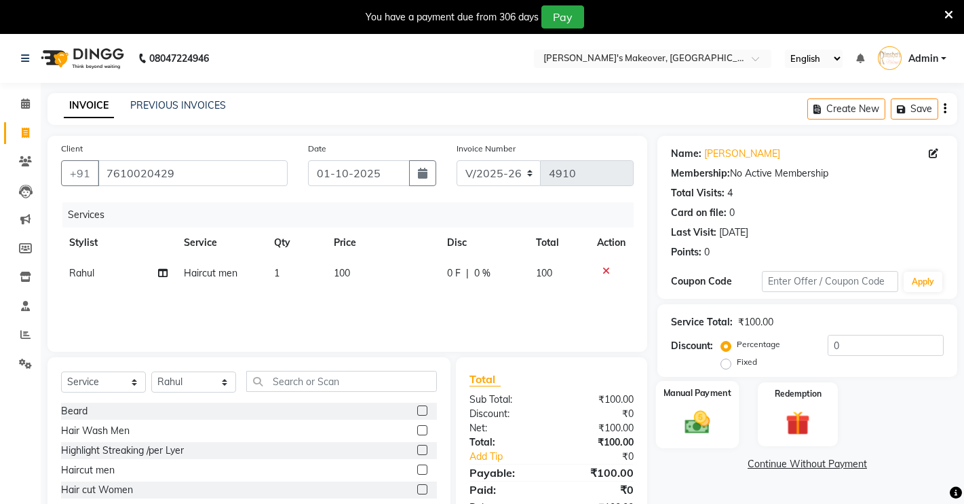
drag, startPoint x: 717, startPoint y: 415, endPoint x: 726, endPoint y: 414, distance: 9.6
click at [717, 414] on img at bounding box center [697, 421] width 41 height 29
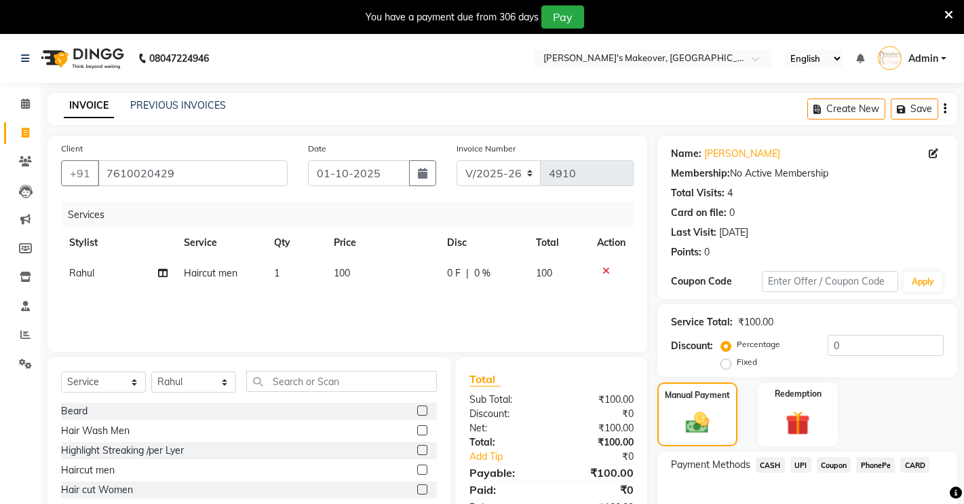
click at [774, 466] on span "CASH" at bounding box center [770, 465] width 29 height 16
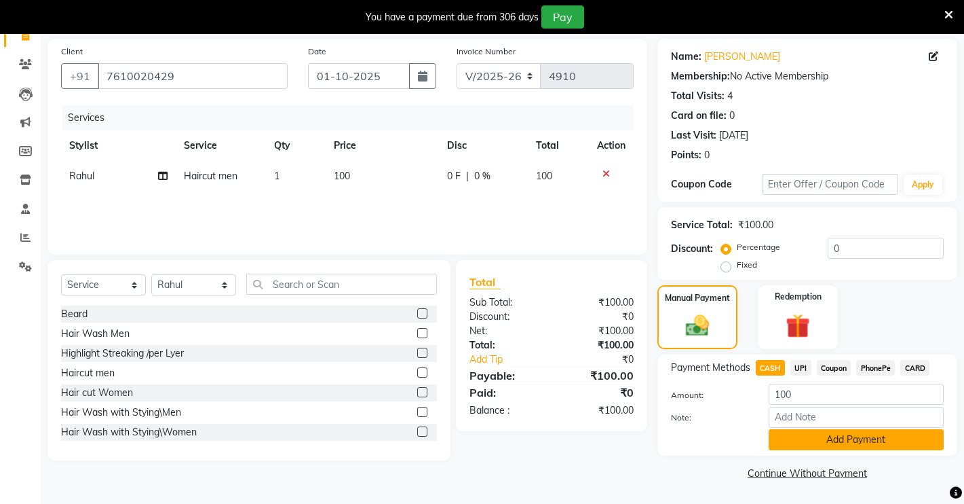
click at [800, 438] on button "Add Payment" at bounding box center [856, 439] width 175 height 21
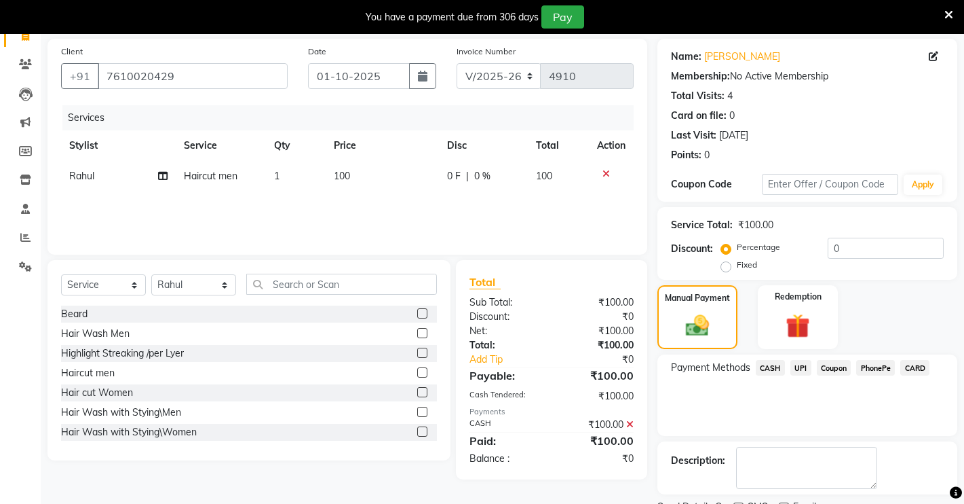
scroll to position [154, 0]
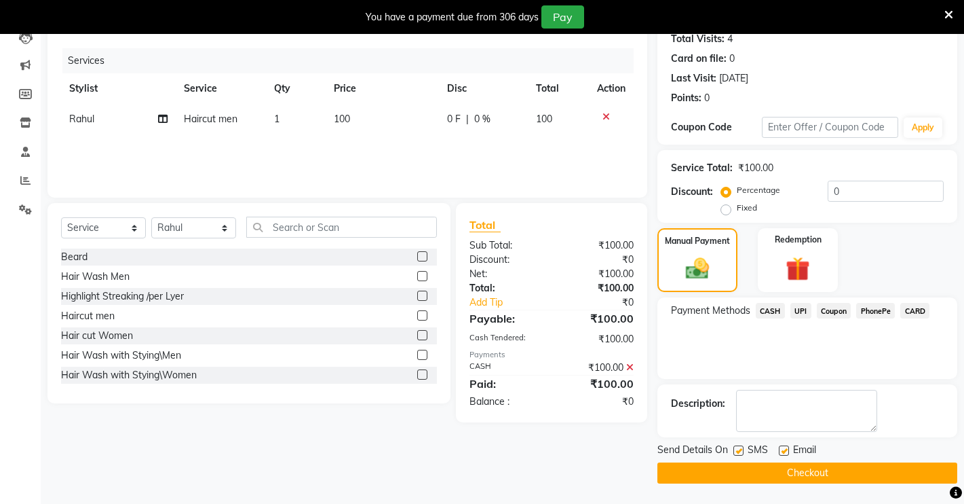
click at [753, 474] on button "Checkout" at bounding box center [808, 472] width 300 height 21
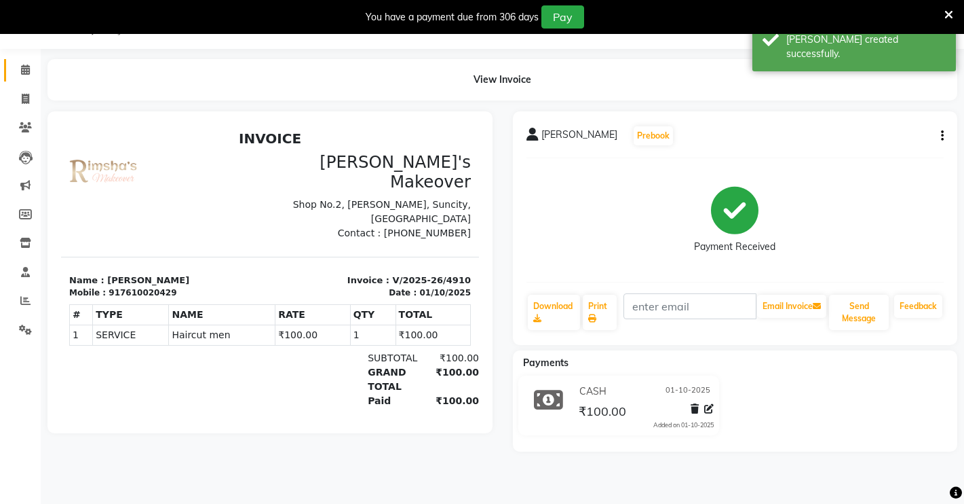
drag, startPoint x: 24, startPoint y: 56, endPoint x: 23, endPoint y: 71, distance: 14.9
click at [24, 60] on li "Calendar" at bounding box center [20, 70] width 41 height 29
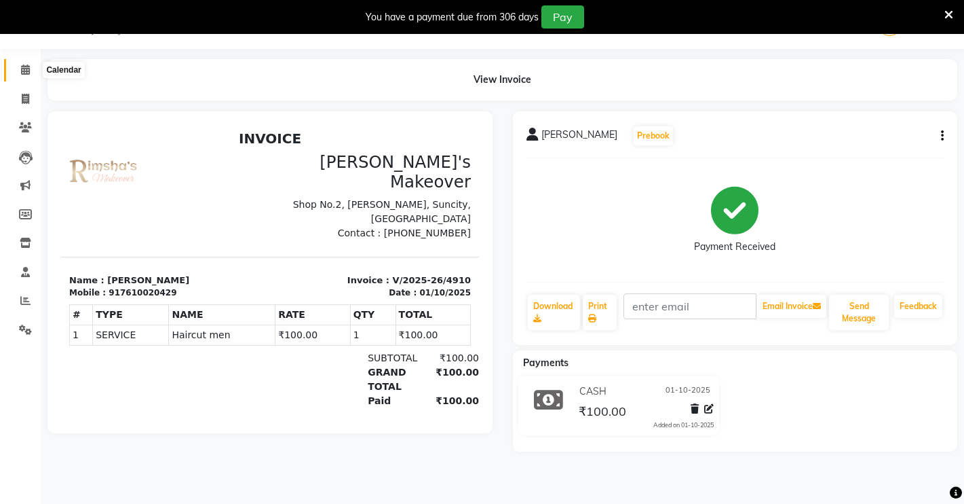
click at [23, 71] on icon at bounding box center [25, 69] width 9 height 10
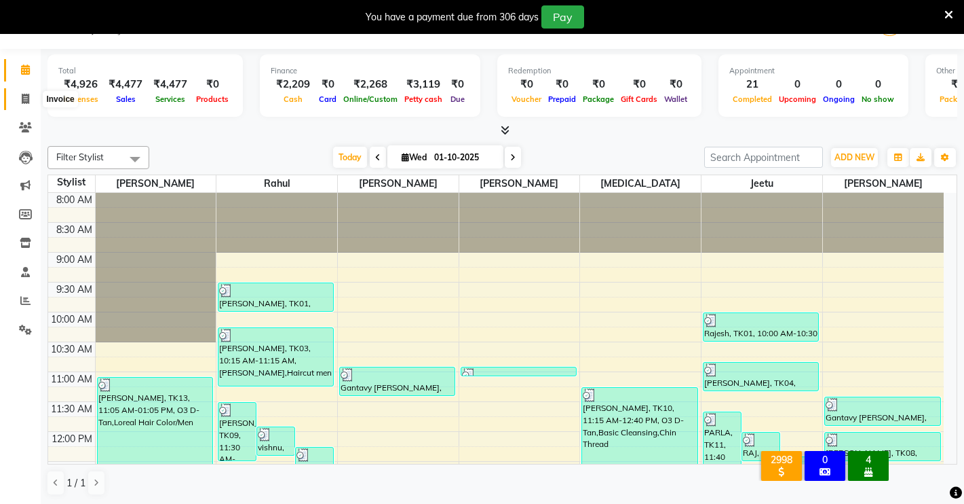
click at [20, 94] on span at bounding box center [26, 100] width 24 height 16
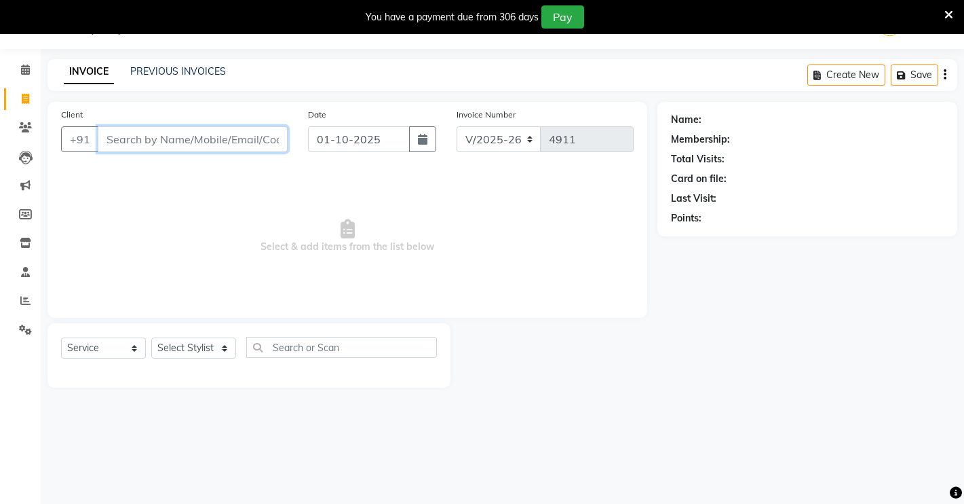
click at [175, 140] on input "Client" at bounding box center [193, 139] width 190 height 26
click at [278, 133] on span "Add Client" at bounding box center [253, 139] width 54 height 14
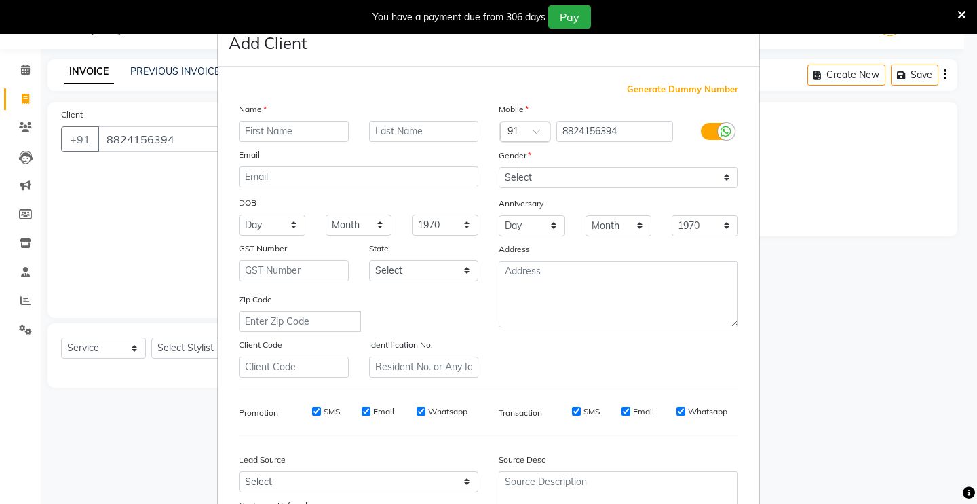
drag, startPoint x: 267, startPoint y: 138, endPoint x: 269, endPoint y: 269, distance: 131.0
click at [279, 153] on div "Name Email DOB Day 01 02 03 04 05 06 07 08 09 10 11 12 13 14 15 16 17 18 19 20 …" at bounding box center [359, 240] width 260 height 276
click at [544, 172] on select "Select [DEMOGRAPHIC_DATA] [DEMOGRAPHIC_DATA] Other Prefer Not To Say" at bounding box center [619, 177] width 240 height 21
click at [499, 167] on select "Select [DEMOGRAPHIC_DATA] [DEMOGRAPHIC_DATA] Other Prefer Not To Say" at bounding box center [619, 177] width 240 height 21
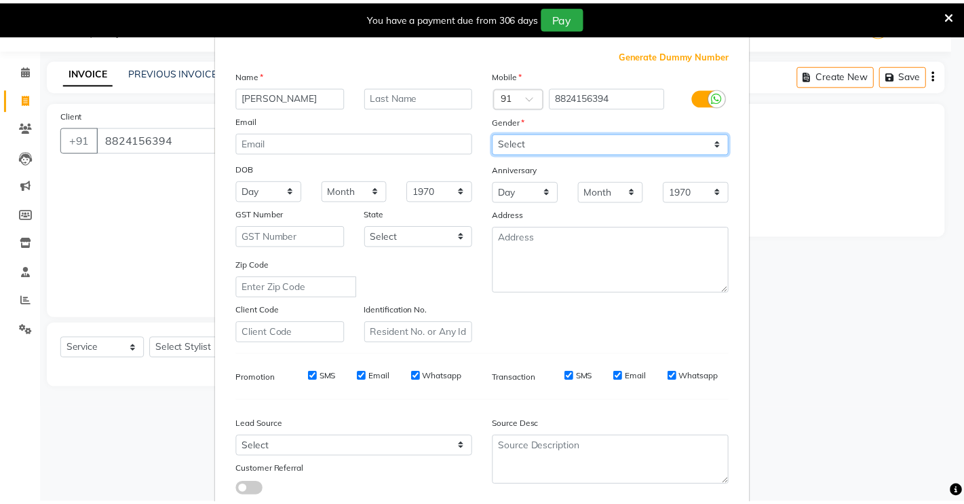
scroll to position [123, 0]
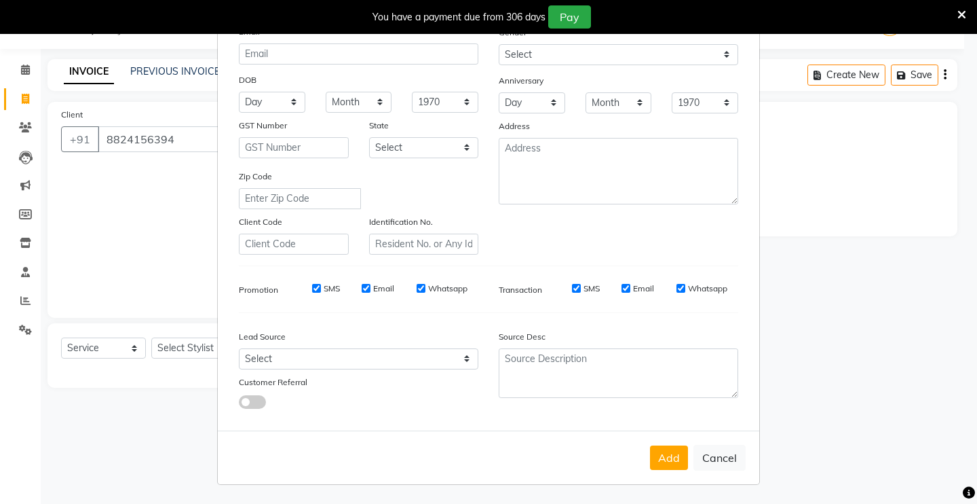
click at [664, 461] on button "Add" at bounding box center [669, 457] width 38 height 24
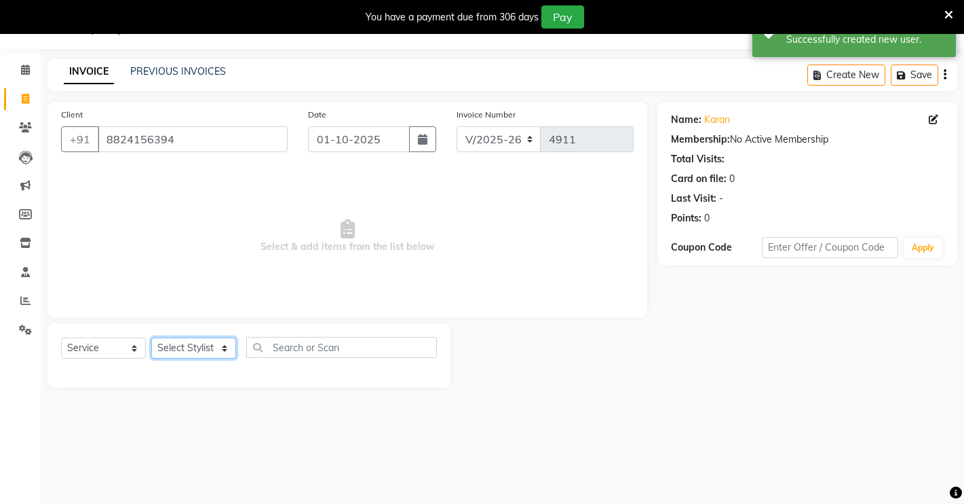
click at [181, 347] on select "Select Stylist [PERSON_NAME] [PERSON_NAME] NAVEEN [MEDICAL_DATA][PERSON_NAME] […" at bounding box center [193, 347] width 85 height 21
click at [151, 337] on select "Select Stylist [PERSON_NAME] [PERSON_NAME] NAVEEN [MEDICAL_DATA][PERSON_NAME] […" at bounding box center [193, 347] width 85 height 21
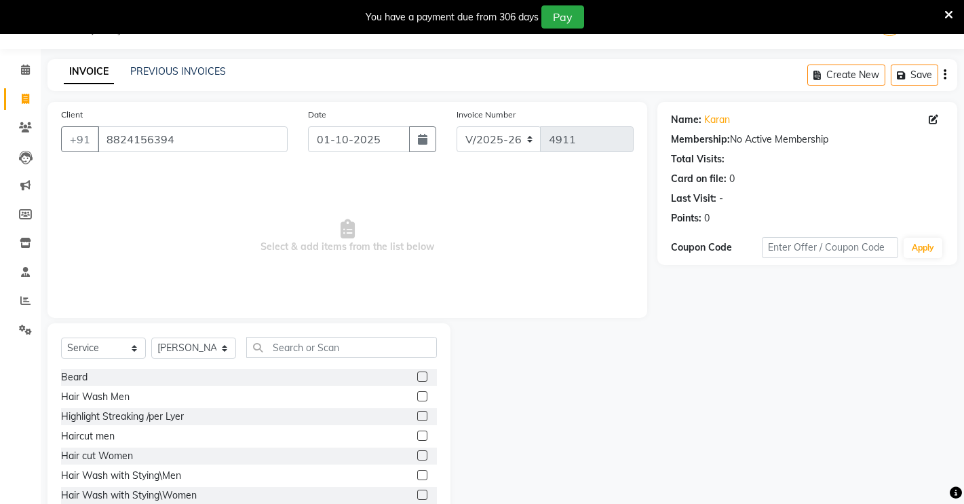
click at [417, 378] on label at bounding box center [422, 376] width 10 height 10
click at [417, 378] on input "checkbox" at bounding box center [421, 377] width 9 height 9
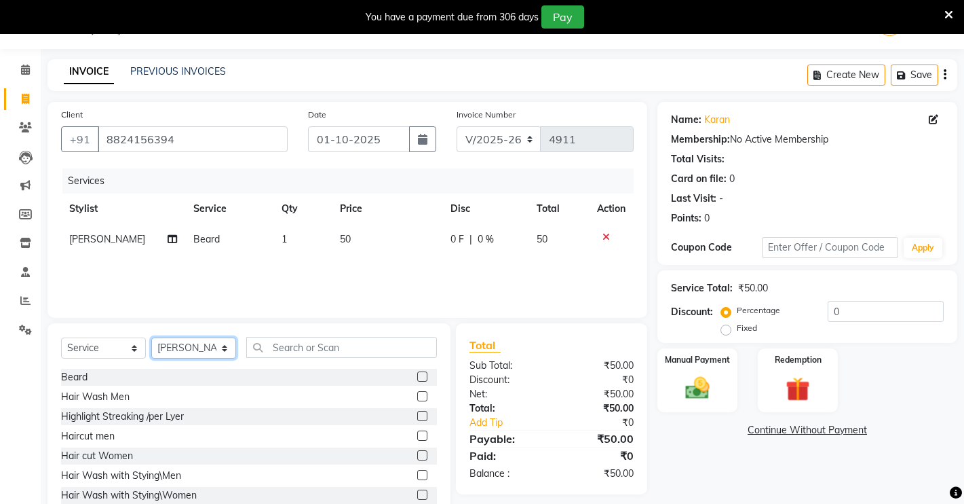
click at [195, 343] on select "Select Stylist [PERSON_NAME] [PERSON_NAME] NAVEEN [MEDICAL_DATA][PERSON_NAME] […" at bounding box center [193, 347] width 85 height 21
click at [151, 337] on select "Select Stylist [PERSON_NAME] [PERSON_NAME] NAVEEN [MEDICAL_DATA][PERSON_NAME] […" at bounding box center [193, 347] width 85 height 21
drag, startPoint x: 410, startPoint y: 375, endPoint x: 409, endPoint y: 414, distance: 38.7
click at [409, 414] on div "[PERSON_NAME] Hair Wash Men Highlight Streaking /per Lyer Haircut men Hair cut …" at bounding box center [249, 436] width 376 height 136
click at [417, 375] on label at bounding box center [422, 376] width 10 height 10
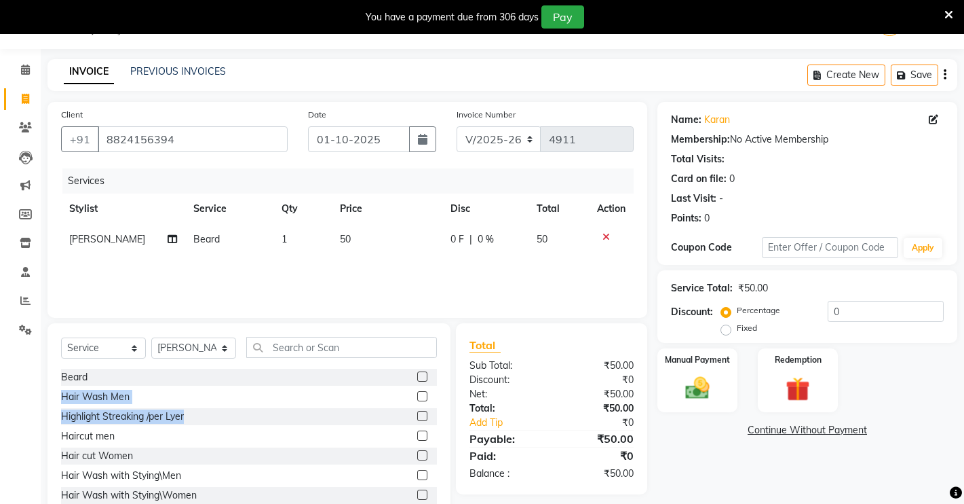
click at [417, 375] on input "checkbox" at bounding box center [421, 377] width 9 height 9
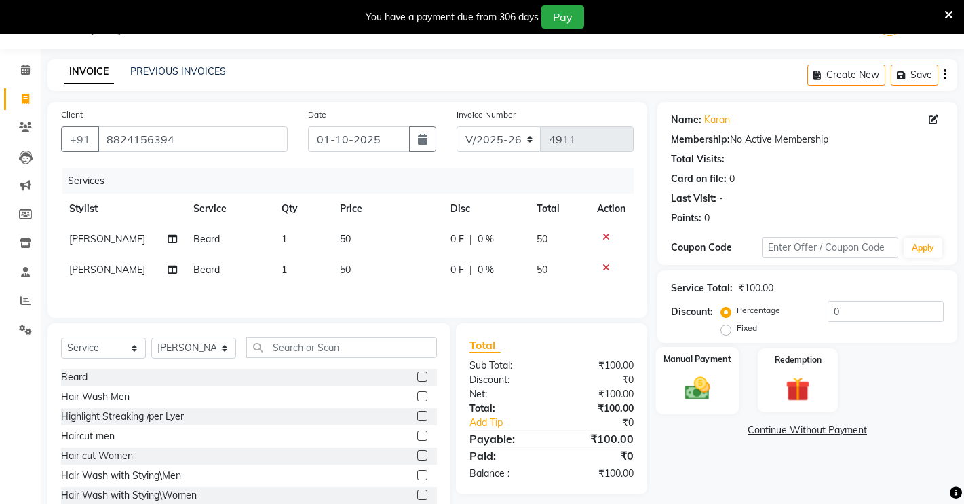
scroll to position [79, 0]
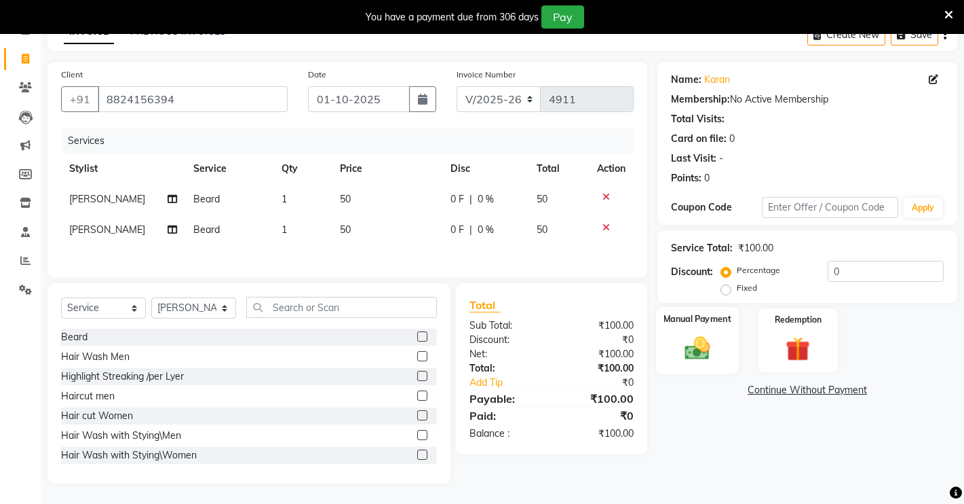
drag, startPoint x: 715, startPoint y: 337, endPoint x: 717, endPoint y: 322, distance: 15.2
click at [715, 335] on img at bounding box center [697, 347] width 41 height 29
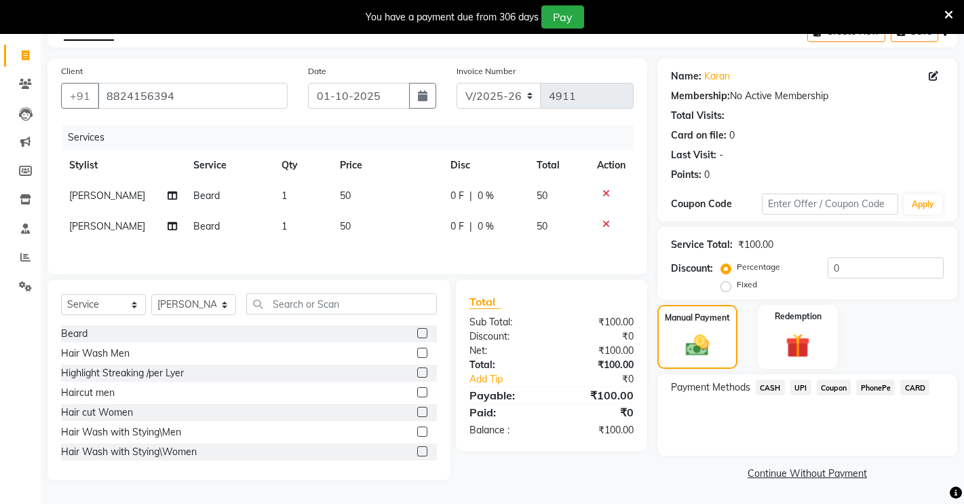
click at [794, 383] on span "UPI" at bounding box center [801, 387] width 21 height 16
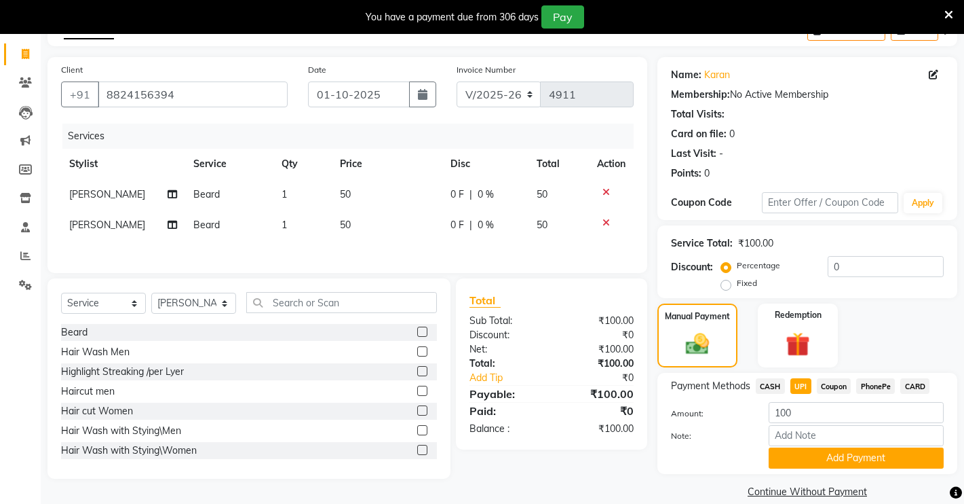
scroll to position [97, 0]
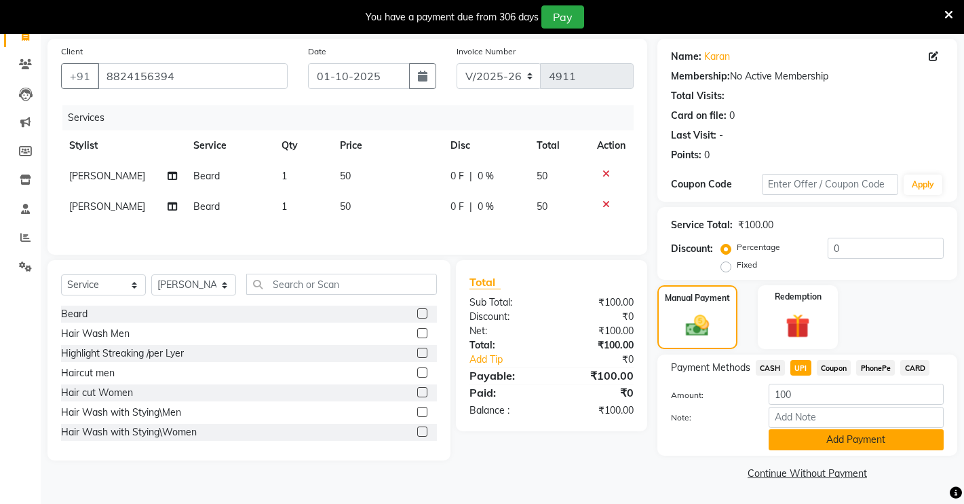
click at [797, 435] on button "Add Payment" at bounding box center [856, 439] width 175 height 21
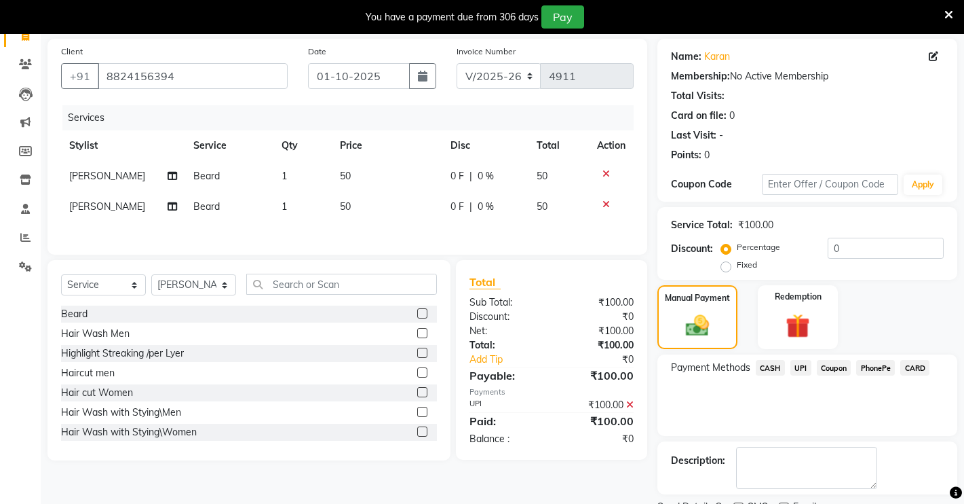
scroll to position [154, 0]
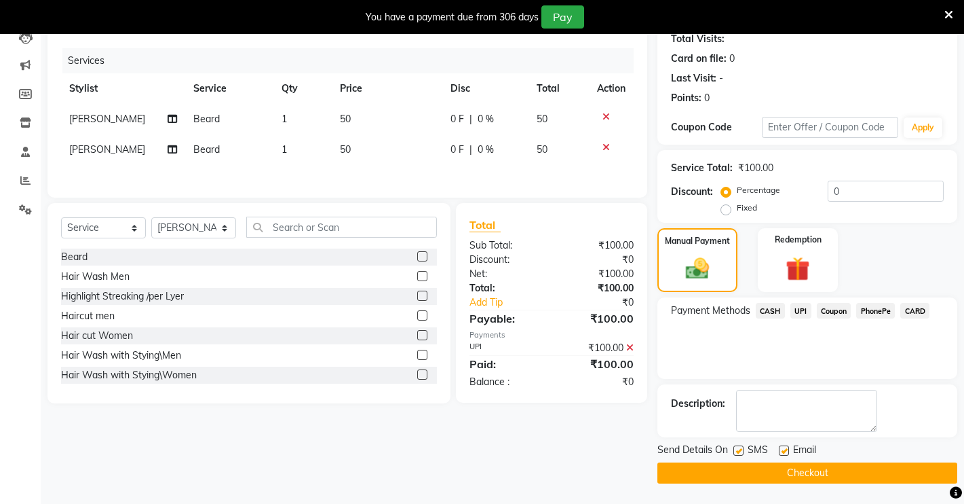
click at [801, 455] on span "Email" at bounding box center [804, 450] width 23 height 17
click at [801, 464] on button "Checkout" at bounding box center [808, 472] width 300 height 21
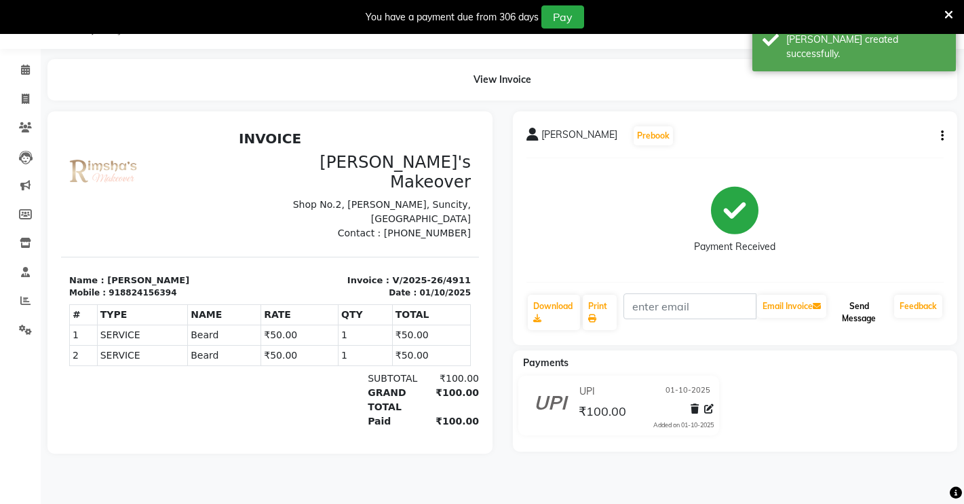
click at [855, 301] on button "Send Message" at bounding box center [859, 312] width 60 height 35
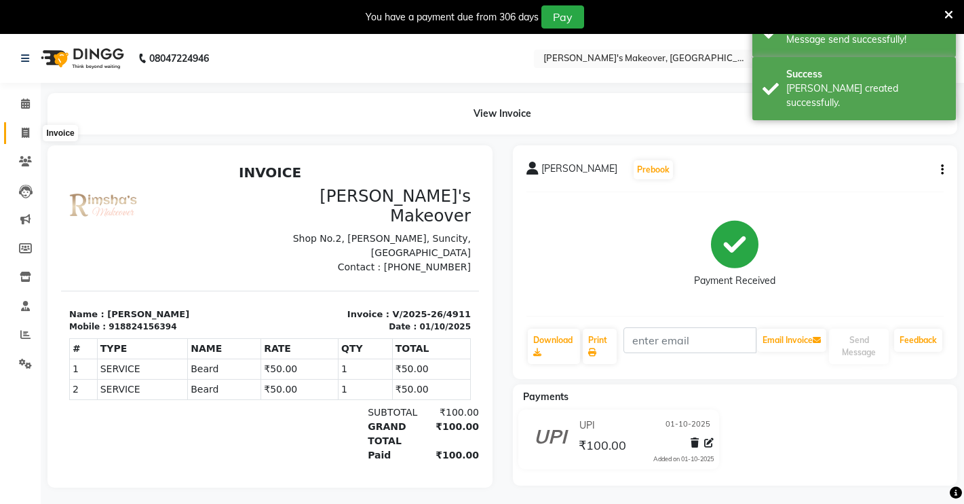
click at [25, 128] on icon at bounding box center [25, 133] width 7 height 10
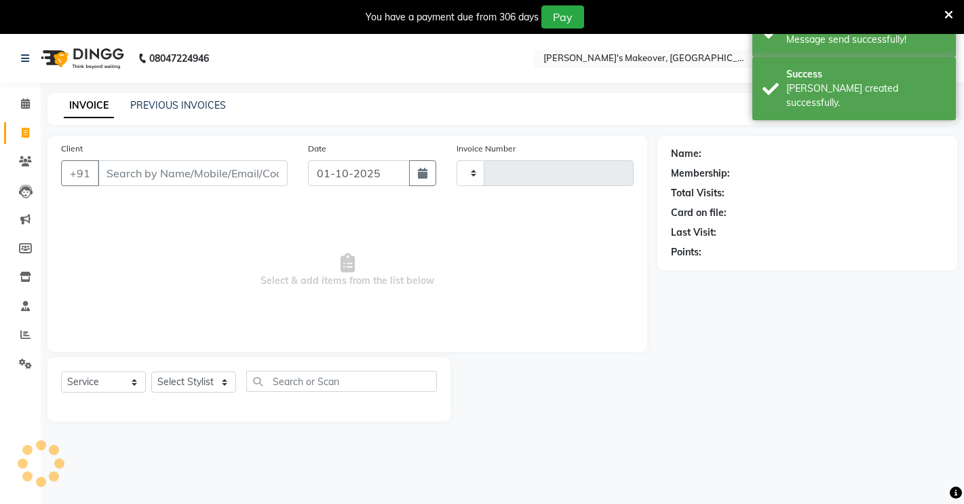
scroll to position [34, 0]
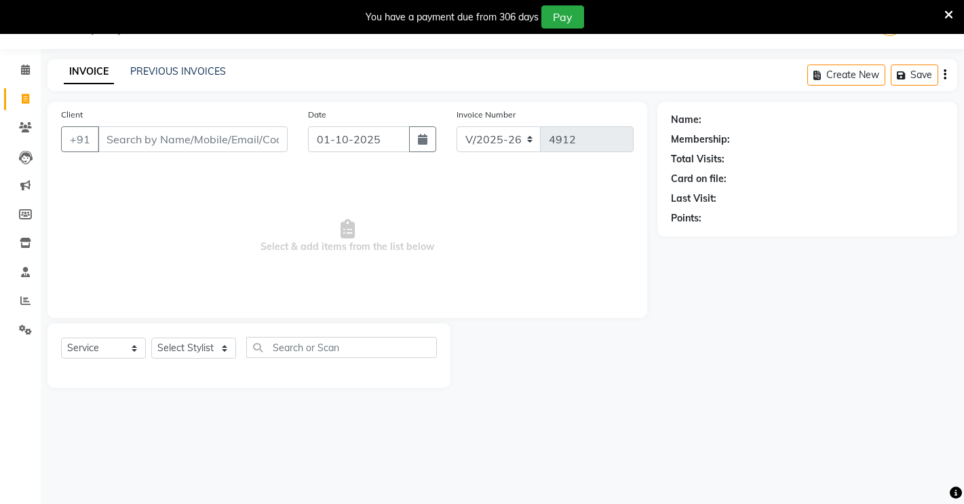
click at [223, 136] on input "Client" at bounding box center [193, 139] width 190 height 26
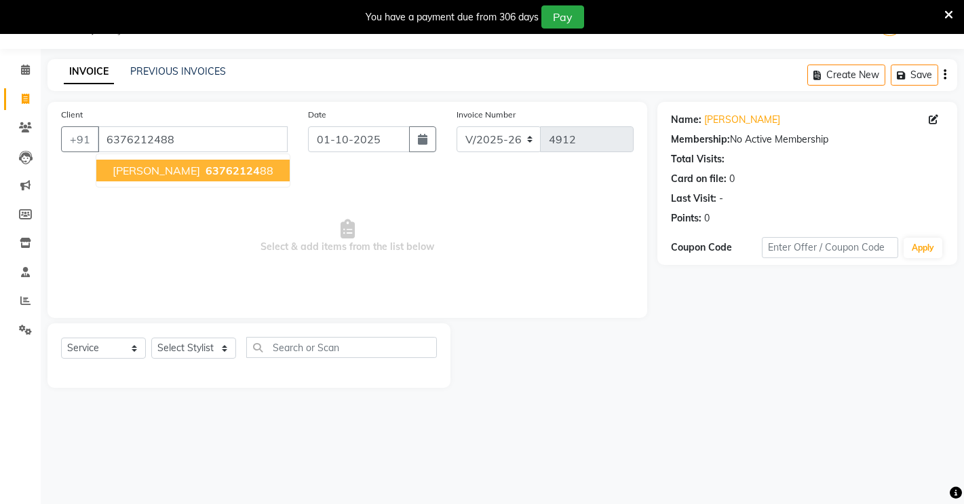
click at [214, 172] on span "63762124" at bounding box center [233, 171] width 54 height 14
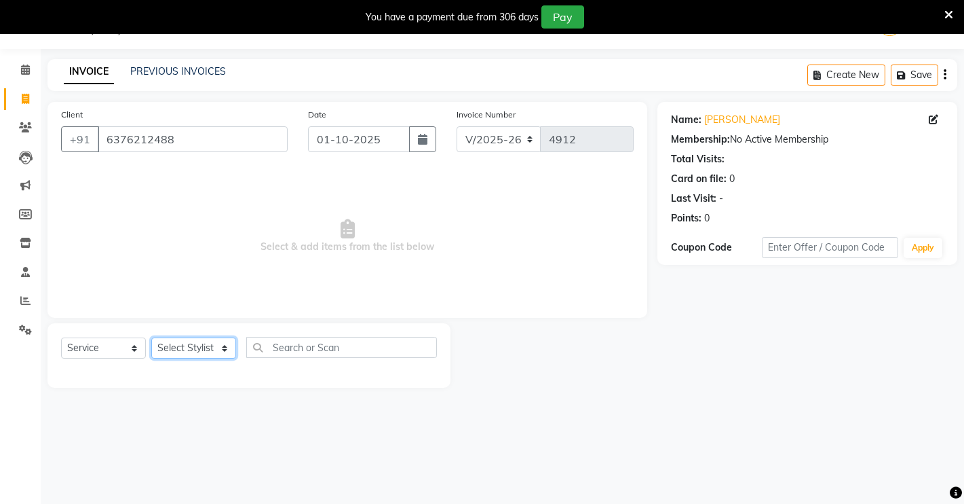
click at [214, 349] on select "Select Stylist [PERSON_NAME] [PERSON_NAME] NAVEEN [MEDICAL_DATA][PERSON_NAME] […" at bounding box center [193, 347] width 85 height 21
click at [151, 337] on select "Select Stylist [PERSON_NAME] [PERSON_NAME] NAVEEN [MEDICAL_DATA][PERSON_NAME] […" at bounding box center [193, 347] width 85 height 21
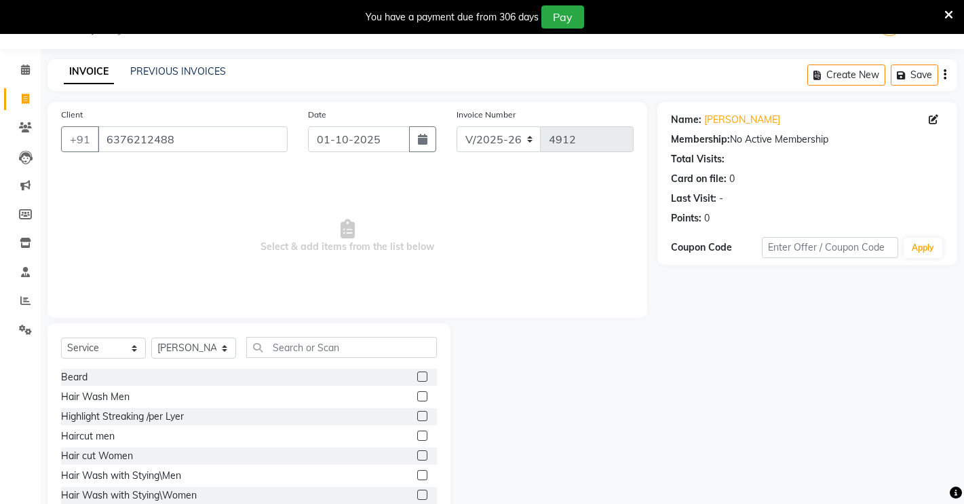
click at [417, 377] on label at bounding box center [422, 376] width 10 height 10
click at [417, 377] on input "checkbox" at bounding box center [421, 377] width 9 height 9
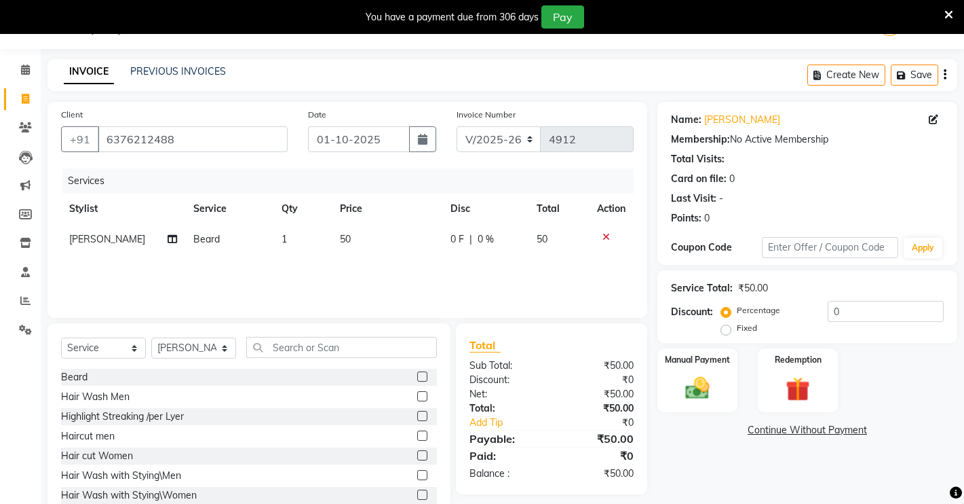
click at [417, 438] on label at bounding box center [422, 435] width 10 height 10
click at [417, 438] on input "checkbox" at bounding box center [421, 436] width 9 height 9
click at [417, 401] on label at bounding box center [422, 396] width 10 height 10
click at [417, 401] on input "checkbox" at bounding box center [421, 396] width 9 height 9
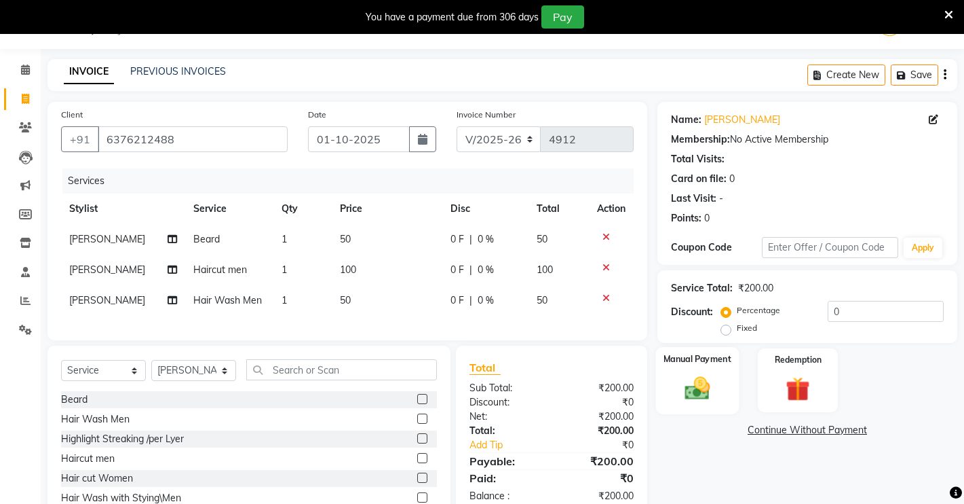
click at [692, 398] on img at bounding box center [697, 387] width 41 height 29
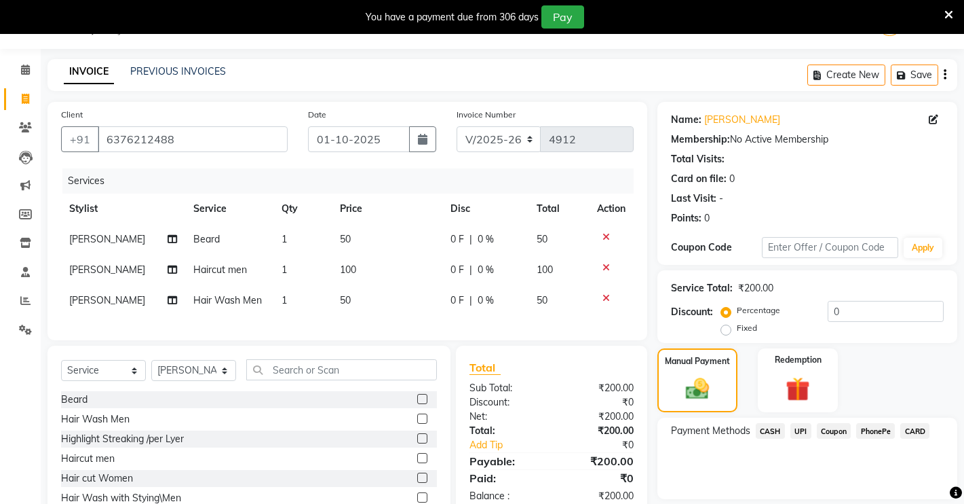
scroll to position [109, 0]
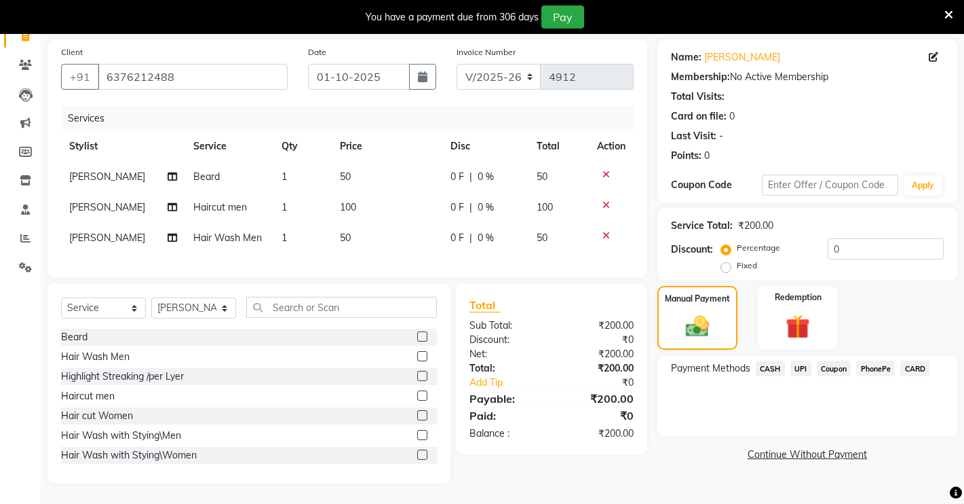
click at [797, 360] on span "UPI" at bounding box center [801, 368] width 21 height 16
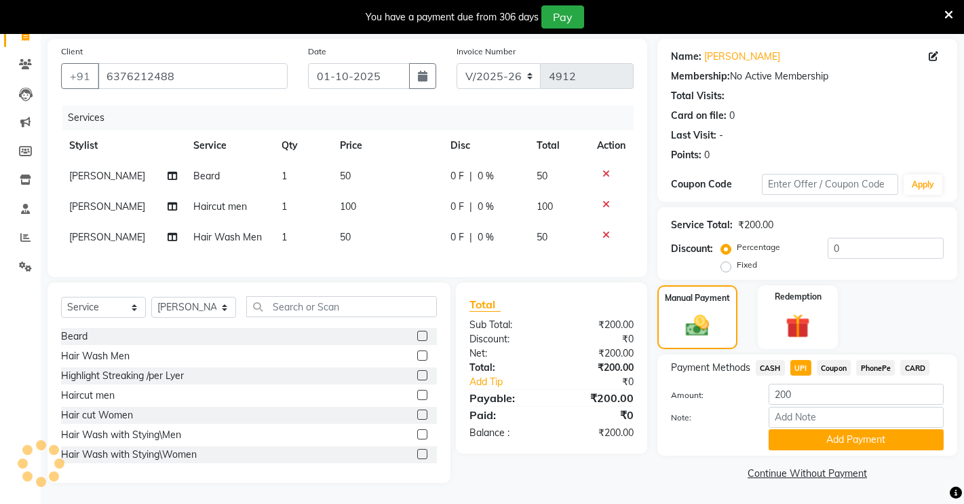
drag, startPoint x: 867, startPoint y: 432, endPoint x: 867, endPoint y: 445, distance: 12.2
click at [867, 442] on div "Payment Methods CASH UPI Coupon PhonePe CARD Amount: 200 Note: Add Payment" at bounding box center [808, 404] width 300 height 101
click at [888, 429] on button "Add Payment" at bounding box center [856, 439] width 175 height 21
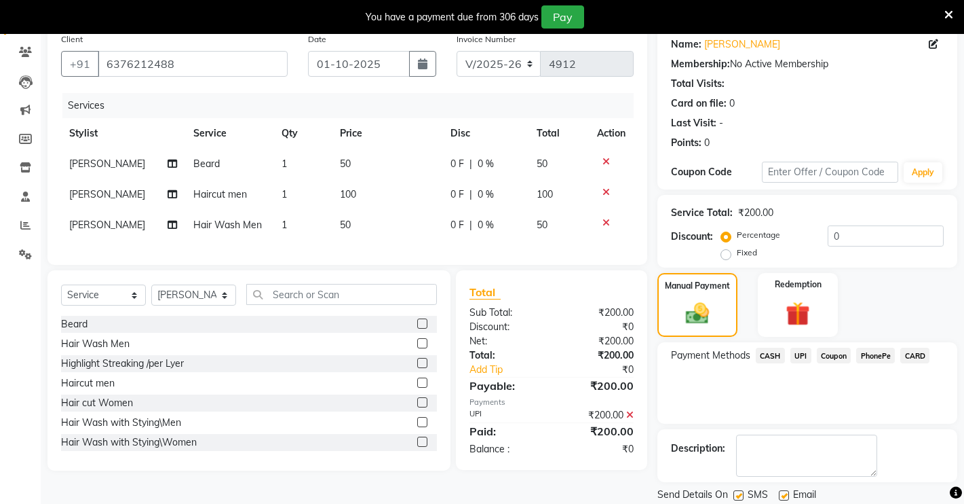
scroll to position [154, 0]
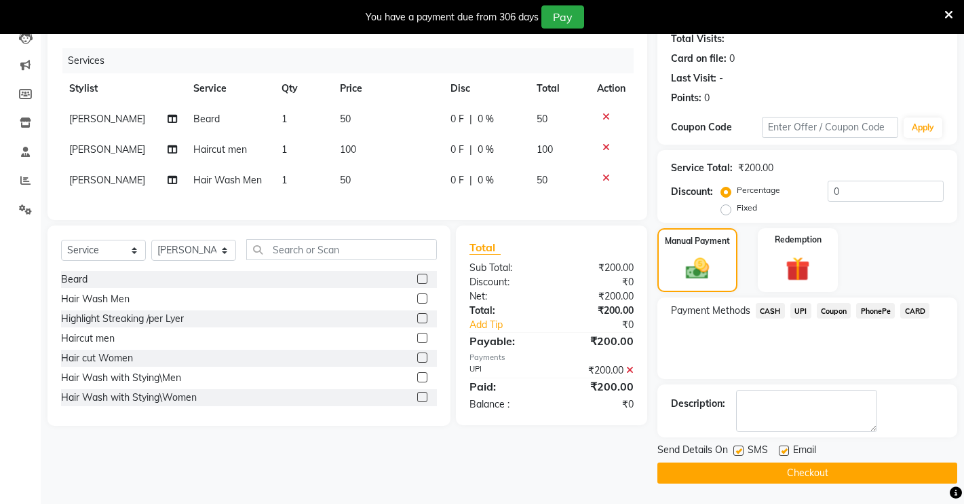
click at [736, 470] on button "Checkout" at bounding box center [808, 472] width 300 height 21
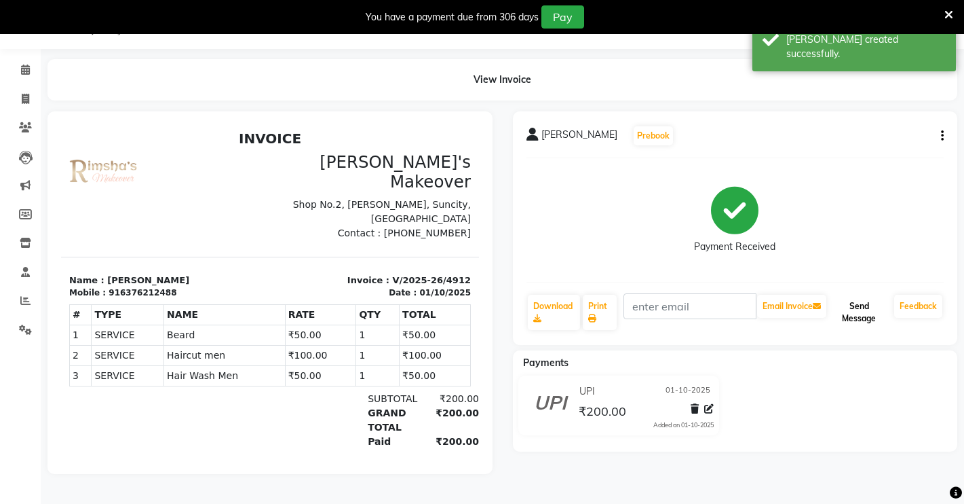
click at [847, 303] on button "Send Message" at bounding box center [859, 312] width 60 height 35
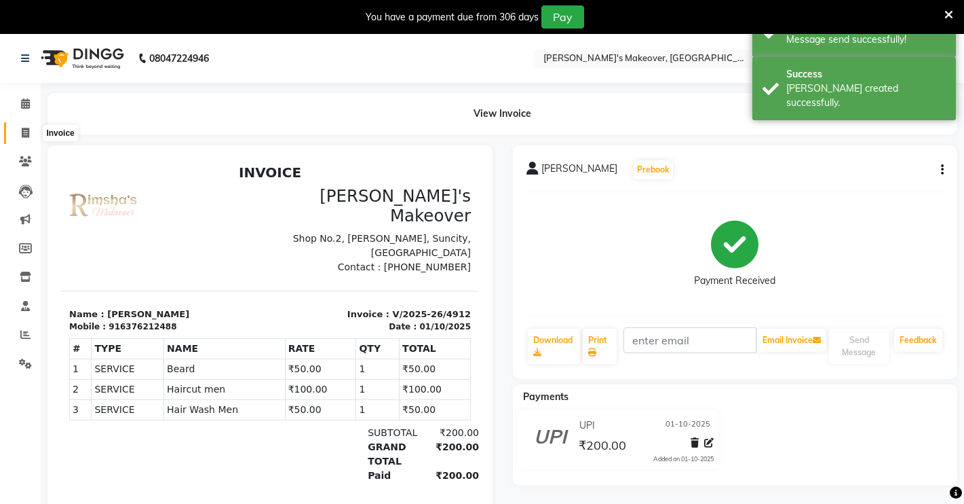
click at [30, 130] on span at bounding box center [26, 134] width 24 height 16
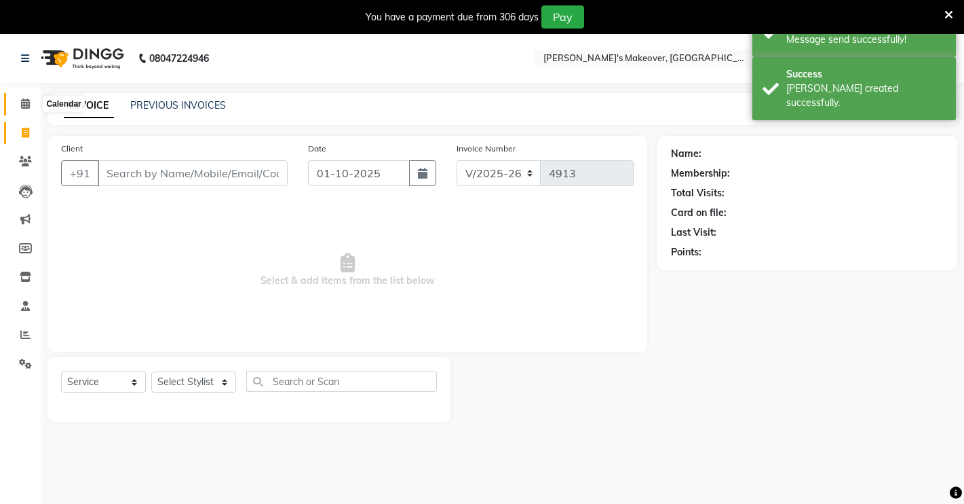
click at [22, 107] on icon at bounding box center [25, 103] width 9 height 10
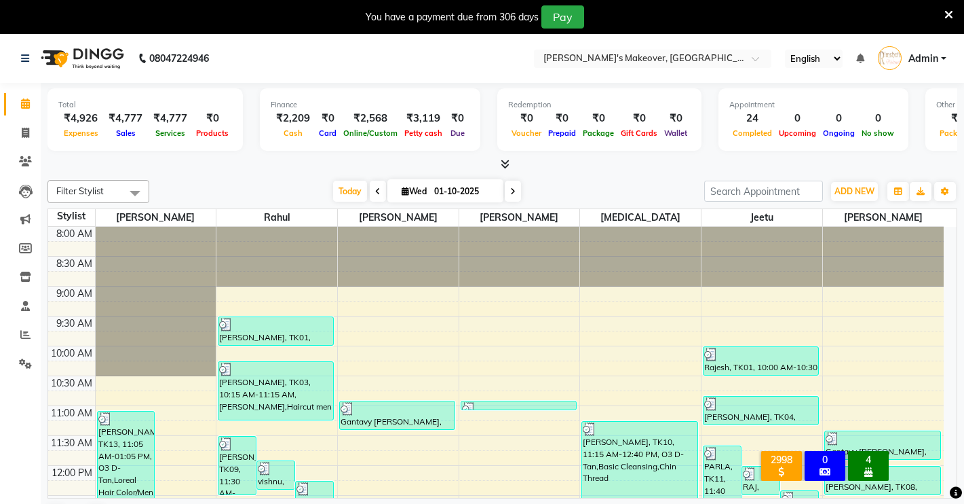
click at [26, 121] on li "Invoice" at bounding box center [20, 133] width 41 height 29
click at [23, 134] on icon at bounding box center [25, 133] width 7 height 10
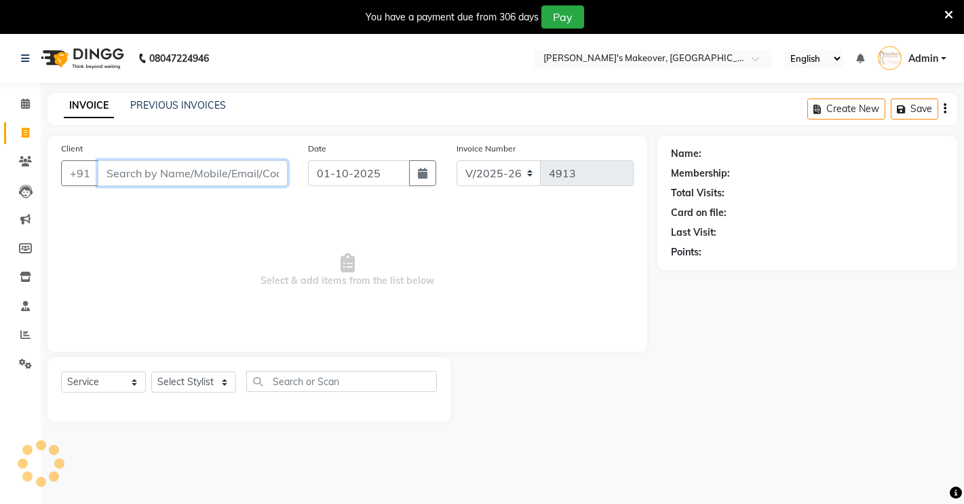
click at [166, 177] on input "Client" at bounding box center [193, 173] width 190 height 26
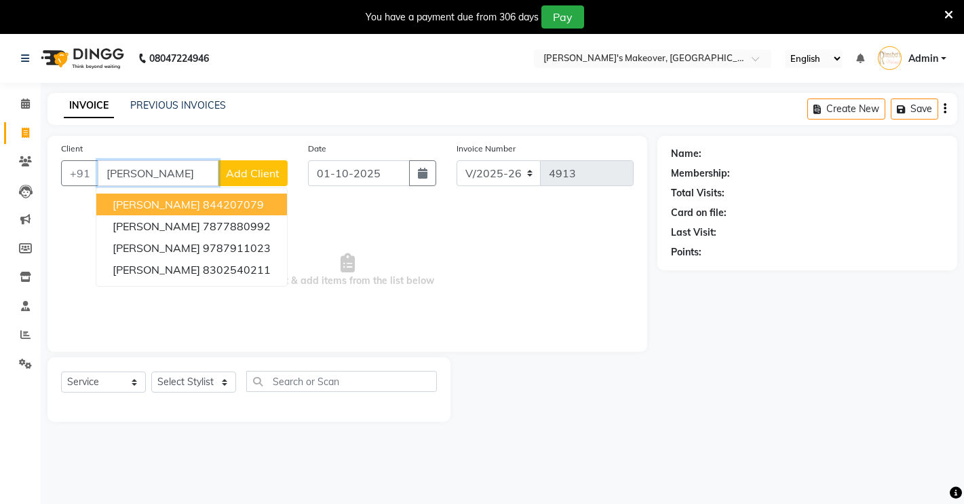
click at [229, 203] on ngb-highlight "844207079" at bounding box center [233, 204] width 61 height 14
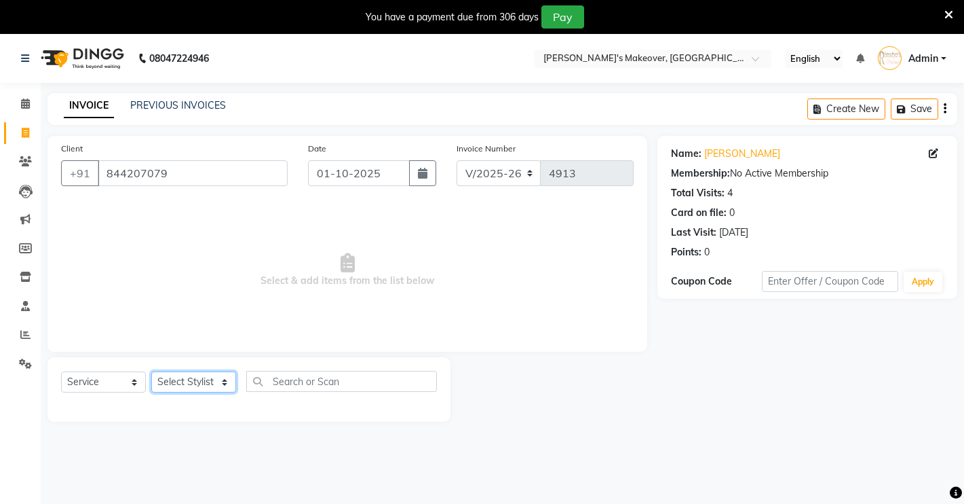
click at [195, 385] on select "Select Stylist [PERSON_NAME] [PERSON_NAME] NAVEEN [MEDICAL_DATA][PERSON_NAME] […" at bounding box center [193, 381] width 85 height 21
click at [151, 371] on select "Select Stylist [PERSON_NAME] [PERSON_NAME] NAVEEN [MEDICAL_DATA][PERSON_NAME] […" at bounding box center [193, 381] width 85 height 21
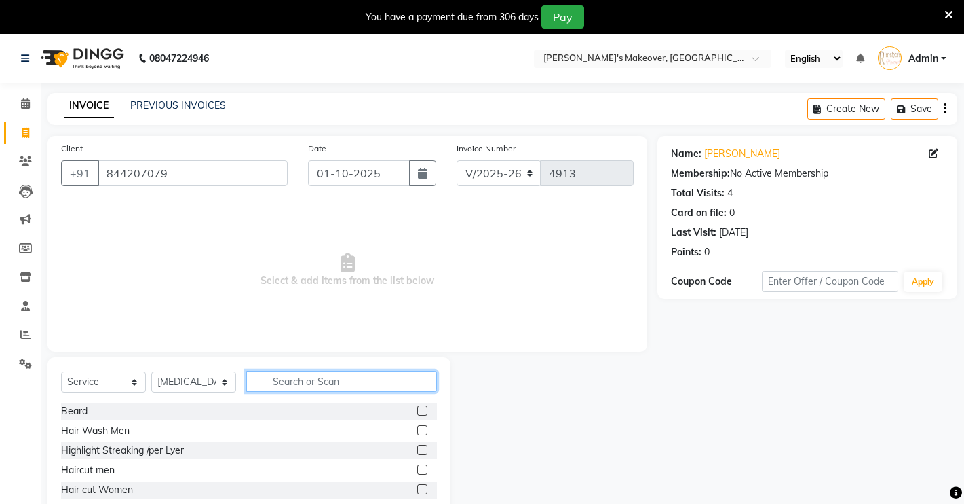
click at [309, 379] on input "text" at bounding box center [341, 381] width 191 height 21
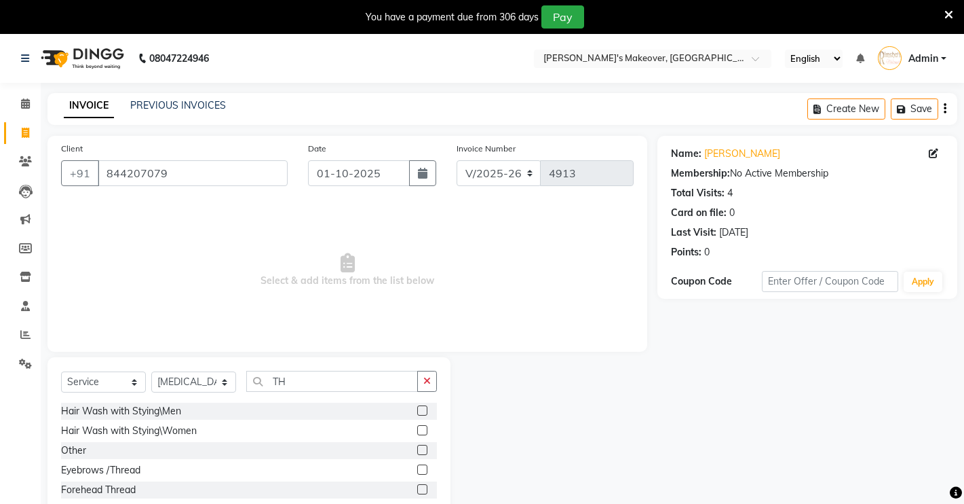
click at [417, 468] on label at bounding box center [422, 469] width 10 height 10
click at [417, 468] on input "checkbox" at bounding box center [421, 470] width 9 height 9
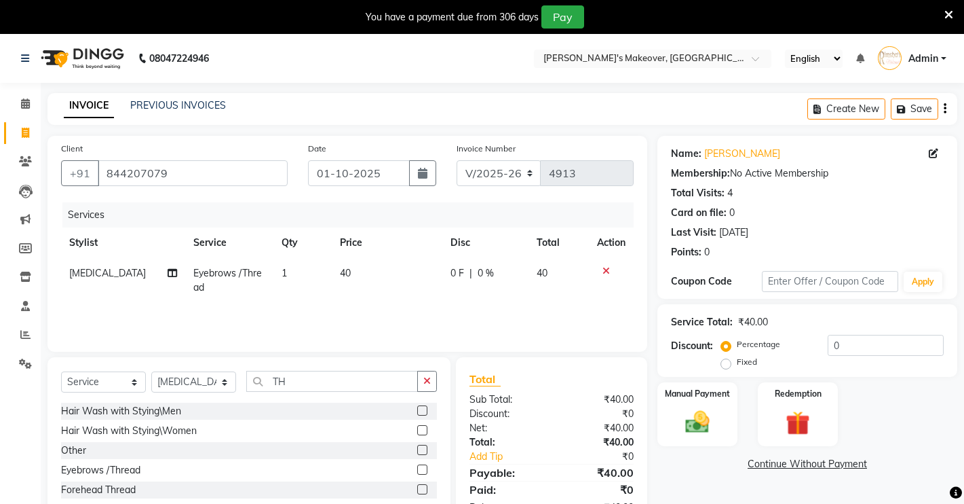
click at [417, 491] on label at bounding box center [422, 489] width 10 height 10
click at [417, 491] on input "checkbox" at bounding box center [421, 489] width 9 height 9
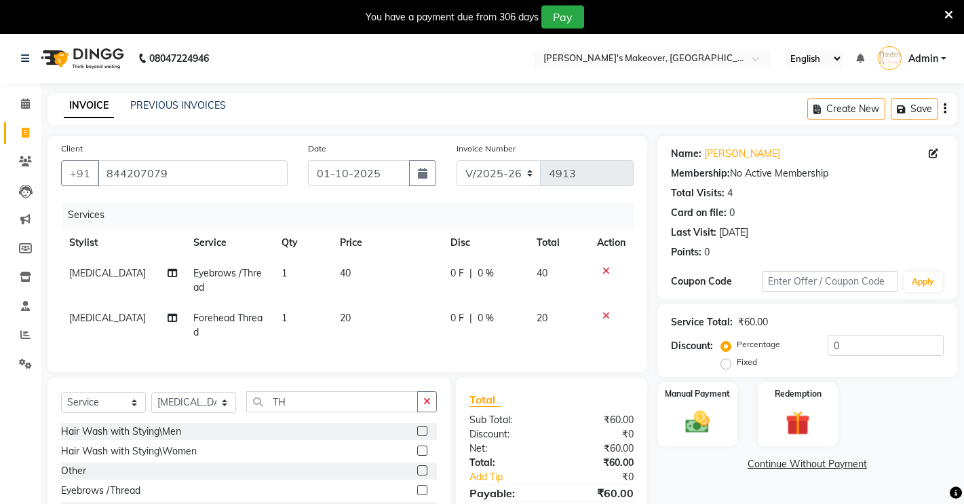
scroll to position [93, 0]
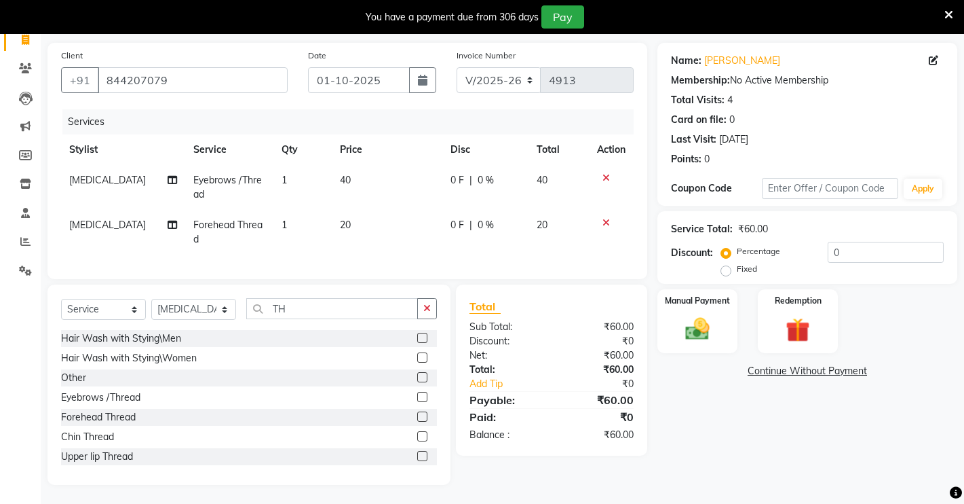
click at [417, 454] on label at bounding box center [422, 456] width 10 height 10
click at [417, 454] on input "checkbox" at bounding box center [421, 456] width 9 height 9
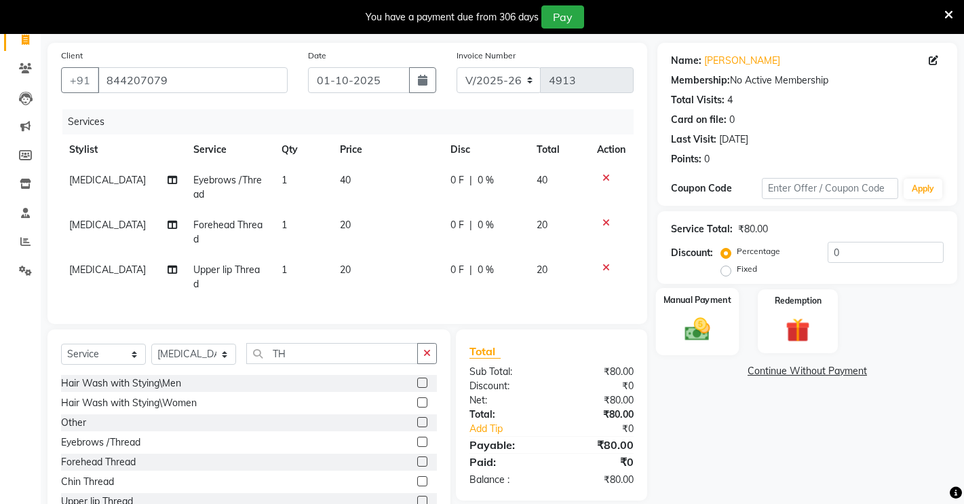
click at [700, 334] on img at bounding box center [697, 328] width 41 height 29
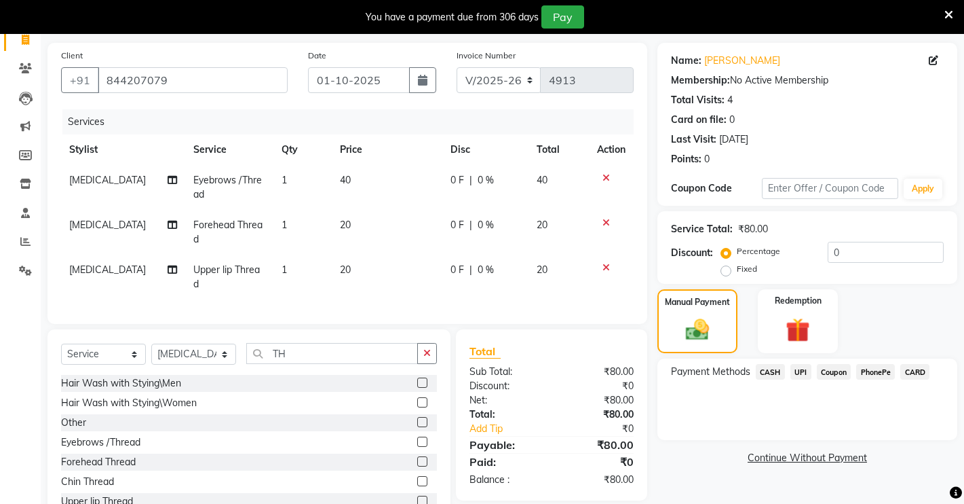
click at [775, 368] on span "CASH" at bounding box center [770, 372] width 29 height 16
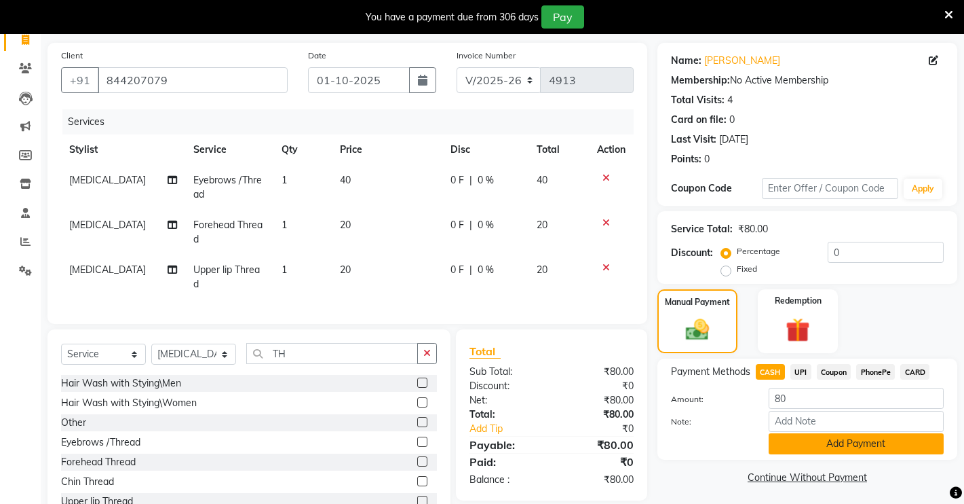
click at [833, 447] on button "Add Payment" at bounding box center [856, 443] width 175 height 21
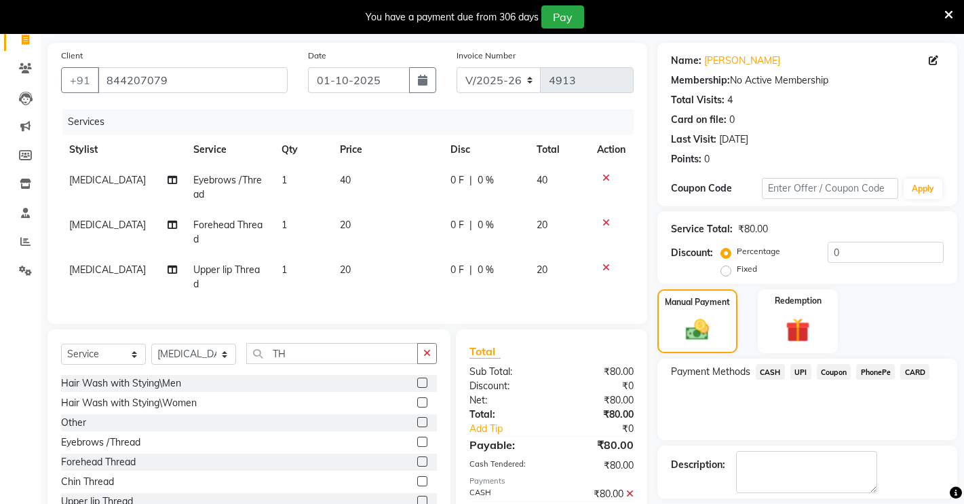
scroll to position [154, 0]
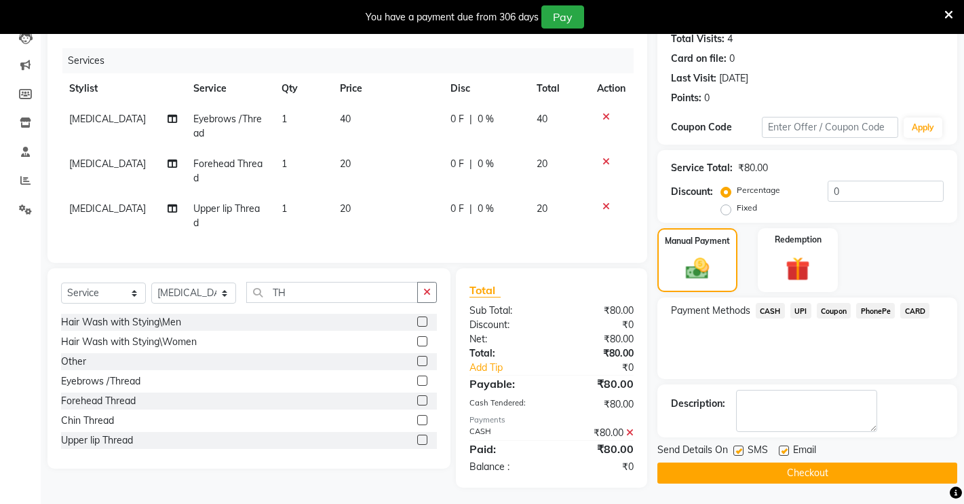
click at [831, 471] on button "Checkout" at bounding box center [808, 472] width 300 height 21
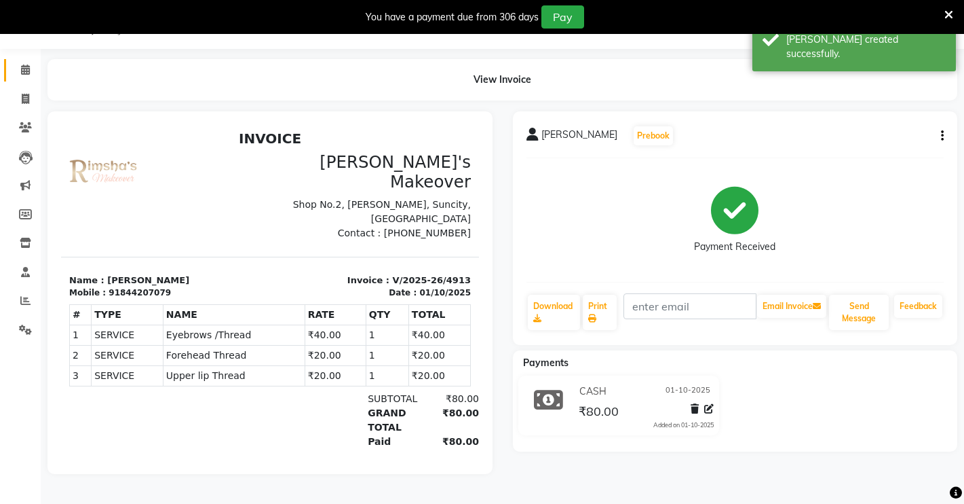
click at [25, 75] on link "Calendar" at bounding box center [20, 70] width 33 height 22
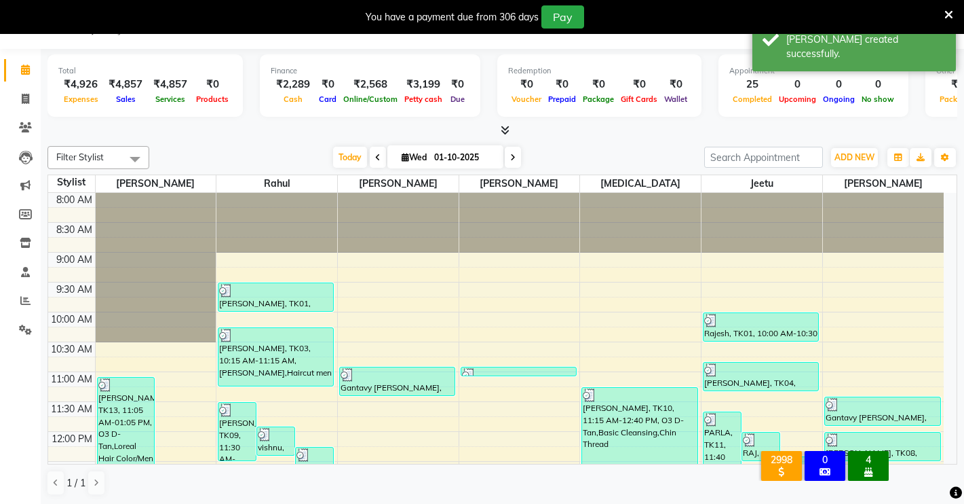
click at [512, 126] on div at bounding box center [503, 131] width 910 height 14
click at [504, 131] on icon at bounding box center [505, 130] width 9 height 10
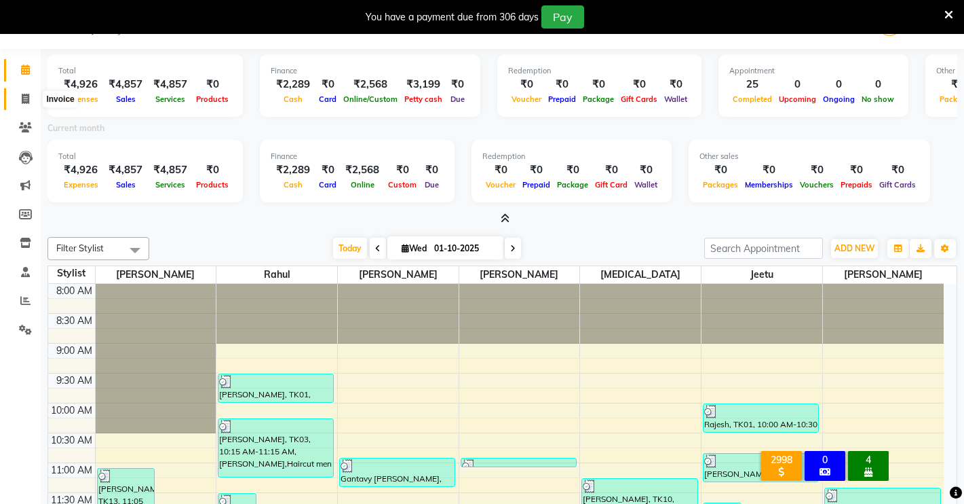
click at [22, 98] on icon at bounding box center [25, 99] width 7 height 10
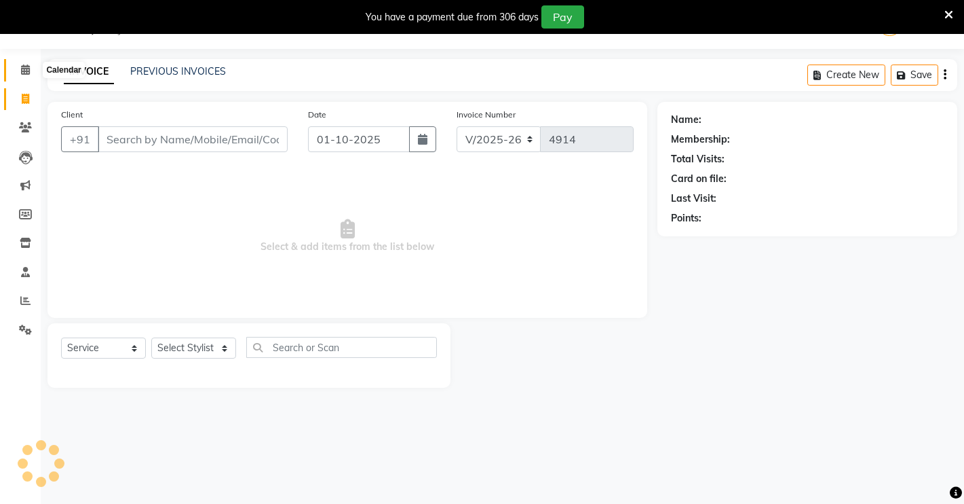
click at [22, 73] on icon at bounding box center [25, 69] width 9 height 10
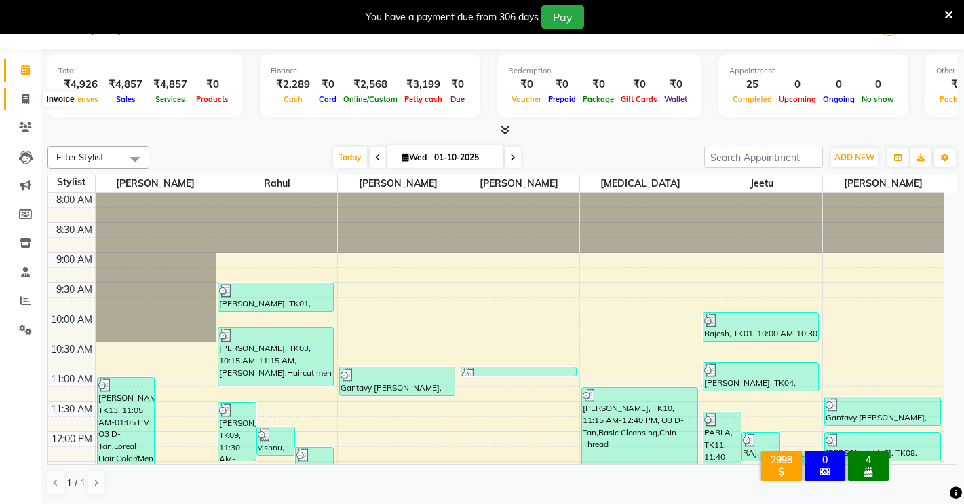
click at [28, 97] on icon at bounding box center [25, 99] width 7 height 10
